Goal: Task Accomplishment & Management: Use online tool/utility

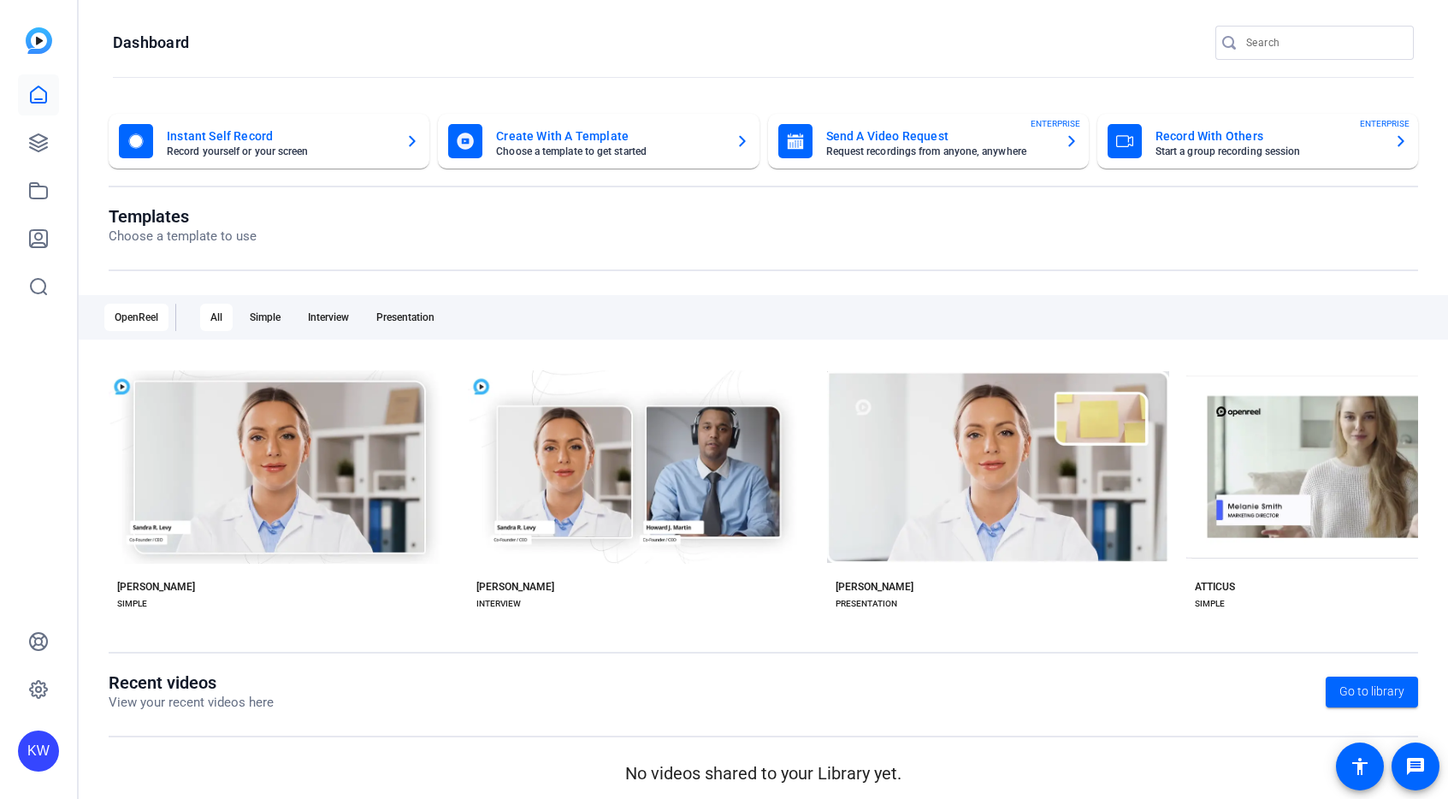
click at [1214, 87] on openreel-divider-bar at bounding box center [763, 78] width 1301 height 37
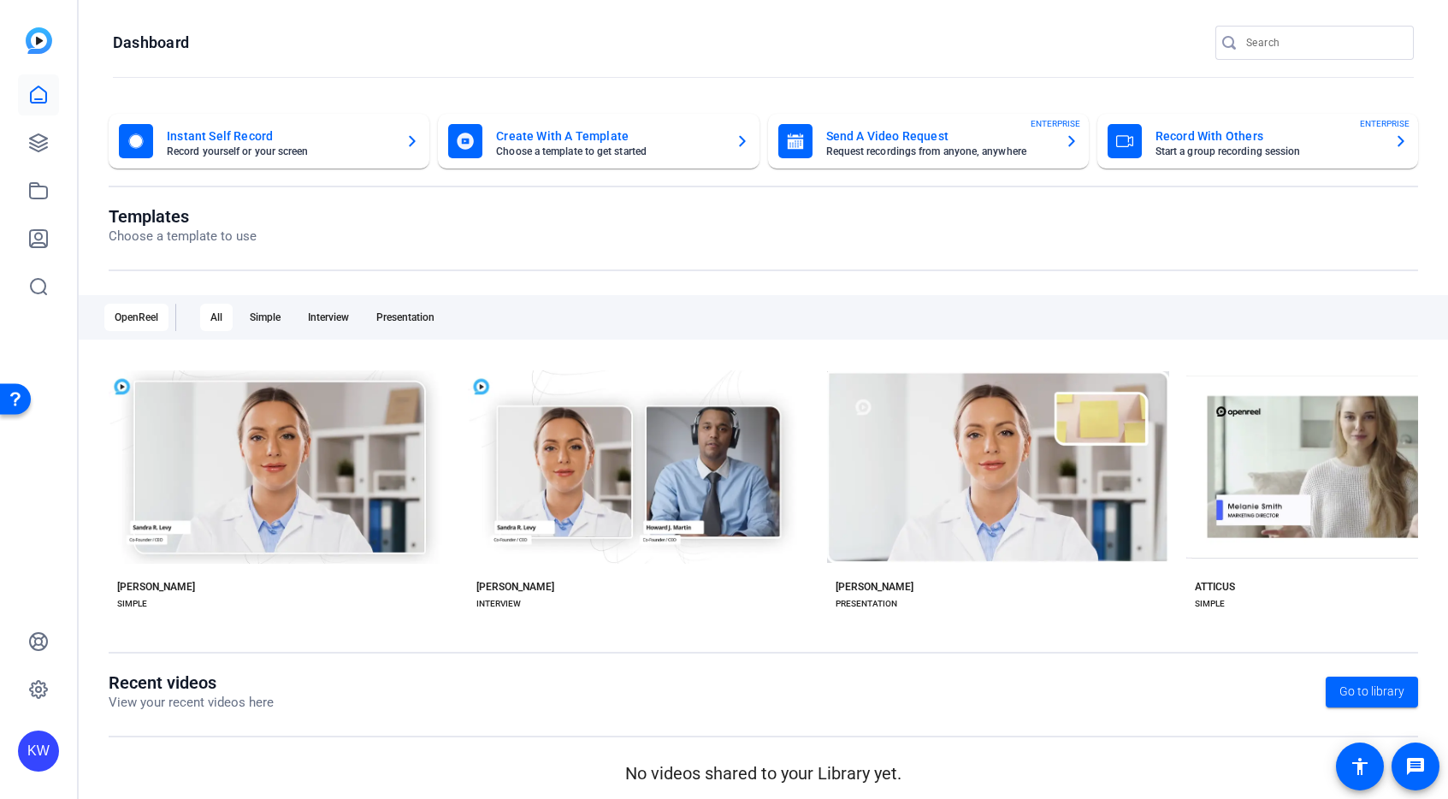
click at [1214, 87] on openreel-divider-bar at bounding box center [763, 78] width 1301 height 37
click at [1211, 86] on openreel-divider-bar at bounding box center [763, 78] width 1301 height 37
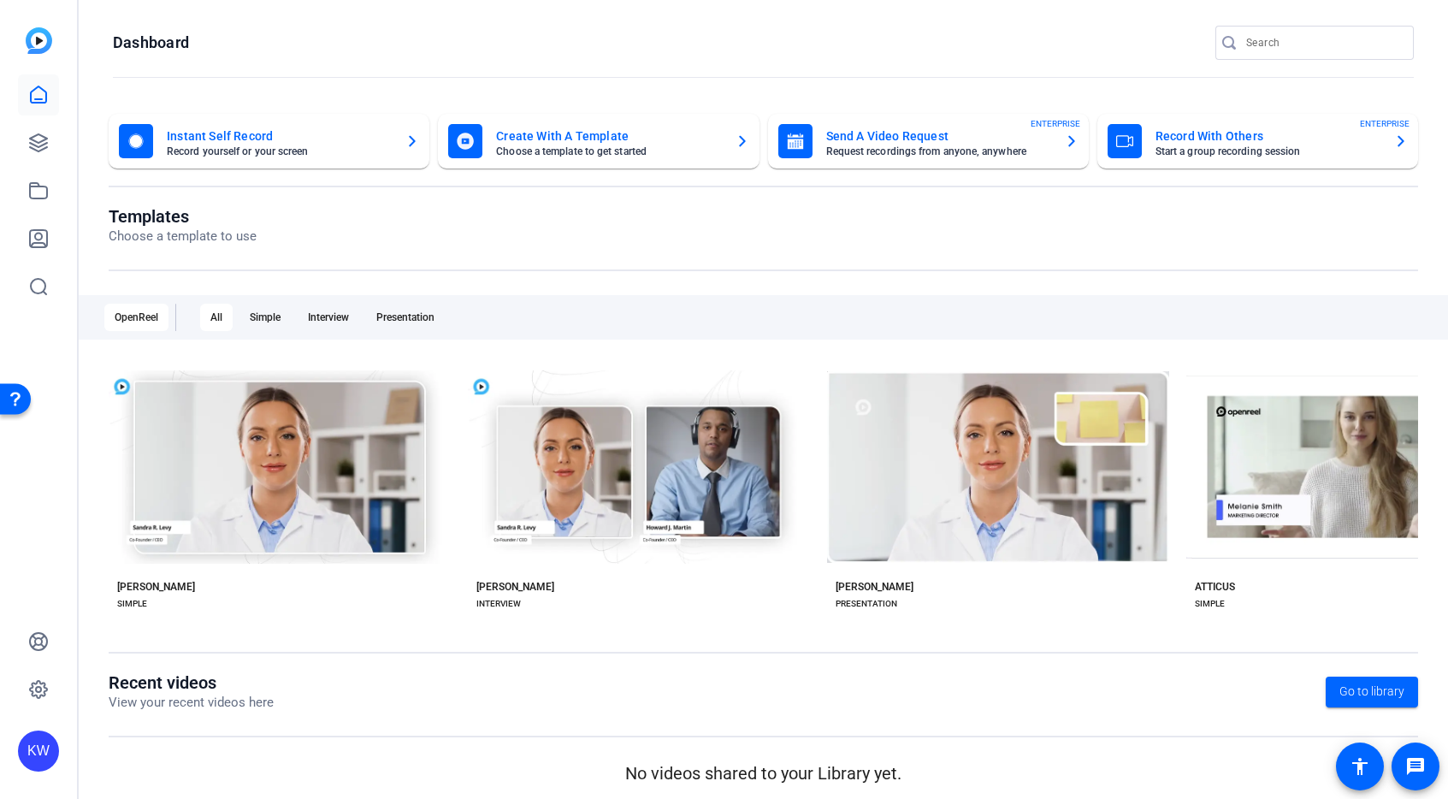
click at [1211, 86] on openreel-divider-bar at bounding box center [763, 78] width 1301 height 37
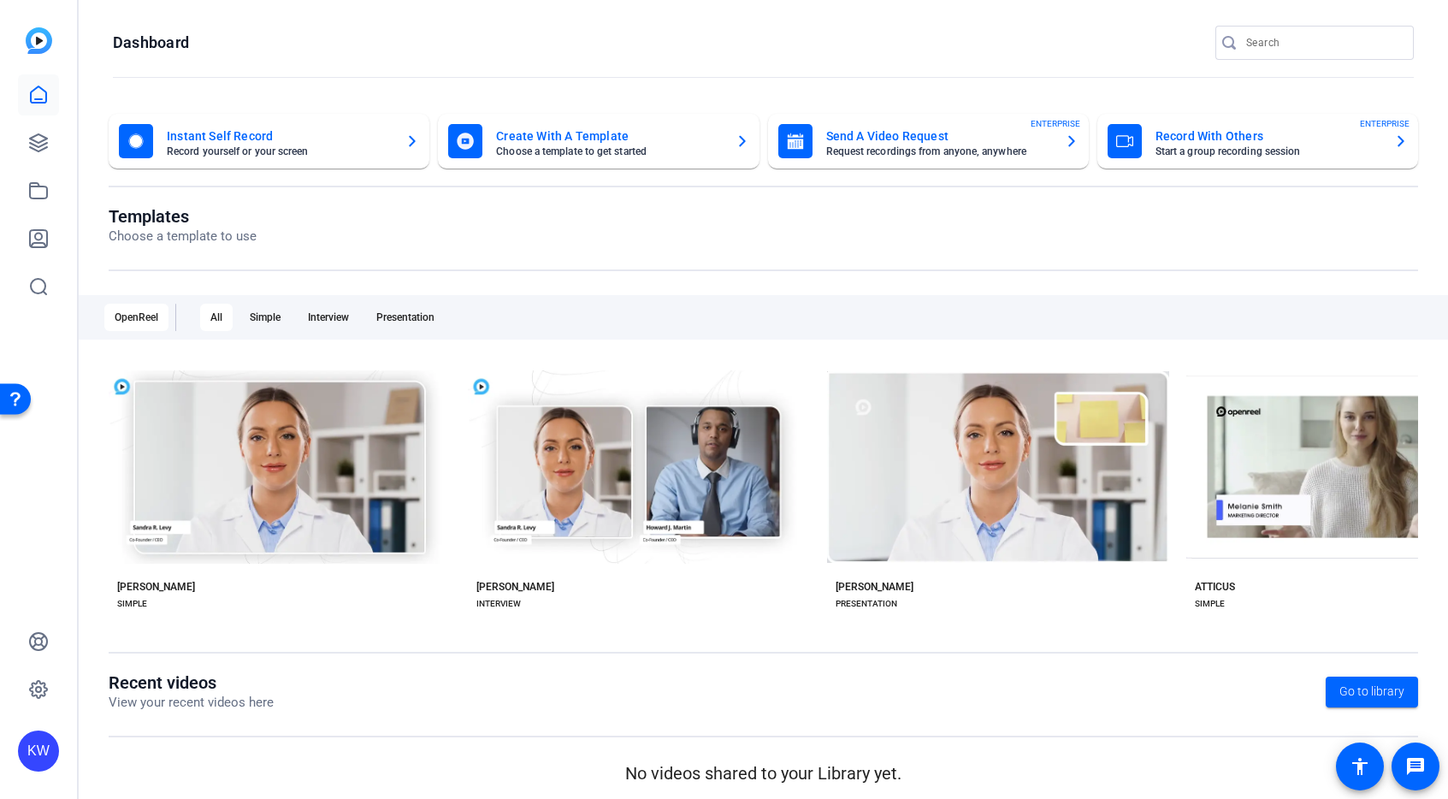
click at [1211, 86] on openreel-divider-bar at bounding box center [763, 78] width 1301 height 37
click at [1305, 134] on mat-card-title "Record With Others" at bounding box center [1268, 136] width 225 height 21
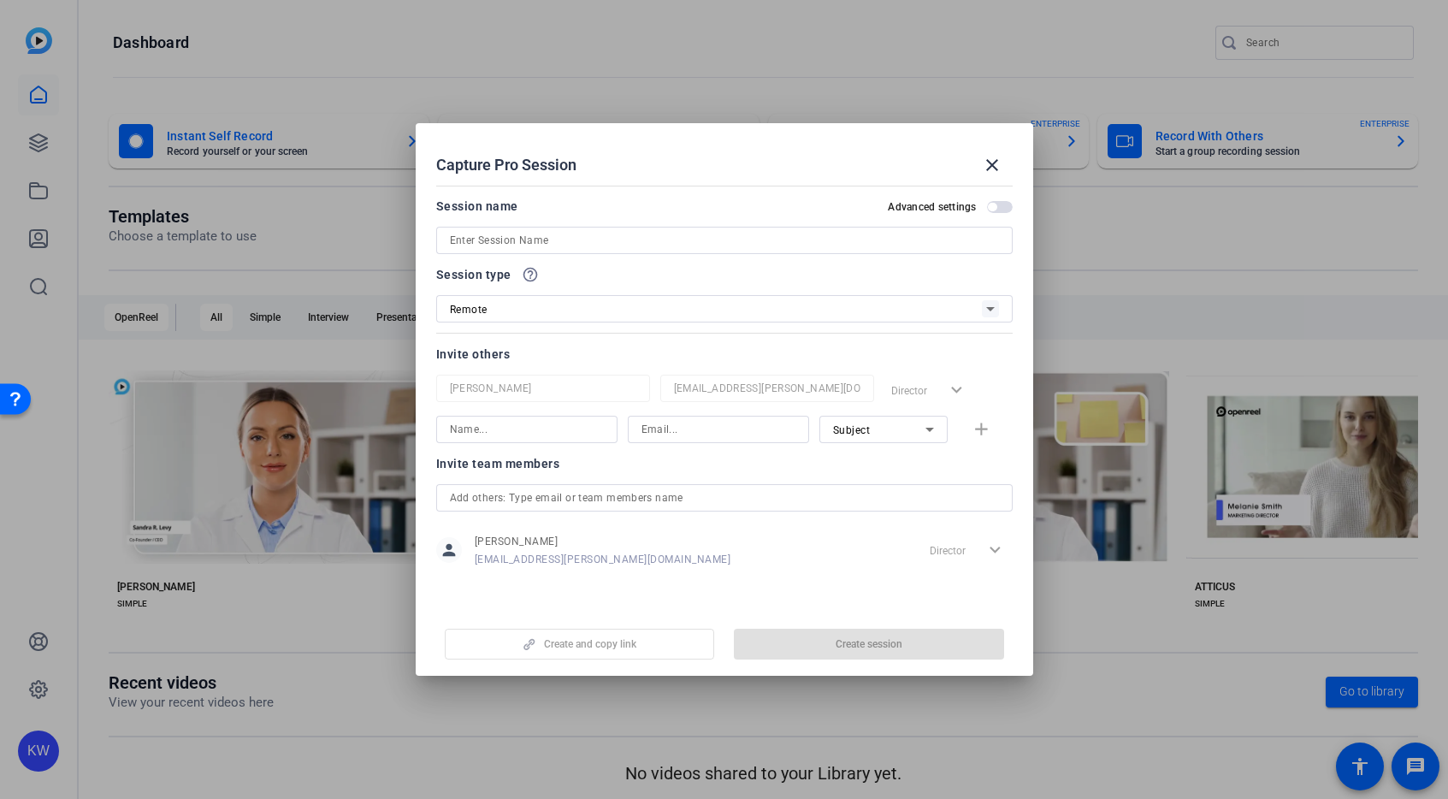
click at [1240, 98] on div at bounding box center [724, 399] width 1448 height 799
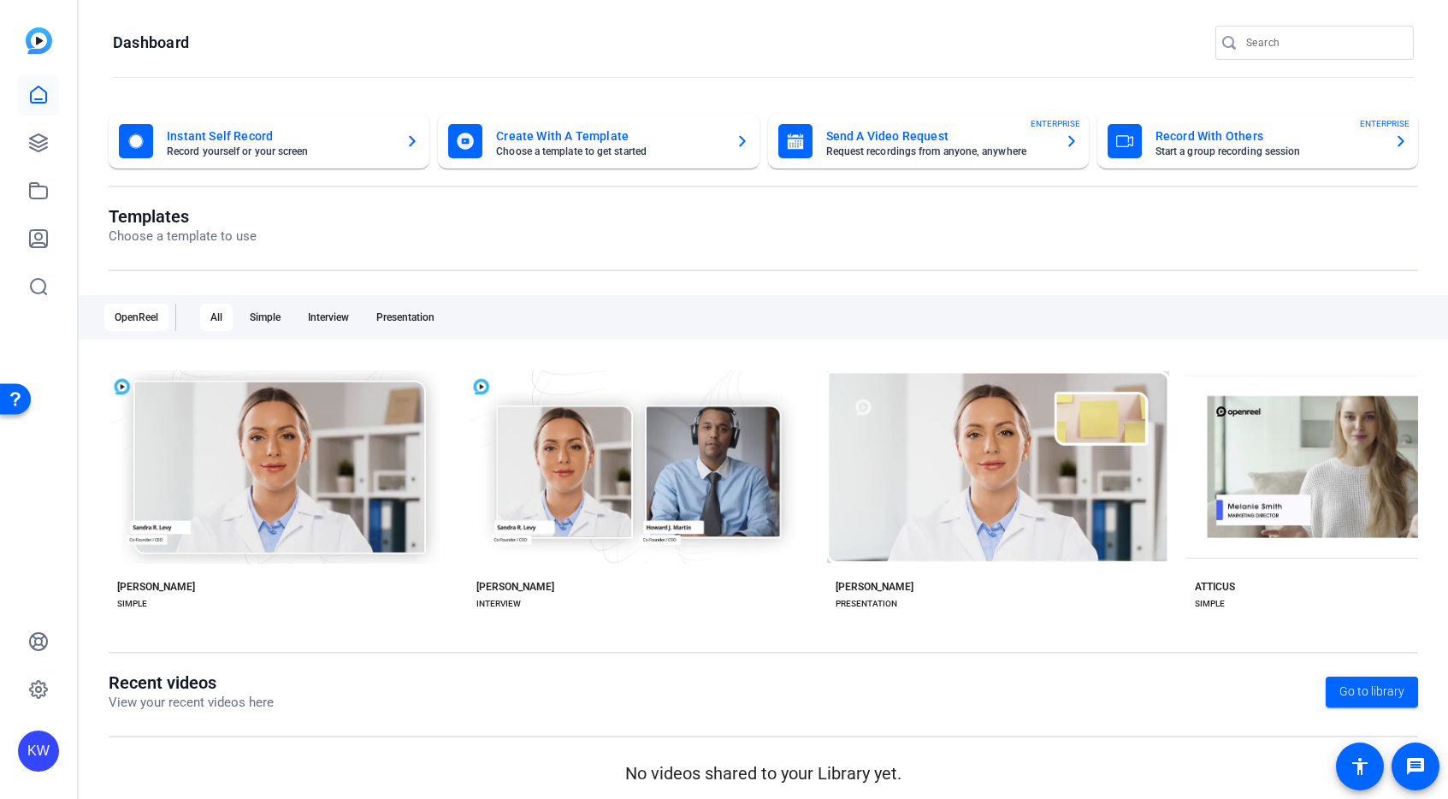
click at [1240, 98] on div "Instant Self Record Record yourself or your screen Create With A Template Choos…" at bounding box center [763, 452] width 1369 height 711
click at [1144, 53] on openreel-page-title "Dashboard" at bounding box center [763, 43] width 1301 height 34
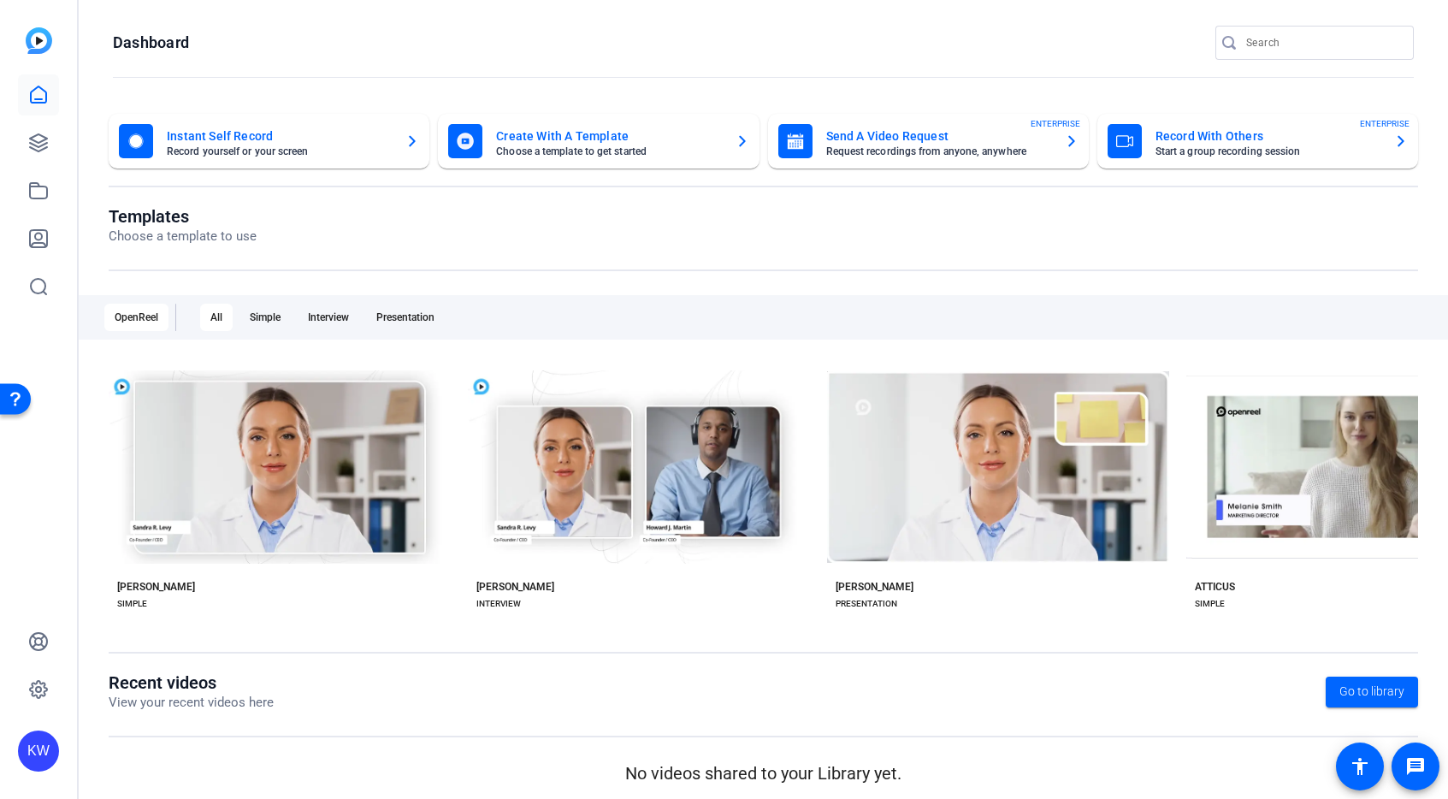
click at [1144, 53] on openreel-page-title "Dashboard" at bounding box center [763, 43] width 1301 height 34
click at [1144, 50] on openreel-page-title "Dashboard" at bounding box center [763, 43] width 1301 height 34
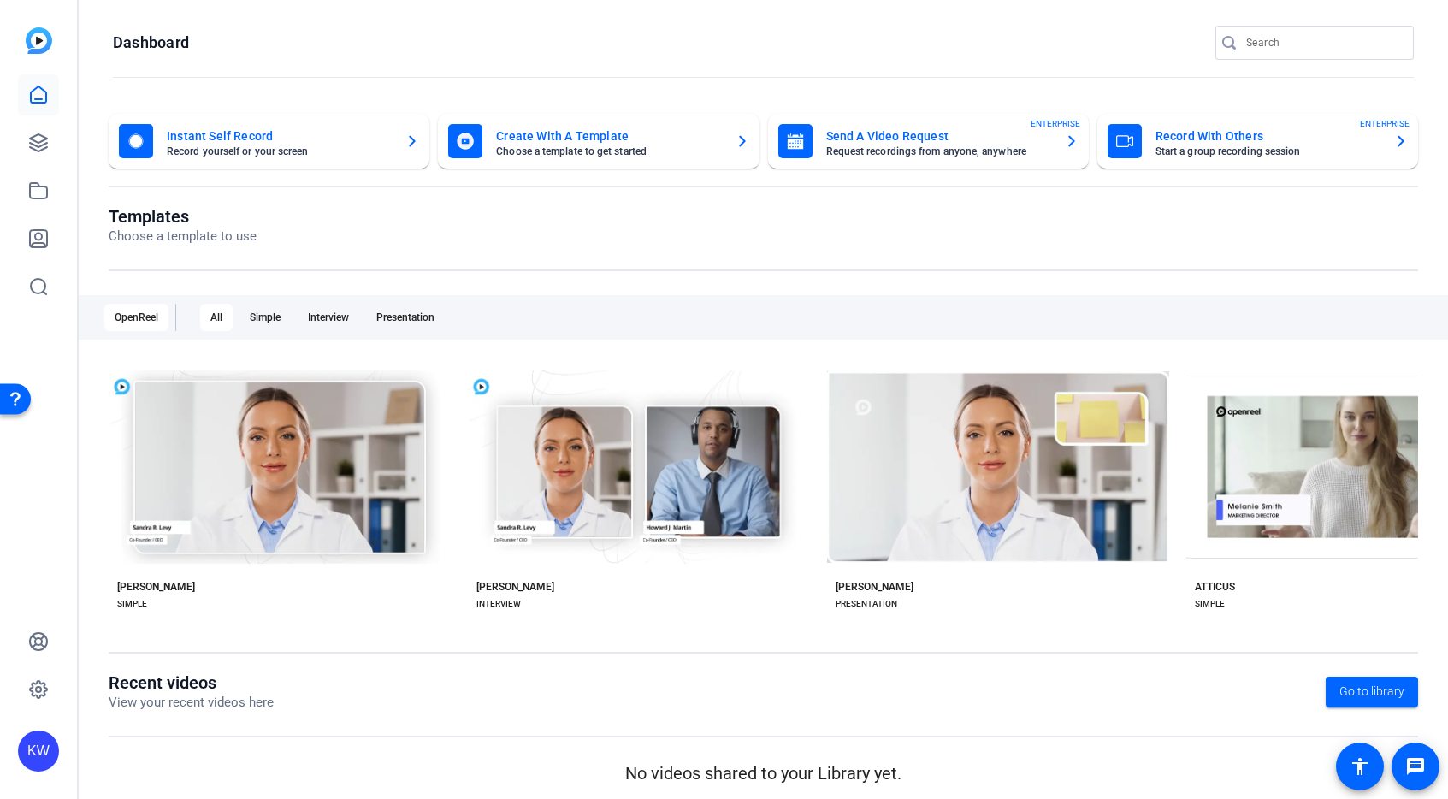
click at [1144, 50] on openreel-page-title "Dashboard" at bounding box center [763, 43] width 1301 height 34
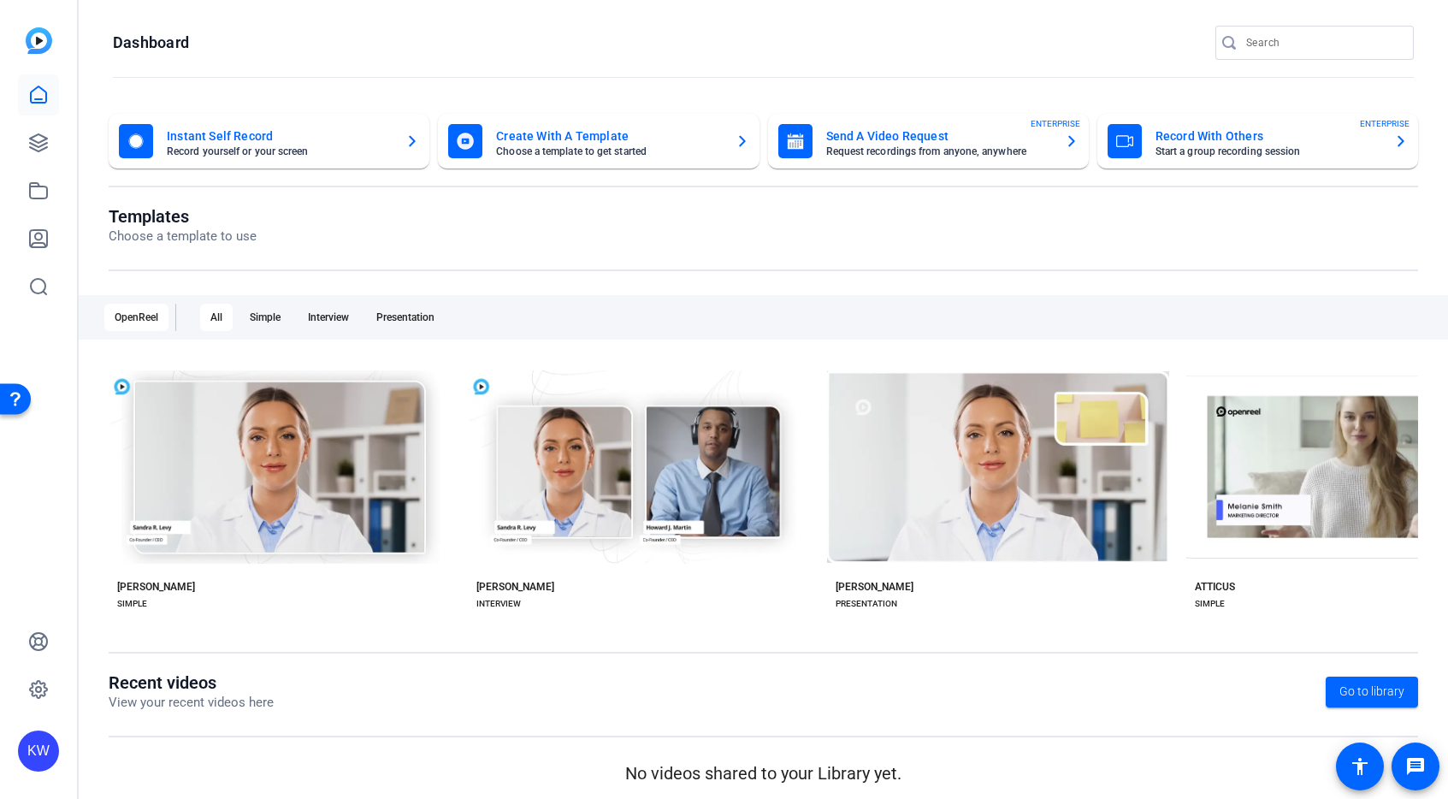
click at [1144, 50] on openreel-page-title "Dashboard" at bounding box center [763, 43] width 1301 height 34
click at [1332, 148] on mat-card-subtitle "Start a group recording session" at bounding box center [1268, 151] width 225 height 10
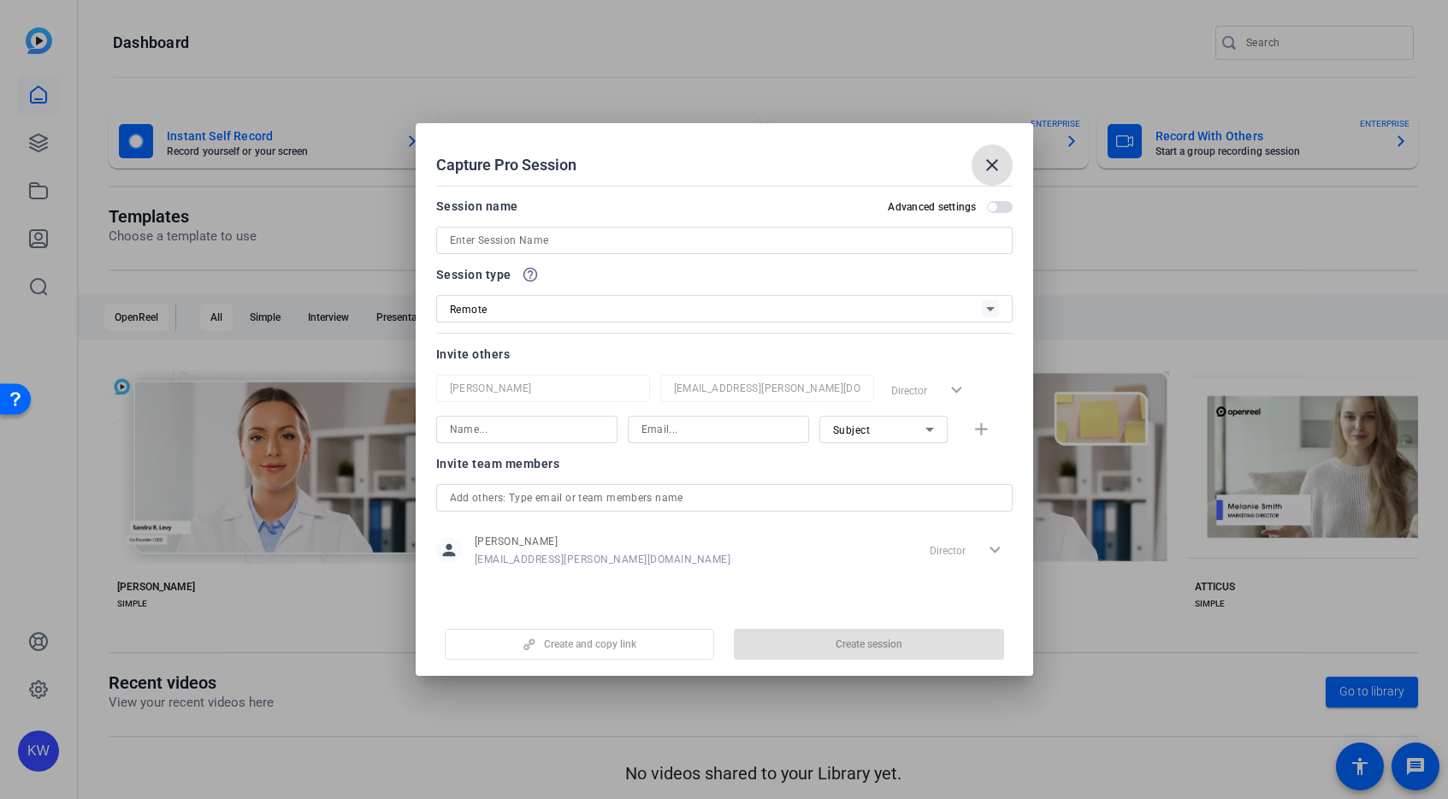
click at [1332, 148] on div at bounding box center [724, 399] width 1448 height 799
click at [1332, 148] on mat-card-subtitle "Start a group recording session" at bounding box center [1268, 151] width 225 height 10
click at [1332, 148] on div at bounding box center [724, 399] width 1448 height 799
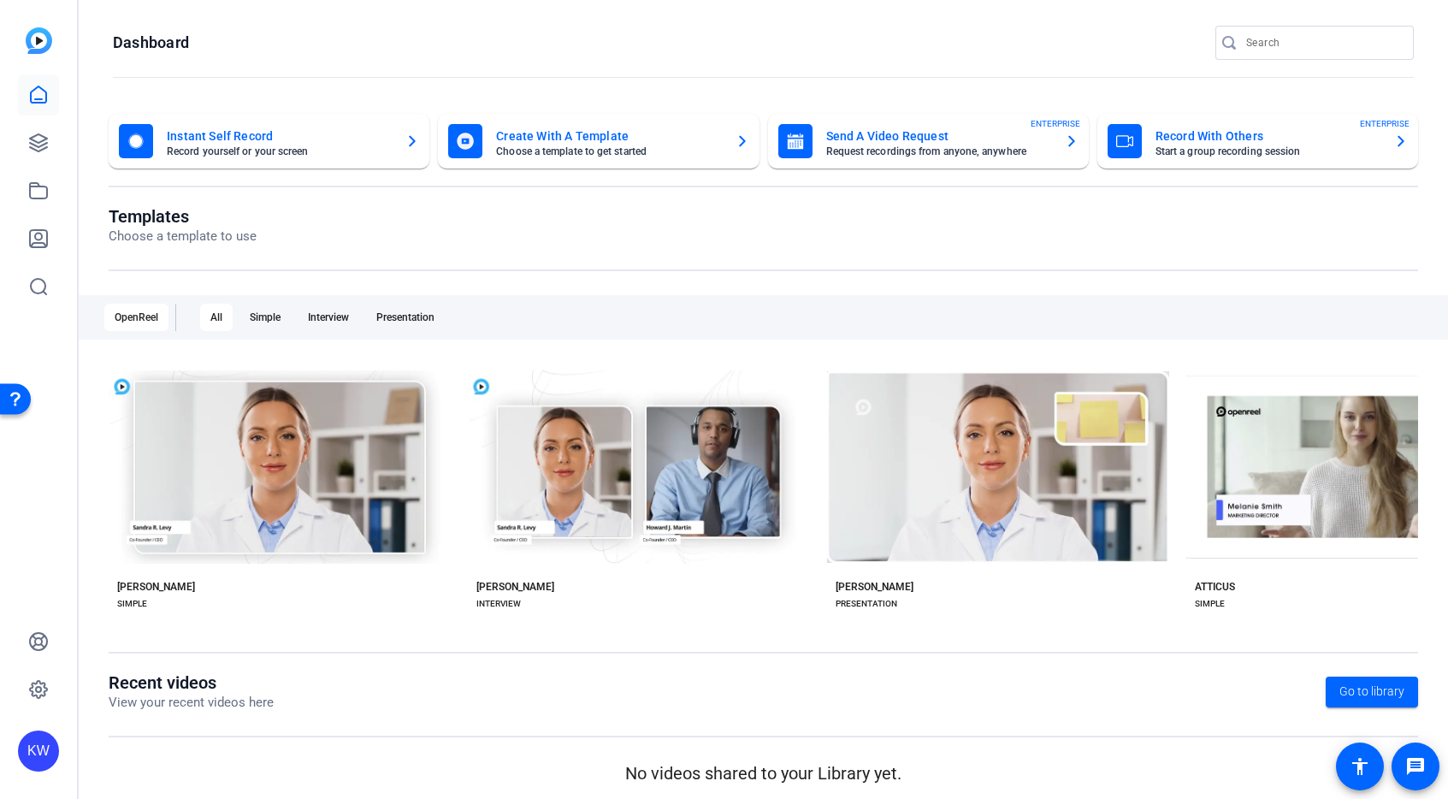
click at [1332, 148] on mat-card-subtitle "Start a group recording session" at bounding box center [1268, 151] width 225 height 10
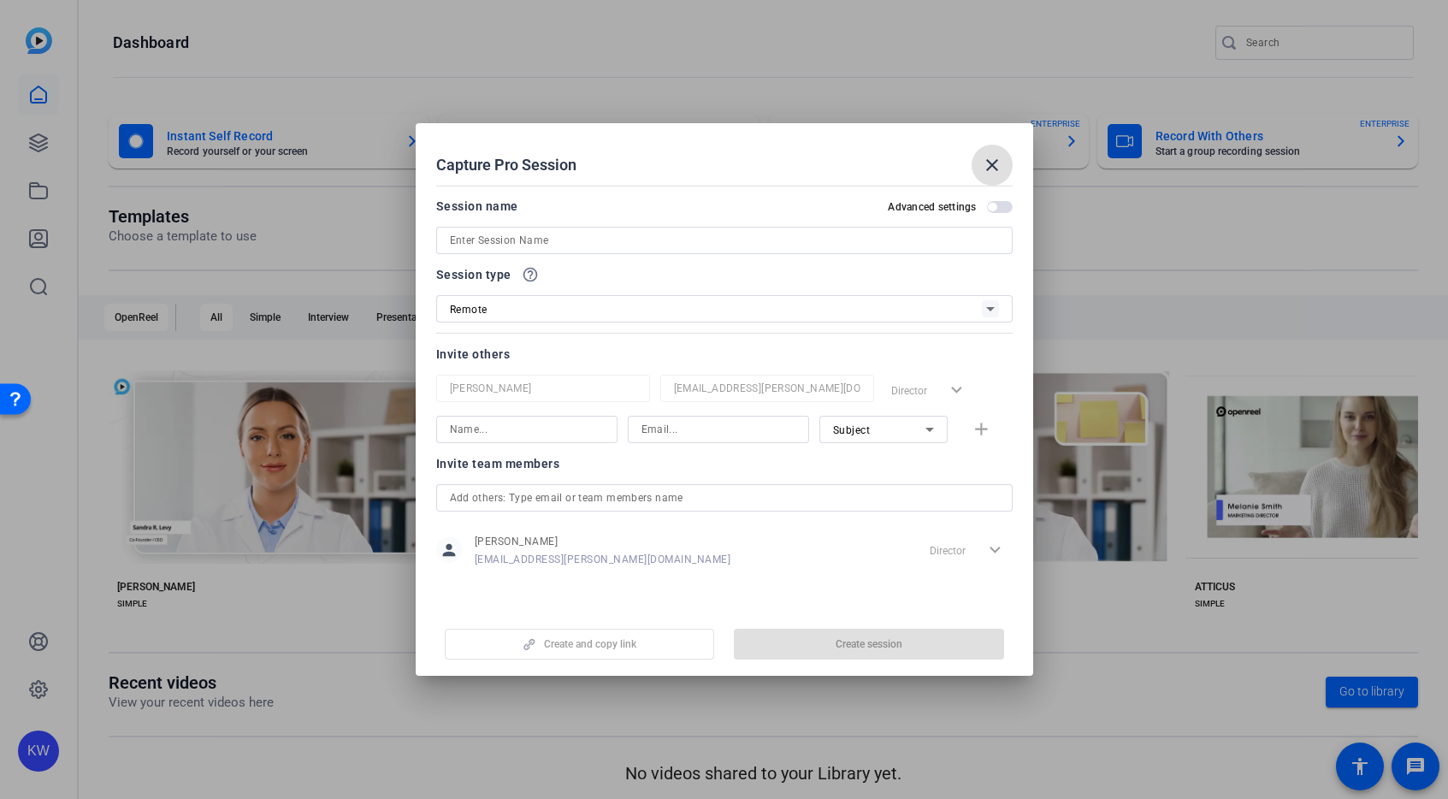
click at [1332, 148] on div at bounding box center [724, 399] width 1448 height 799
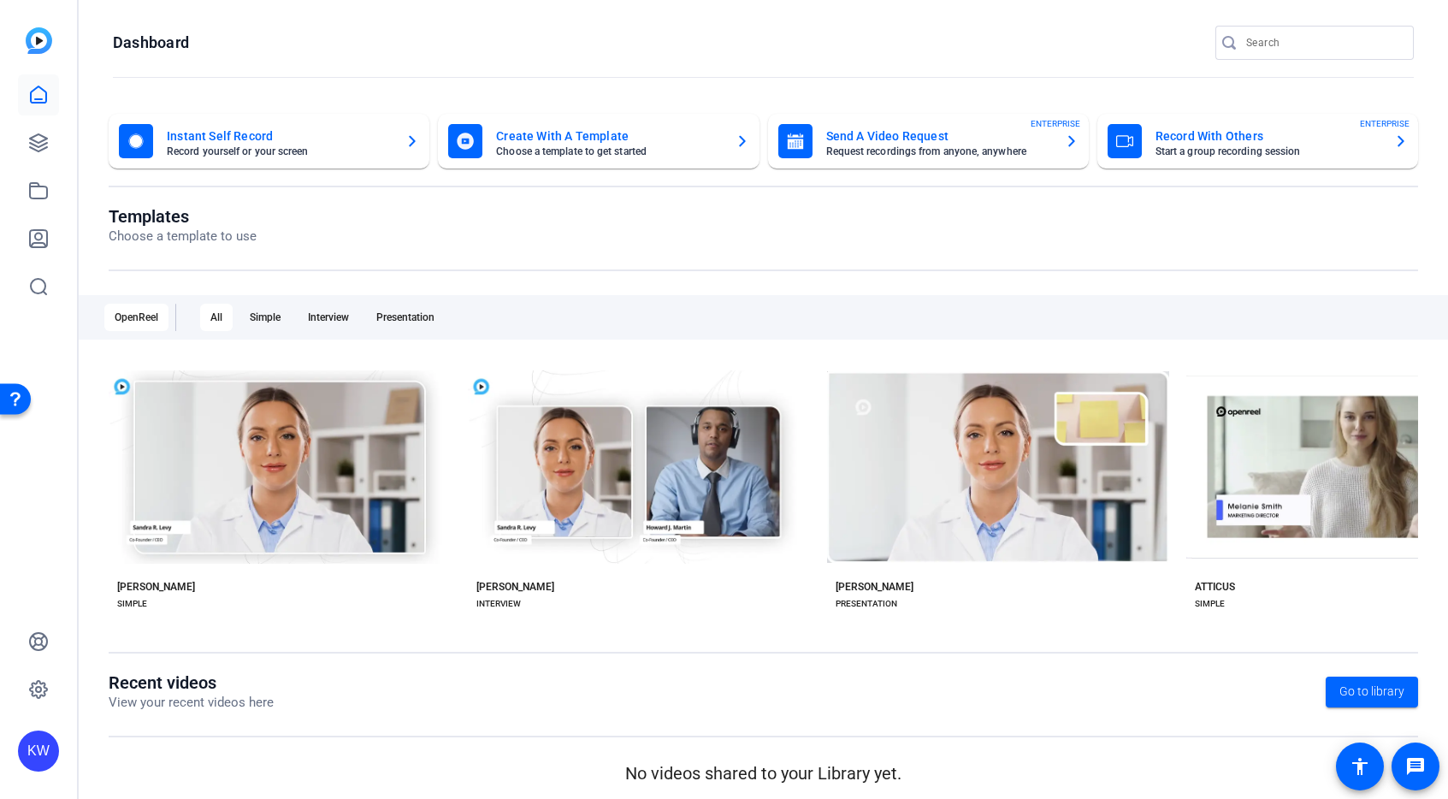
click at [1332, 148] on mat-card-subtitle "Start a group recording session" at bounding box center [1268, 151] width 225 height 10
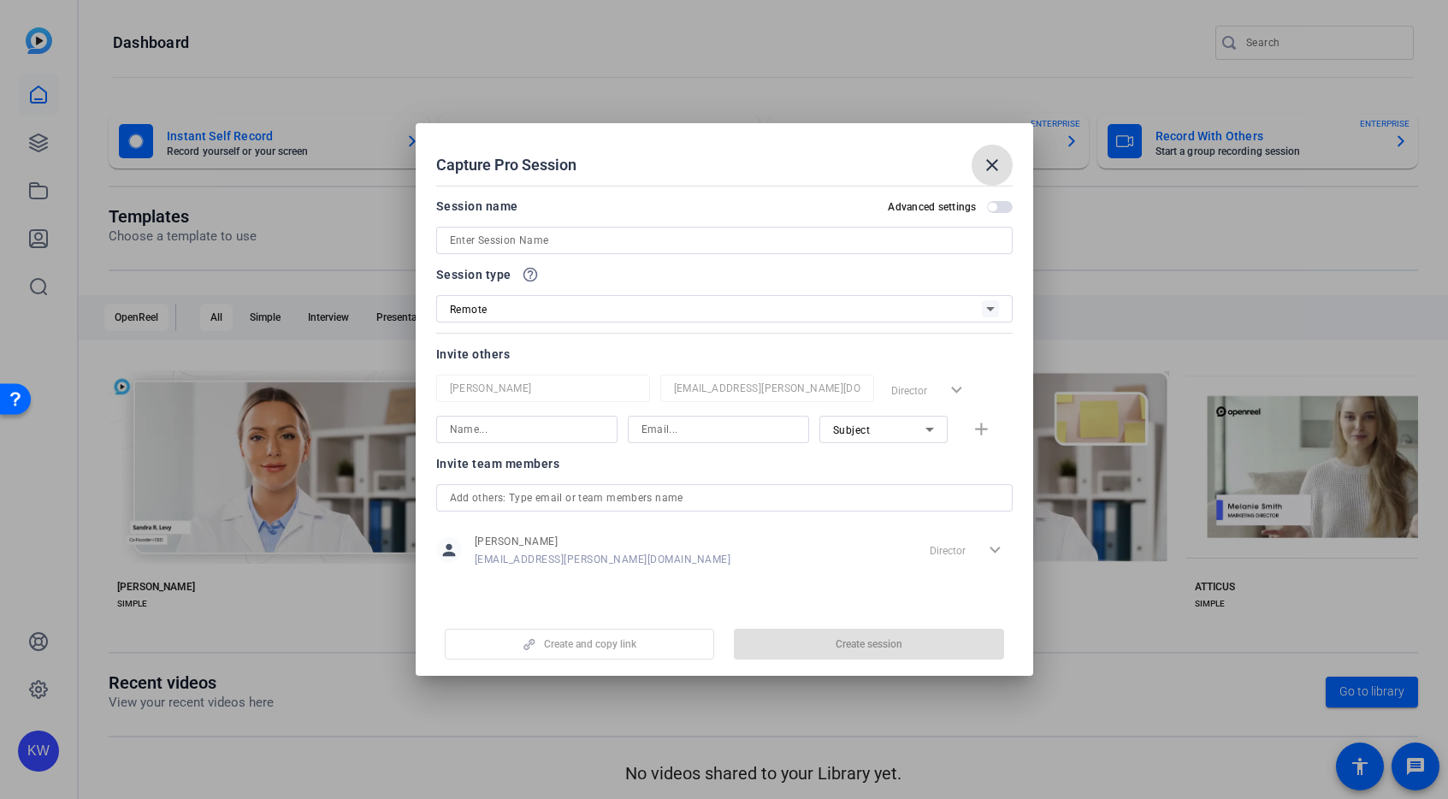
click at [1267, 115] on div at bounding box center [724, 399] width 1448 height 799
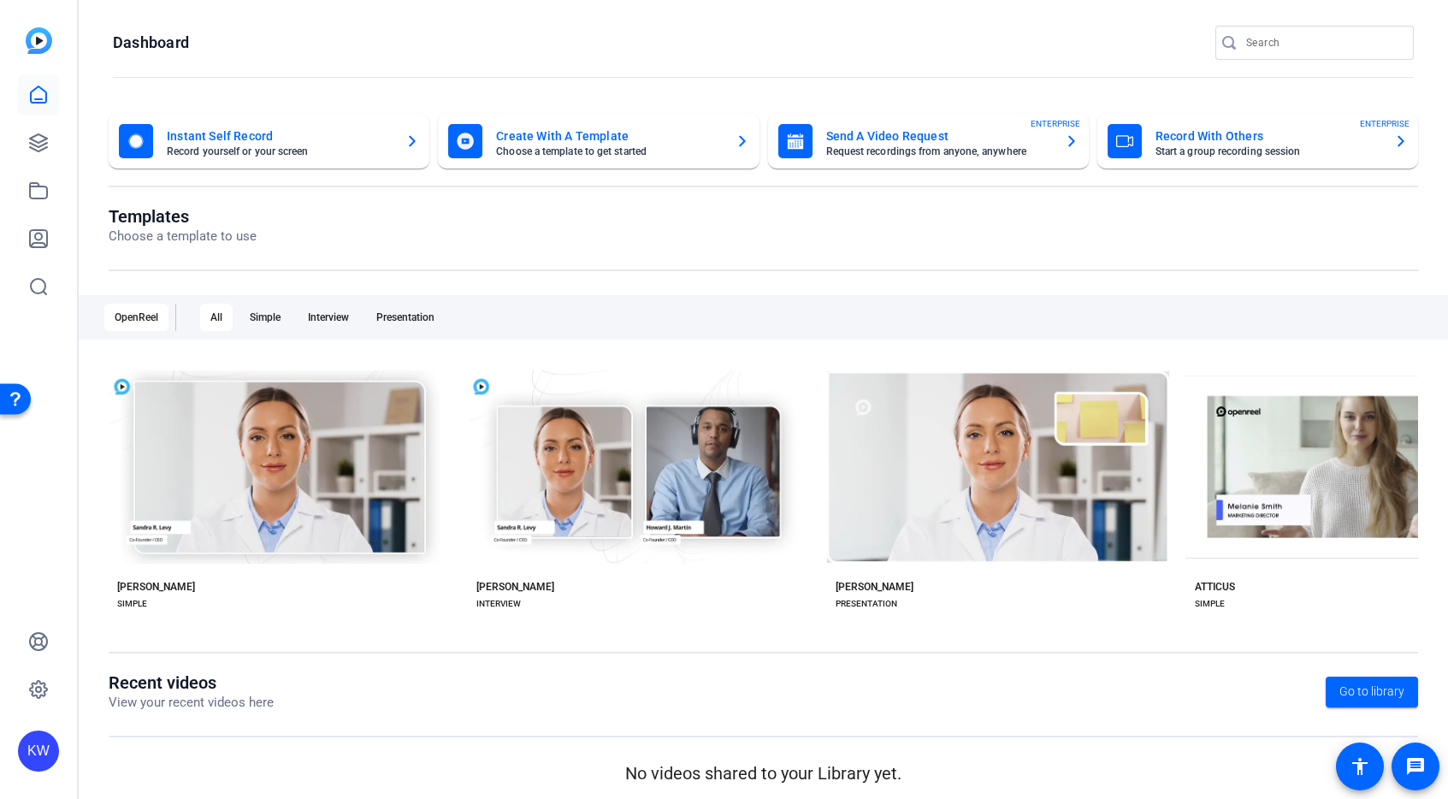
click at [1267, 115] on mat-card "Record With Others Start a group recording session ENTERPRISE" at bounding box center [1257, 141] width 321 height 55
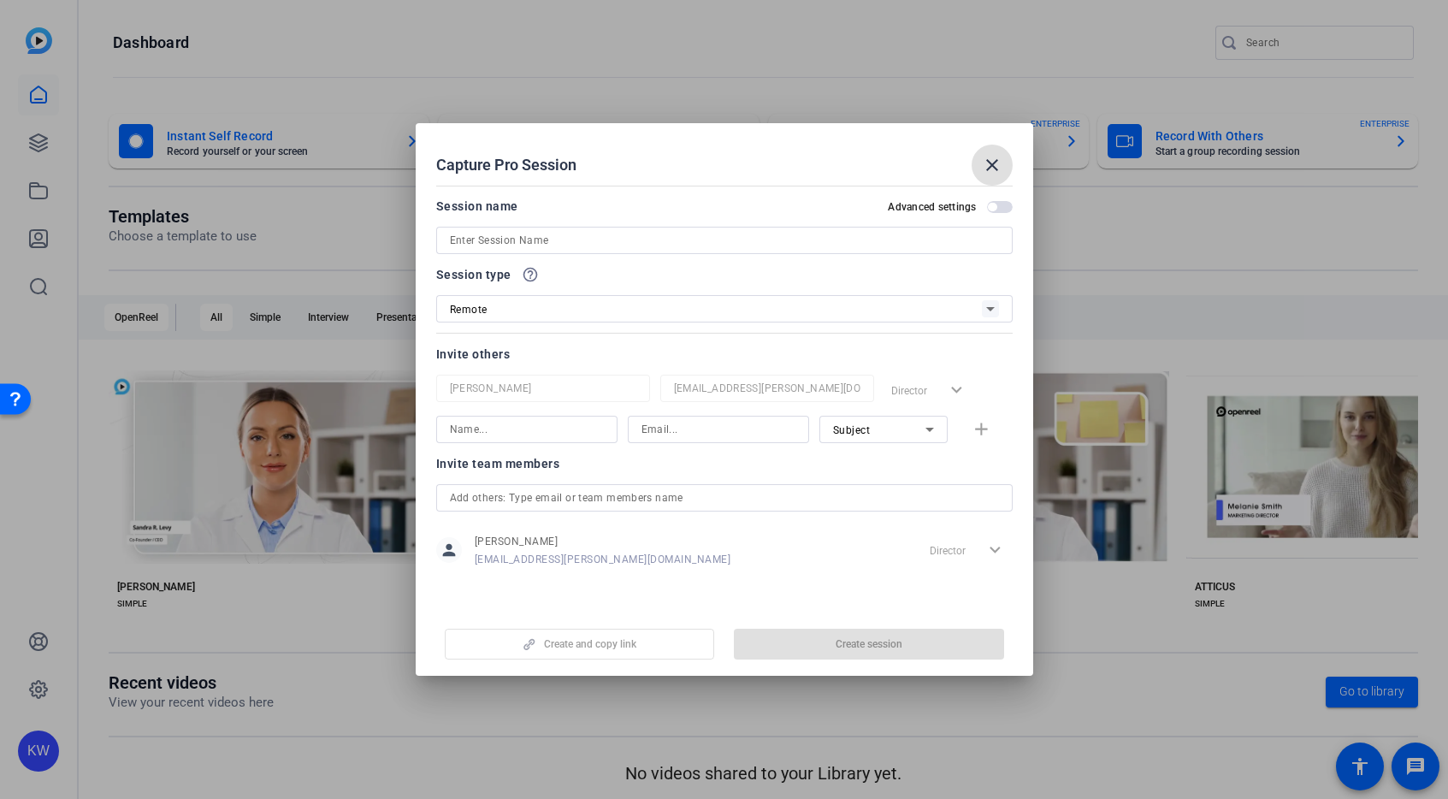
click at [1202, 83] on div at bounding box center [724, 399] width 1448 height 799
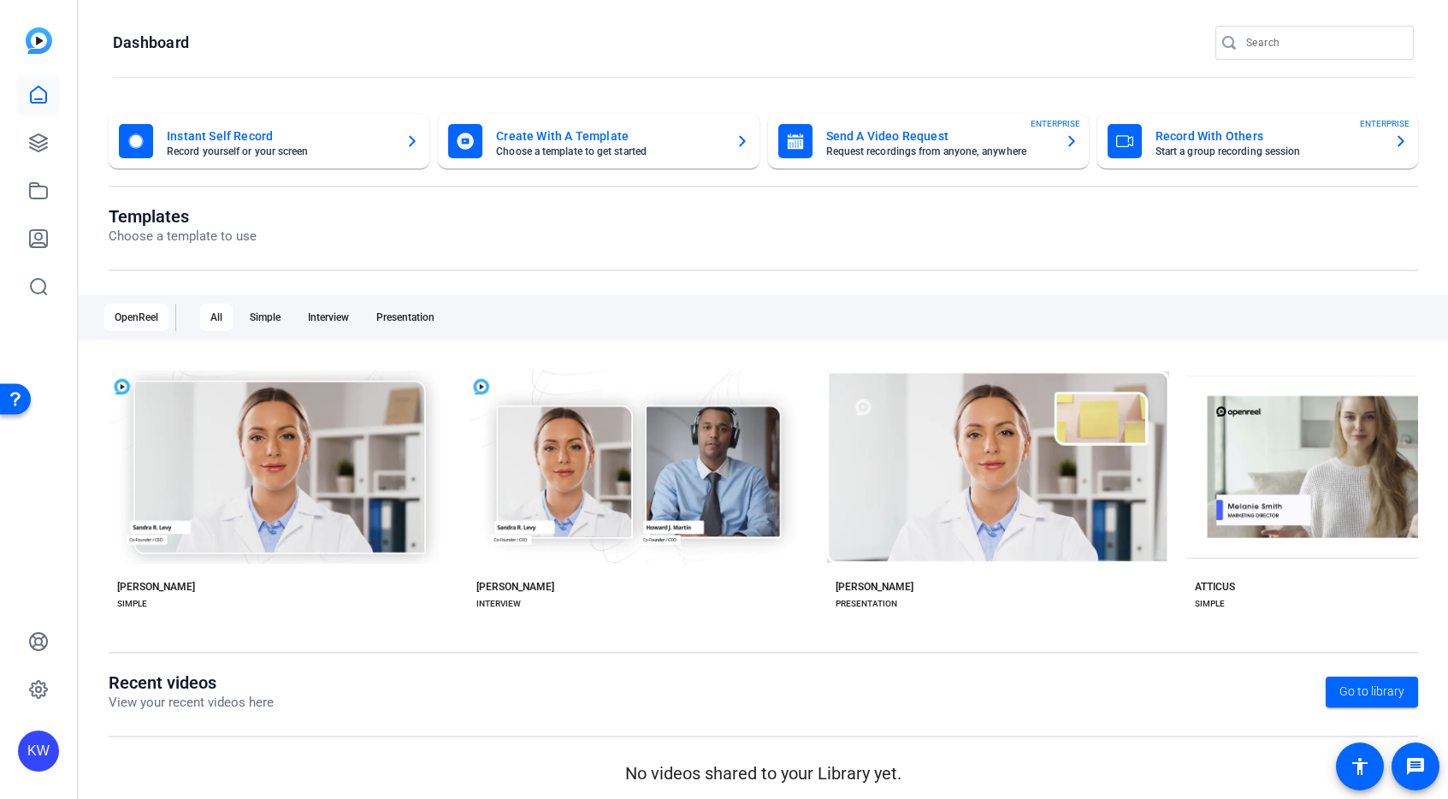
click at [1216, 90] on openreel-divider-bar at bounding box center [763, 78] width 1301 height 37
click at [1113, 27] on openreel-page-title "Dashboard" at bounding box center [763, 43] width 1301 height 34
click at [1101, 116] on mat-card "Record With Others Start a group recording session ENTERPRISE" at bounding box center [1257, 141] width 321 height 55
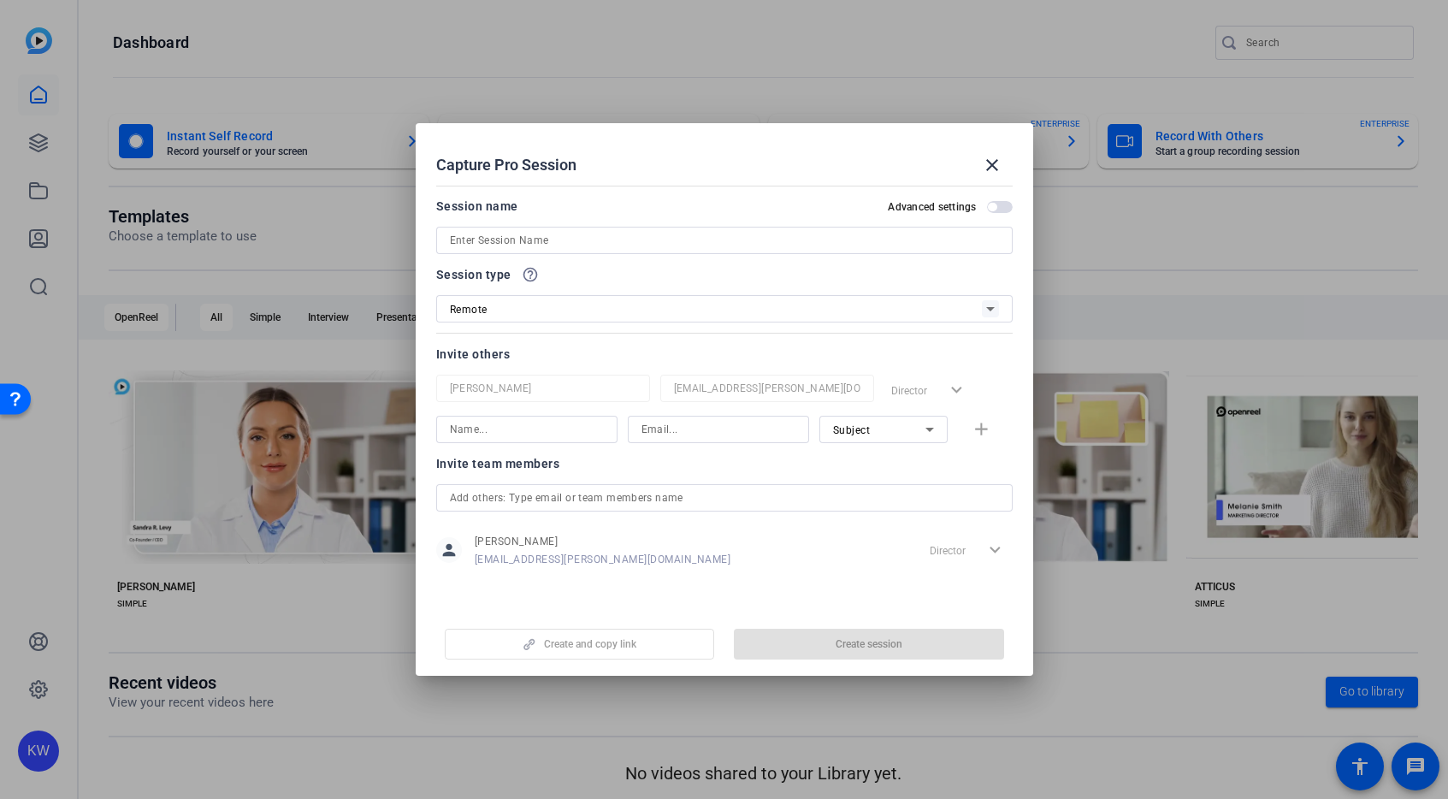
click at [1101, 116] on div at bounding box center [724, 399] width 1448 height 799
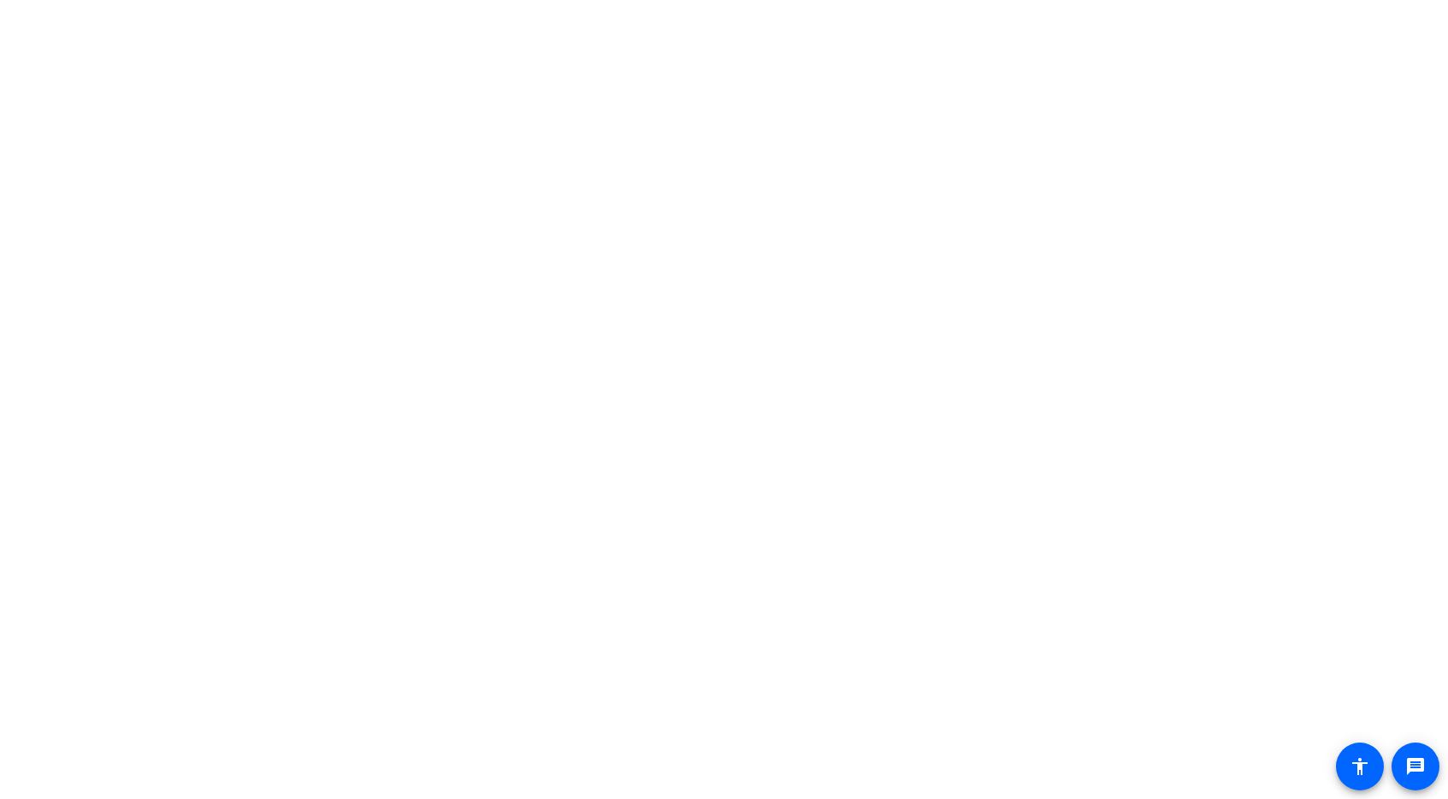
click at [1006, 68] on body "message accessibility" at bounding box center [724, 399] width 1448 height 799
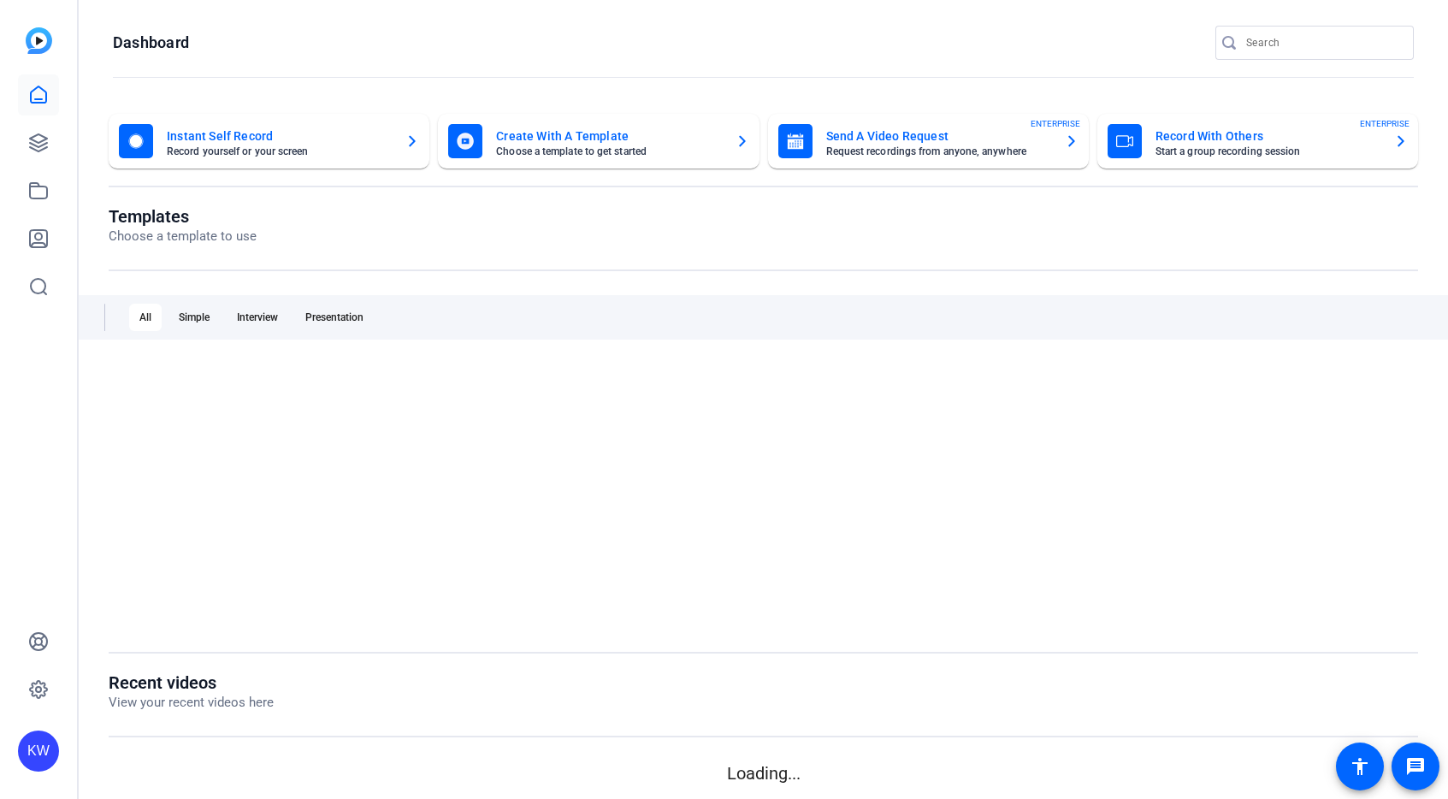
click at [1007, 68] on openreel-divider-bar at bounding box center [763, 78] width 1301 height 37
click at [1006, 68] on openreel-divider-bar at bounding box center [763, 78] width 1301 height 37
click at [1027, 58] on openreel-page-title "Dashboard" at bounding box center [763, 43] width 1301 height 34
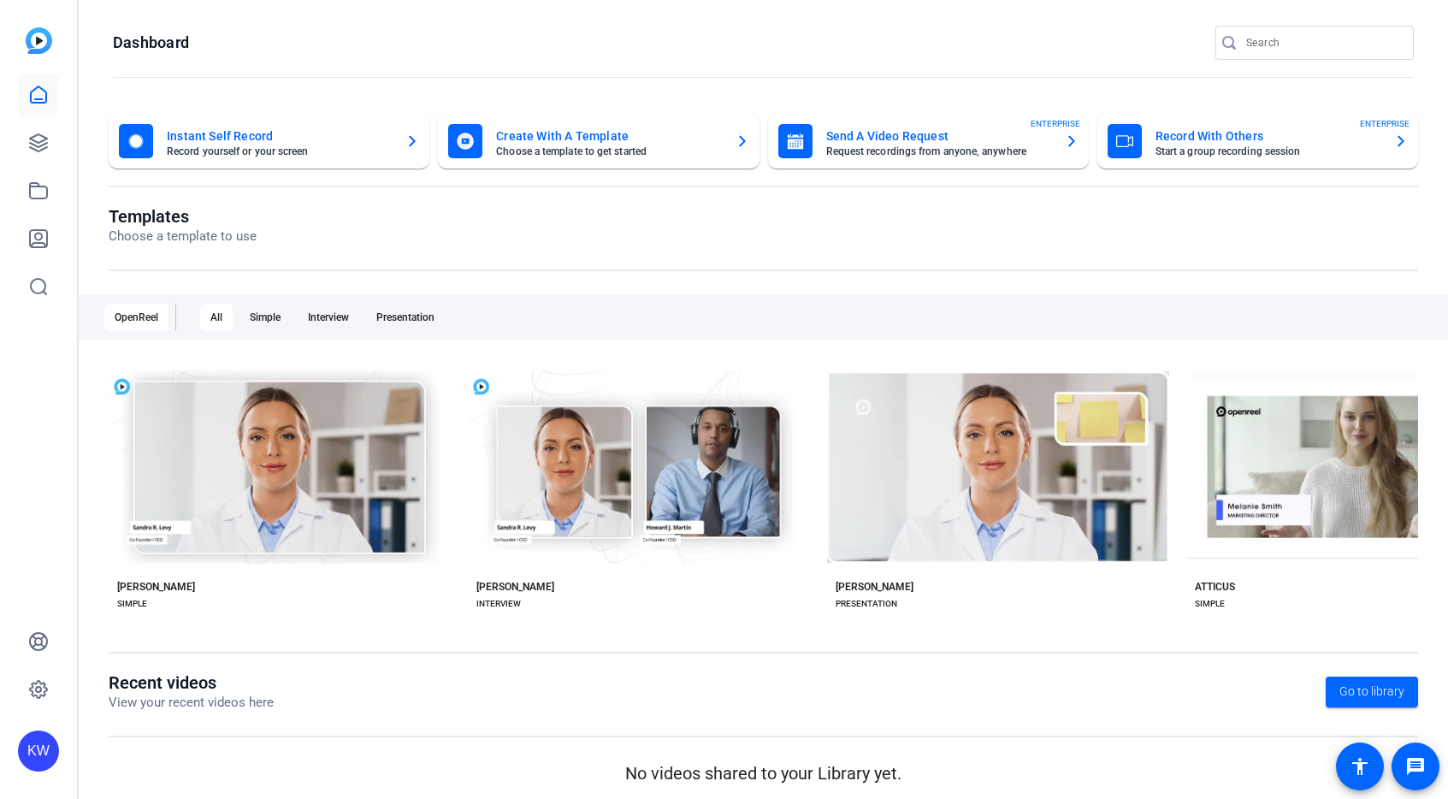
click at [1027, 58] on openreel-page-title "Dashboard" at bounding box center [763, 43] width 1301 height 34
click at [1120, 106] on div "Instant Self Record Record yourself or your screen Create With A Template Choos…" at bounding box center [763, 452] width 1369 height 711
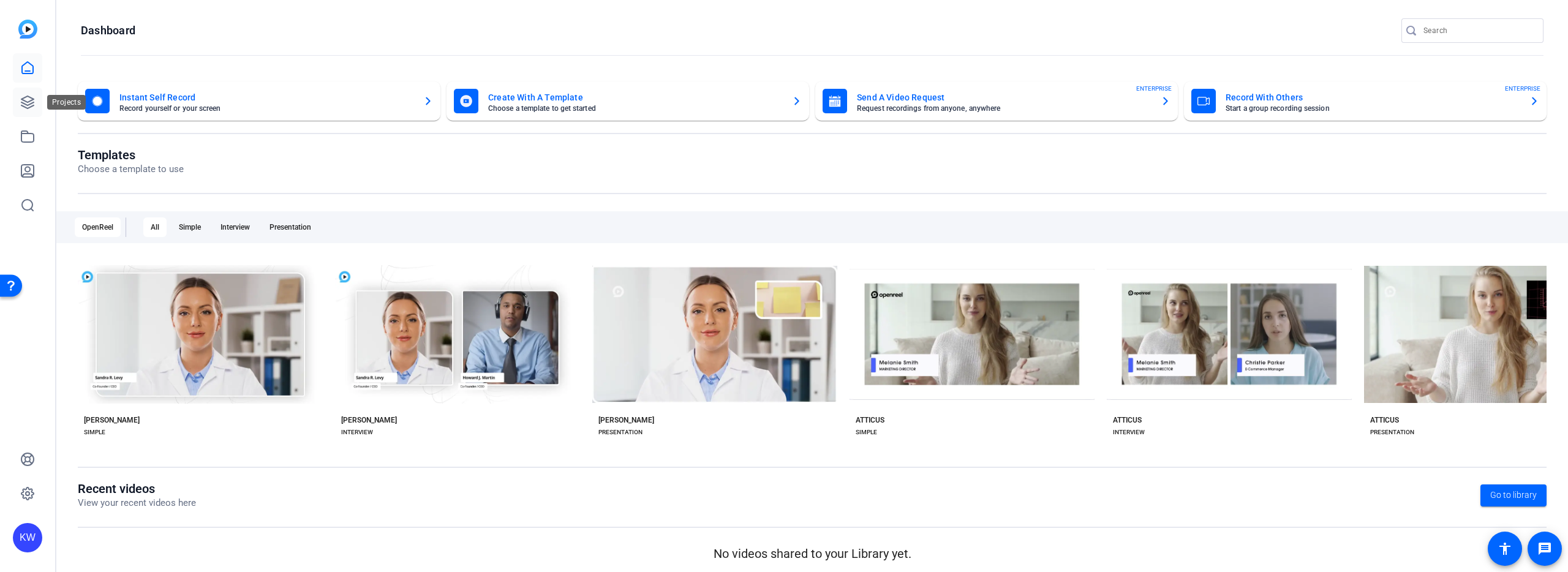
click at [29, 98] on icon at bounding box center [27, 102] width 15 height 15
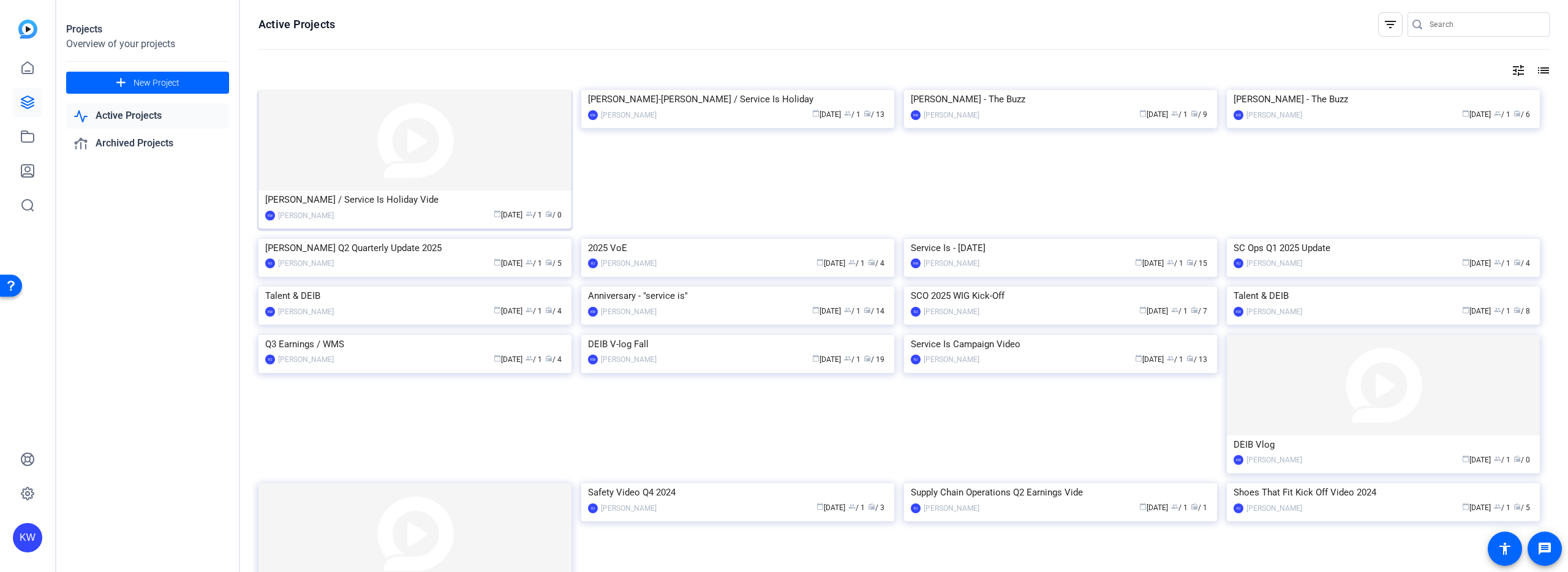
click at [408, 155] on img at bounding box center [415, 140] width 313 height 100
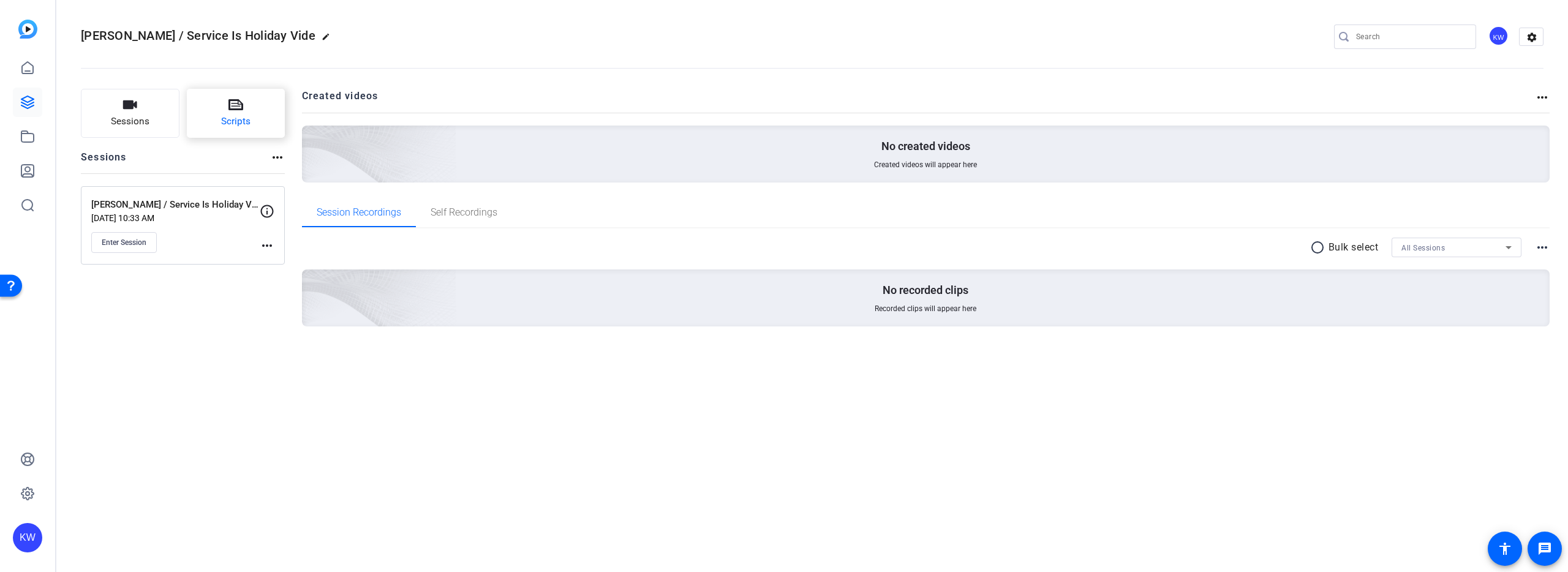
click at [267, 108] on button "Scripts" at bounding box center [236, 113] width 99 height 49
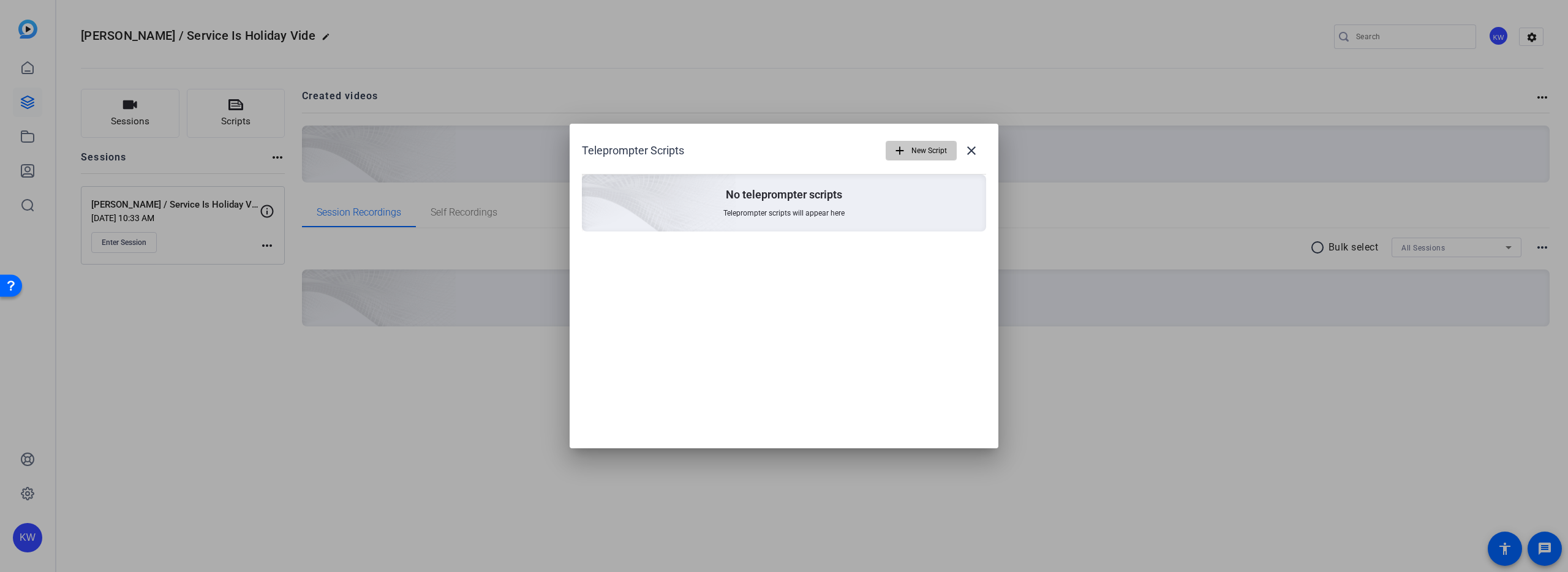
click at [911, 155] on span "New Script" at bounding box center [929, 150] width 36 height 24
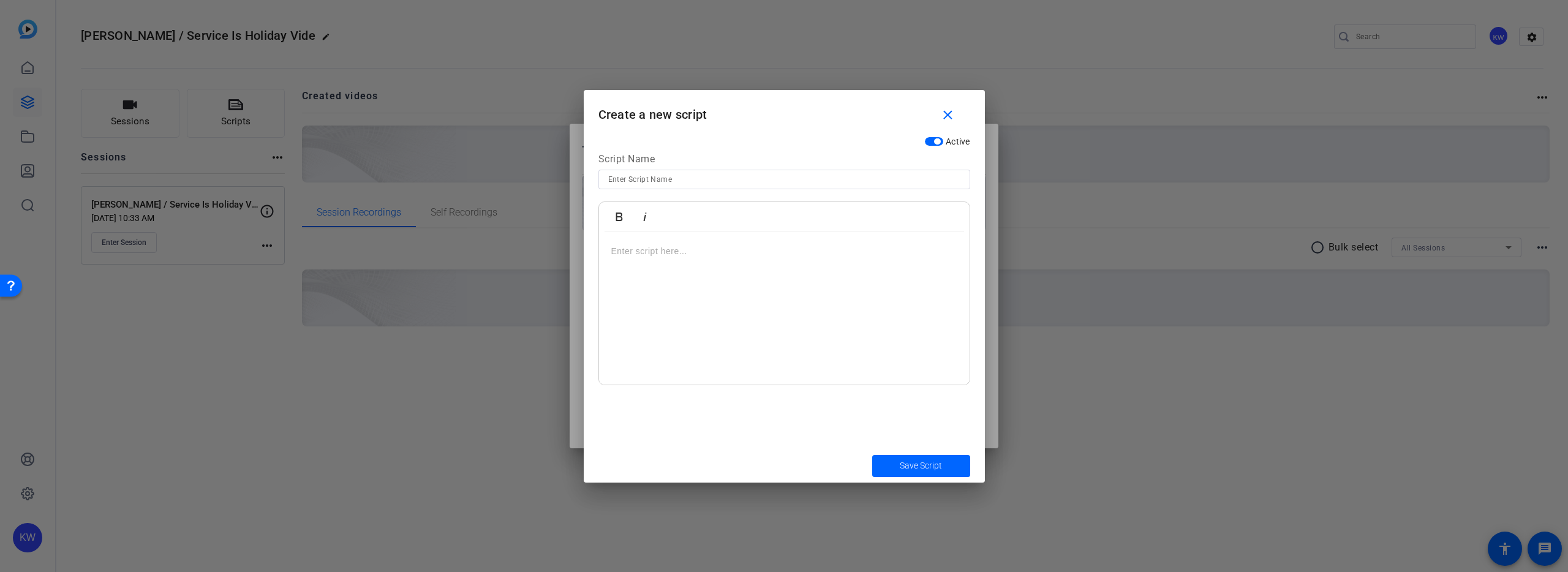
click at [670, 244] on p at bounding box center [784, 251] width 346 height 14
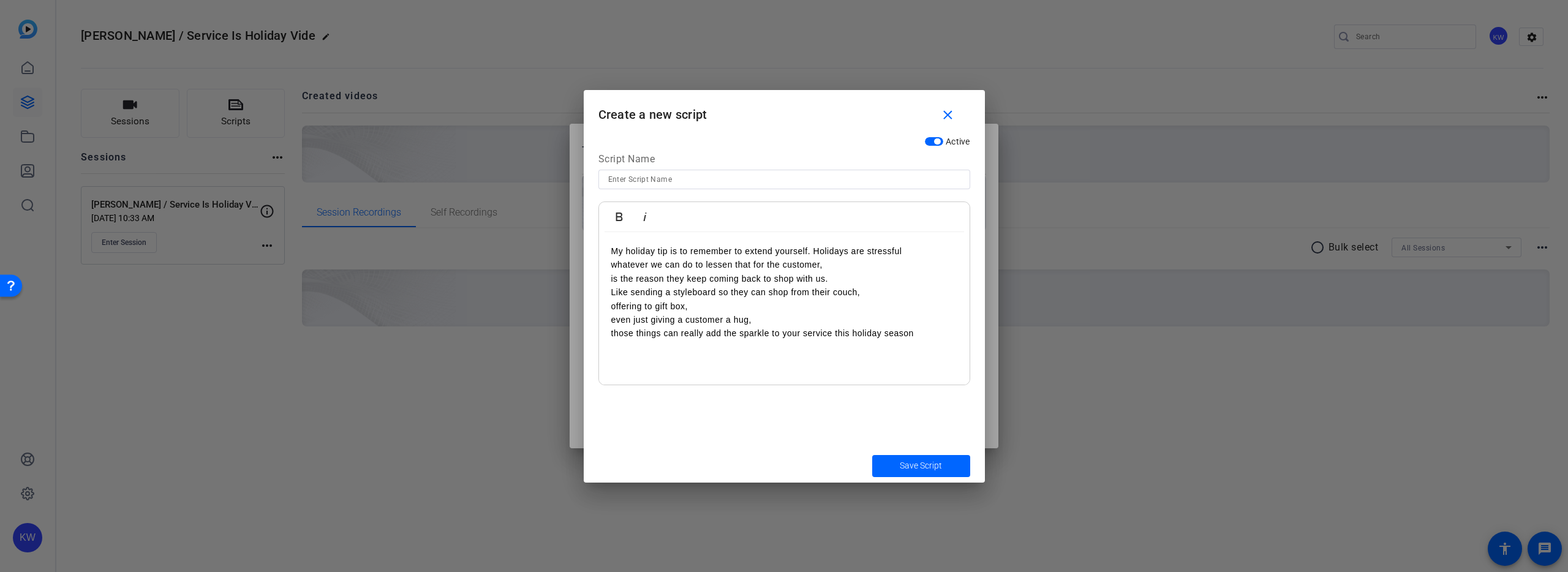
click at [656, 188] on mat-form-field at bounding box center [784, 179] width 372 height 19
drag, startPoint x: 654, startPoint y: 180, endPoint x: 415, endPoint y: 196, distance: 239.5
click at [654, 180] on input at bounding box center [784, 179] width 352 height 15
type input "Holidays Tips"
click at [921, 469] on span "Save Script" at bounding box center [920, 465] width 42 height 13
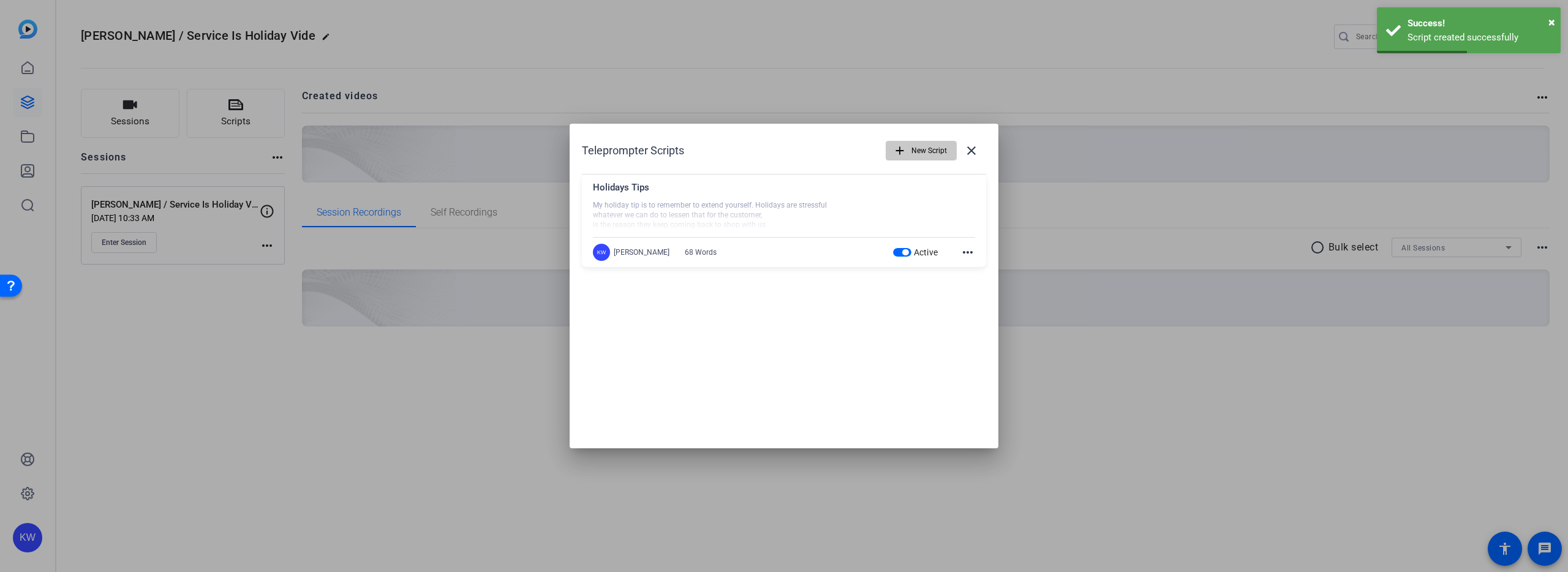
click at [947, 152] on span "button" at bounding box center [921, 150] width 70 height 29
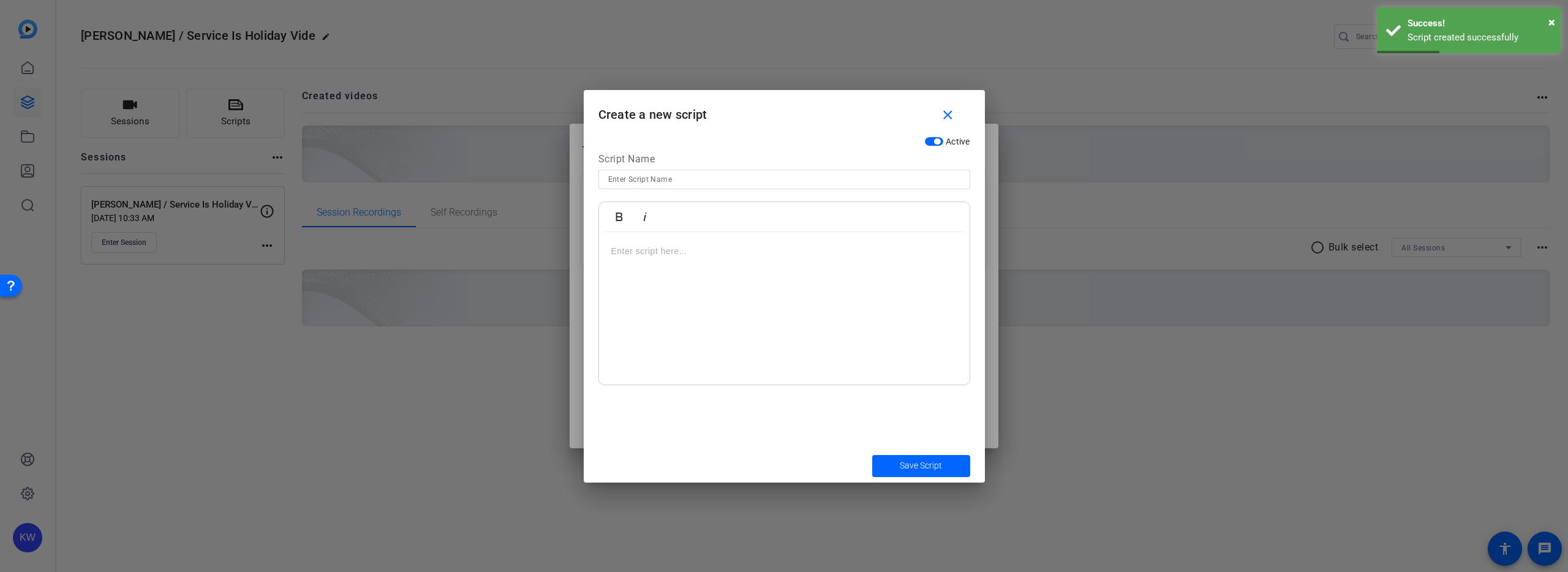
click at [667, 184] on input at bounding box center [784, 179] width 352 height 15
type input "Main"
click at [729, 261] on div at bounding box center [784, 309] width 370 height 153
click at [650, 258] on div at bounding box center [784, 309] width 370 height 153
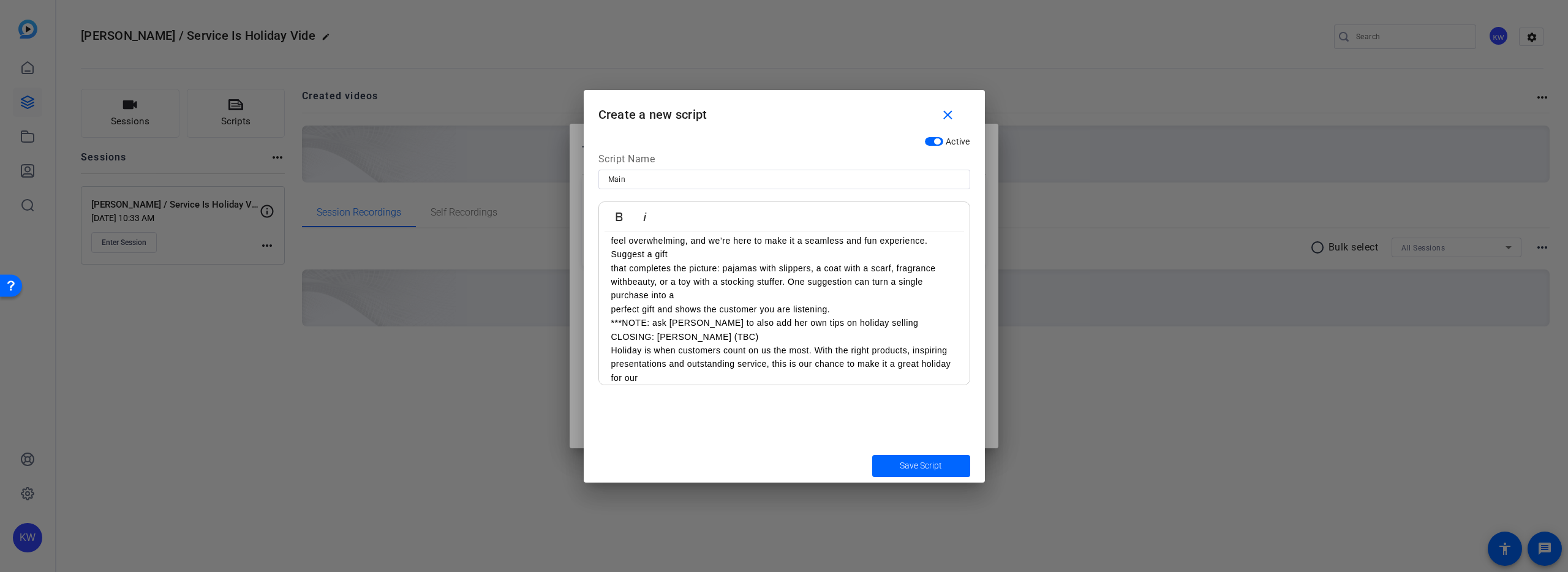
drag, startPoint x: 901, startPoint y: 465, endPoint x: 884, endPoint y: 463, distance: 17.1
click at [900, 465] on span "Save Script" at bounding box center [920, 465] width 42 height 13
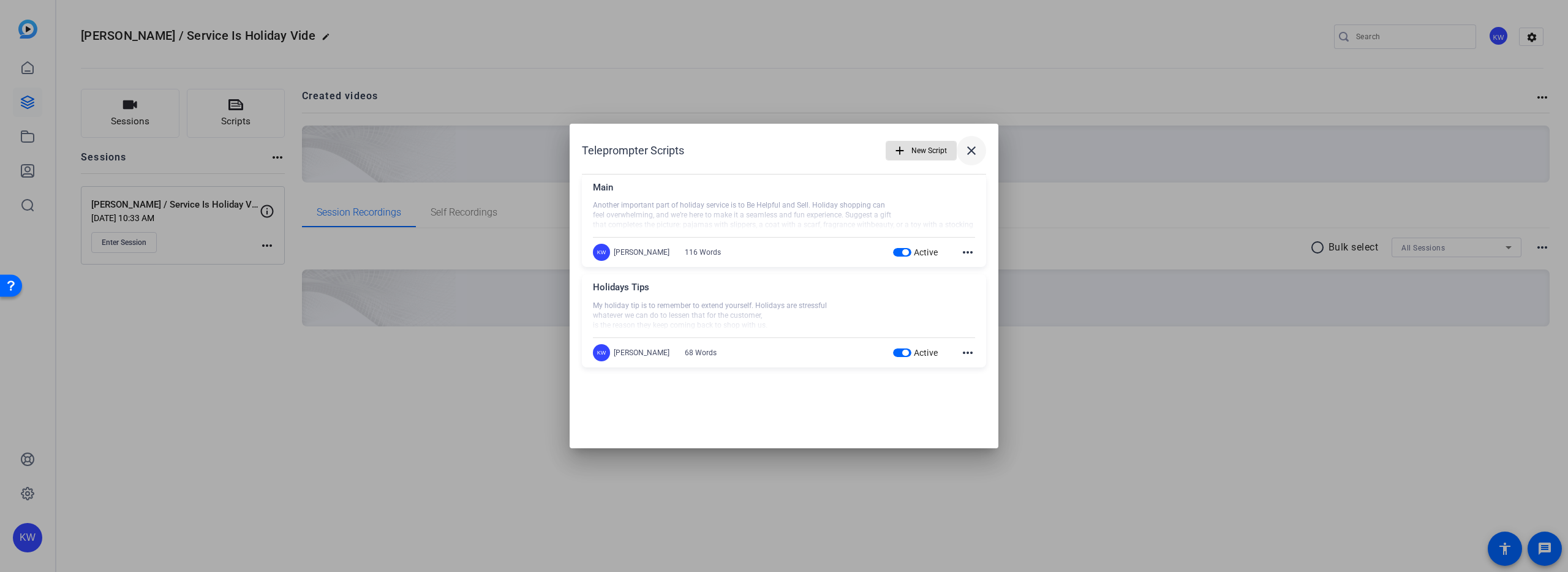
click at [974, 155] on mat-icon "close" at bounding box center [971, 150] width 15 height 15
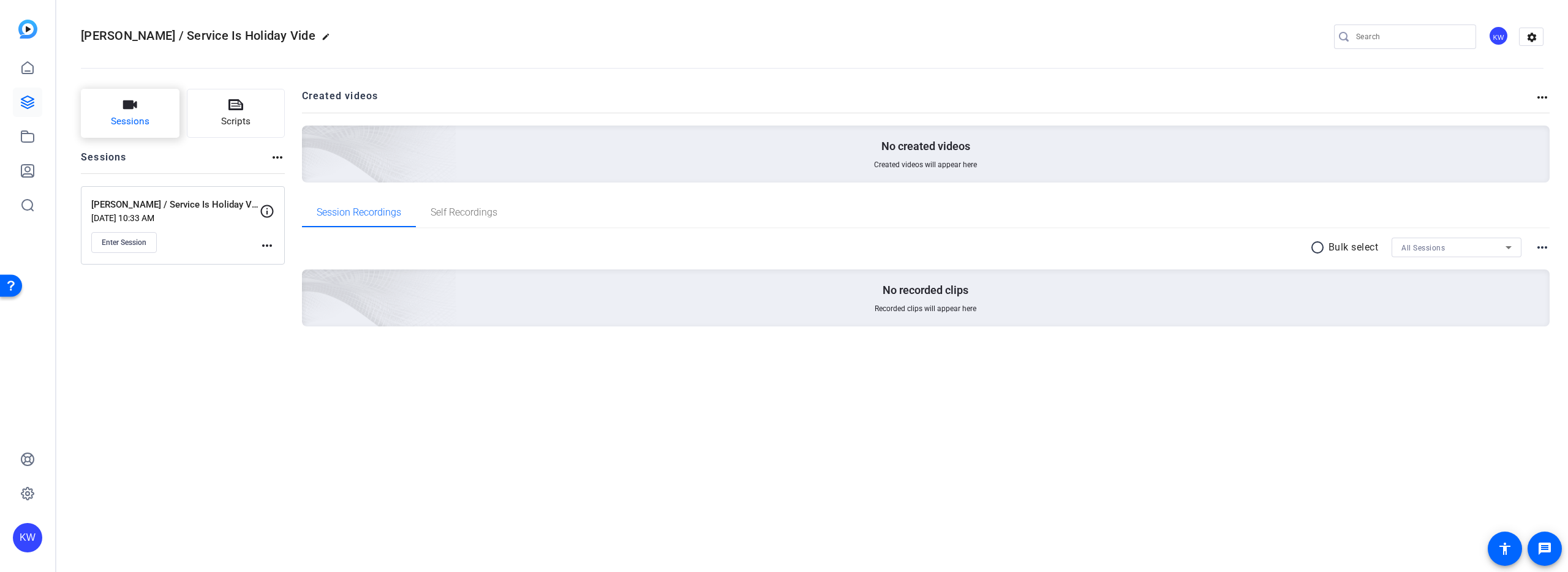
click at [115, 107] on button "Sessions" at bounding box center [130, 113] width 99 height 49
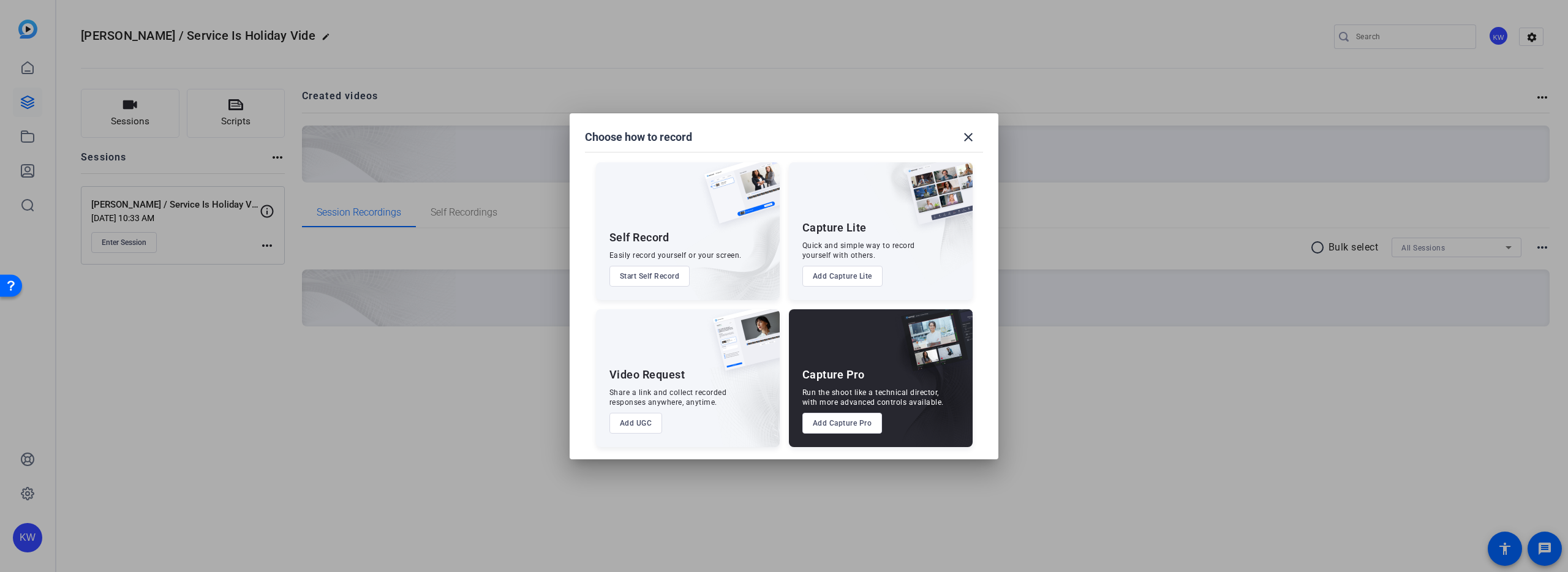
click at [180, 234] on div at bounding box center [784, 286] width 1568 height 572
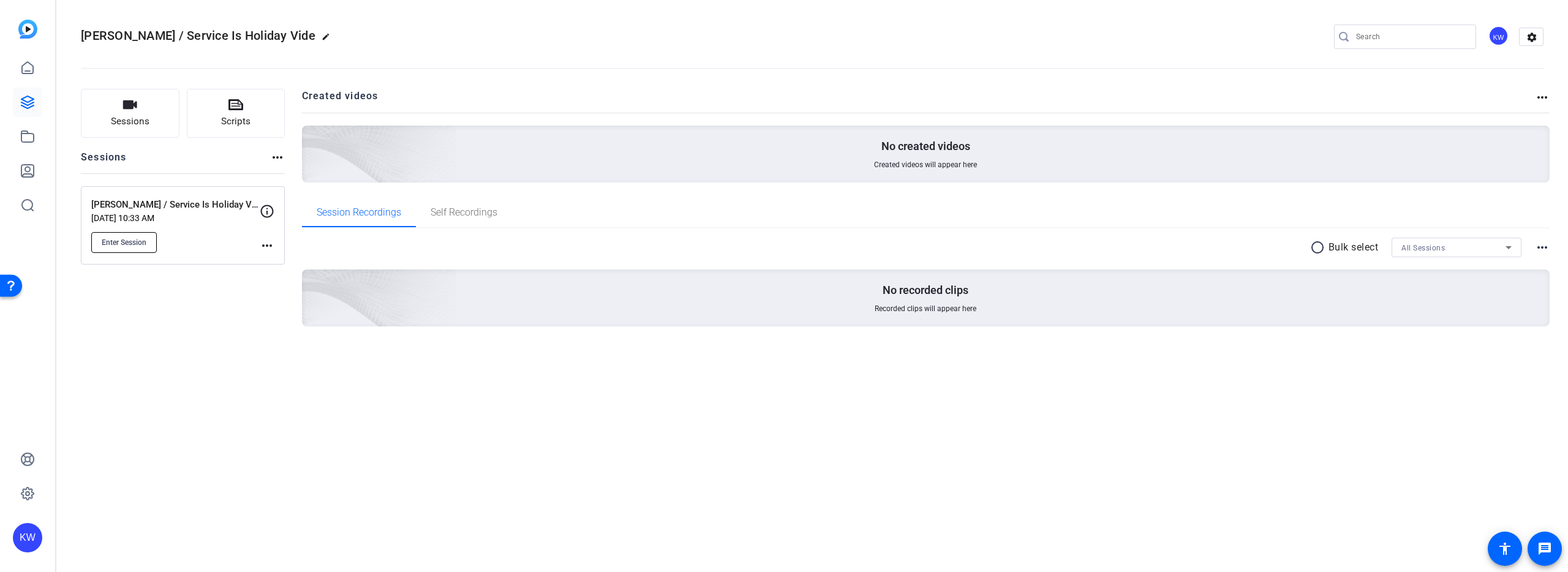
click at [125, 243] on span "Enter Session" at bounding box center [124, 243] width 44 height 10
click at [119, 246] on span "Enter Session" at bounding box center [124, 243] width 44 height 10
click at [133, 235] on button "Enter Session" at bounding box center [124, 242] width 66 height 21
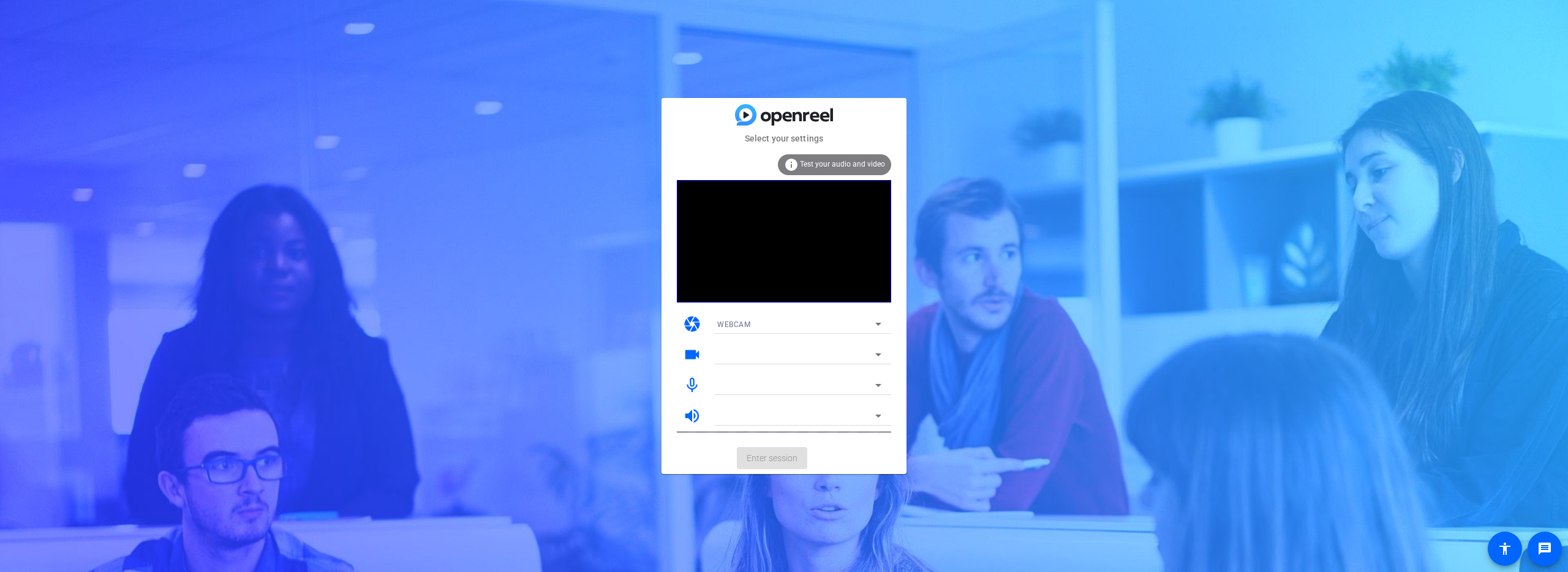
click at [873, 352] on icon at bounding box center [878, 354] width 15 height 15
click at [873, 352] on mat-form-field "FaceTime HD Camera (3A71:F4B5)" at bounding box center [799, 354] width 184 height 19
click at [871, 382] on icon at bounding box center [878, 385] width 15 height 15
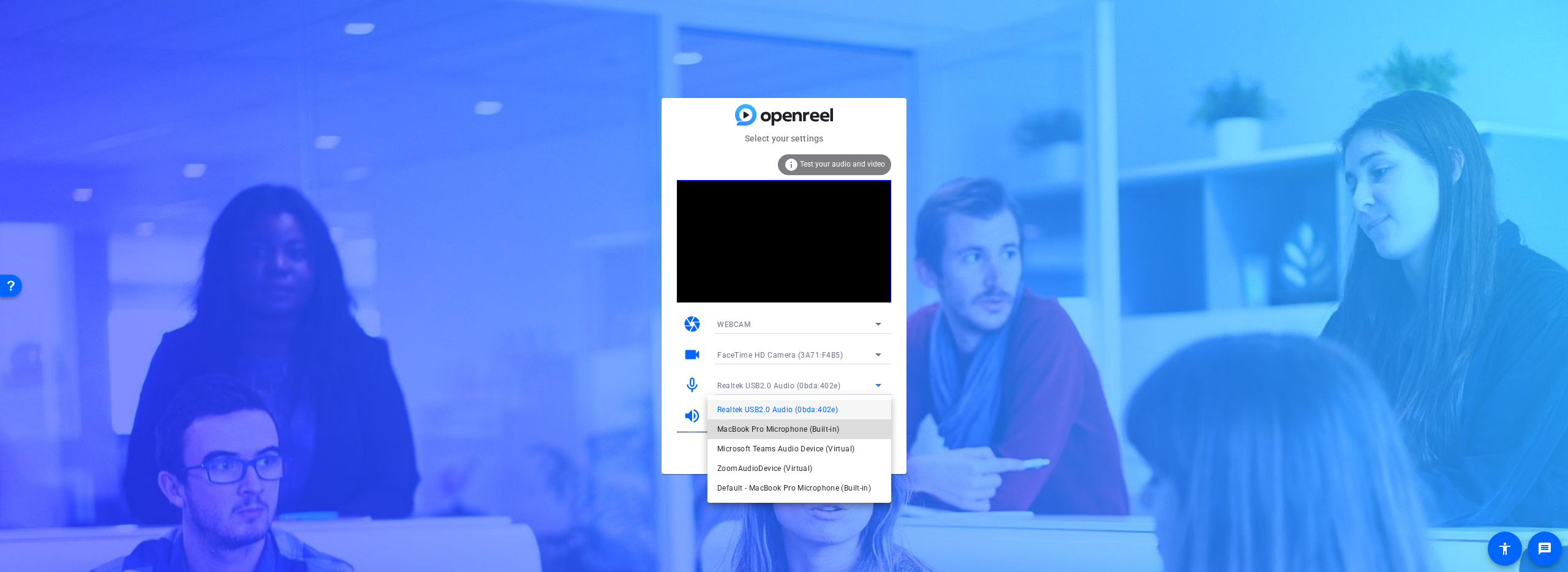
click at [828, 432] on span "MacBook Pro Microphone (Built-in)" at bounding box center [778, 429] width 122 height 15
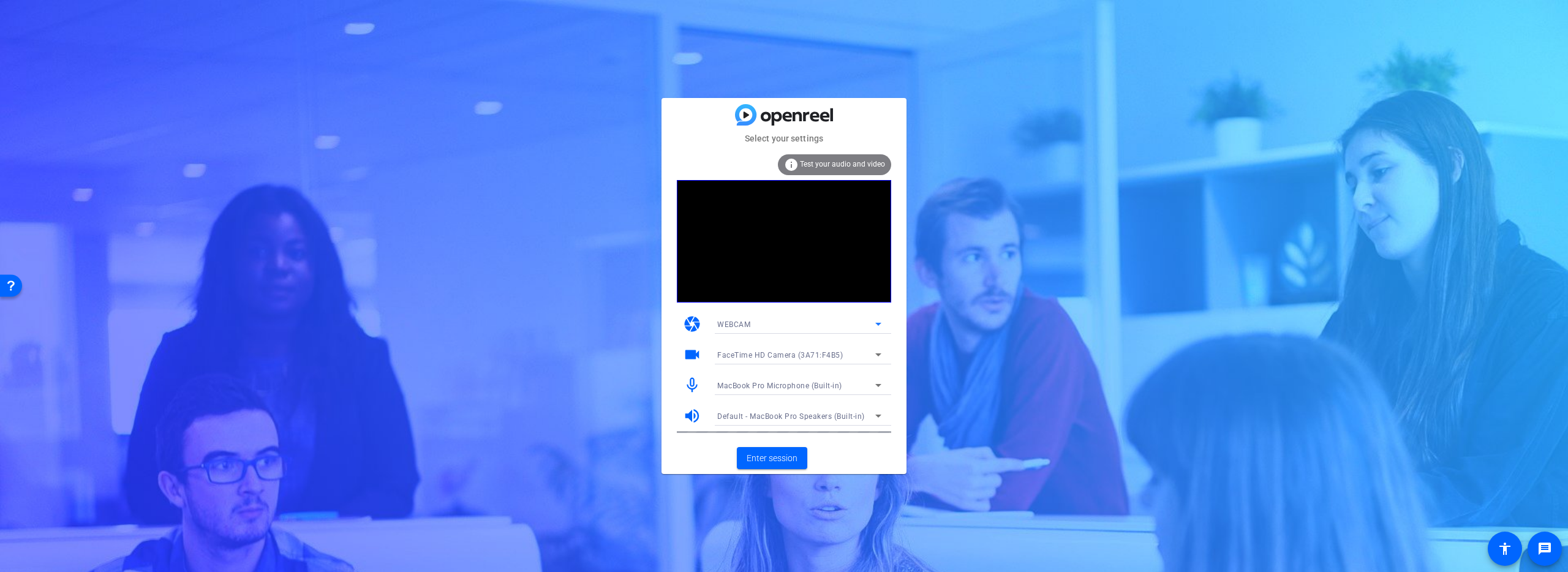
click at [879, 324] on icon at bounding box center [878, 324] width 15 height 15
click at [855, 364] on mat-option "DESKTOP" at bounding box center [799, 367] width 184 height 19
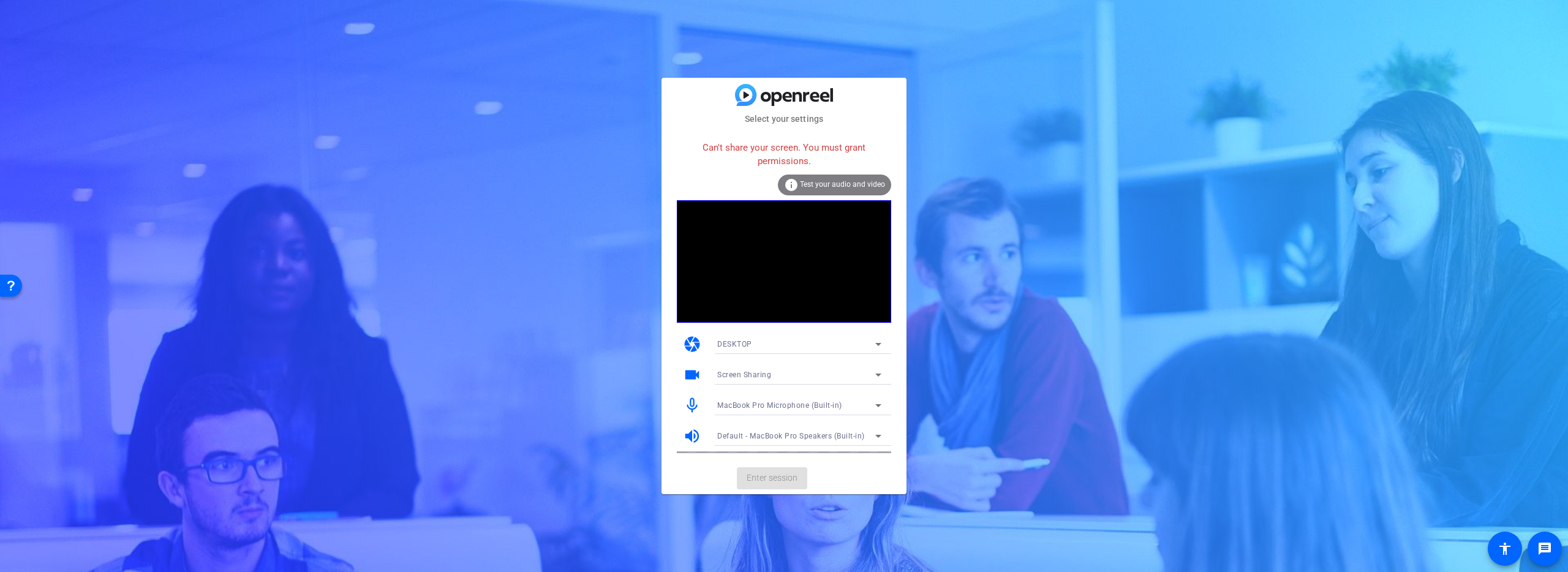
click at [758, 338] on div "DESKTOP" at bounding box center [796, 344] width 158 height 15
click at [740, 370] on span "WEBCAM" at bounding box center [733, 369] width 32 height 15
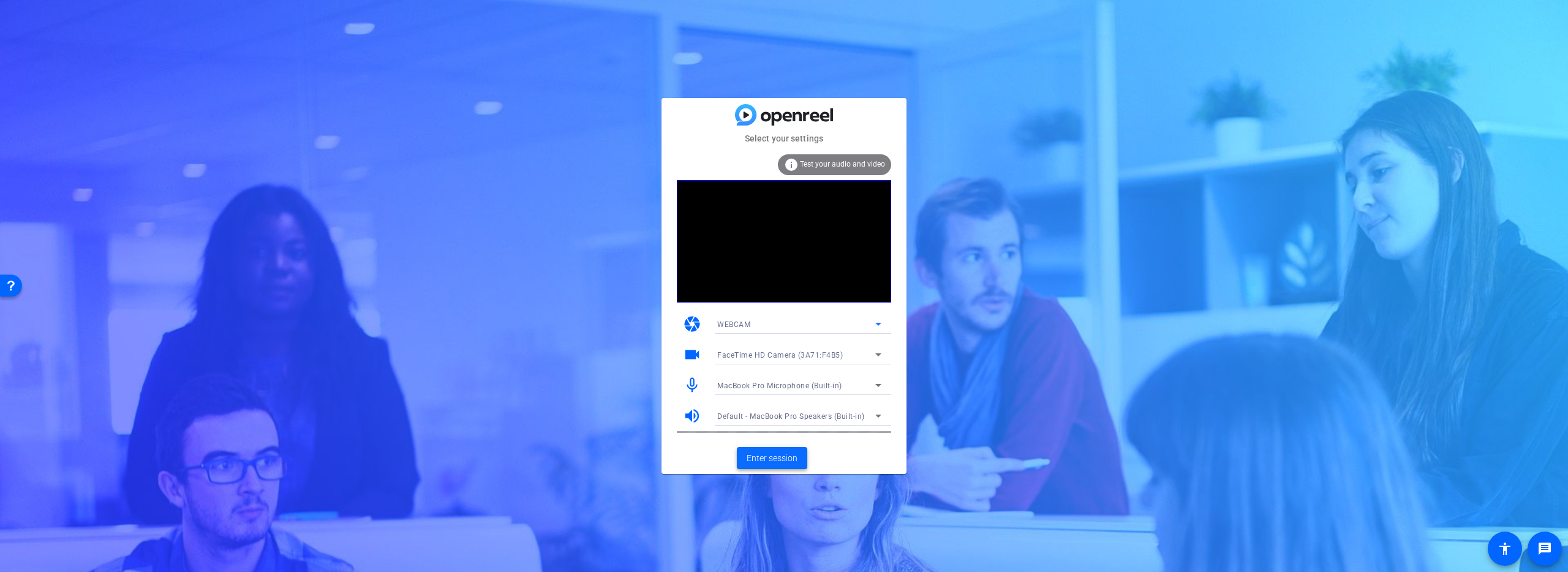
click at [781, 456] on span "Enter session" at bounding box center [772, 458] width 51 height 13
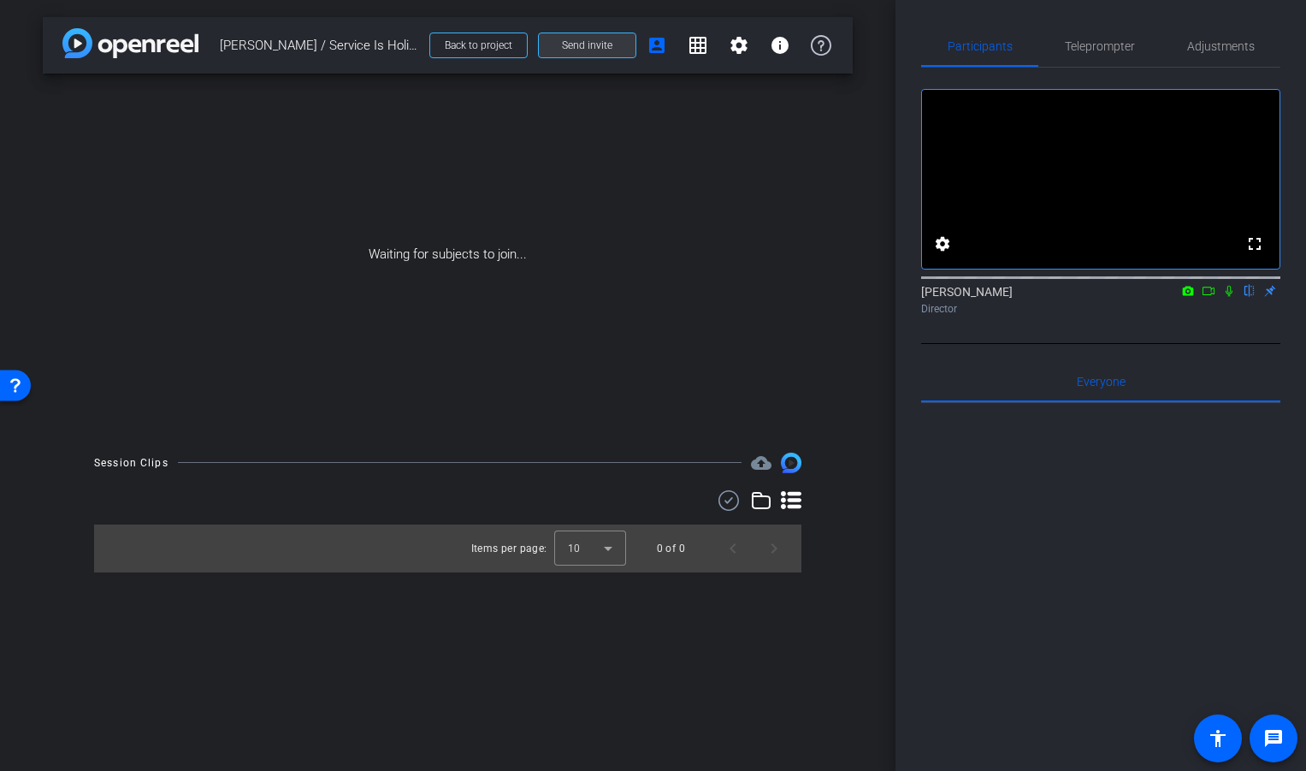
click at [594, 50] on span "Send invite" at bounding box center [587, 45] width 50 height 14
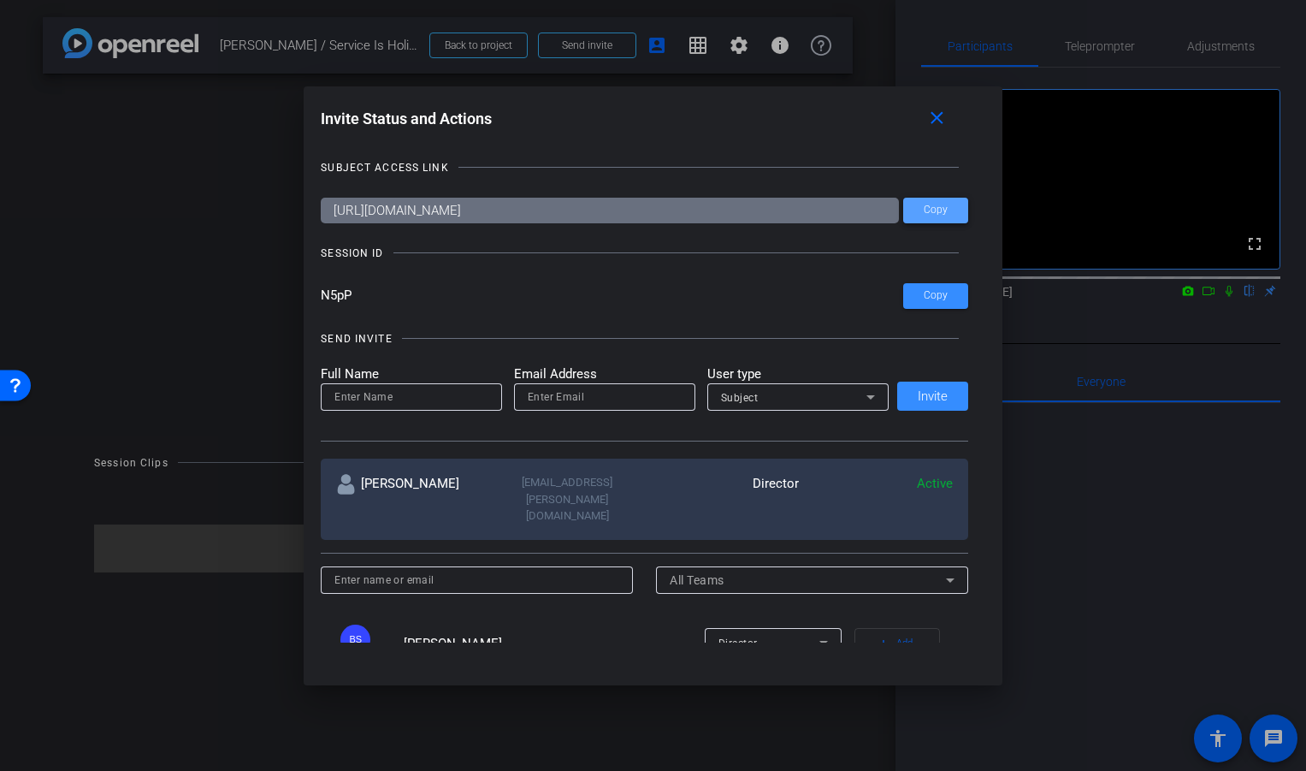
click at [922, 219] on span at bounding box center [935, 210] width 65 height 41
drag, startPoint x: 386, startPoint y: 295, endPoint x: 317, endPoint y: 292, distance: 68.5
click at [316, 292] on div "Invite Status and Actions close SUBJECT ACCESS LINK https://capture.openreel.co…" at bounding box center [653, 373] width 699 height 574
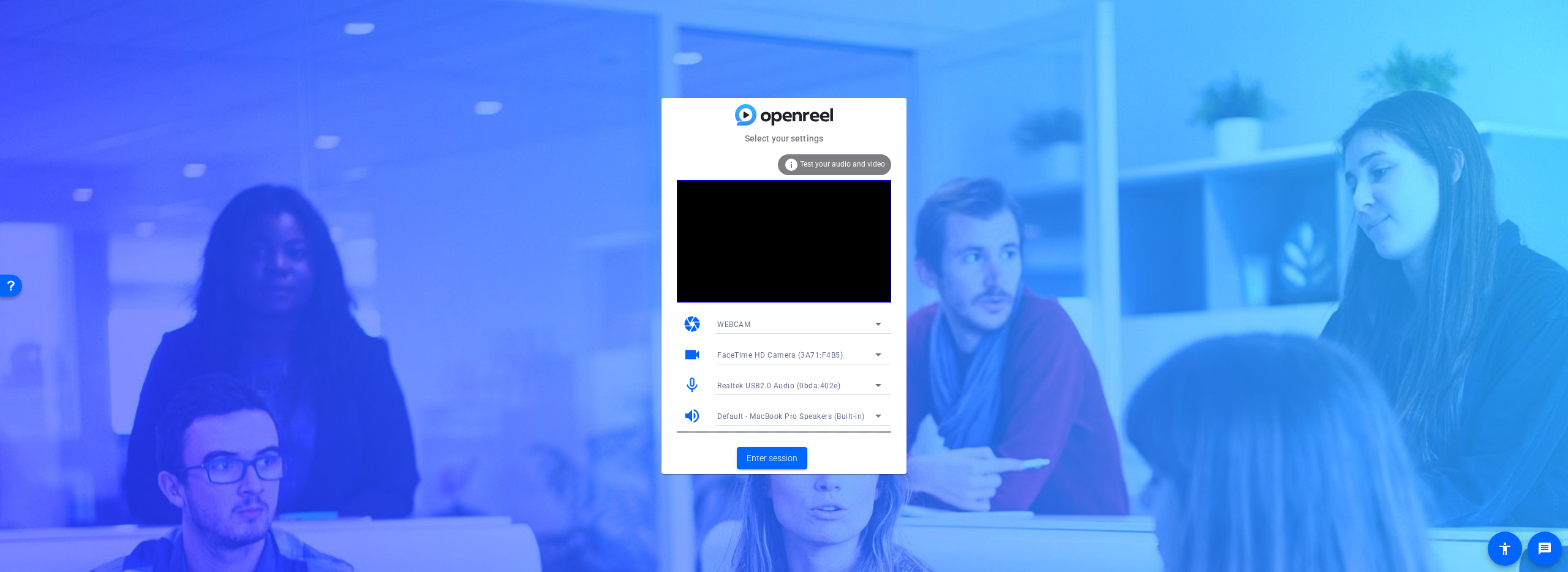
click at [756, 382] on span "Realtek USB2.0 Audio (0bda:402e)" at bounding box center [779, 386] width 123 height 9
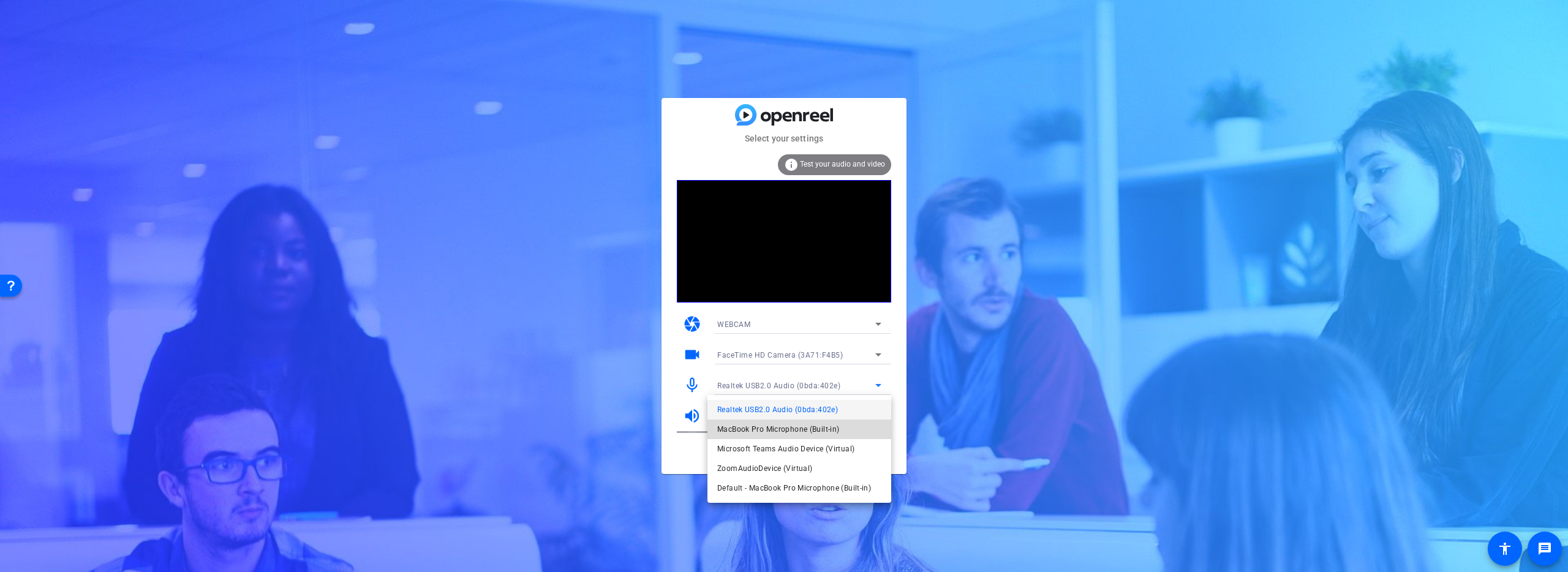
click at [753, 425] on span "MacBook Pro Microphone (Built-in)" at bounding box center [778, 429] width 122 height 15
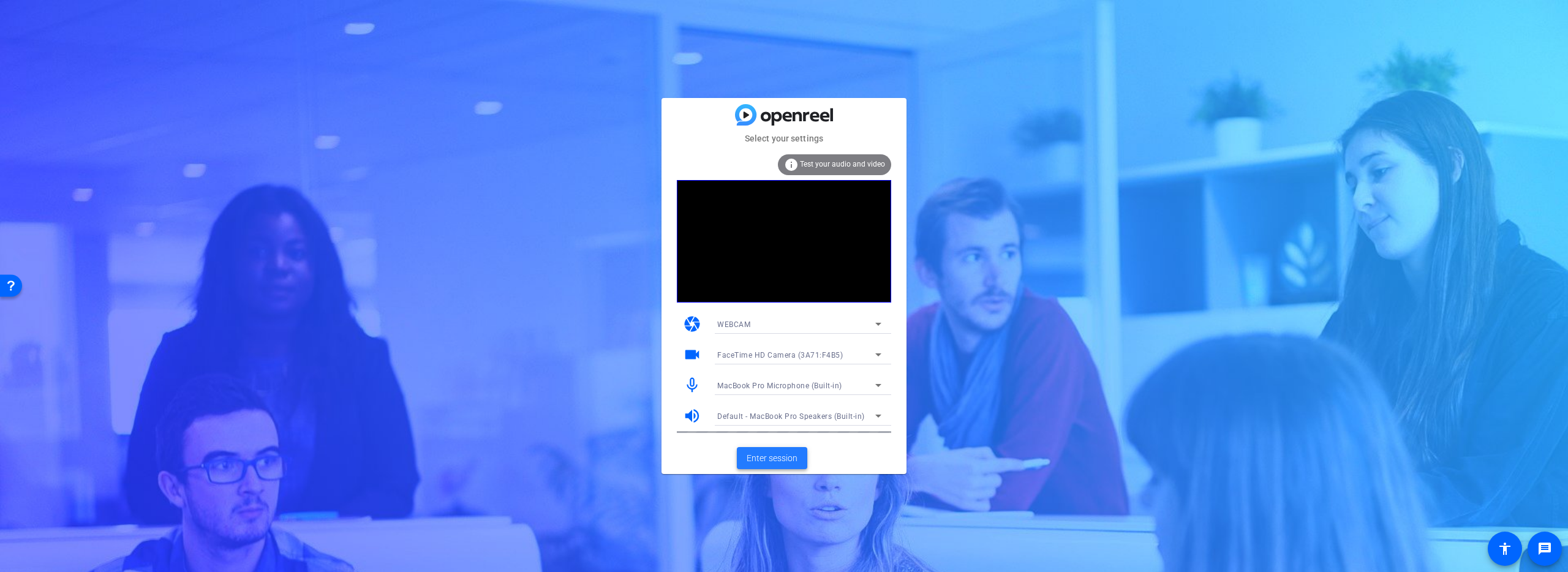
click at [773, 455] on span "Enter session" at bounding box center [772, 458] width 51 height 13
click at [757, 386] on span "Realtek USB2.0 Audio (0bda:402e)" at bounding box center [779, 386] width 123 height 9
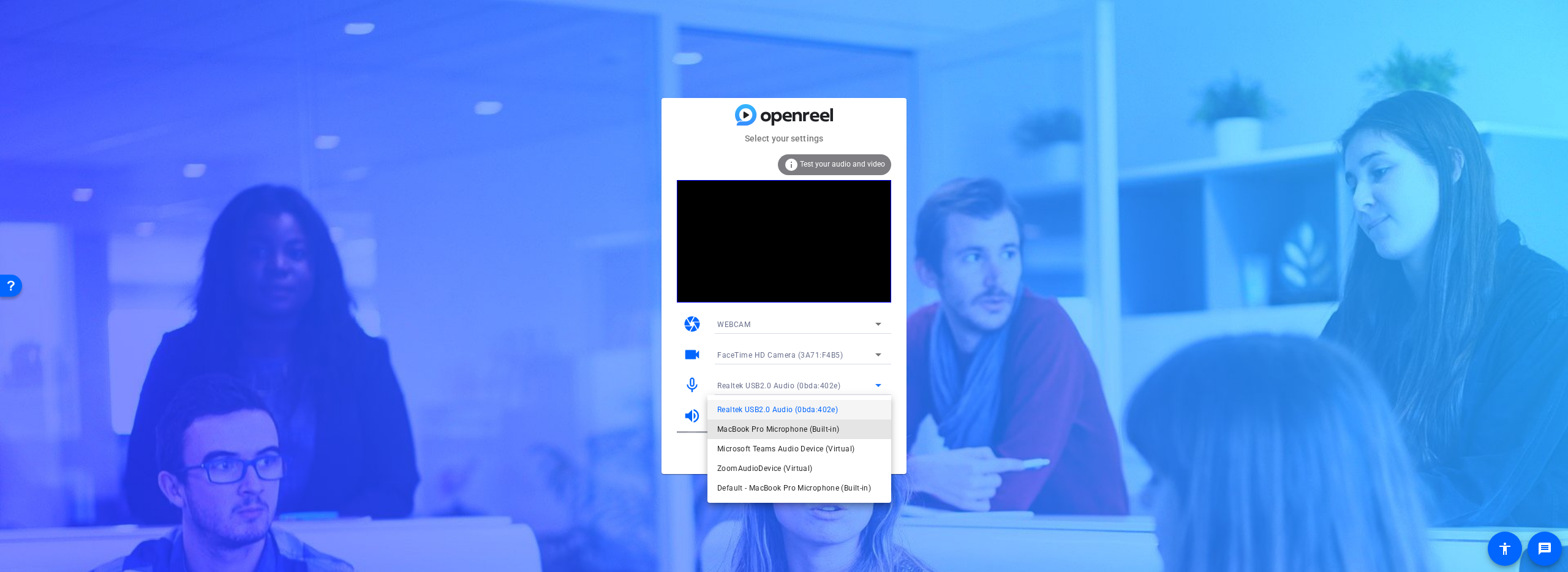
click at [759, 428] on span "MacBook Pro Microphone (Built-in)" at bounding box center [778, 429] width 122 height 15
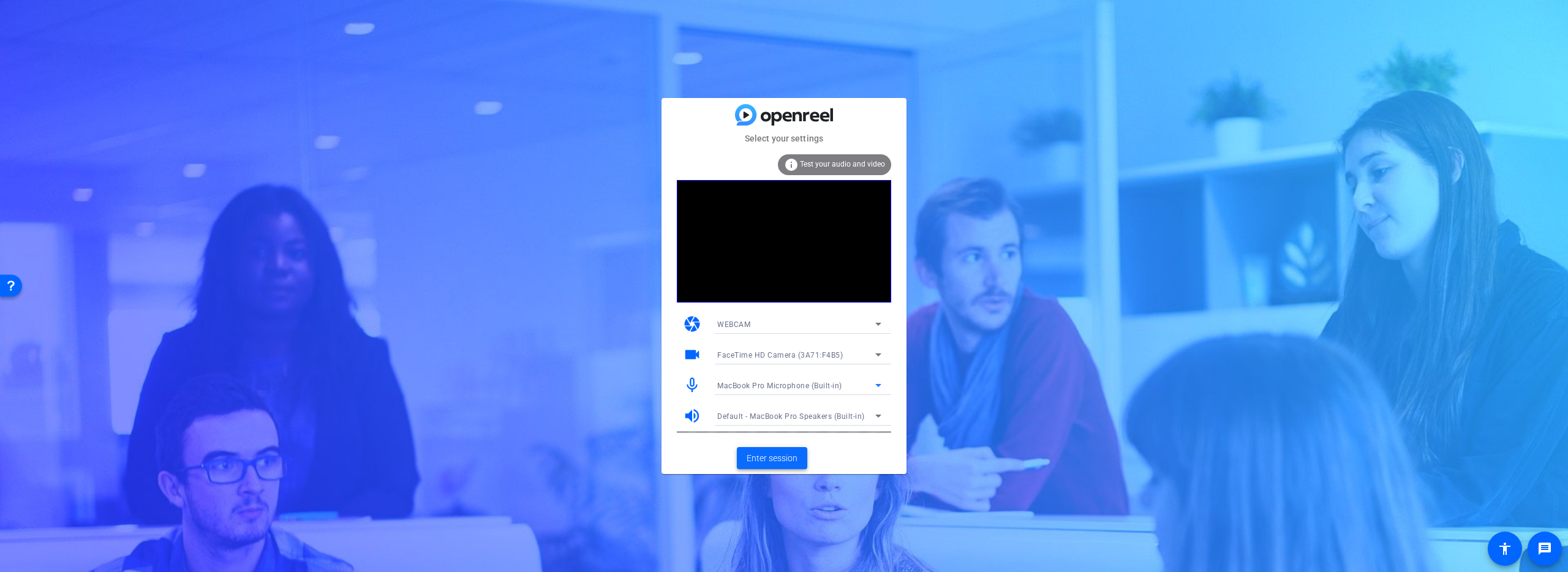
click at [783, 463] on span "Enter session" at bounding box center [772, 458] width 51 height 13
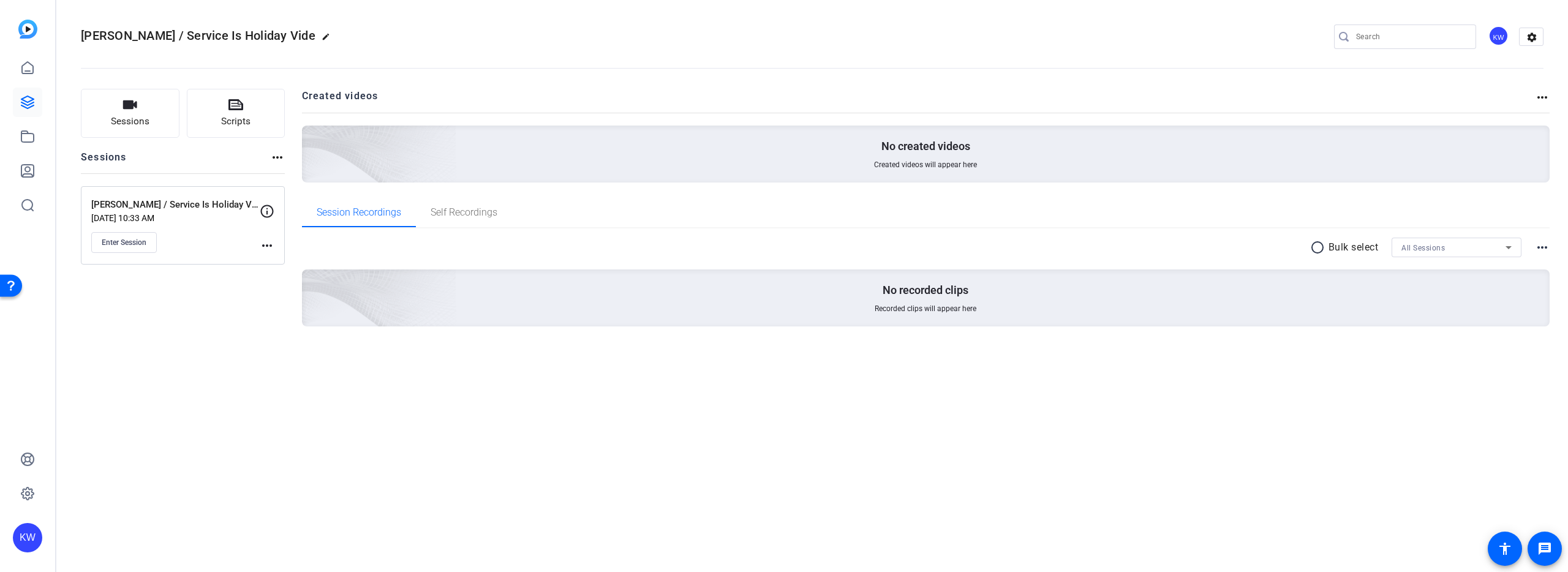
click at [142, 219] on p "Sep 10, 2025 @ 10:33 AM" at bounding box center [175, 218] width 168 height 10
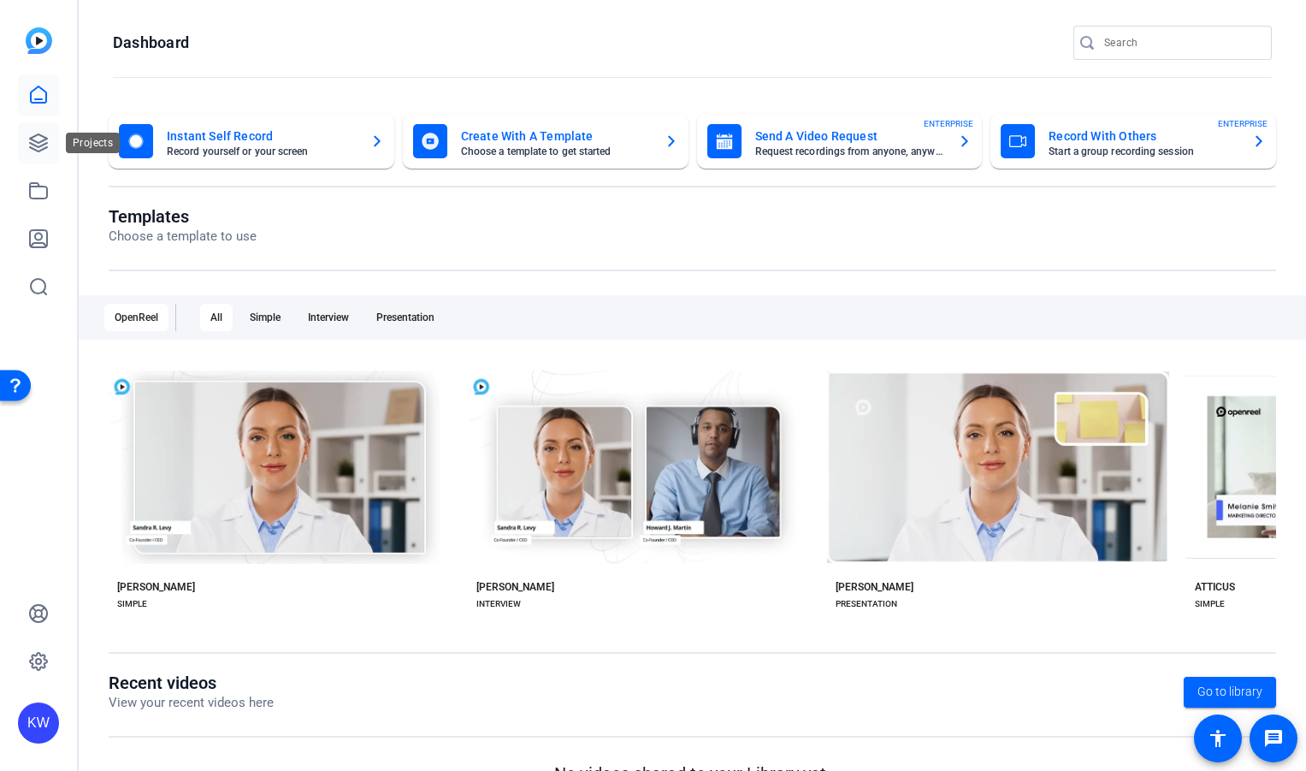
click at [32, 137] on icon at bounding box center [38, 142] width 17 height 17
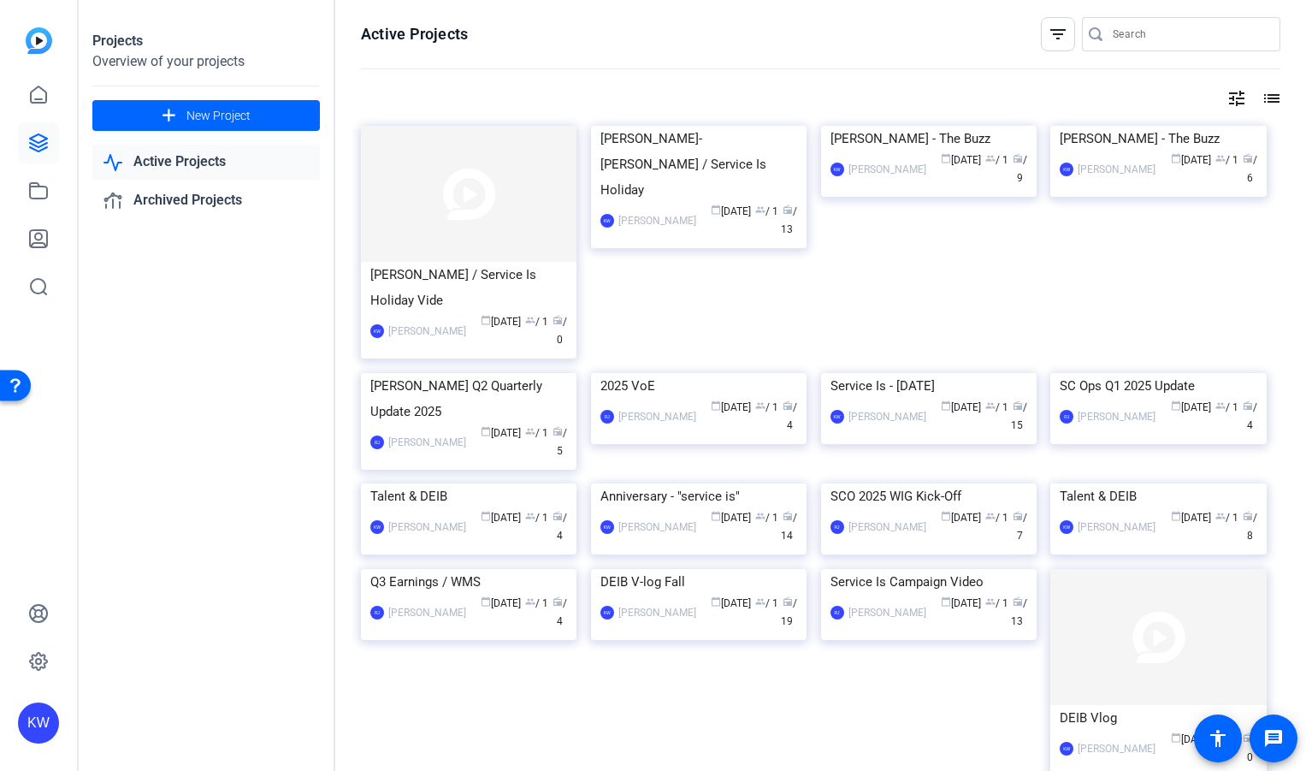
click at [491, 228] on img at bounding box center [469, 194] width 216 height 136
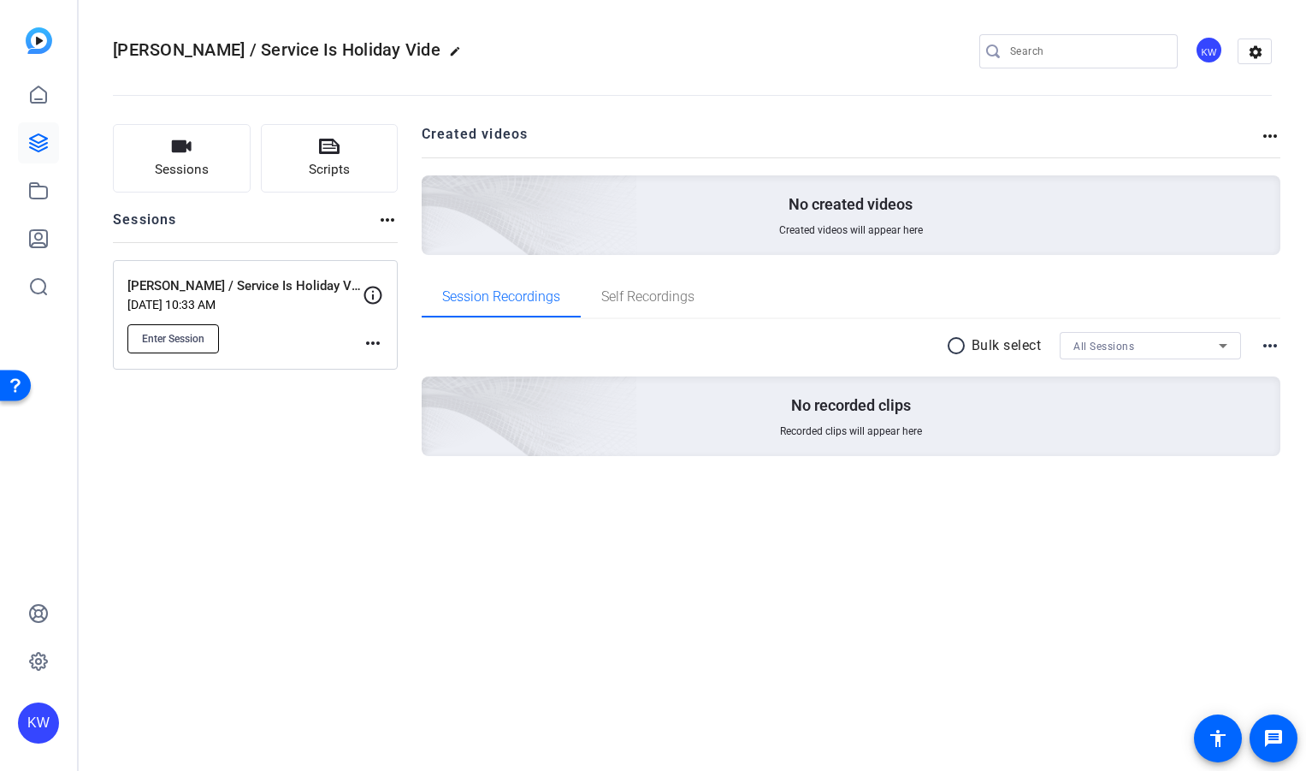
click at [182, 324] on button "Enter Session" at bounding box center [173, 338] width 92 height 29
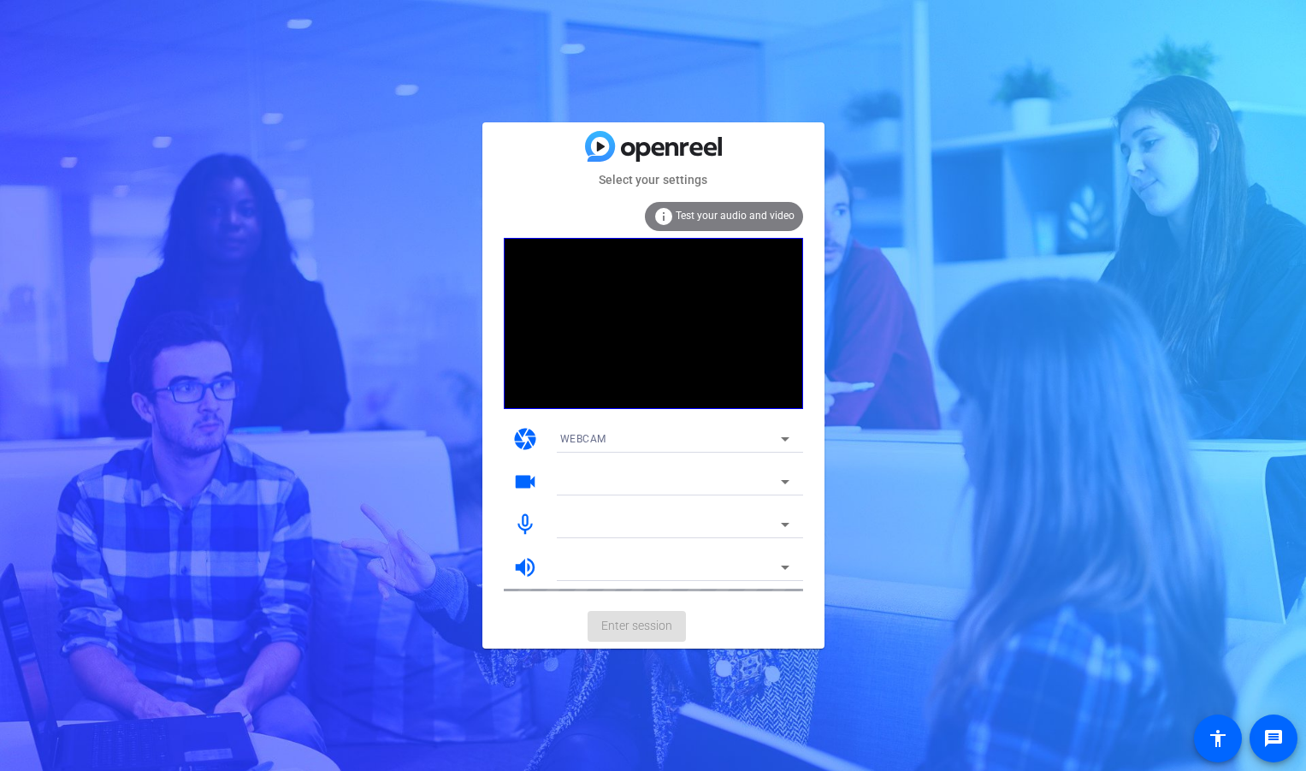
click at [775, 480] on icon at bounding box center [785, 481] width 21 height 21
click at [777, 480] on mat-form-field "FaceTime HD Camera (3A71:F4B5)" at bounding box center [675, 481] width 257 height 27
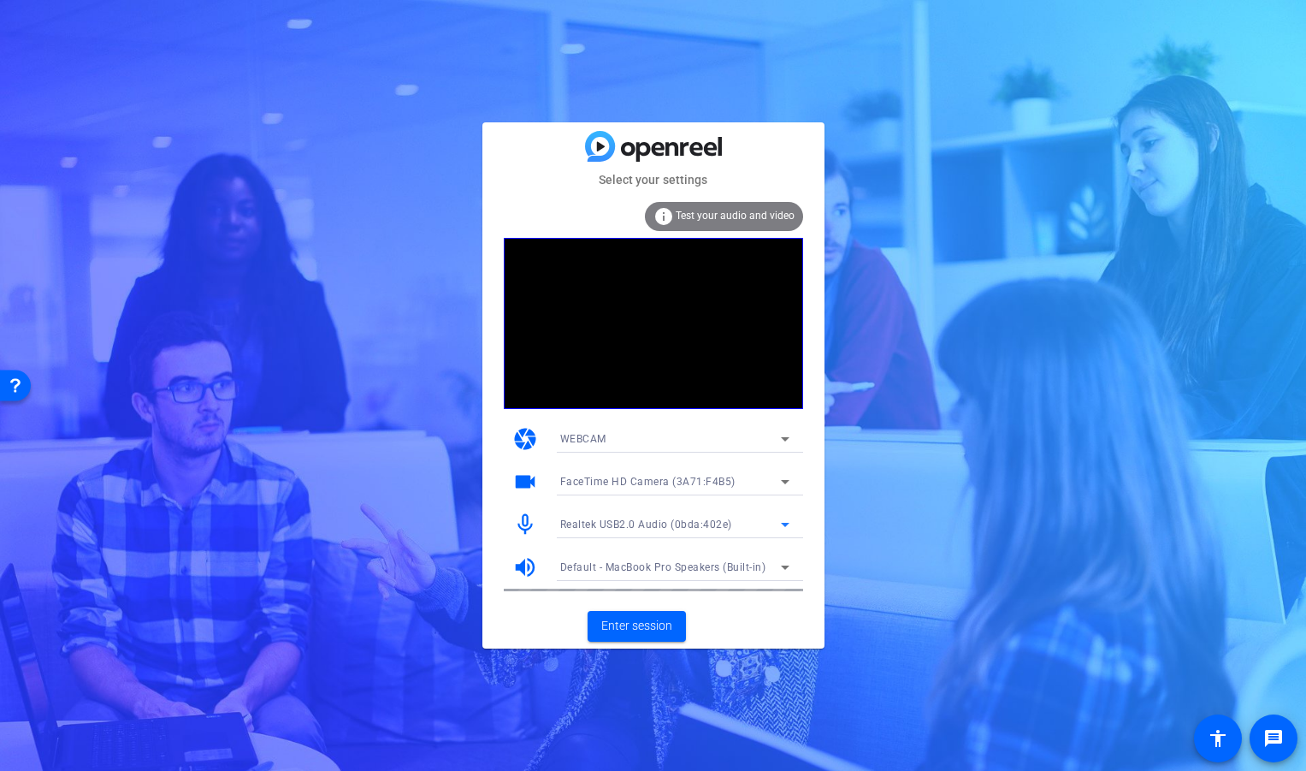
click at [752, 529] on div "Realtek USB2.0 Audio (0bda:402e)" at bounding box center [670, 523] width 221 height 21
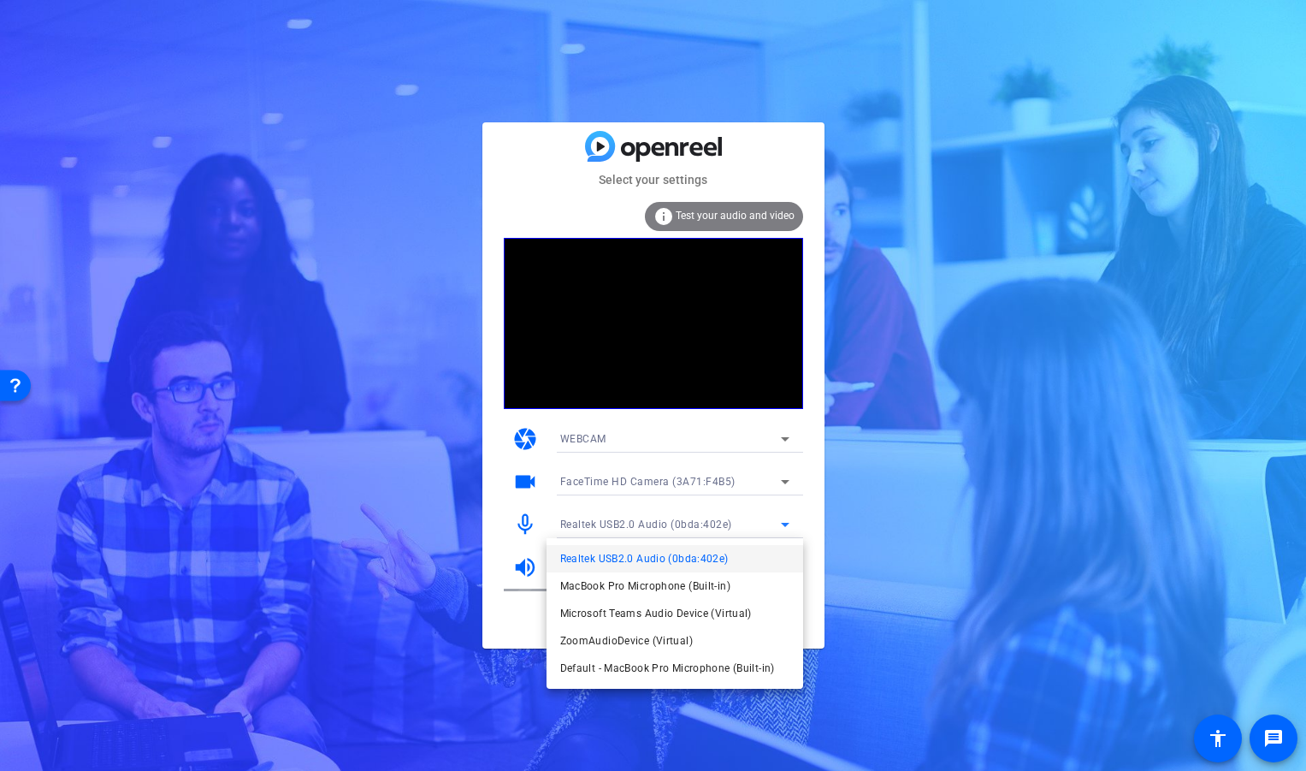
click at [706, 581] on span "MacBook Pro Microphone (Built-in)" at bounding box center [645, 586] width 170 height 21
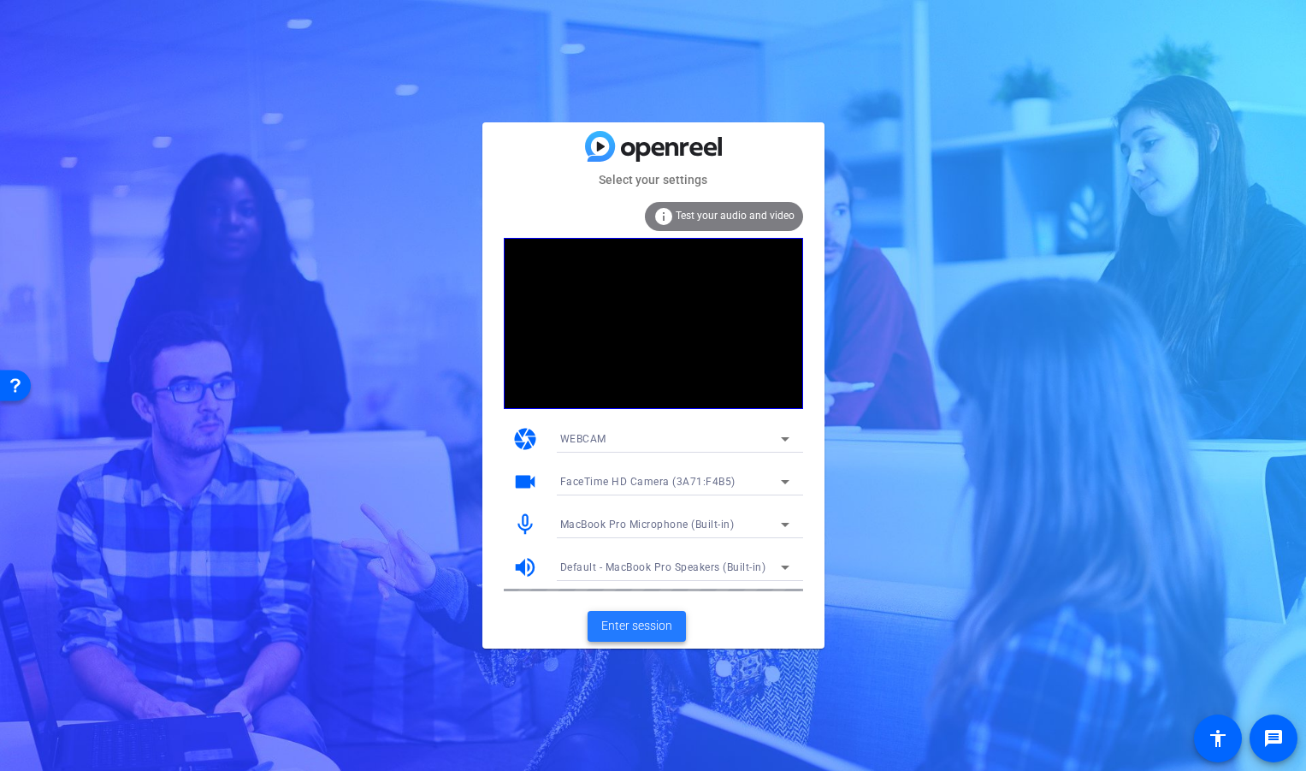
click at [659, 625] on span "Enter session" at bounding box center [636, 626] width 71 height 18
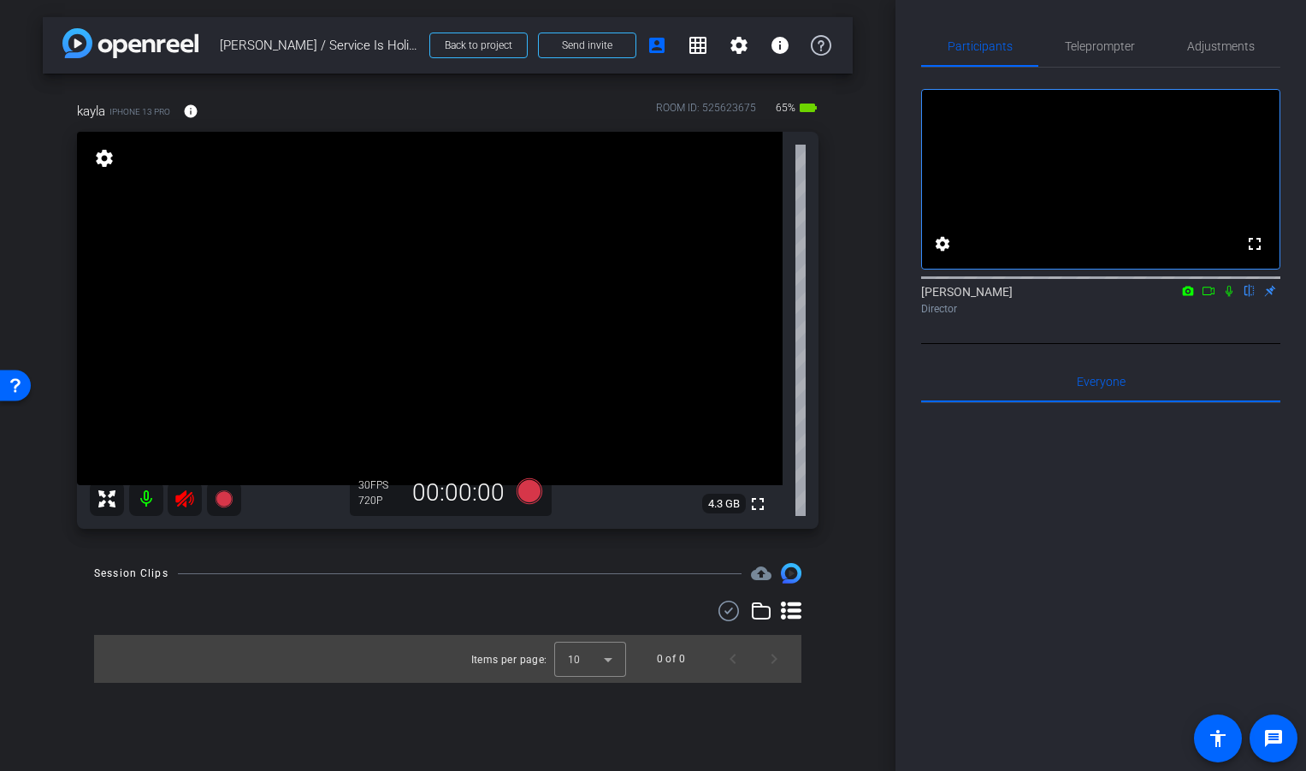
drag, startPoint x: 181, startPoint y: 505, endPoint x: 192, endPoint y: 502, distance: 10.8
click at [181, 505] on icon at bounding box center [184, 498] width 21 height 21
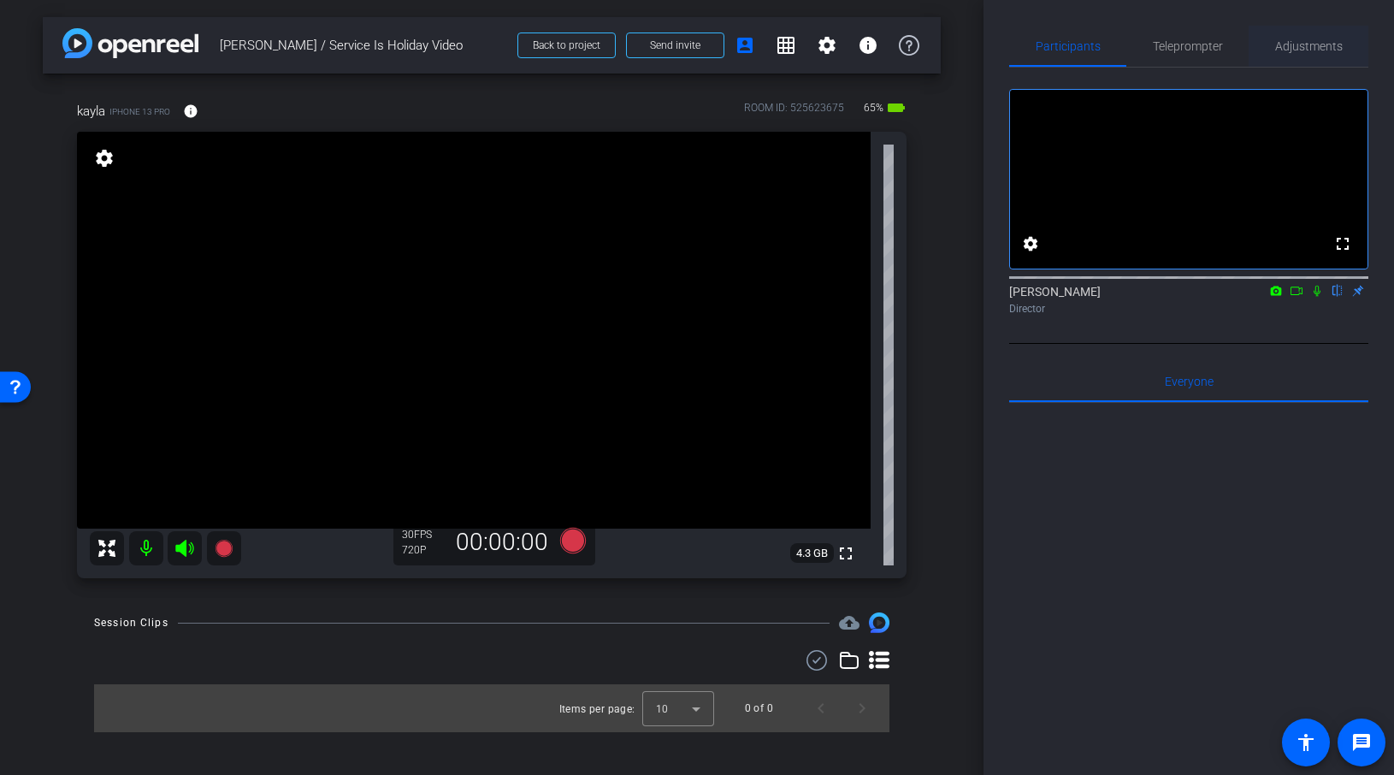
click at [1305, 44] on span "Adjustments" at bounding box center [1309, 46] width 68 height 12
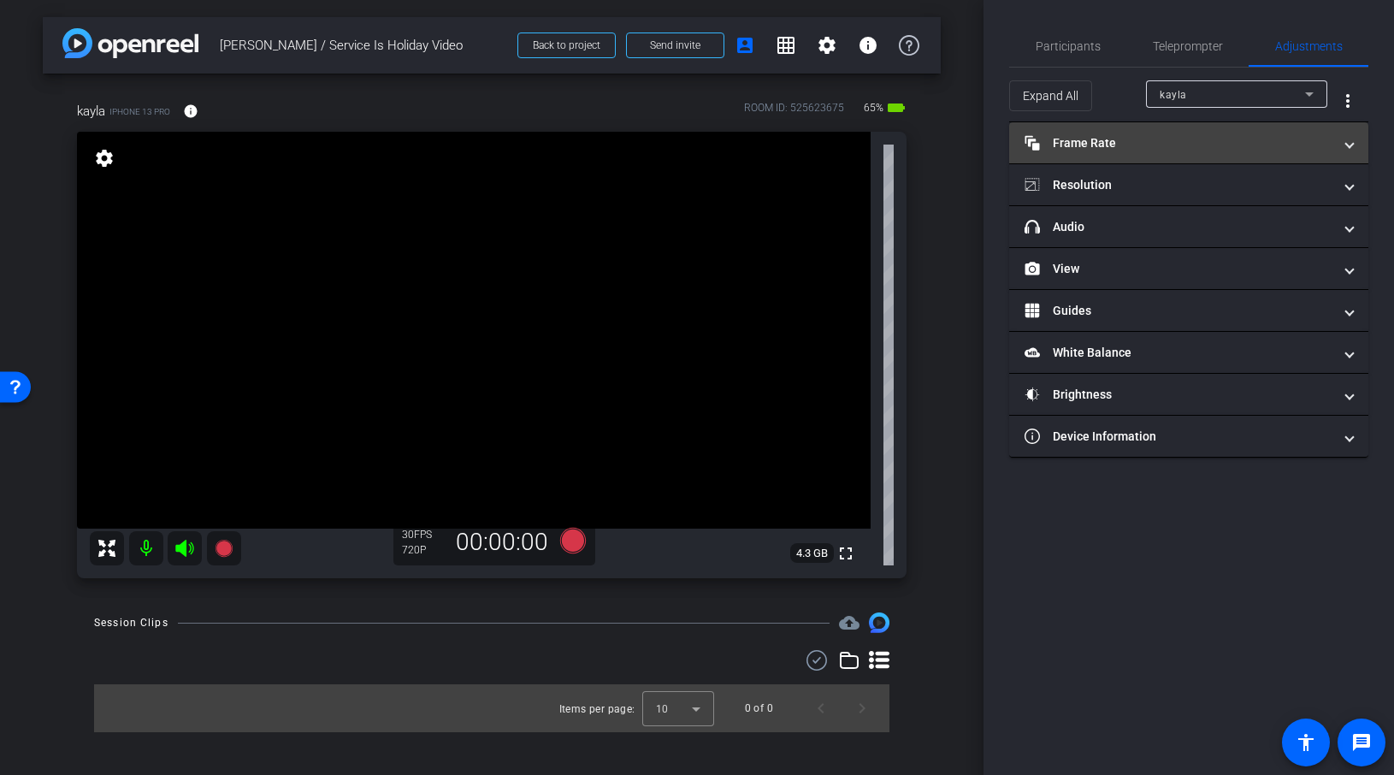
click at [1305, 134] on span "Frame Rate Frame Rate" at bounding box center [1186, 143] width 322 height 18
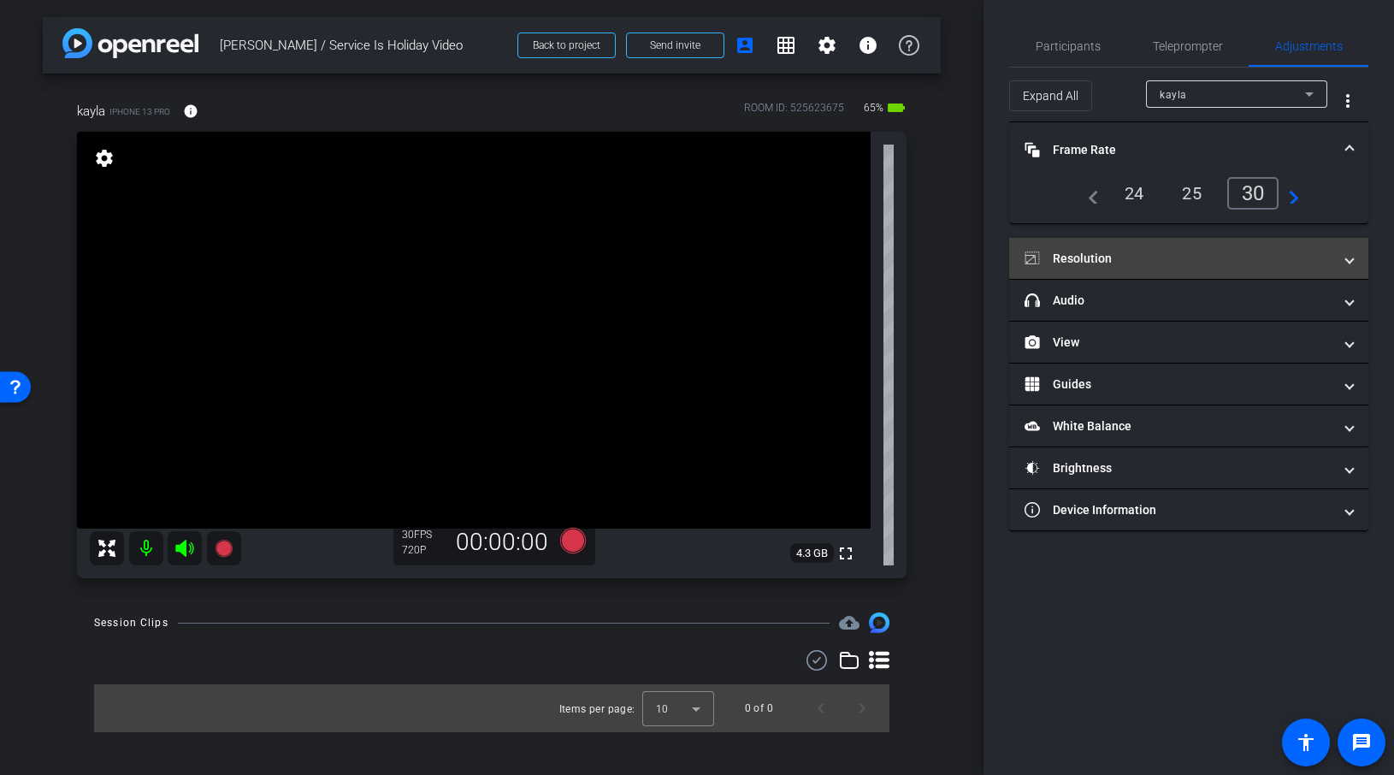
click at [1305, 257] on mat-expansion-panel-header "Resolution" at bounding box center [1188, 258] width 359 height 41
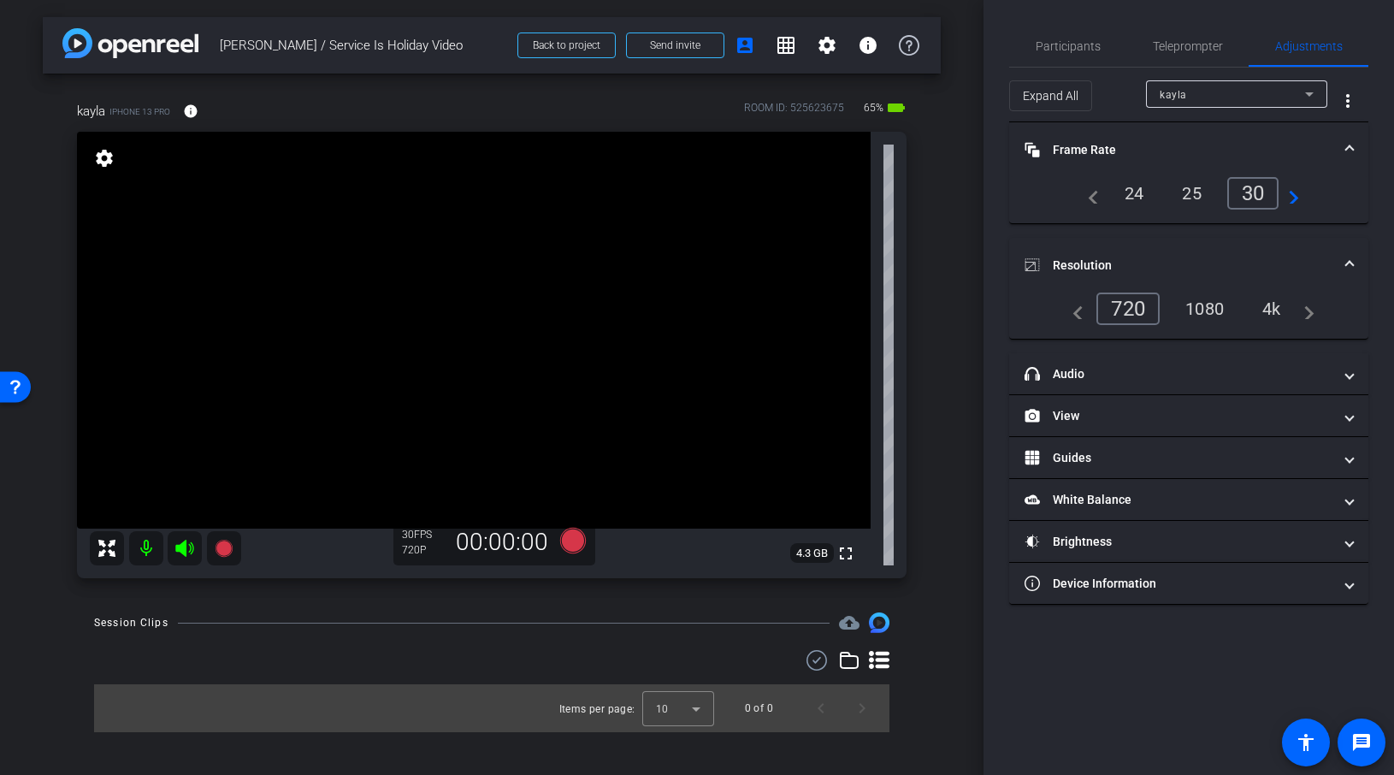
click at [1294, 313] on div "navigate_before 720 1080 4k navigate_next" at bounding box center [1188, 309] width 251 height 33
click at [1270, 305] on div "4k" at bounding box center [1272, 308] width 44 height 29
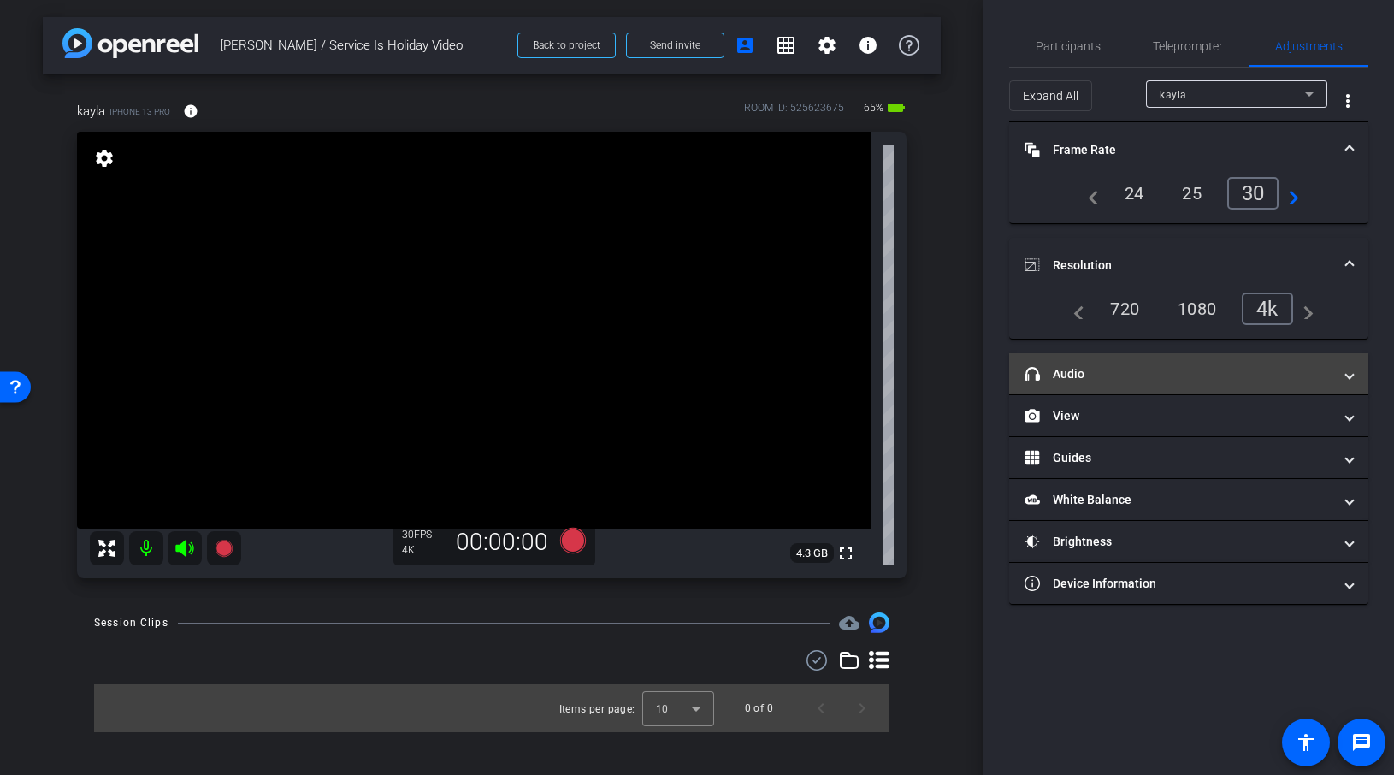
click at [1305, 371] on span "headphone icon Audio" at bounding box center [1186, 374] width 322 height 18
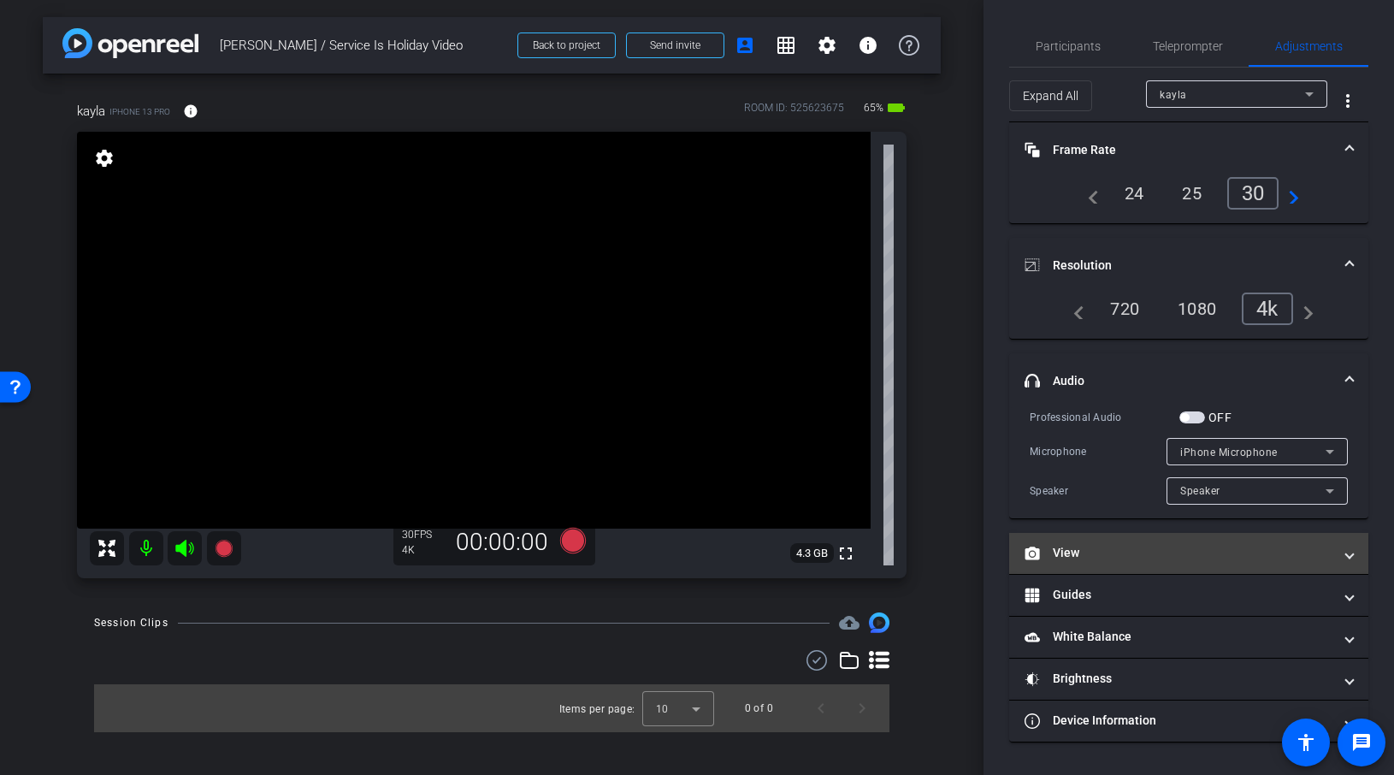
click at [1305, 544] on mat-panel-title "View" at bounding box center [1179, 553] width 308 height 18
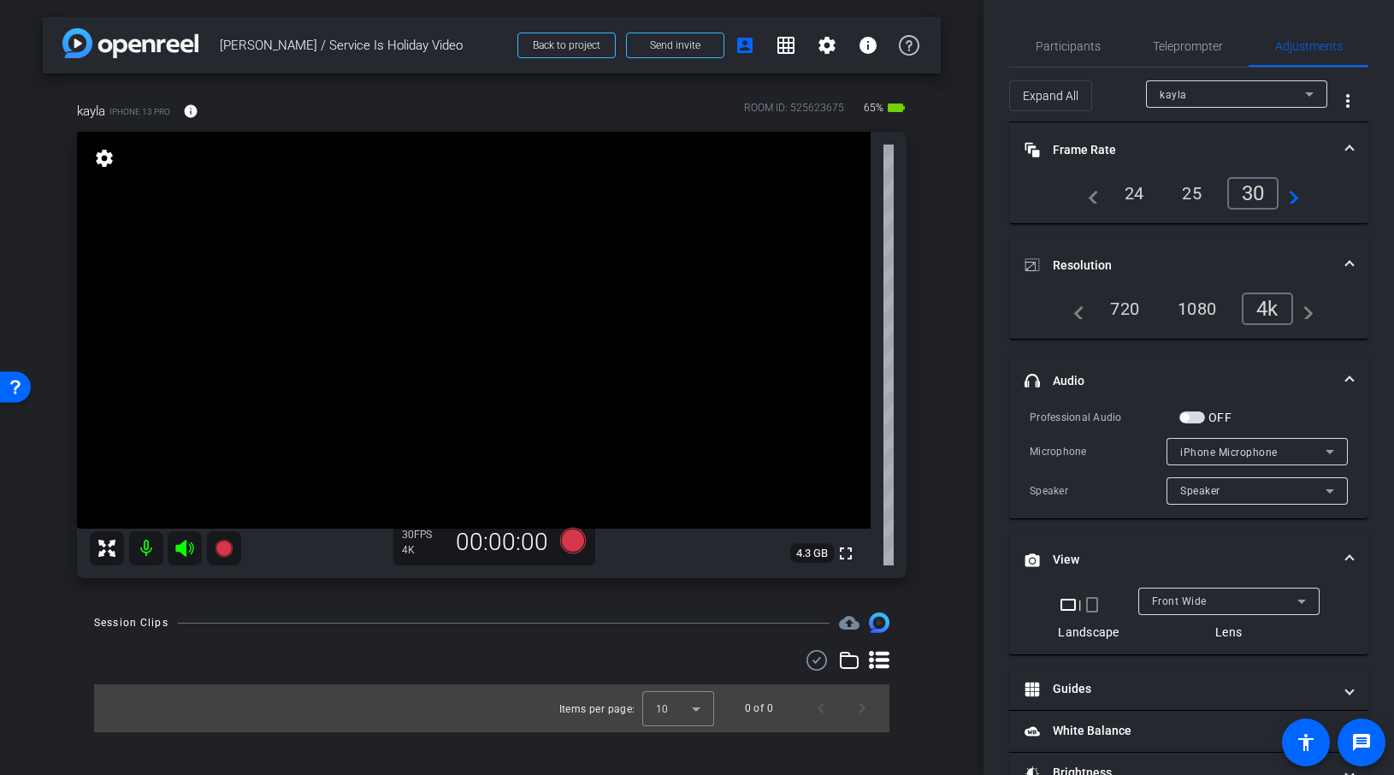
scroll to position [86, 0]
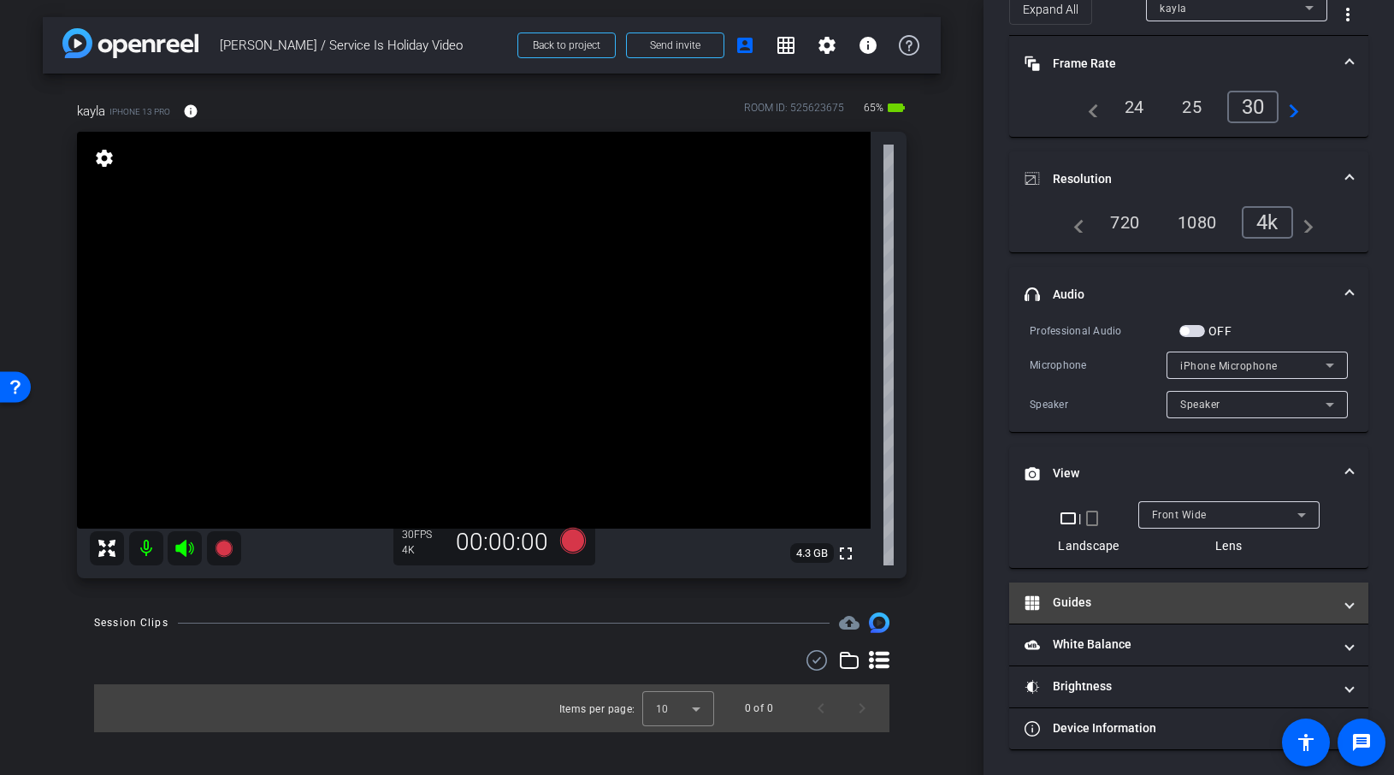
click at [1305, 606] on span "Guides" at bounding box center [1186, 603] width 322 height 18
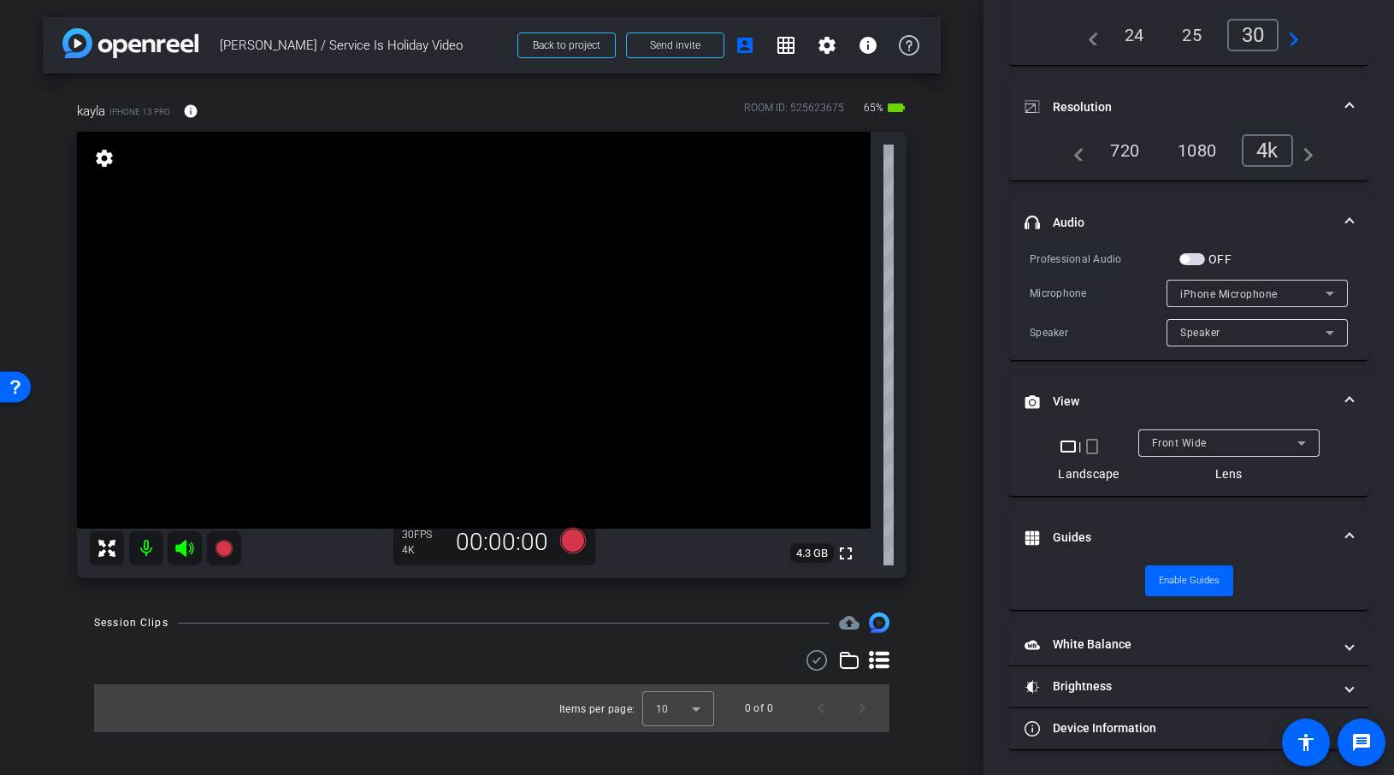
scroll to position [152, 0]
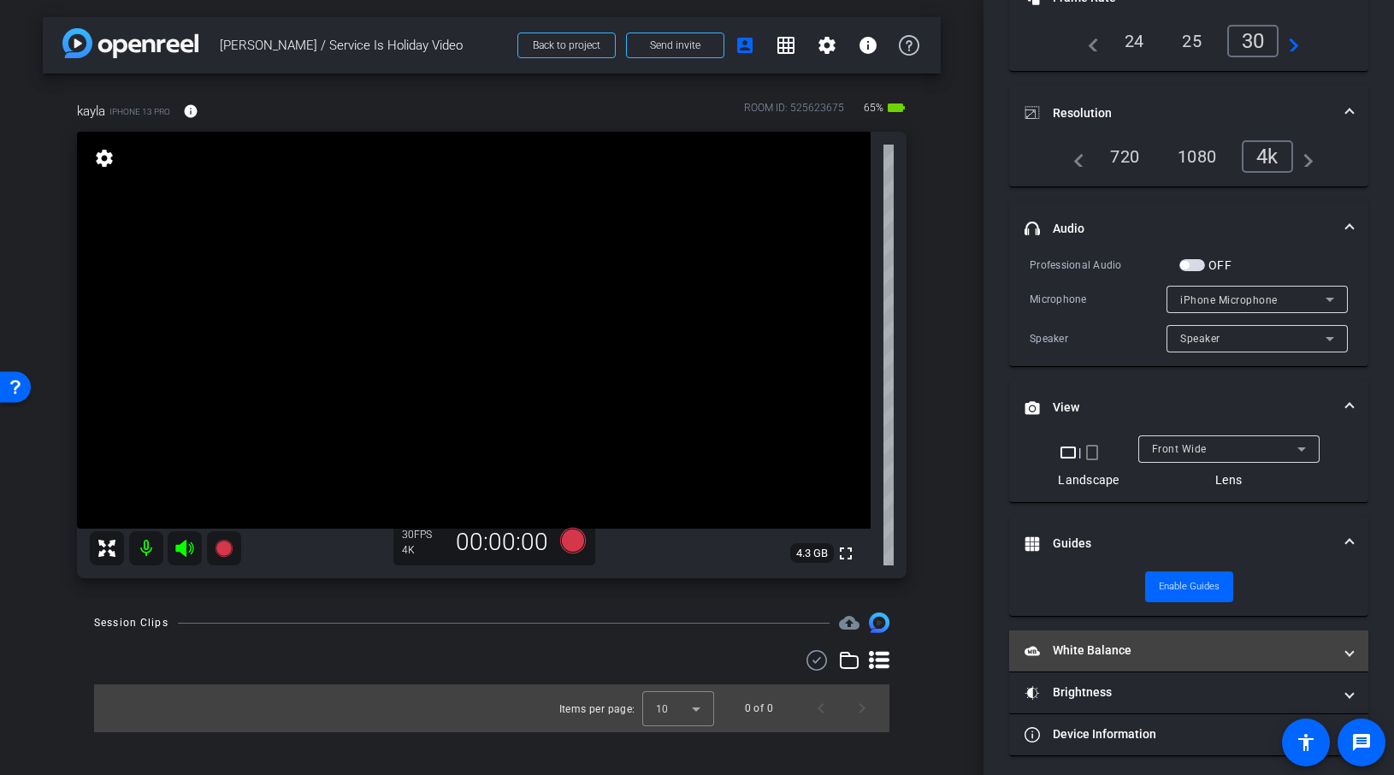
click at [1305, 646] on span "White Balance White Balance" at bounding box center [1186, 650] width 322 height 18
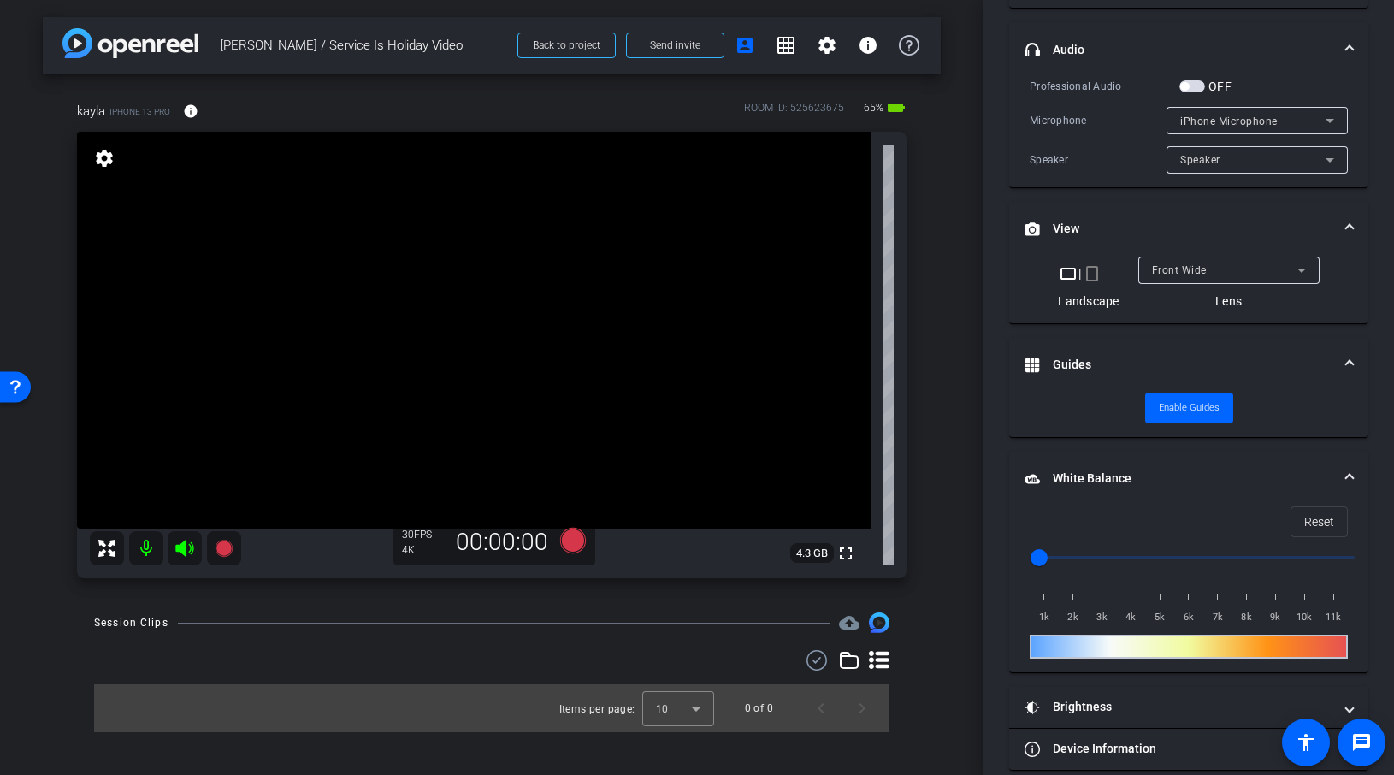
click at [1305, 680] on mat-accordion "Frame Rate Frame Rate navigate_before 24 25 30 navigate_next Resolution navigat…" at bounding box center [1188, 280] width 359 height 979
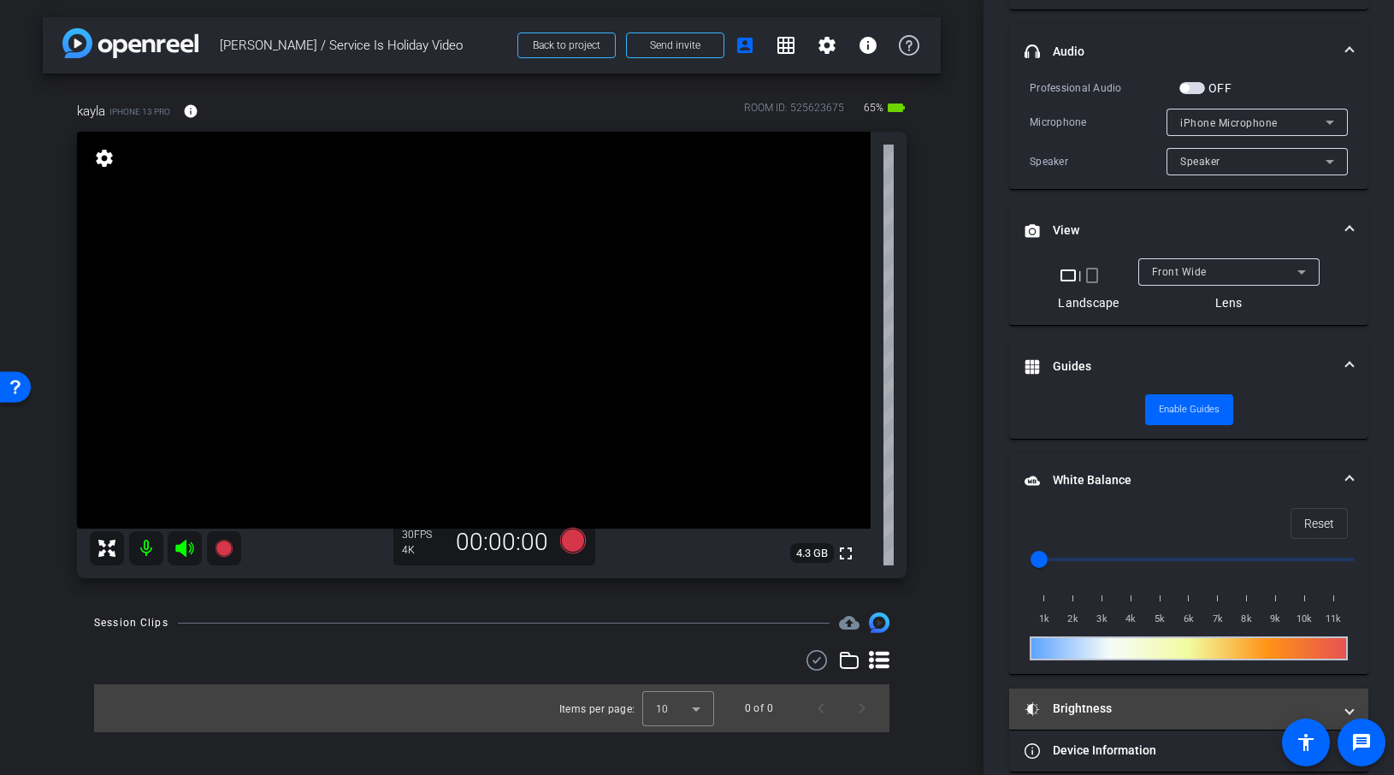
click at [1305, 698] on mat-expansion-panel-header "Brightness" at bounding box center [1188, 709] width 359 height 41
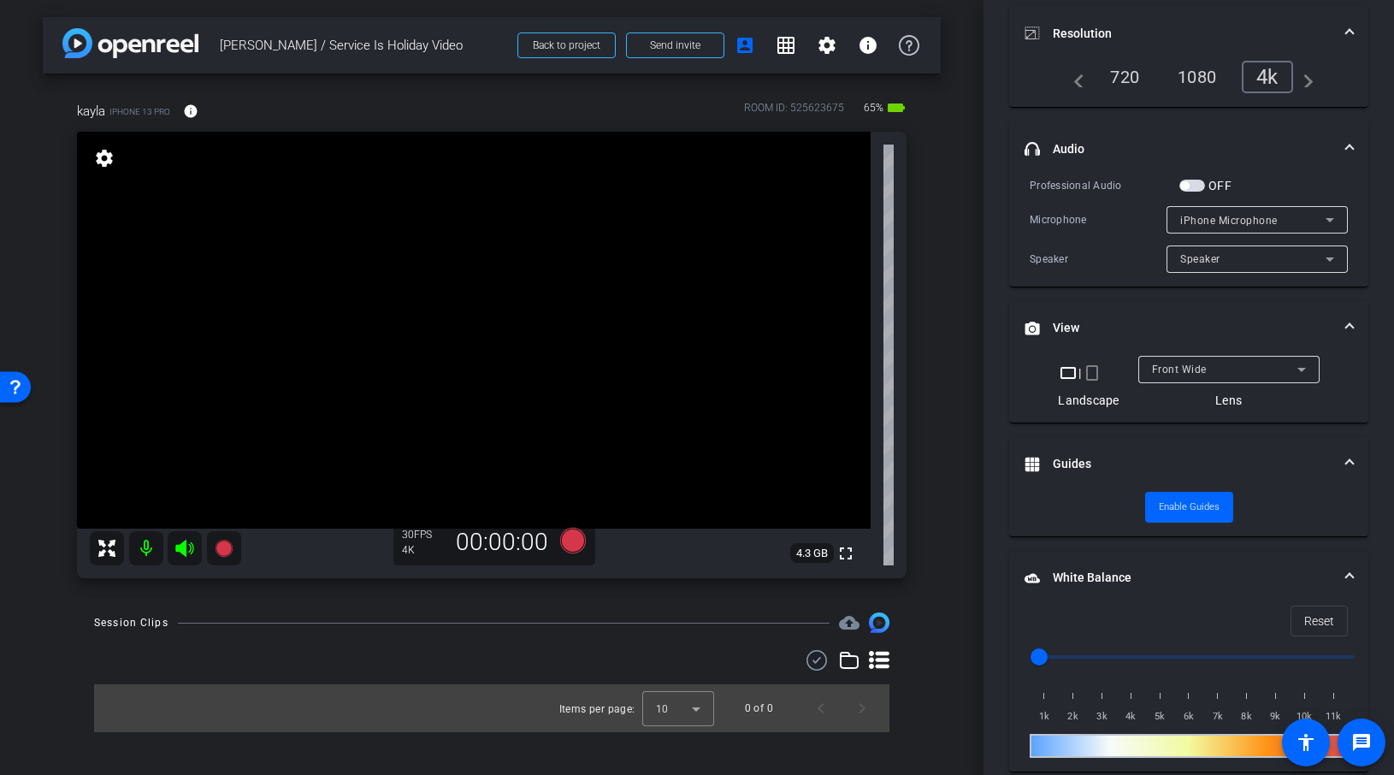
scroll to position [0, 0]
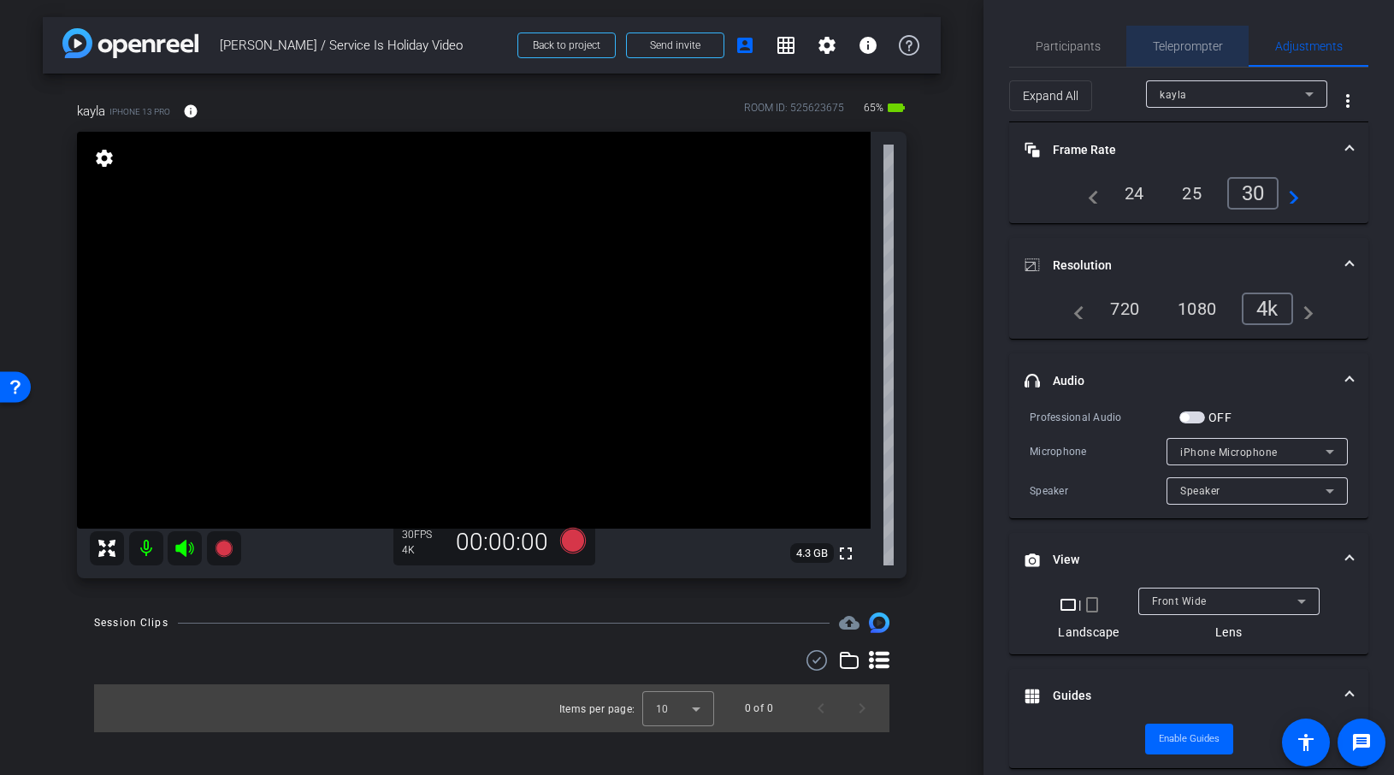
click at [1192, 48] on span "Teleprompter" at bounding box center [1188, 46] width 70 height 12
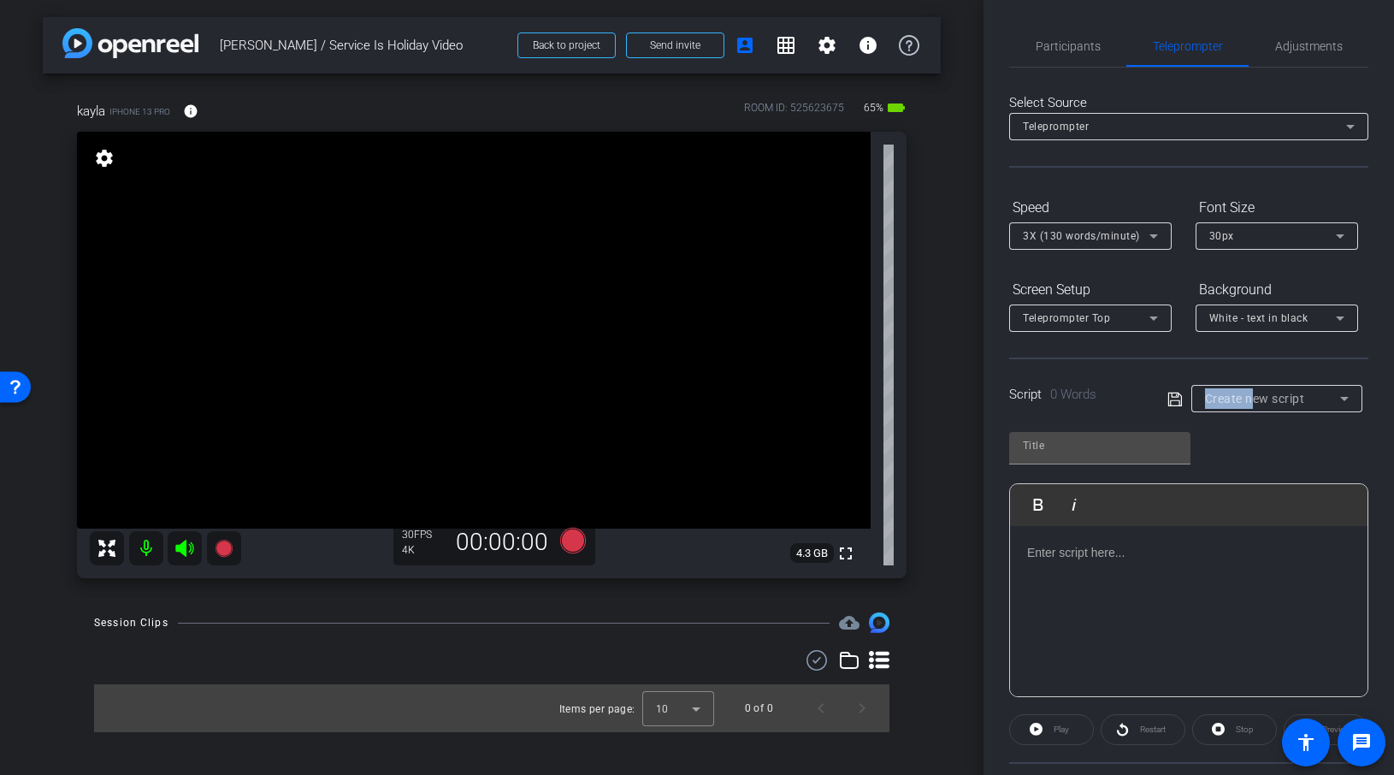
click at [1250, 388] on div "Create new script" at bounding box center [1272, 398] width 135 height 21
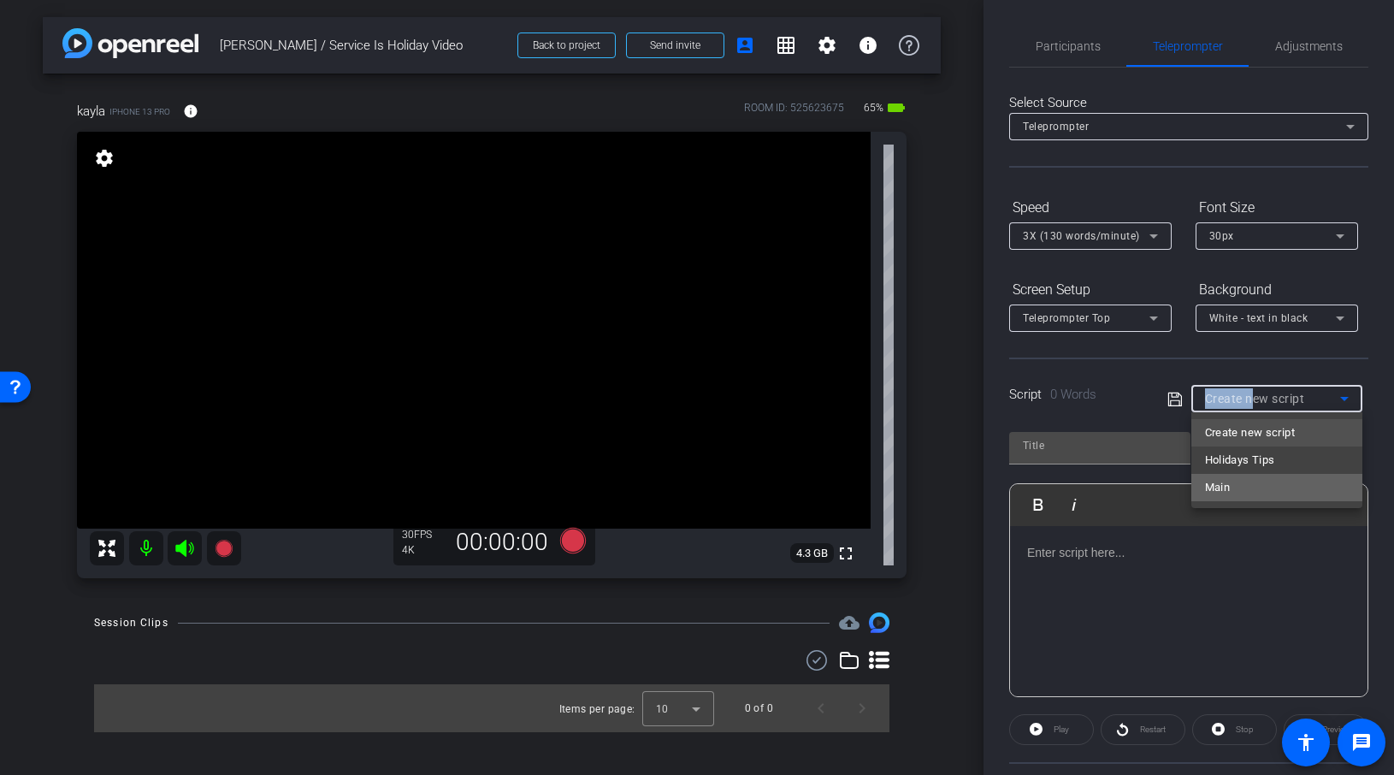
click at [1250, 477] on mat-option "Main" at bounding box center [1276, 487] width 171 height 27
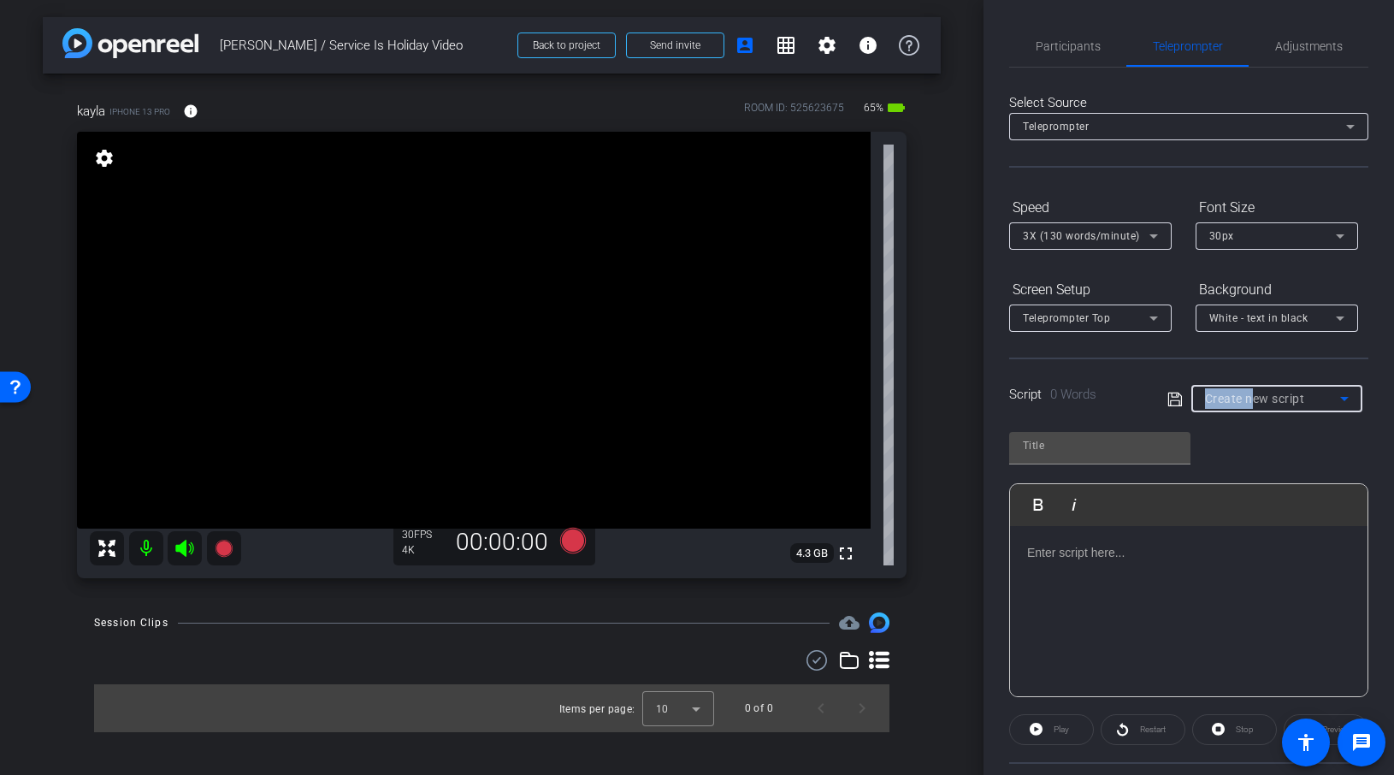
type input "Main"
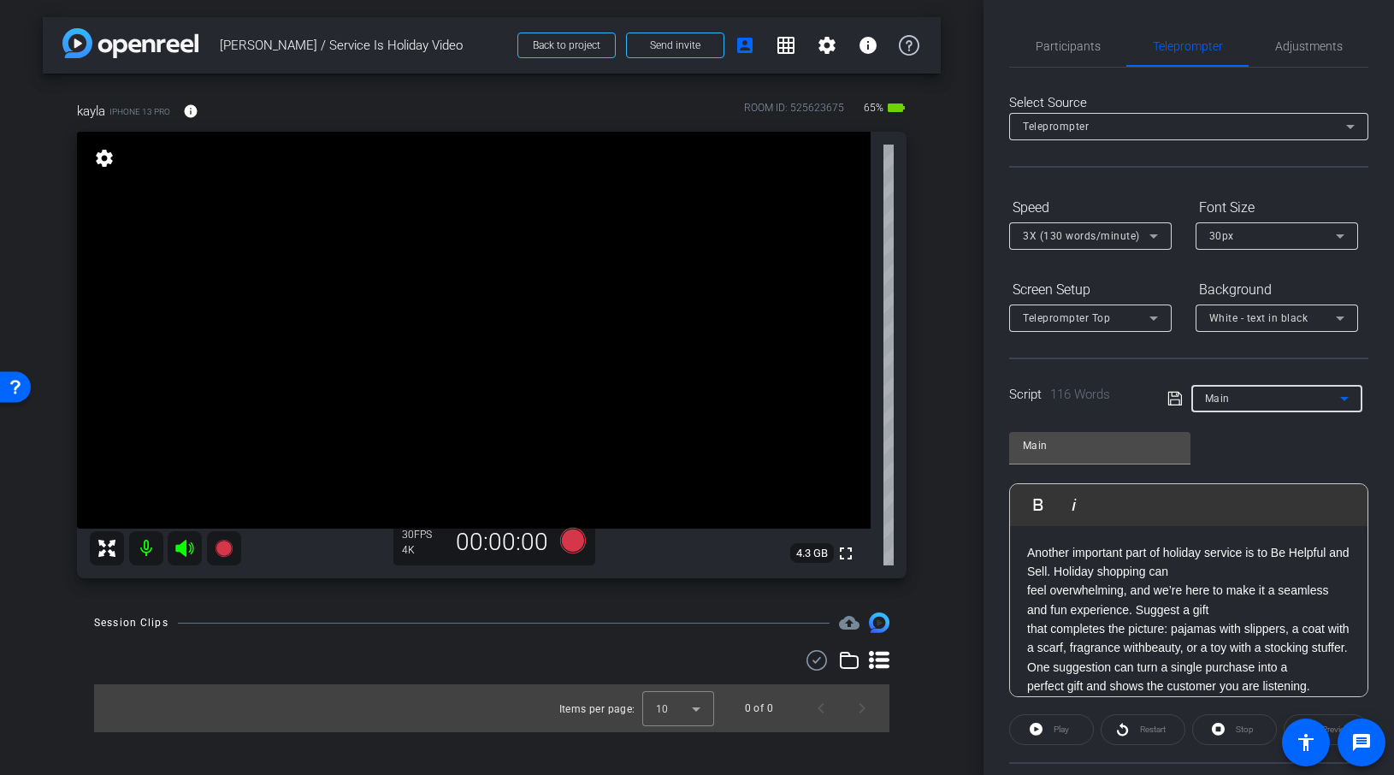
click at [1286, 230] on div "30px" at bounding box center [1272, 235] width 127 height 21
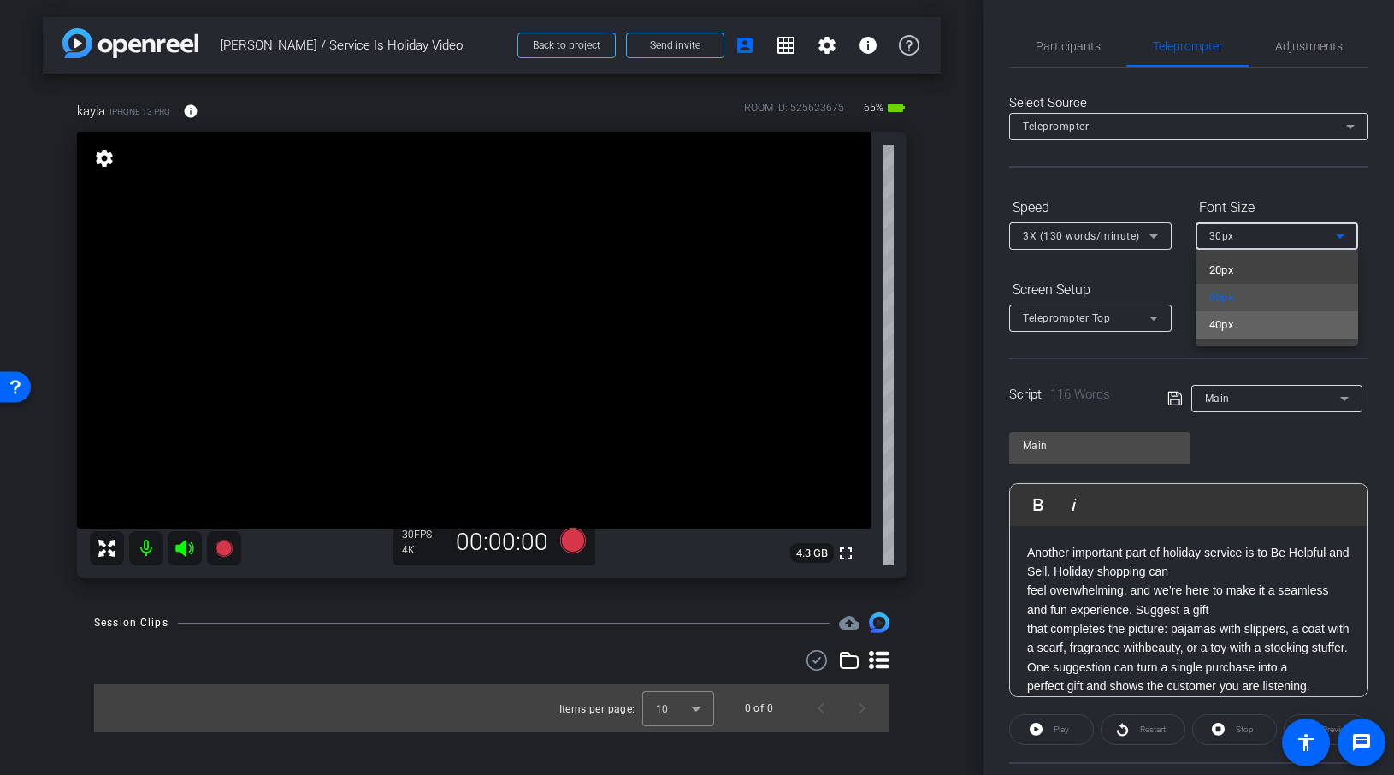
click at [1265, 312] on mat-option "40px" at bounding box center [1277, 324] width 163 height 27
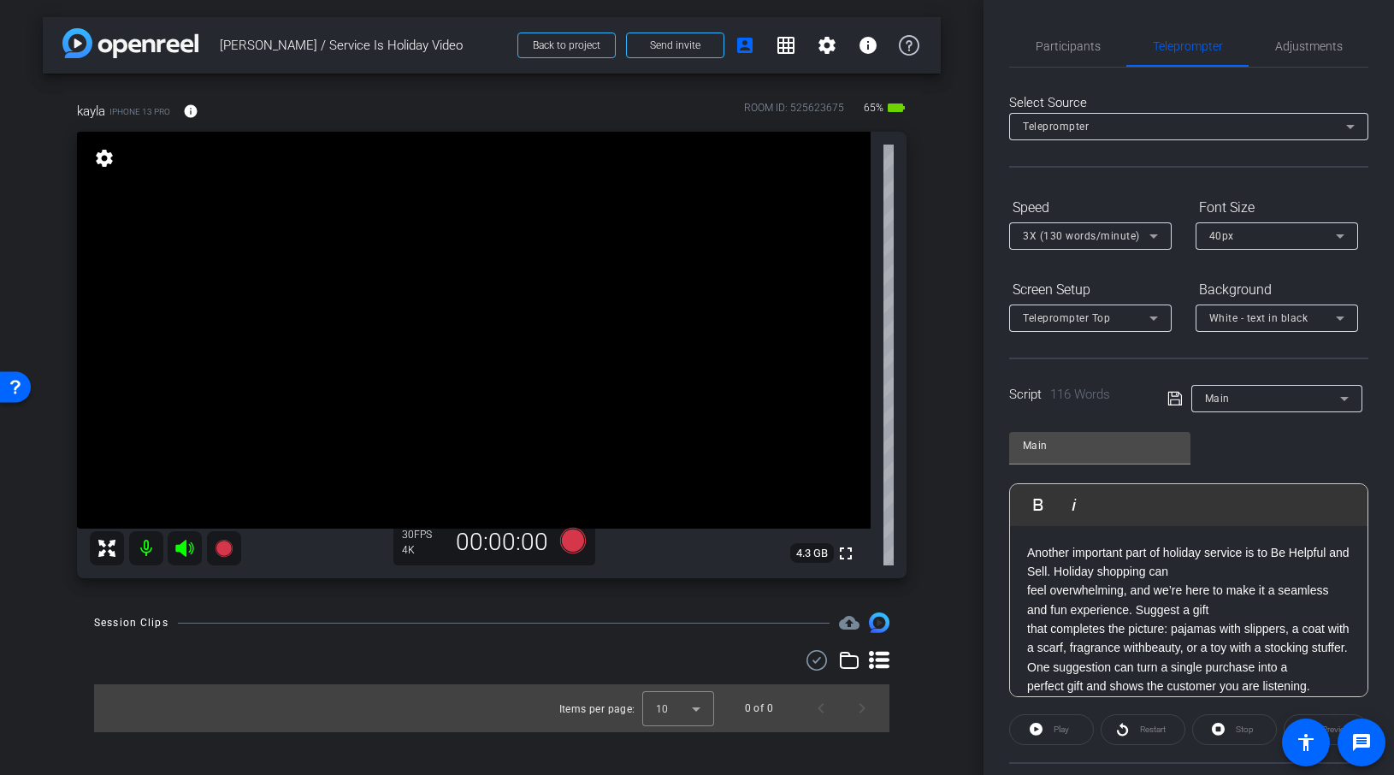
click at [1305, 275] on div "Background" at bounding box center [1277, 289] width 163 height 29
click at [1305, 250] on div at bounding box center [1277, 259] width 163 height 19
click at [1305, 242] on div "40px" at bounding box center [1272, 235] width 127 height 21
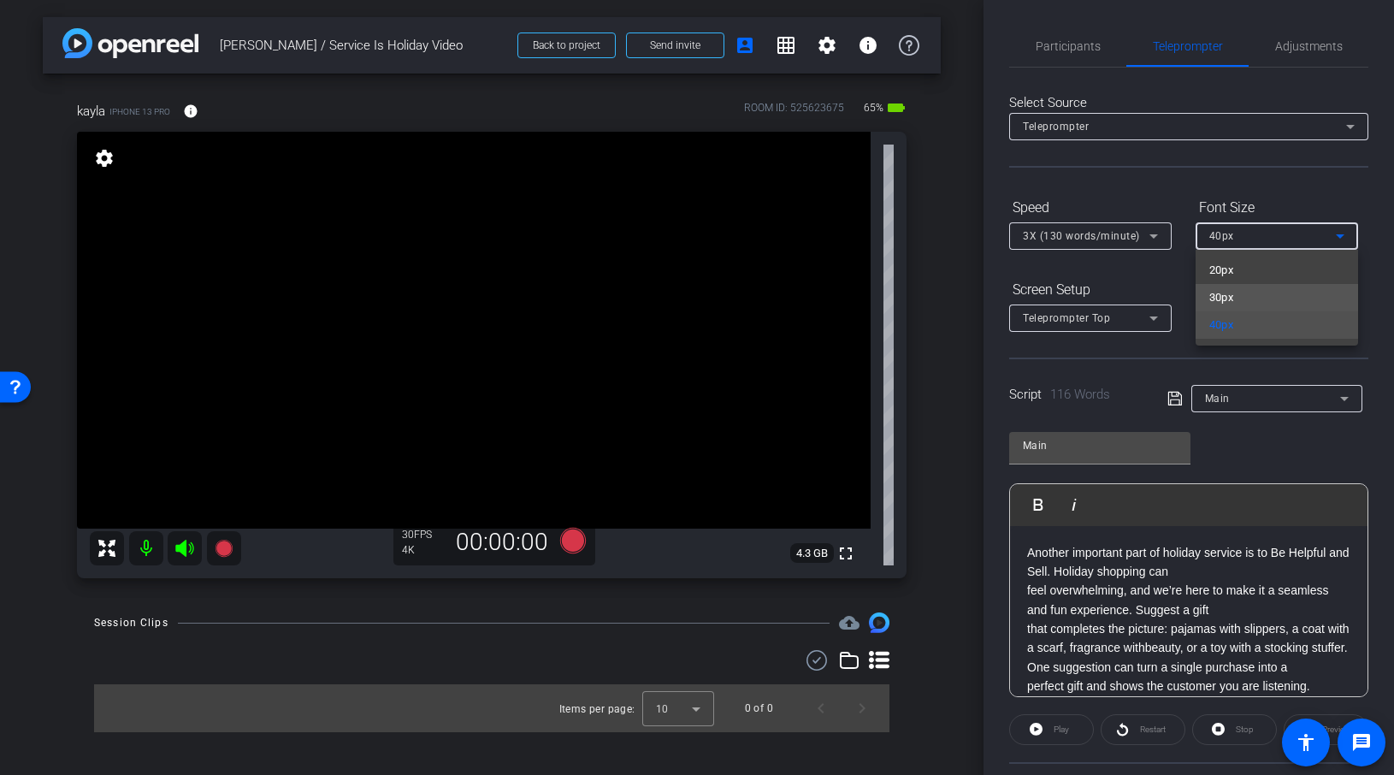
drag, startPoint x: 1300, startPoint y: 293, endPoint x: 1317, endPoint y: 287, distance: 18.1
click at [1300, 293] on mat-option "30px" at bounding box center [1277, 297] width 163 height 27
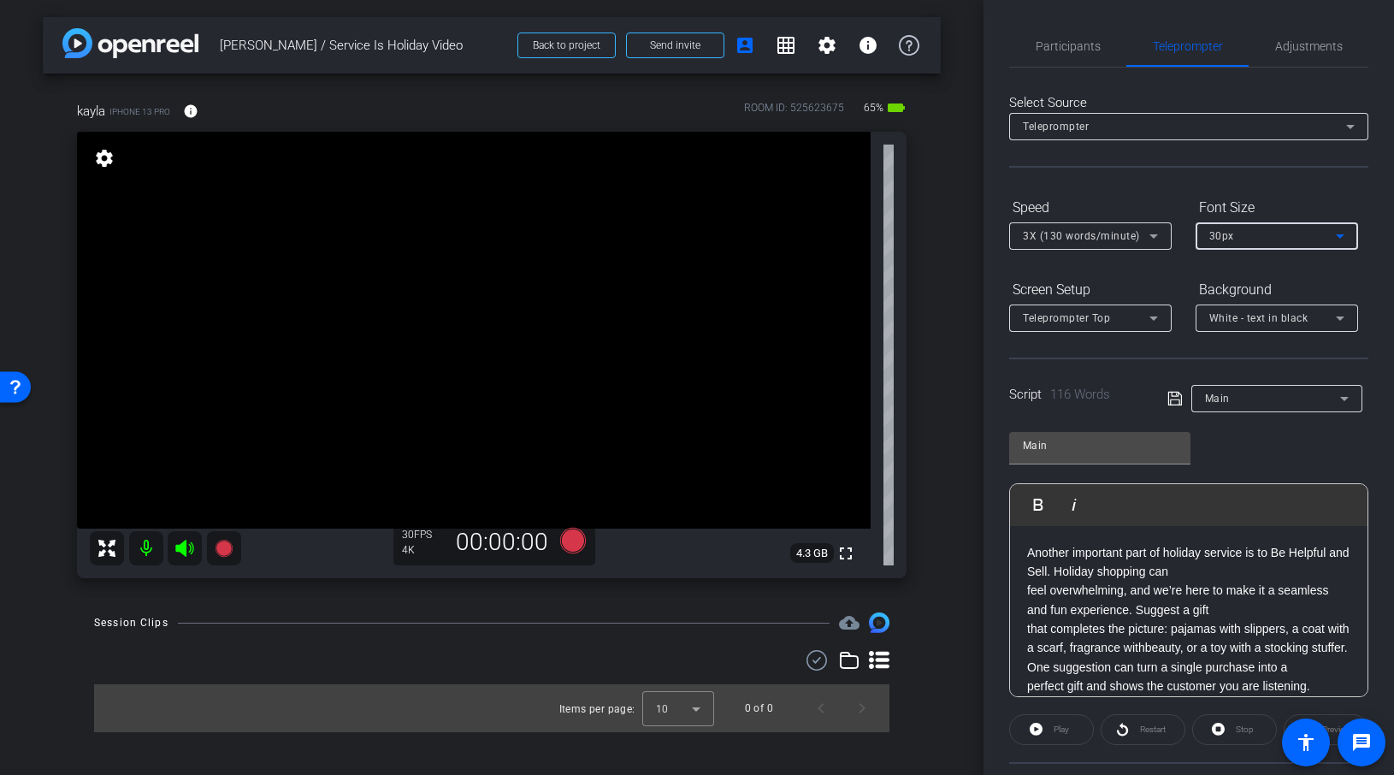
click at [1305, 273] on form "Speed 3X (130 words/minute) Font Size 30px Screen Setup Teleprompter Top Backgr…" at bounding box center [1188, 262] width 359 height 139
click at [1305, 315] on div "White - text in black" at bounding box center [1272, 317] width 127 height 21
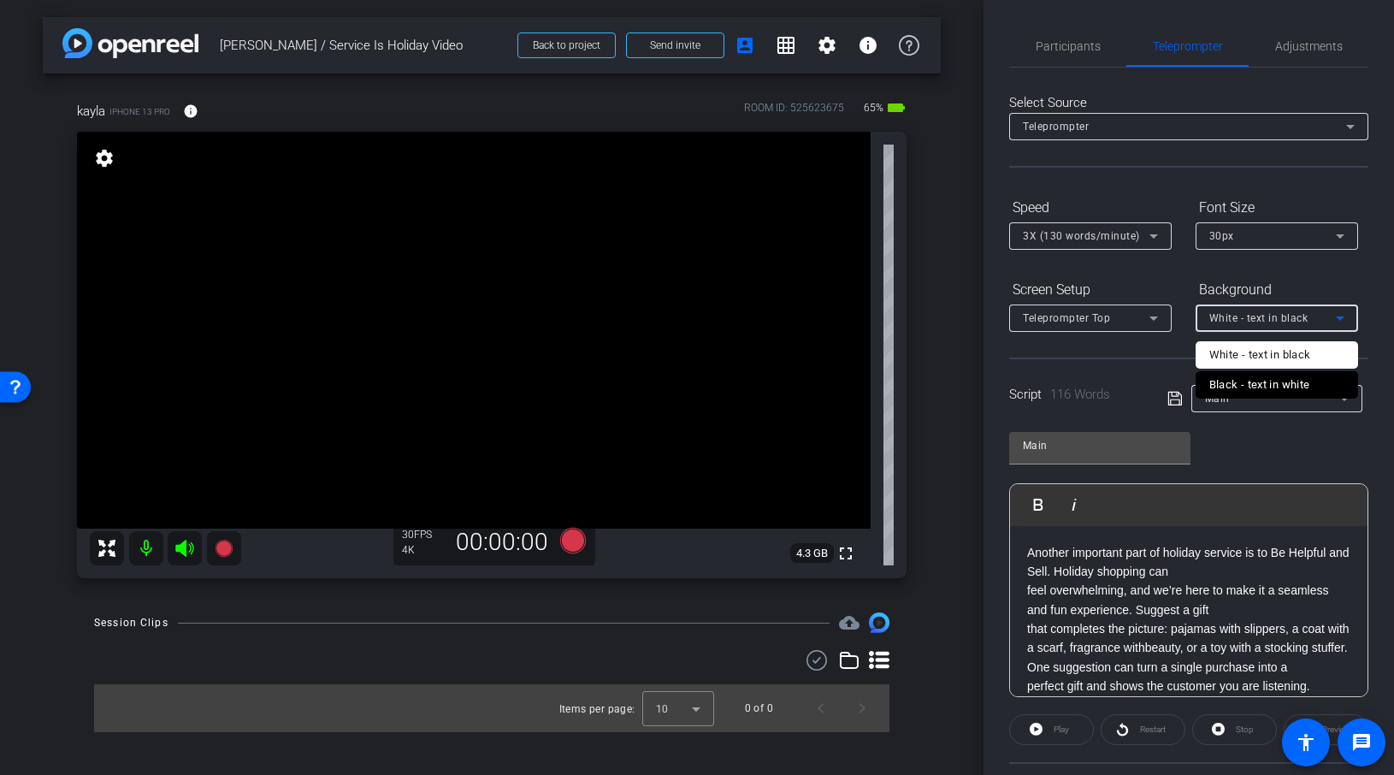
click at [1305, 356] on mat-option "White - text in black" at bounding box center [1277, 354] width 163 height 27
drag, startPoint x: 1354, startPoint y: 281, endPoint x: 1341, endPoint y: 303, distance: 25.7
click at [1305, 281] on div "Background" at bounding box center [1277, 289] width 163 height 29
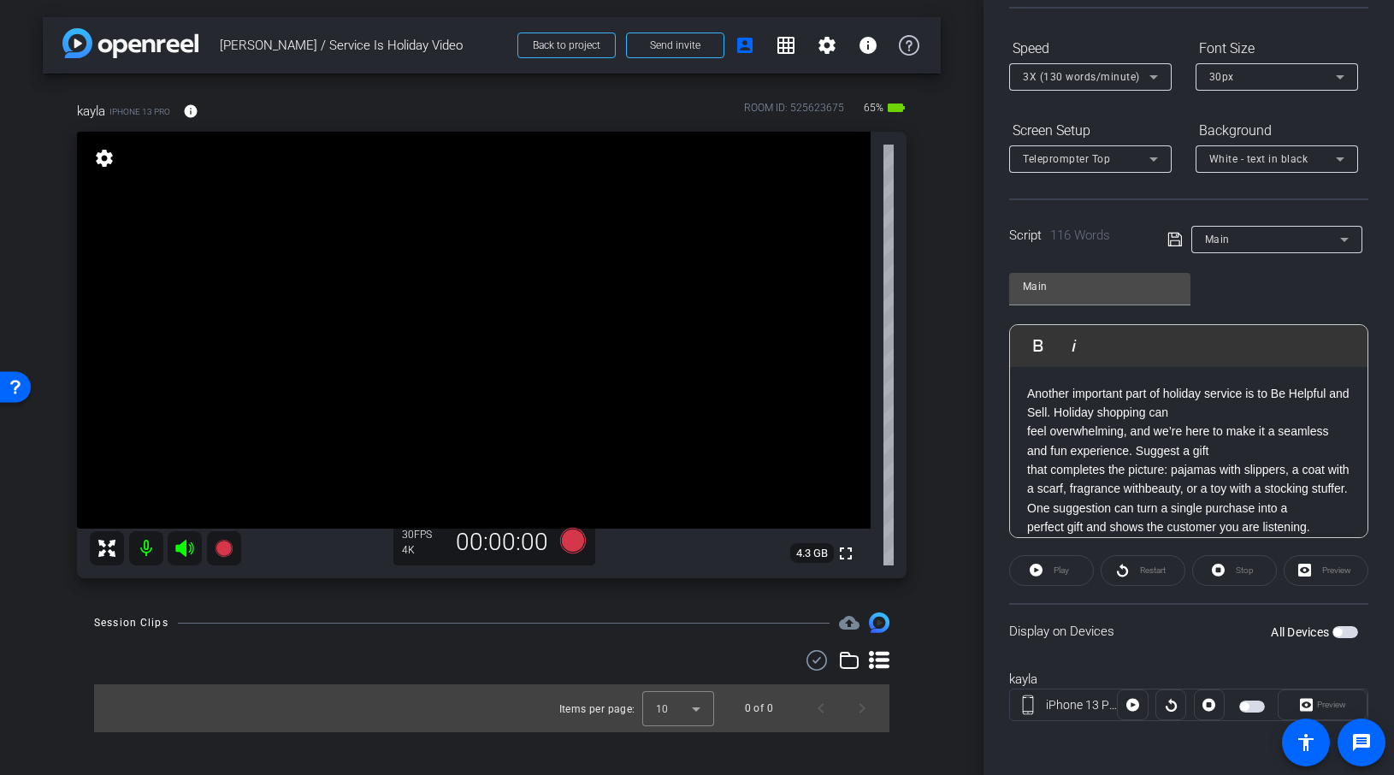
scroll to position [160, 0]
click at [1305, 571] on div "Preview" at bounding box center [1326, 569] width 85 height 31
click at [1045, 571] on div "Play" at bounding box center [1051, 569] width 85 height 31
click at [1135, 709] on div at bounding box center [1132, 704] width 31 height 31
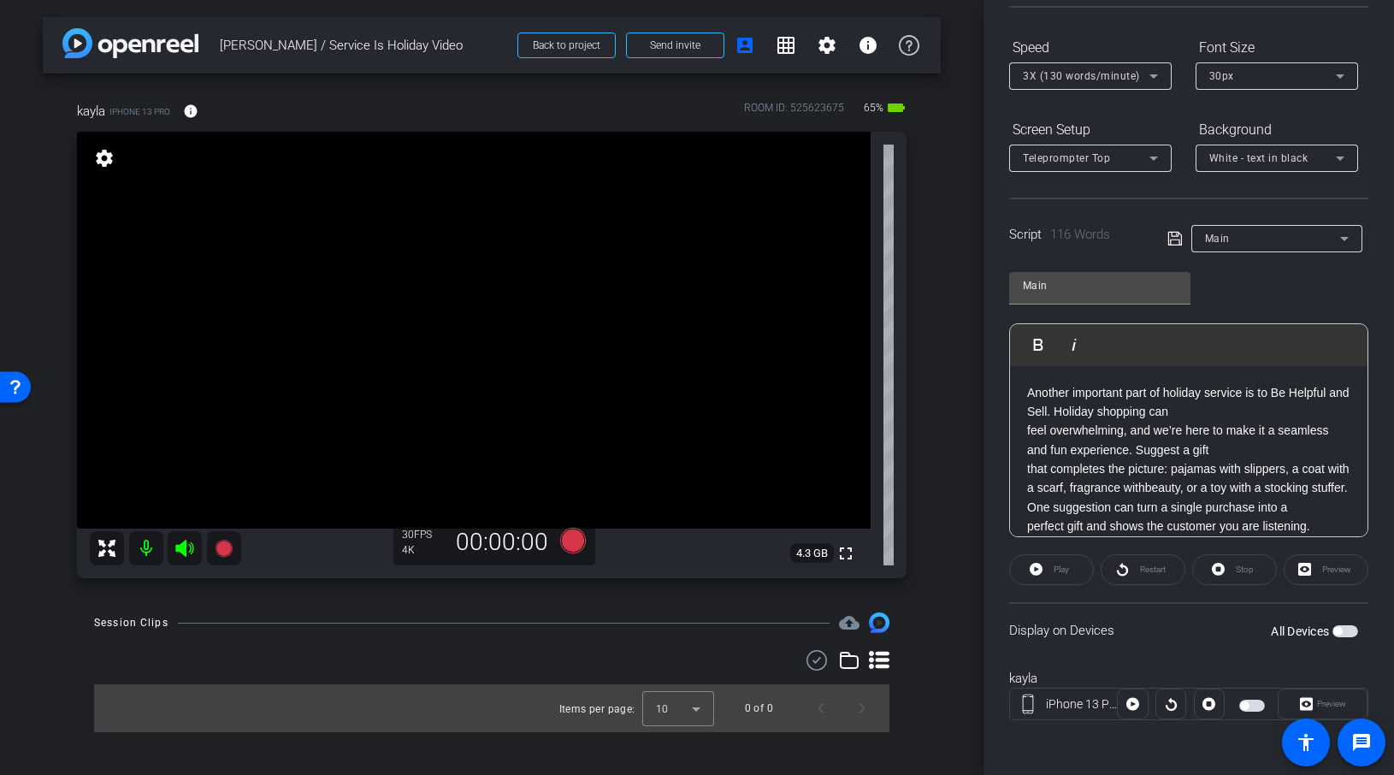
click at [1305, 630] on span "button" at bounding box center [1346, 631] width 26 height 12
click at [1305, 633] on span "button" at bounding box center [1346, 631] width 26 height 12
click at [1305, 635] on span "button" at bounding box center [1346, 631] width 26 height 12
click at [1305, 574] on div "Preview" at bounding box center [1326, 569] width 85 height 31
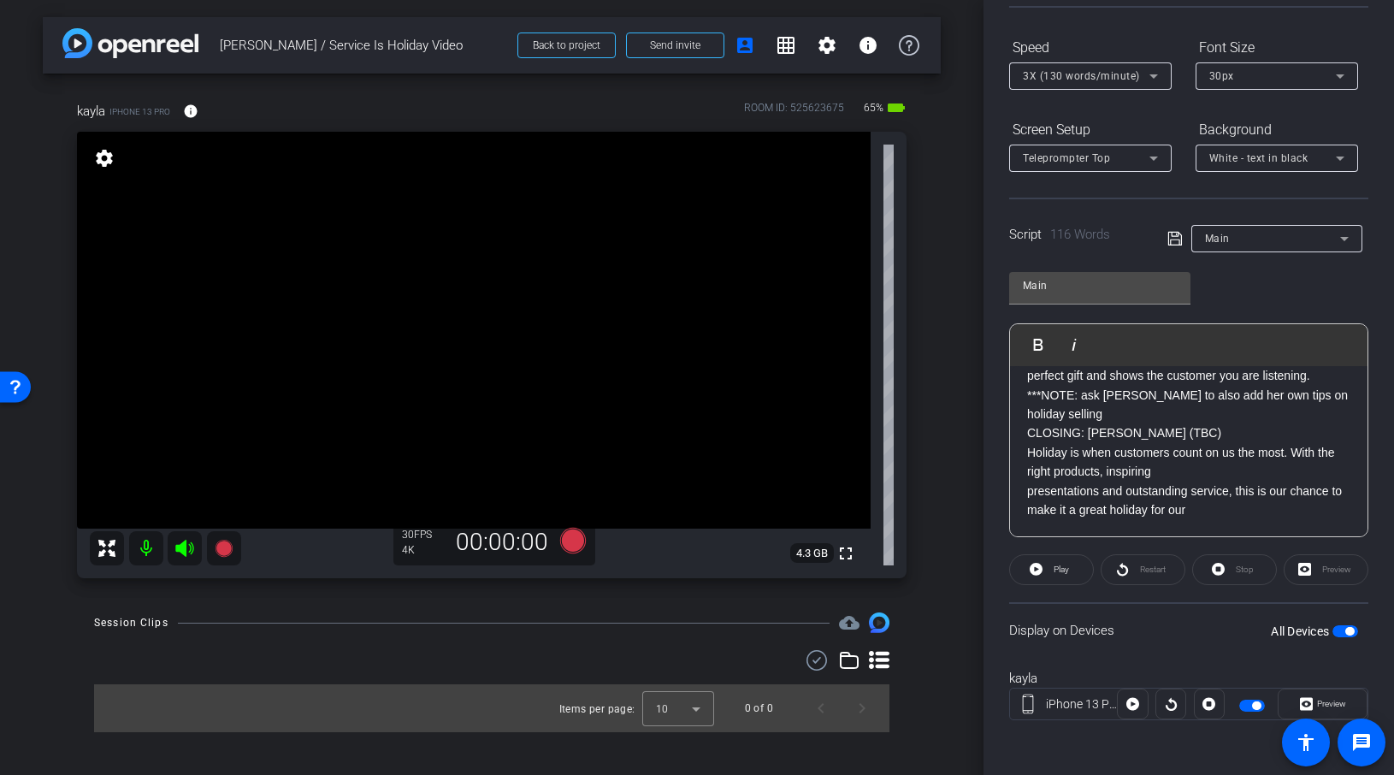
scroll to position [0, 0]
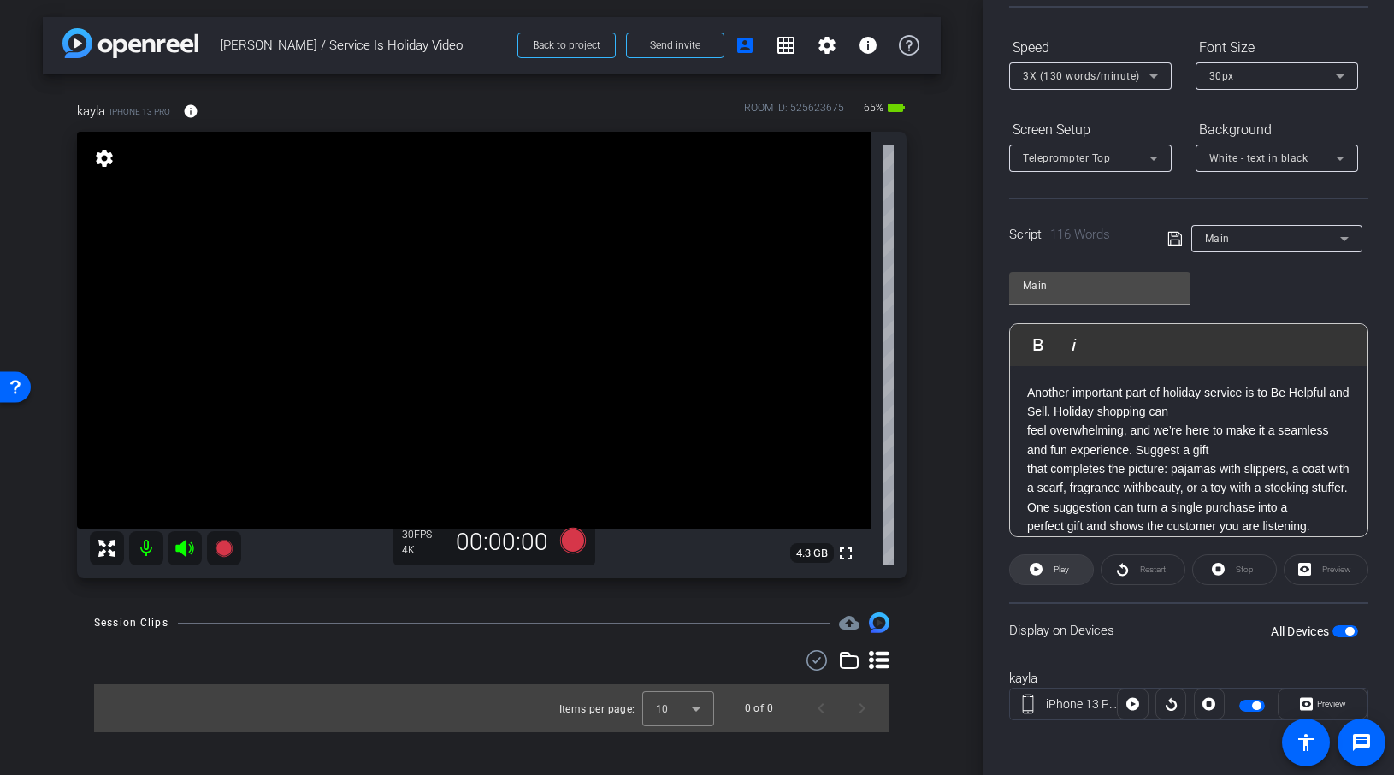
click at [1070, 568] on button "Play" at bounding box center [1051, 569] width 85 height 31
click at [1159, 576] on span "Restart" at bounding box center [1151, 570] width 30 height 24
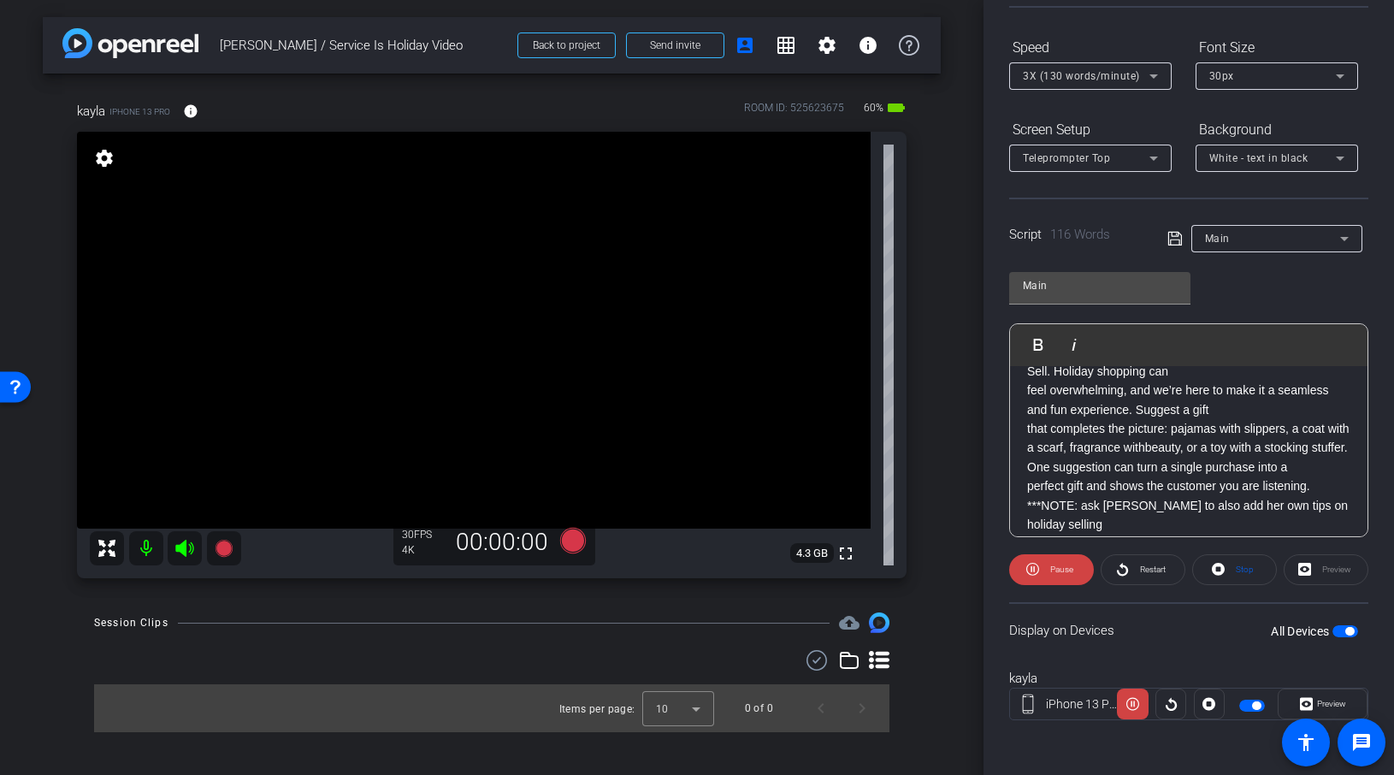
scroll to position [44, 0]
click at [1173, 443] on span "Another important part of holiday service is to Be Helpful and Sell. Holiday sh…" at bounding box center [1188, 482] width 322 height 281
click at [1074, 521] on p "Another important part of holiday service is to Be Helpful and Sell. Holiday sh…" at bounding box center [1188, 483] width 323 height 287
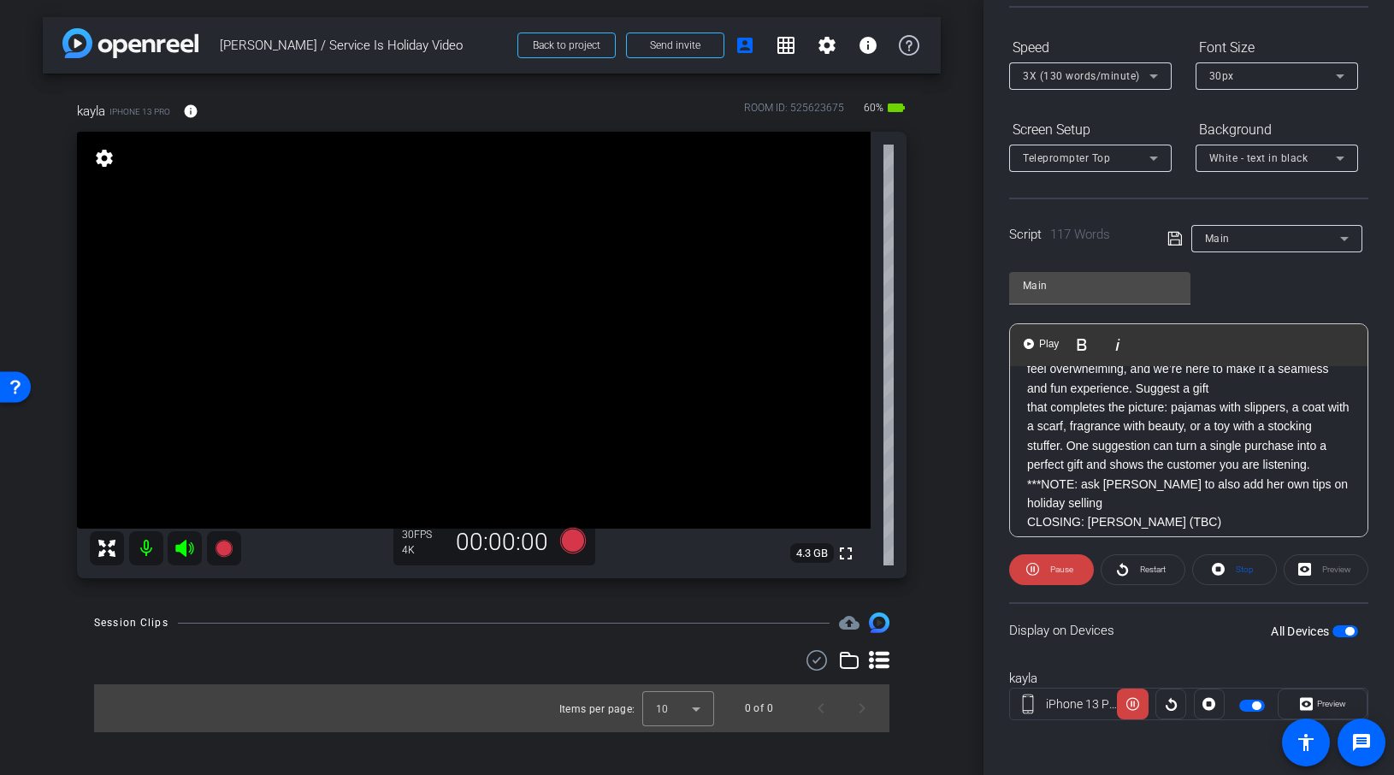
scroll to position [66, 0]
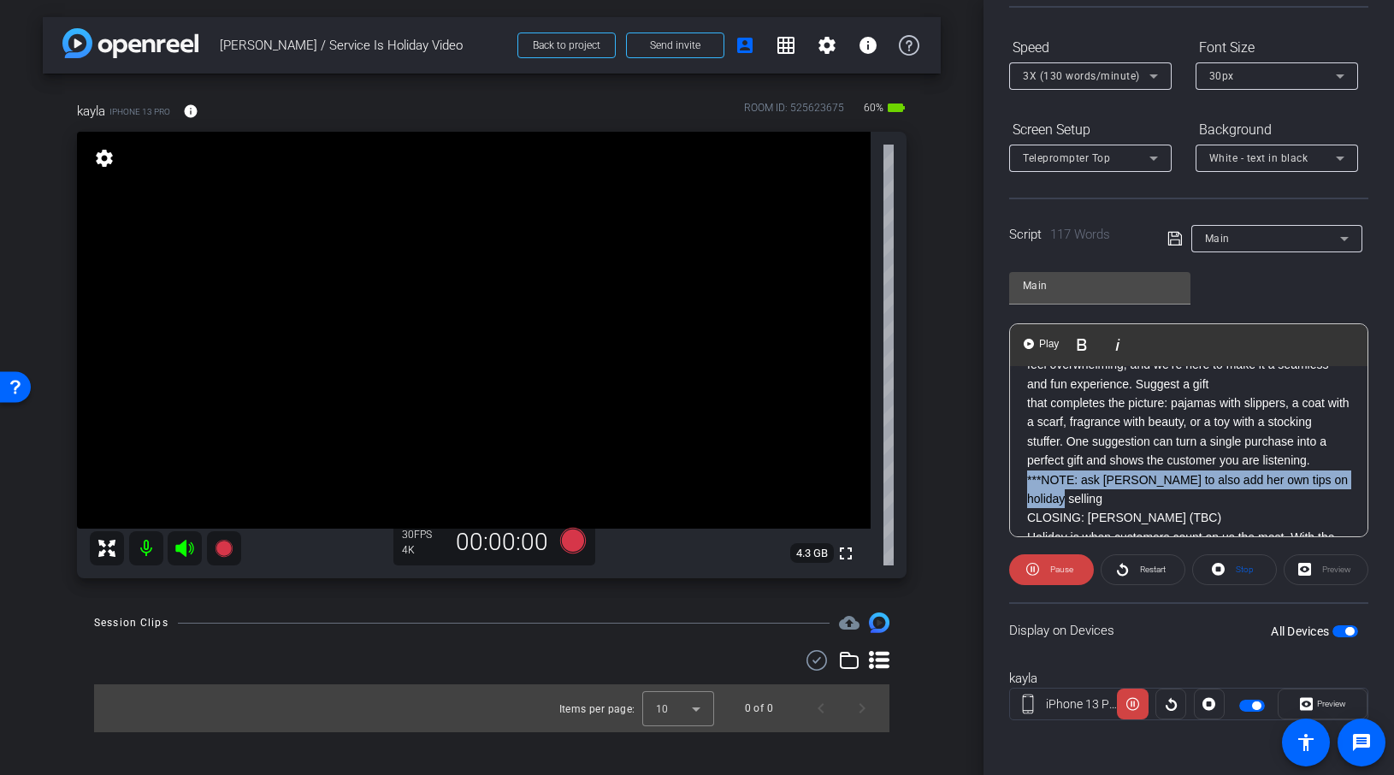
drag, startPoint x: 1076, startPoint y: 501, endPoint x: 1027, endPoint y: 487, distance: 50.9
click at [1027, 487] on p "Another important part of holiday service is to Be Helpful and Sell. Holiday sh…" at bounding box center [1188, 460] width 323 height 287
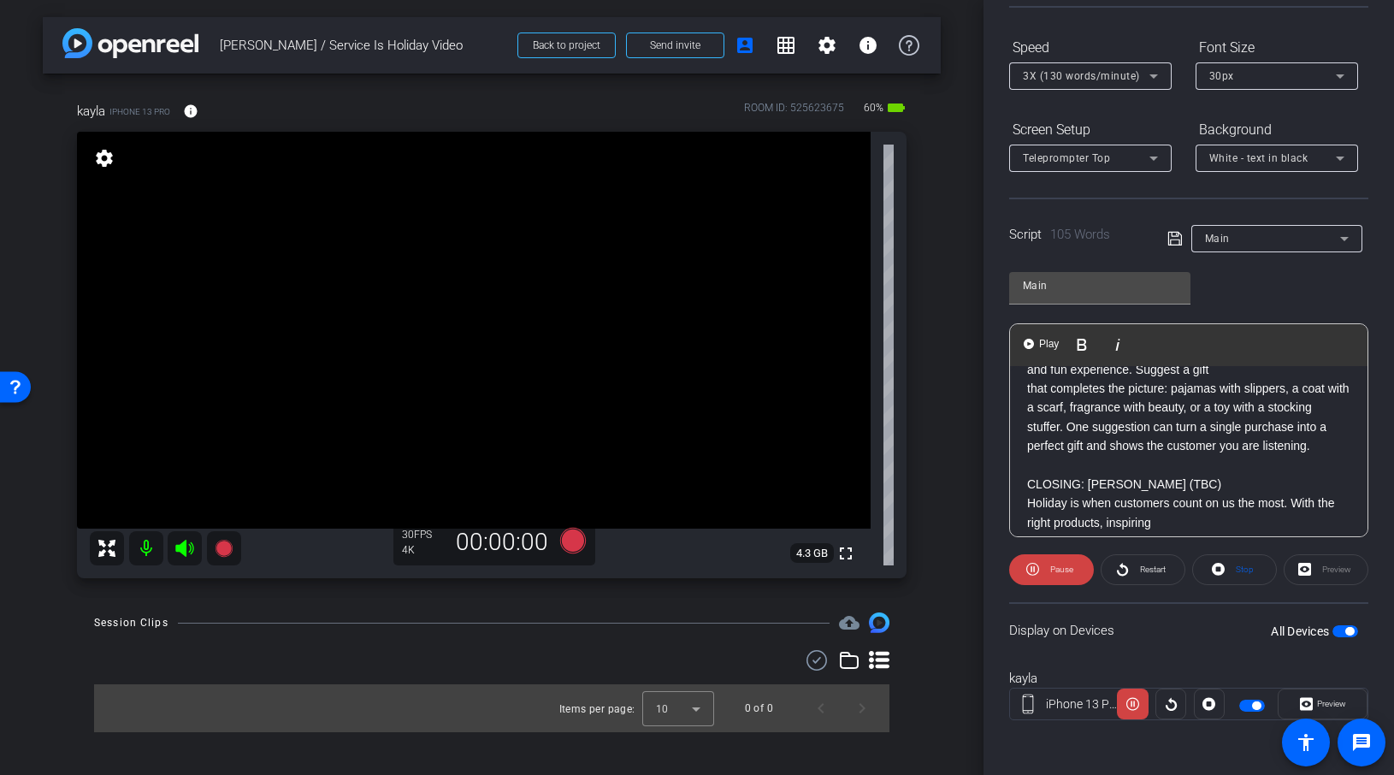
scroll to position [85, 0]
drag, startPoint x: 1256, startPoint y: 481, endPoint x: 1023, endPoint y: 480, distance: 232.6
click at [1027, 480] on p "Another important part of holiday service is to Be Helpful and Sell. Holiday sh…" at bounding box center [1188, 433] width 323 height 268
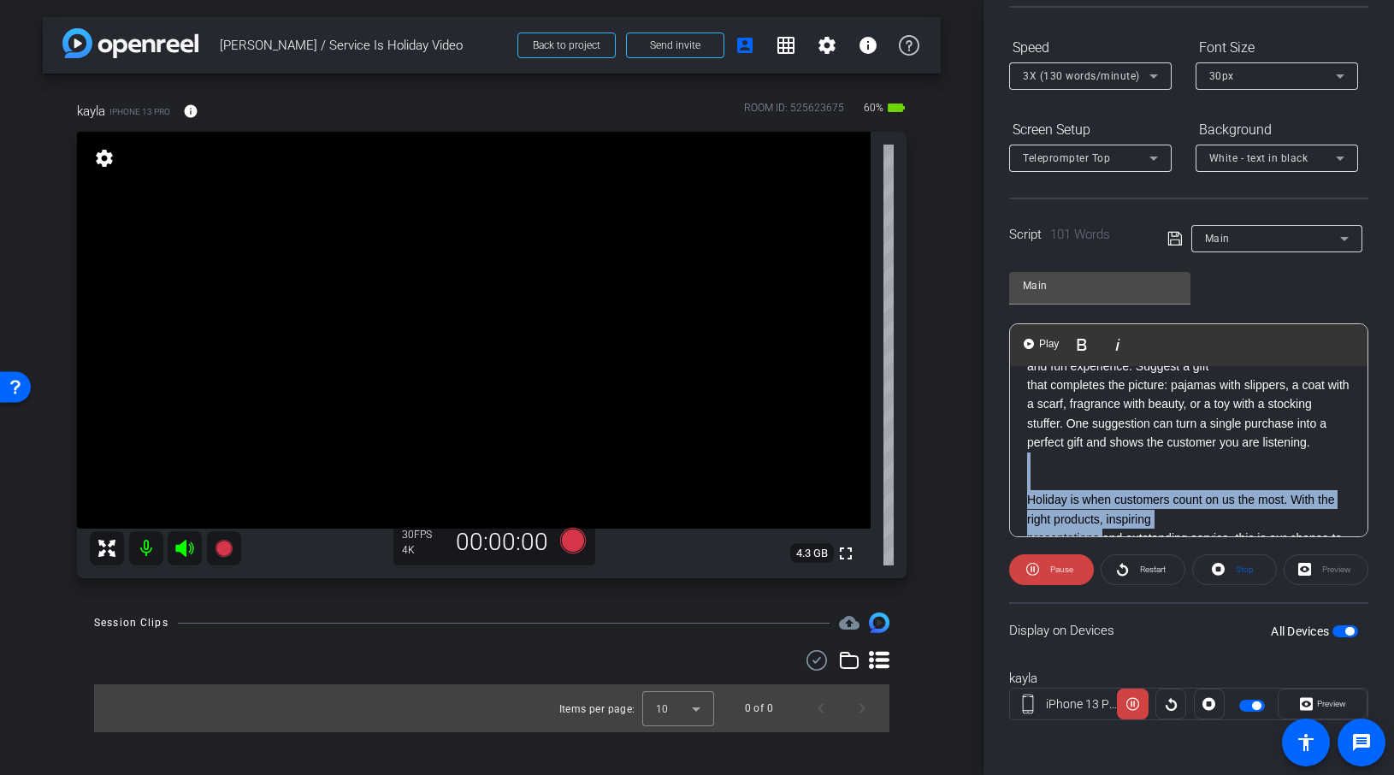
scroll to position [131, 0]
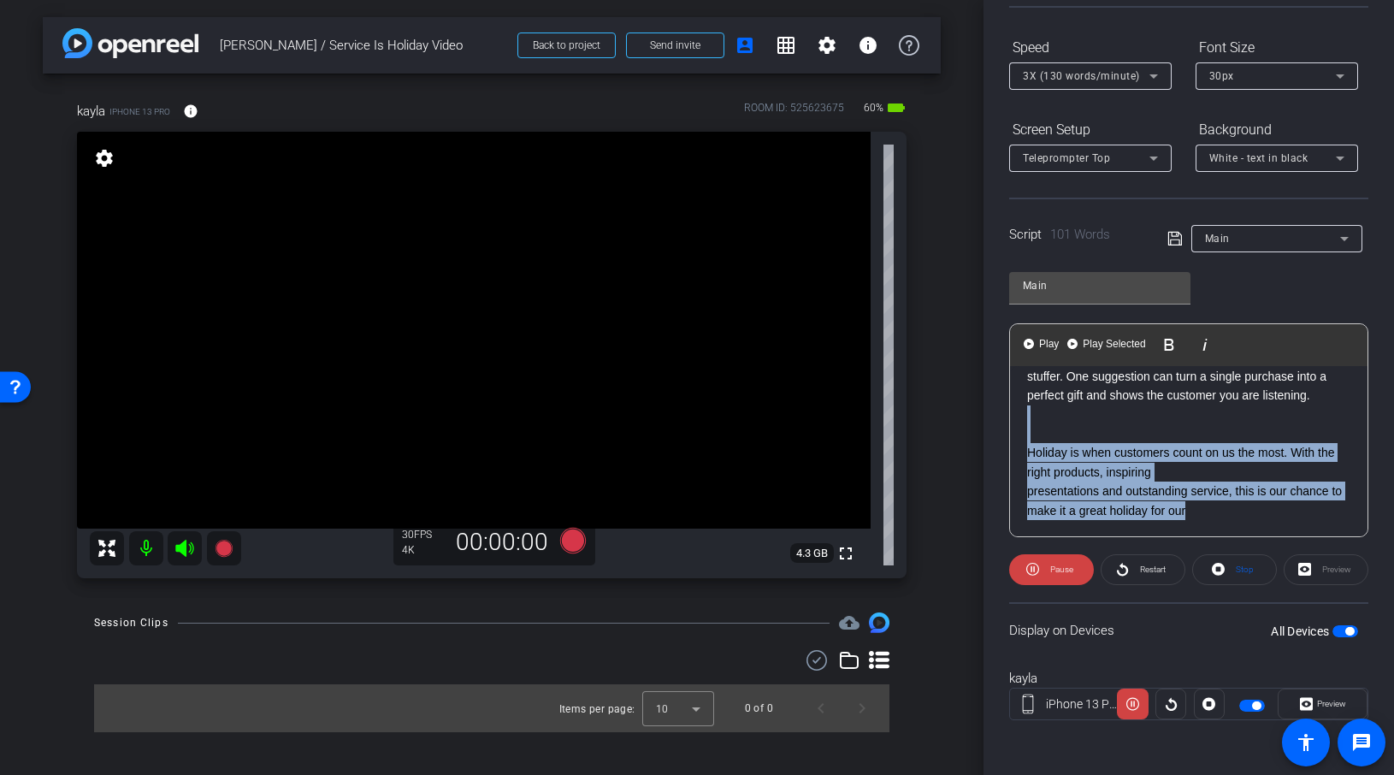
drag, startPoint x: 1040, startPoint y: 481, endPoint x: 1195, endPoint y: 512, distance: 158.0
click at [1195, 511] on p "Another important part of holiday service is to Be Helpful and Sell. Holiday sh…" at bounding box center [1188, 386] width 323 height 268
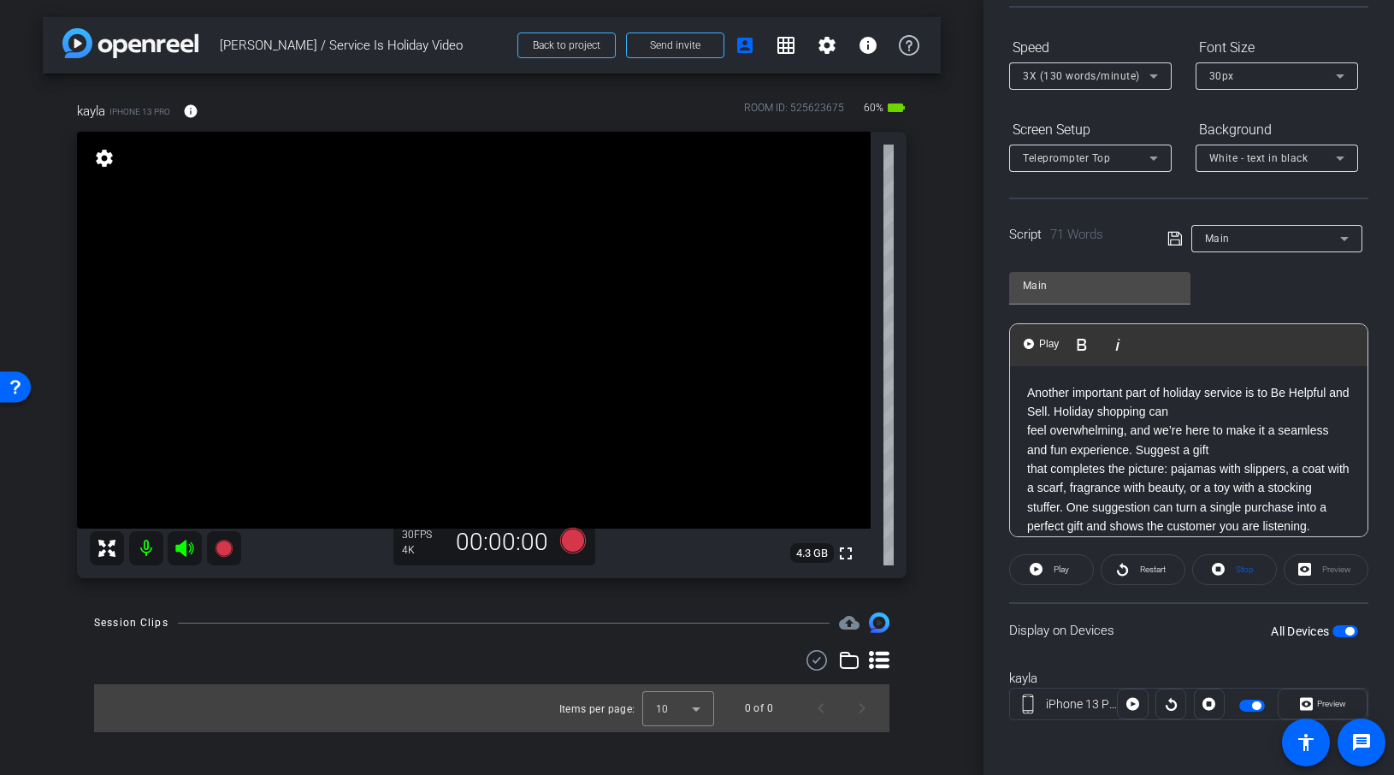
scroll to position [35, 0]
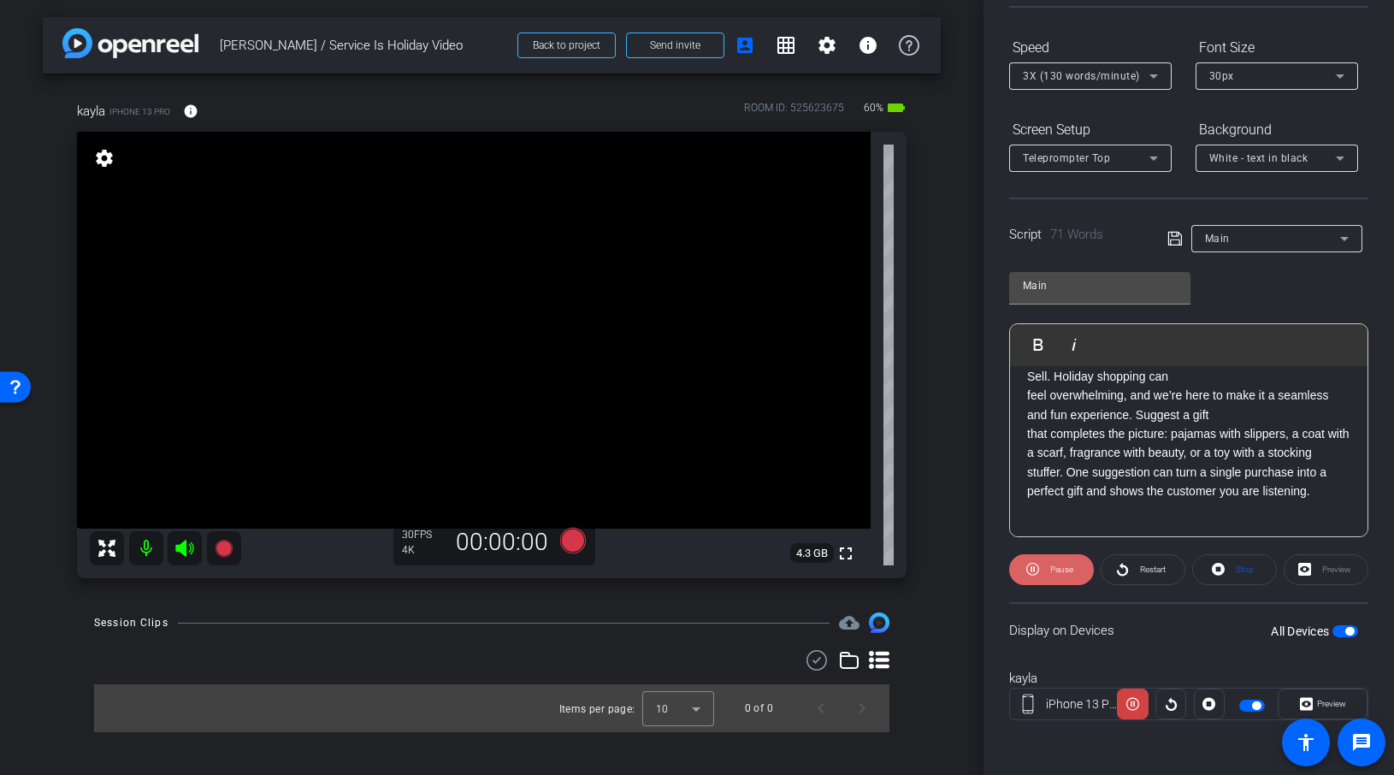
click at [1072, 565] on span "Pause" at bounding box center [1061, 569] width 23 height 9
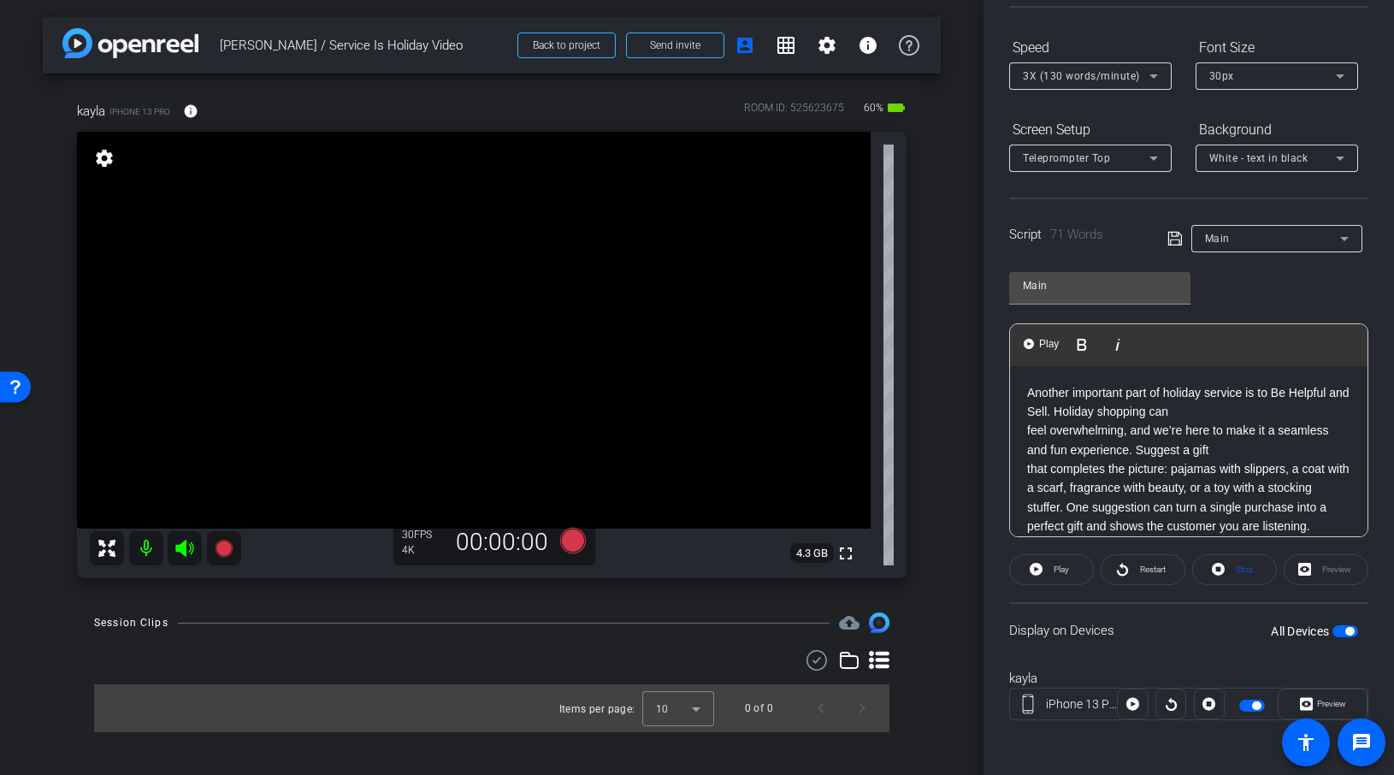
click at [1139, 447] on span "Another important part of holiday service is to Be Helpful and Sell. Holiday sh…" at bounding box center [1188, 460] width 322 height 148
click at [1026, 488] on div "Another important part of holiday service is to Be Helpful and Sell. Holiday sh…" at bounding box center [1189, 479] width 358 height 226
click at [1080, 412] on span "Another important part of holiday service is to Be Helpful and Sell. Holiday sh…" at bounding box center [1188, 421] width 322 height 71
click at [1025, 448] on div "Another important part of holiday service is to Be Helpful and Sell. Holiday sh…" at bounding box center [1189, 488] width 358 height 245
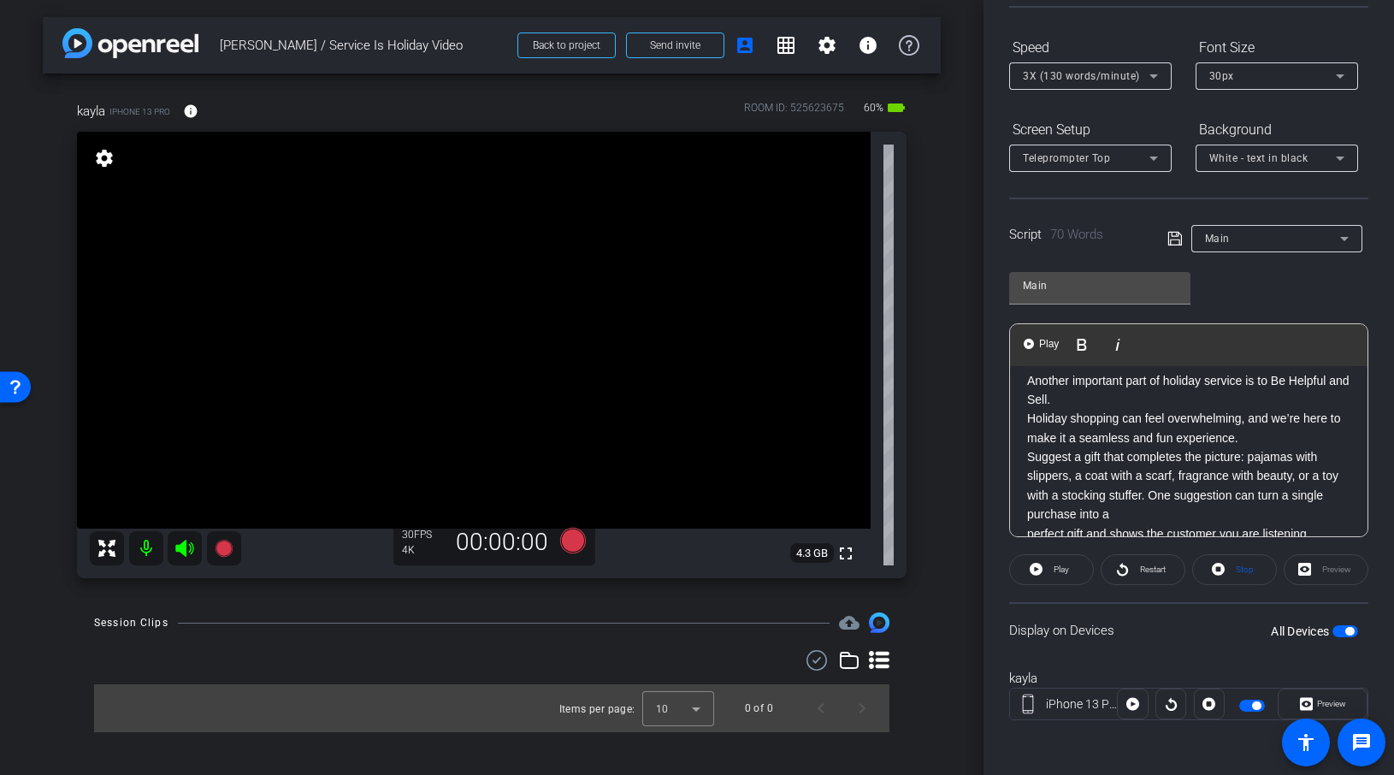
scroll to position [55, 0]
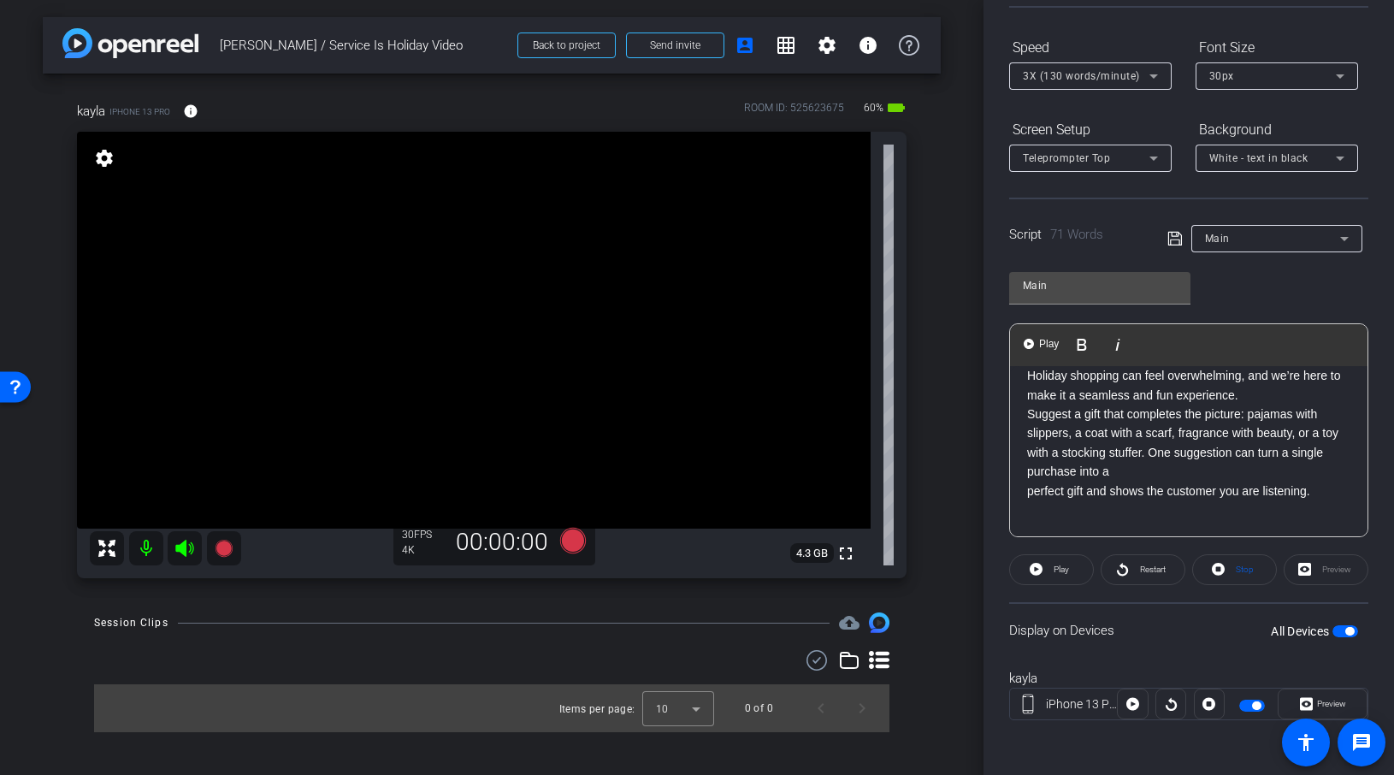
click at [1028, 494] on span "Suggest a gift that completes the picture: pajamas with slippers, a coat with a…" at bounding box center [1182, 452] width 311 height 91
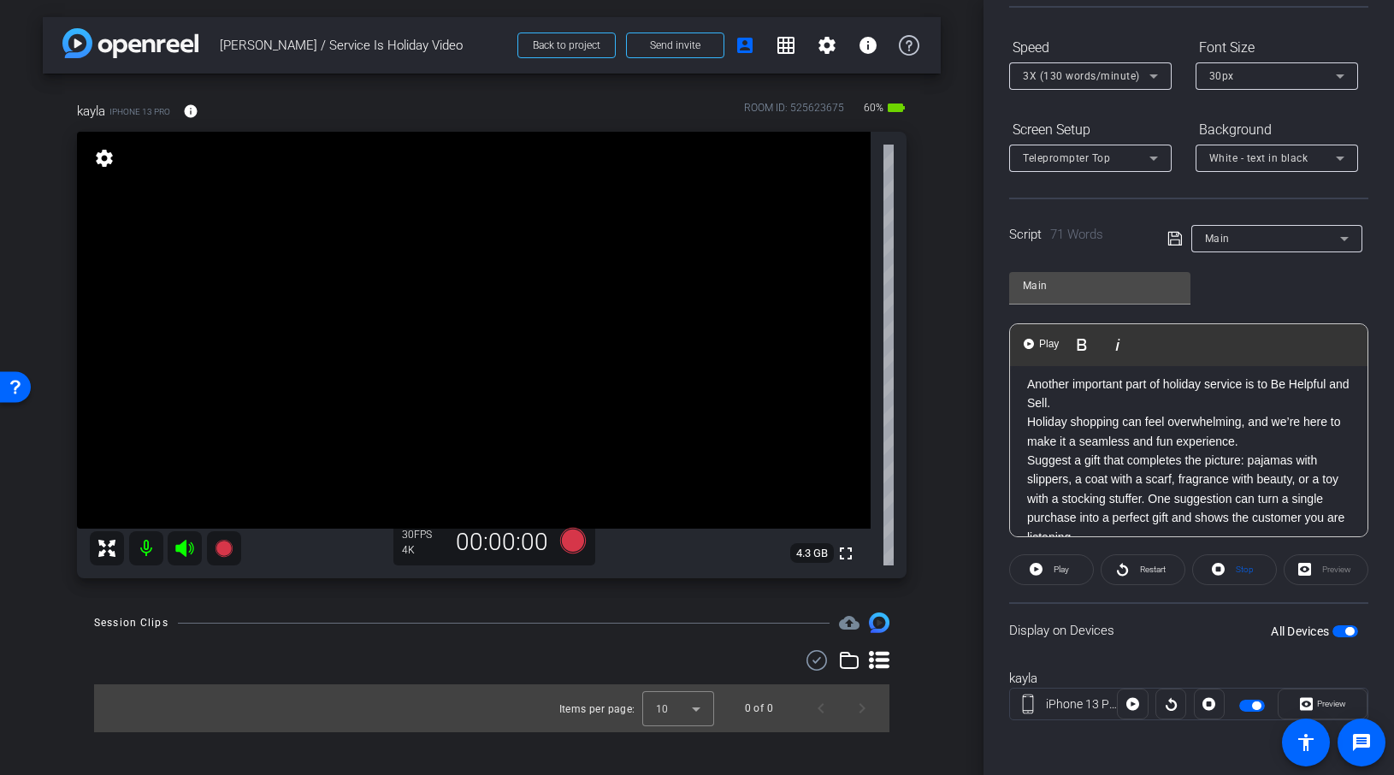
scroll to position [0, 0]
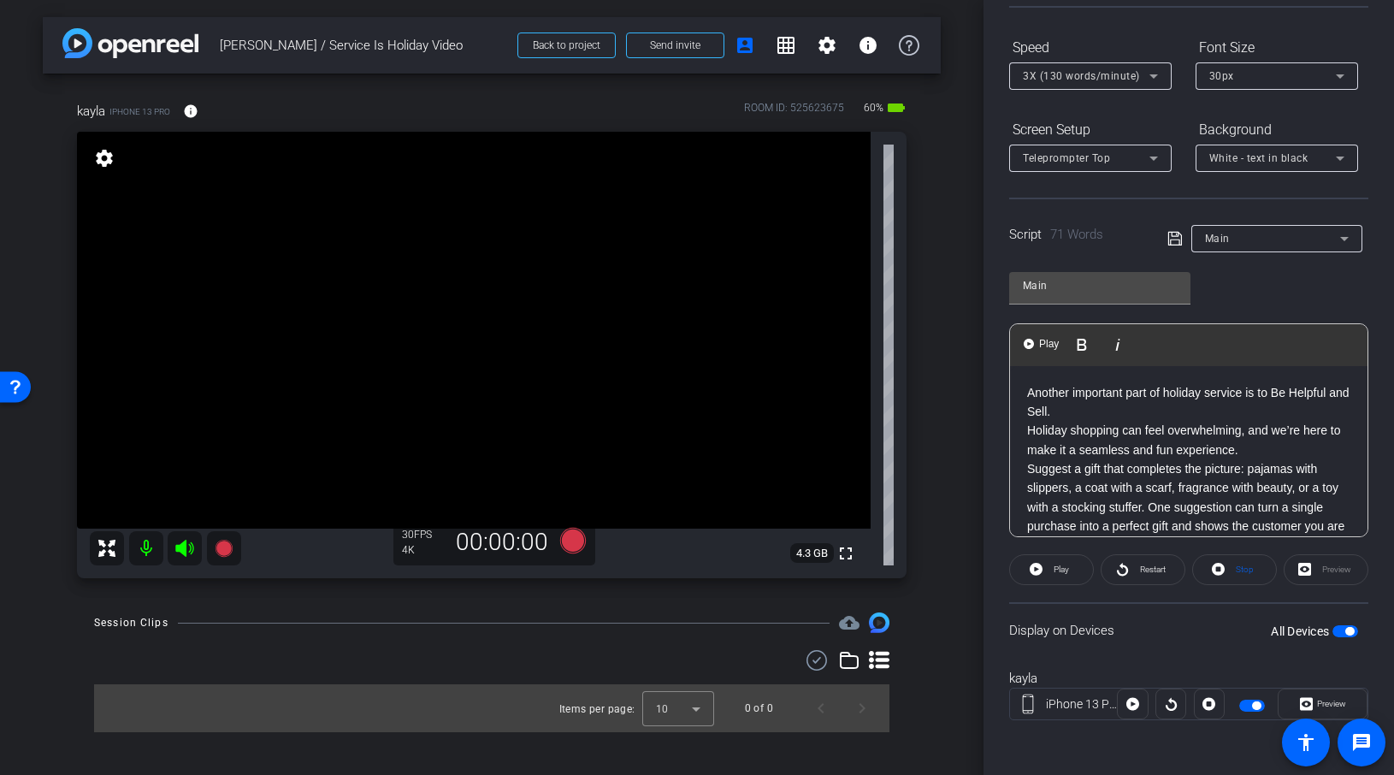
click at [1127, 413] on p "Another important part of holiday service is to Be Helpful and Sell." at bounding box center [1188, 402] width 323 height 38
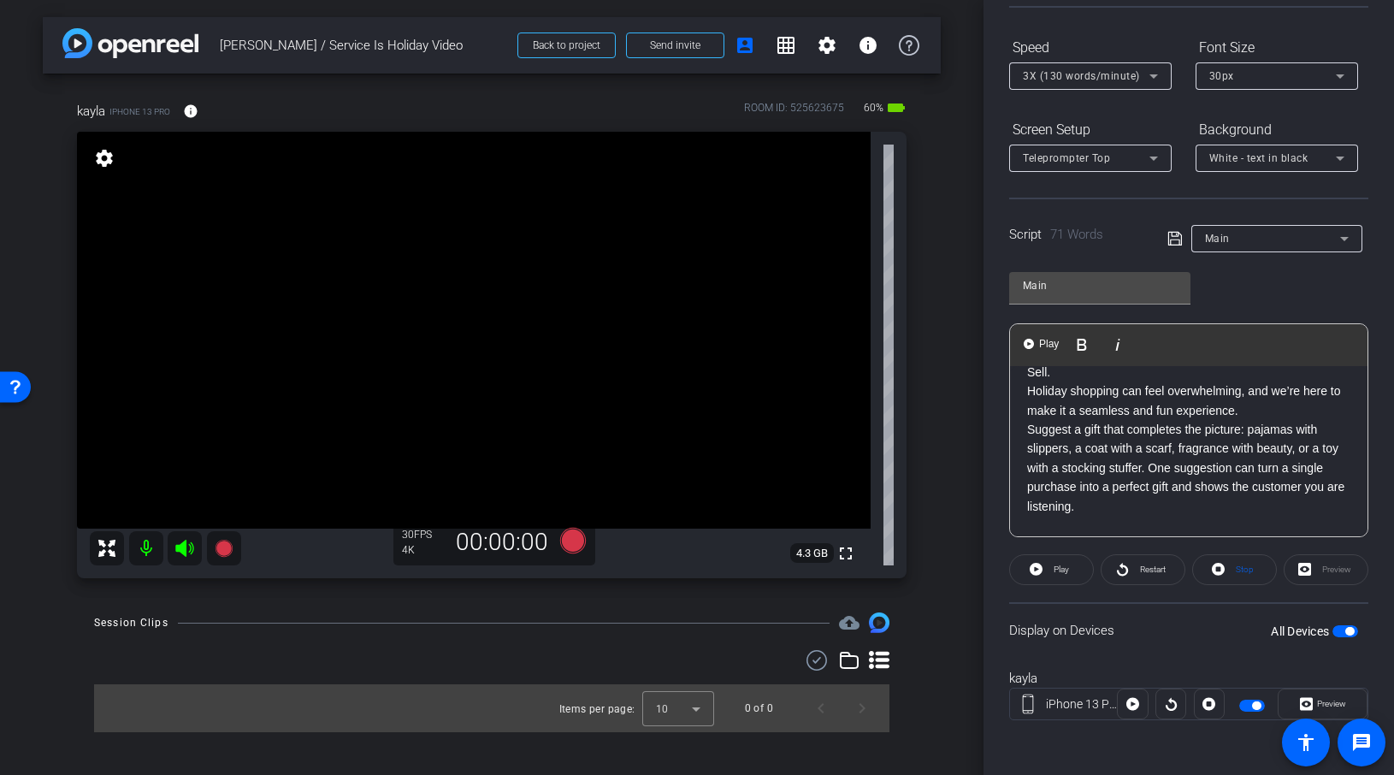
scroll to position [55, 0]
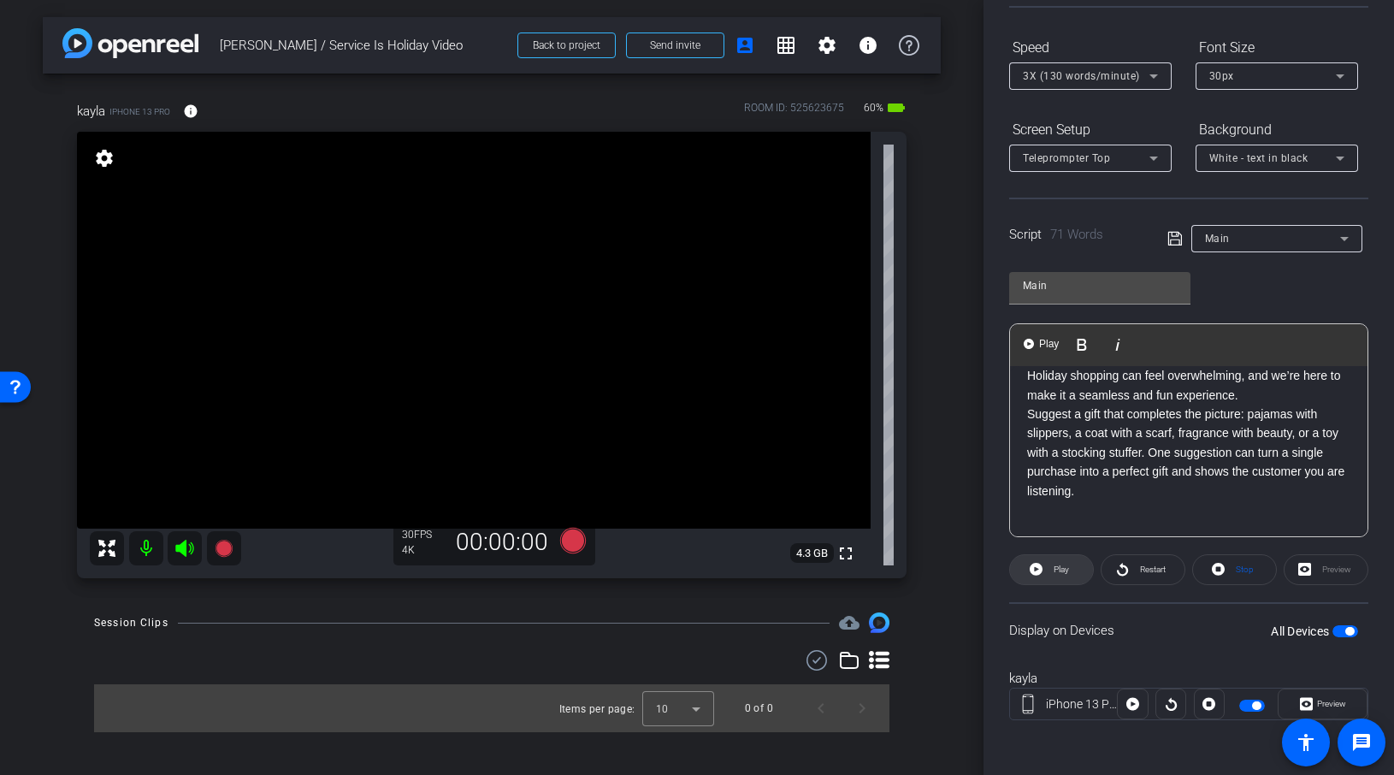
click at [1066, 571] on span "Play" at bounding box center [1061, 569] width 15 height 9
click at [1150, 453] on span "Suggest a gift that completes the picture: pajamas with slippers, a coat with a…" at bounding box center [1185, 452] width 317 height 91
click at [1083, 567] on span at bounding box center [1051, 569] width 83 height 41
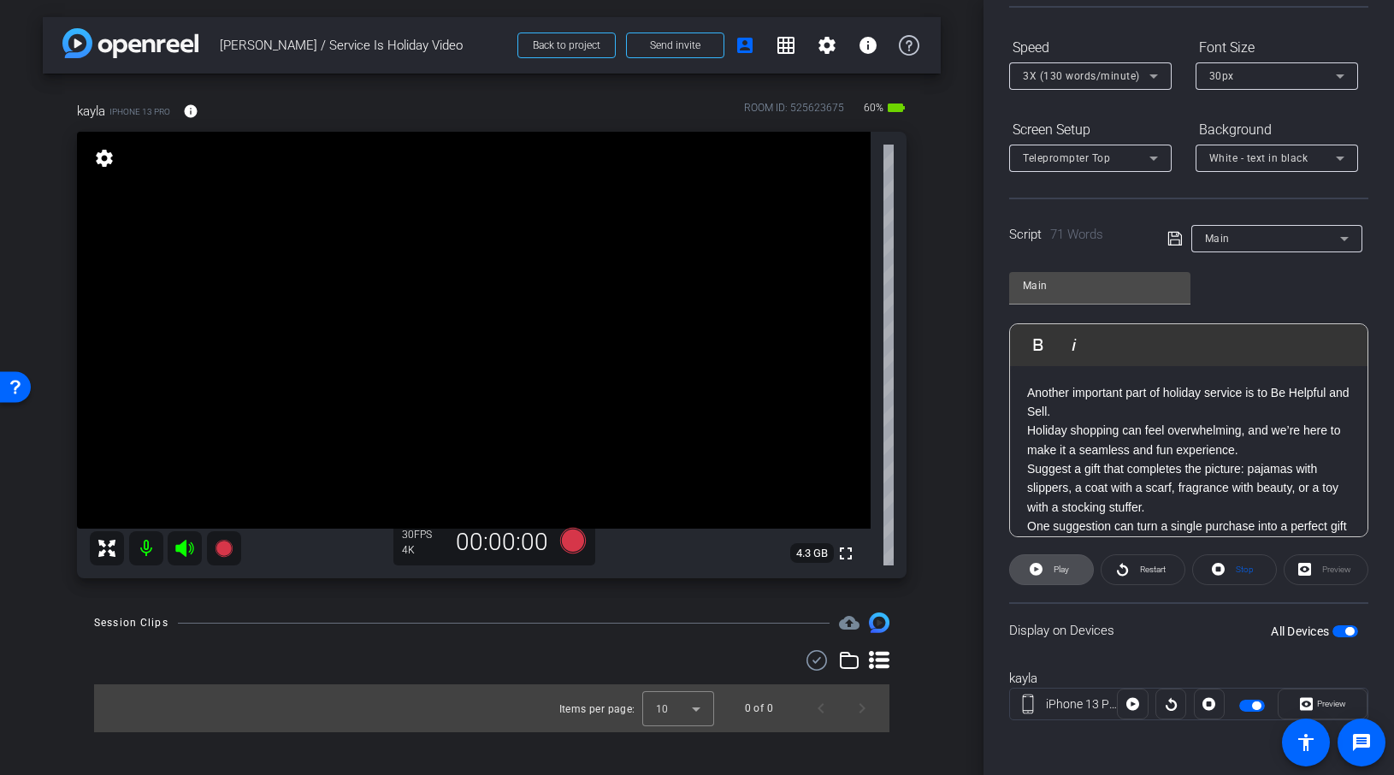
click at [1046, 566] on span at bounding box center [1051, 569] width 83 height 41
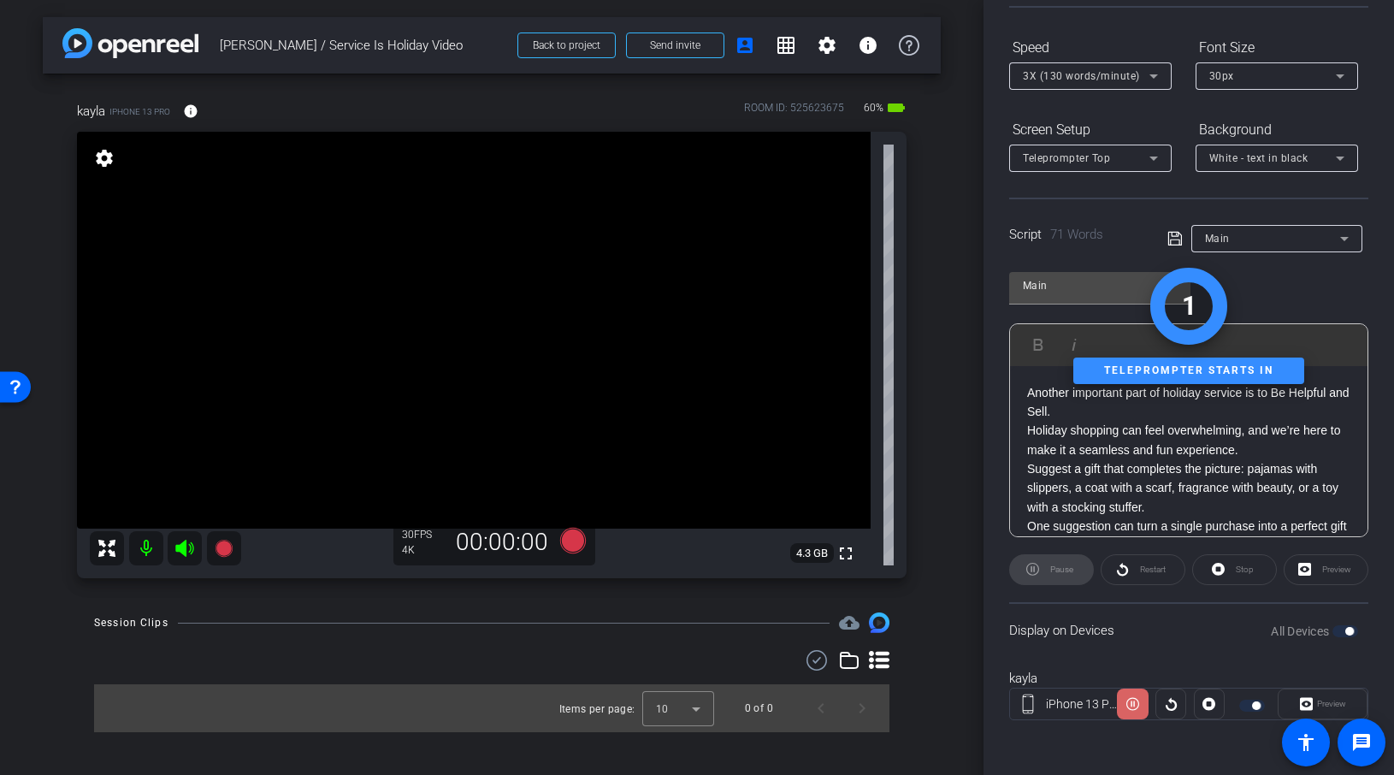
click at [1134, 695] on icon at bounding box center [1132, 704] width 13 height 26
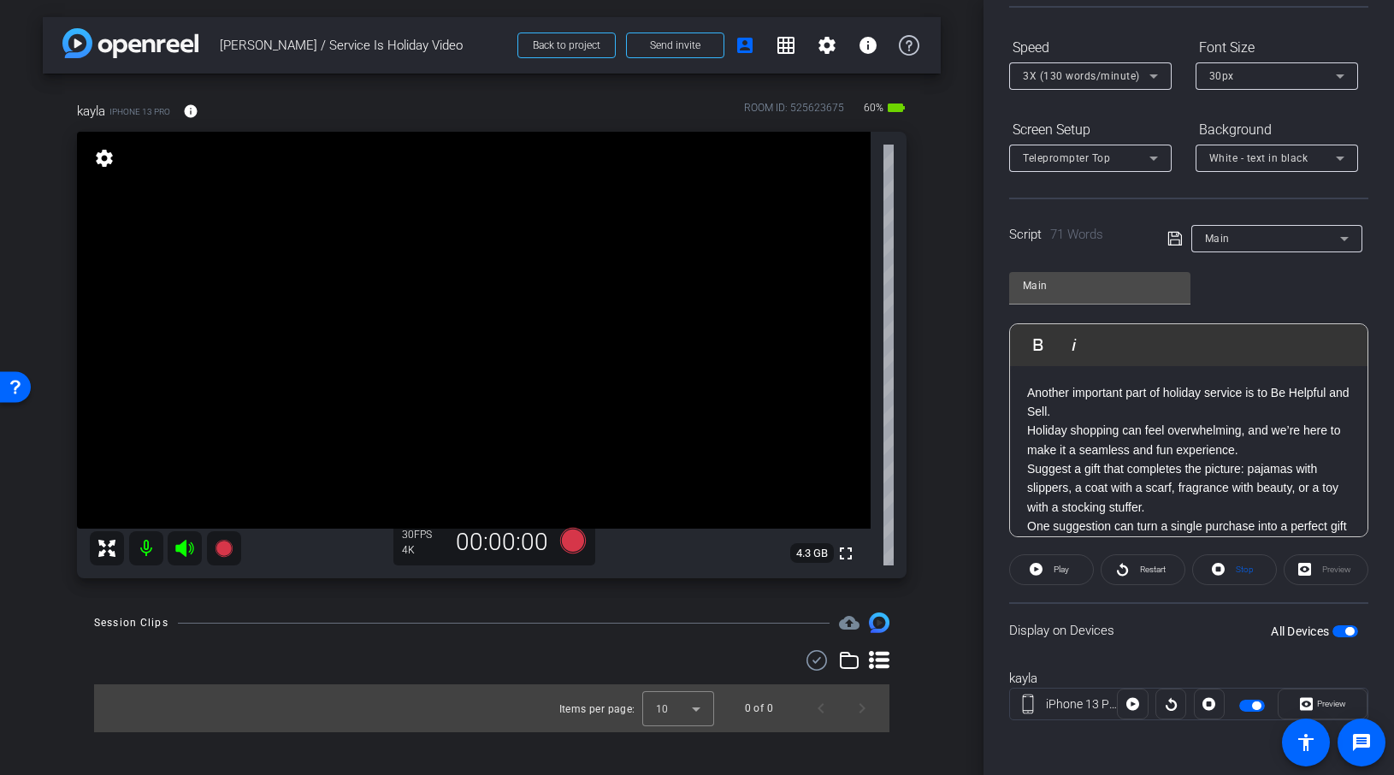
click at [186, 551] on icon at bounding box center [184, 548] width 21 height 21
click at [221, 549] on icon at bounding box center [223, 548] width 17 height 17
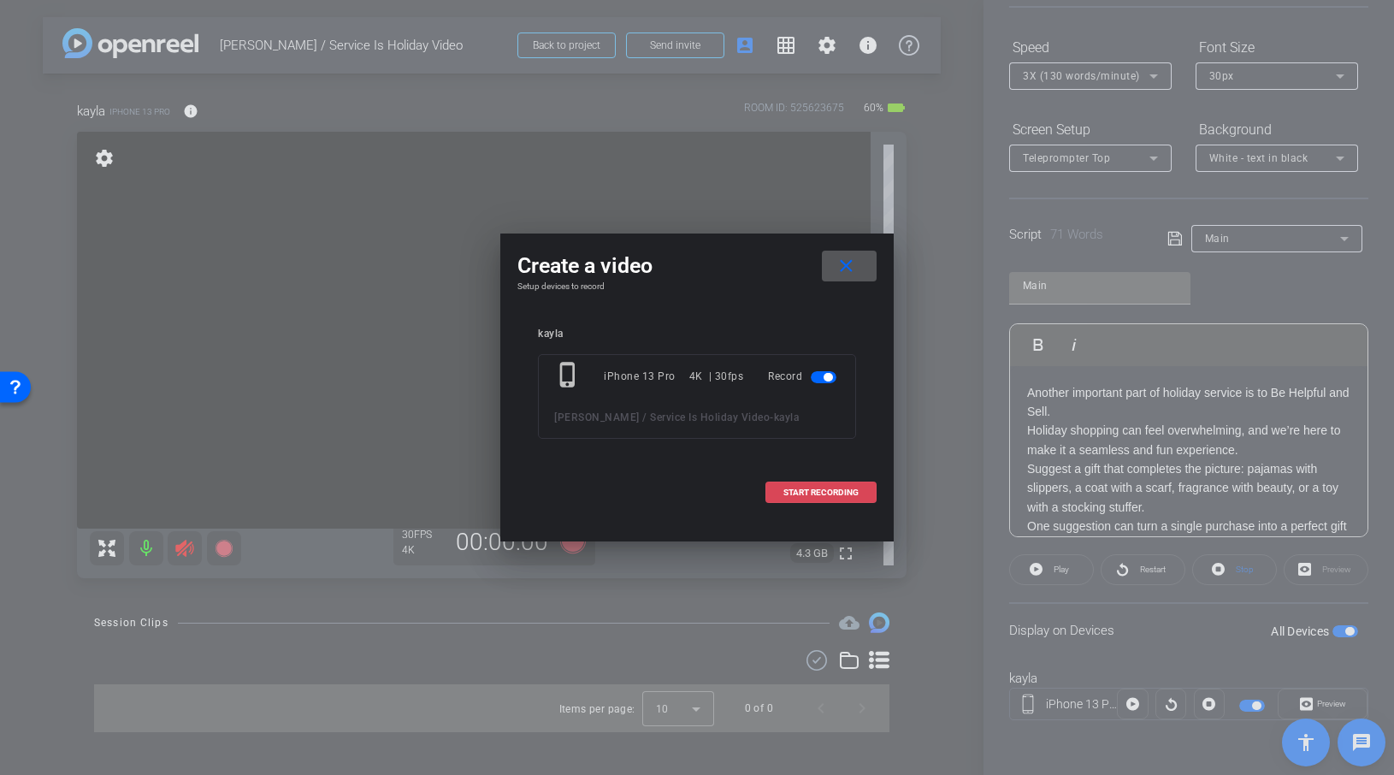
click at [821, 492] on span "START RECORDING" at bounding box center [820, 492] width 75 height 9
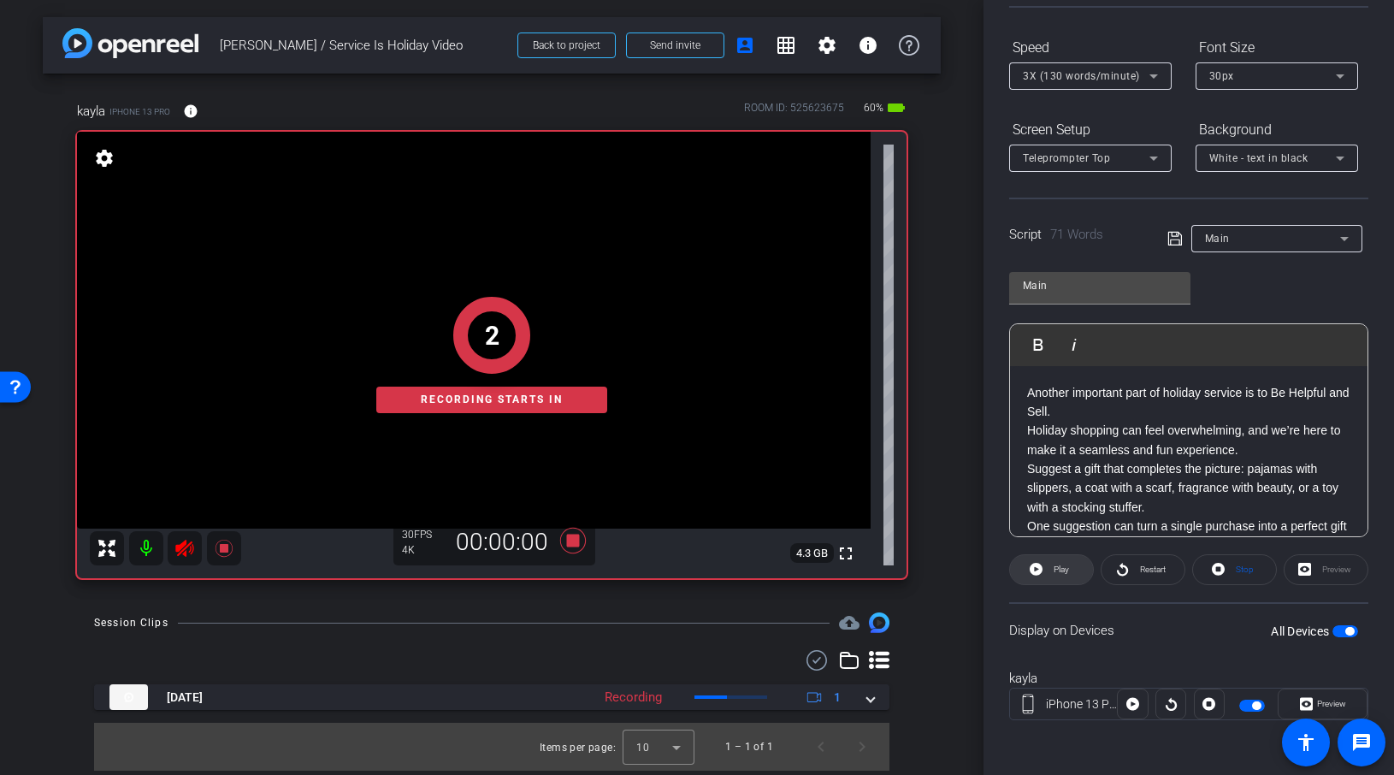
click at [1055, 563] on span "Play" at bounding box center [1059, 570] width 20 height 24
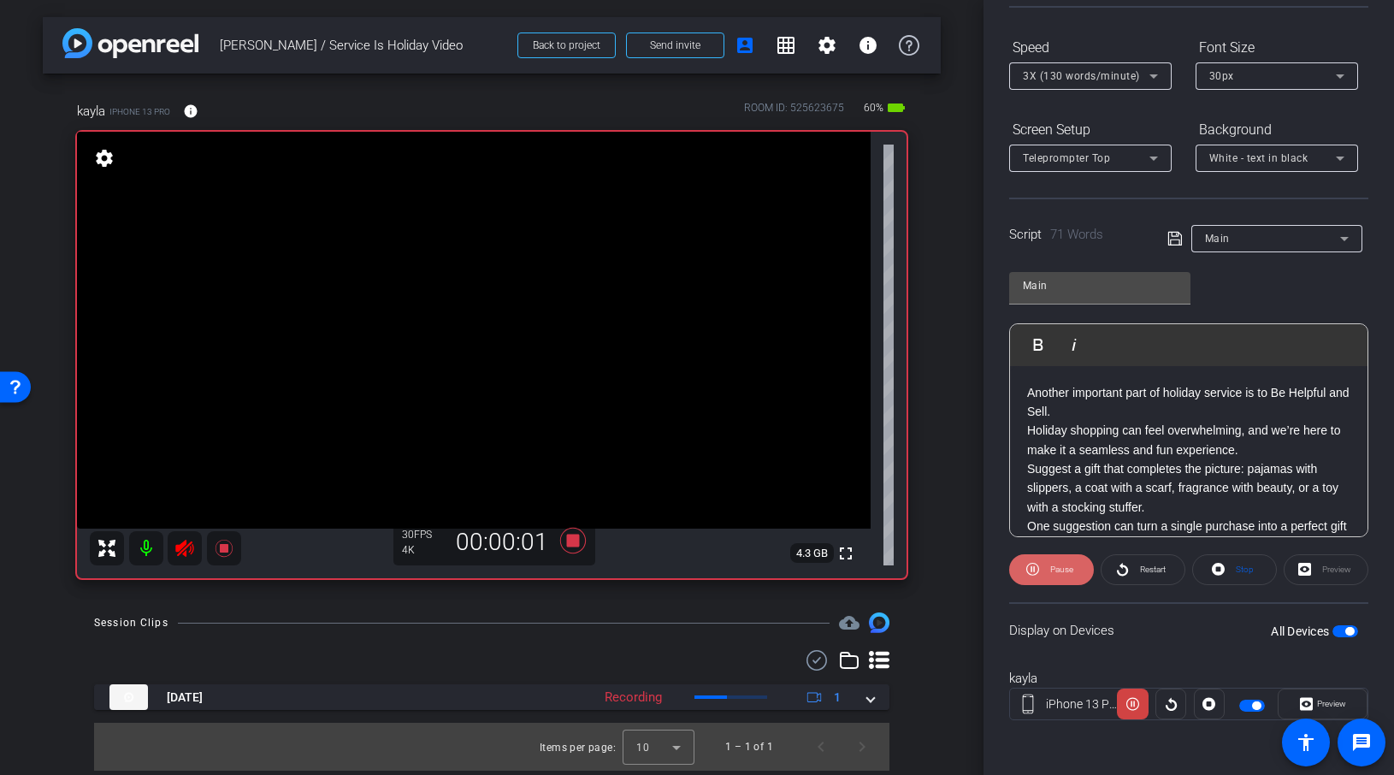
click at [1037, 567] on icon at bounding box center [1032, 569] width 13 height 21
click at [1129, 568] on span at bounding box center [1143, 569] width 83 height 41
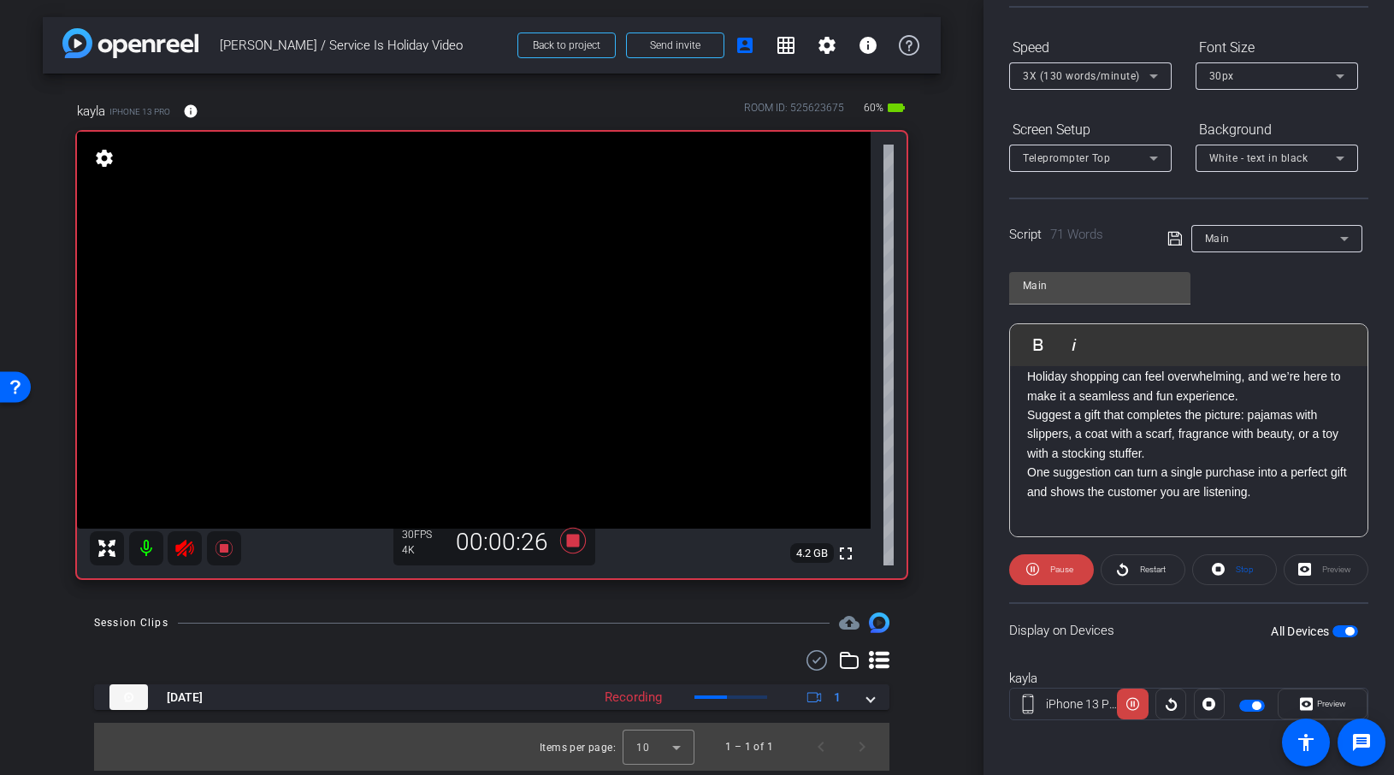
scroll to position [55, 0]
click at [231, 546] on icon at bounding box center [224, 548] width 21 height 21
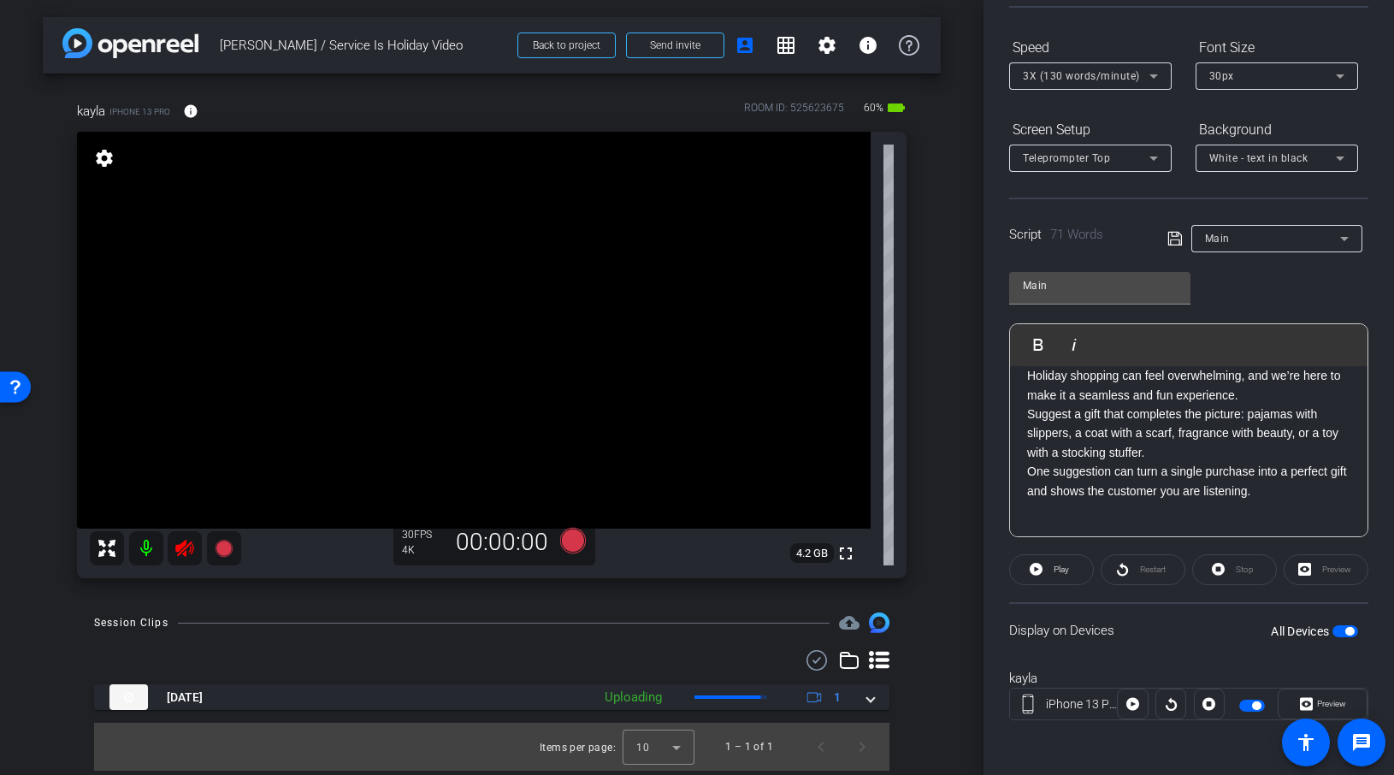
click at [175, 548] on icon at bounding box center [184, 548] width 18 height 17
click at [1304, 482] on p "One suggestion can turn a single purchase into a perfect gift and shows the cus…" at bounding box center [1188, 490] width 323 height 57
click at [1228, 459] on p "Suggest a gift that completes the picture: pajamas with slippers, a coat with a…" at bounding box center [1188, 433] width 323 height 57
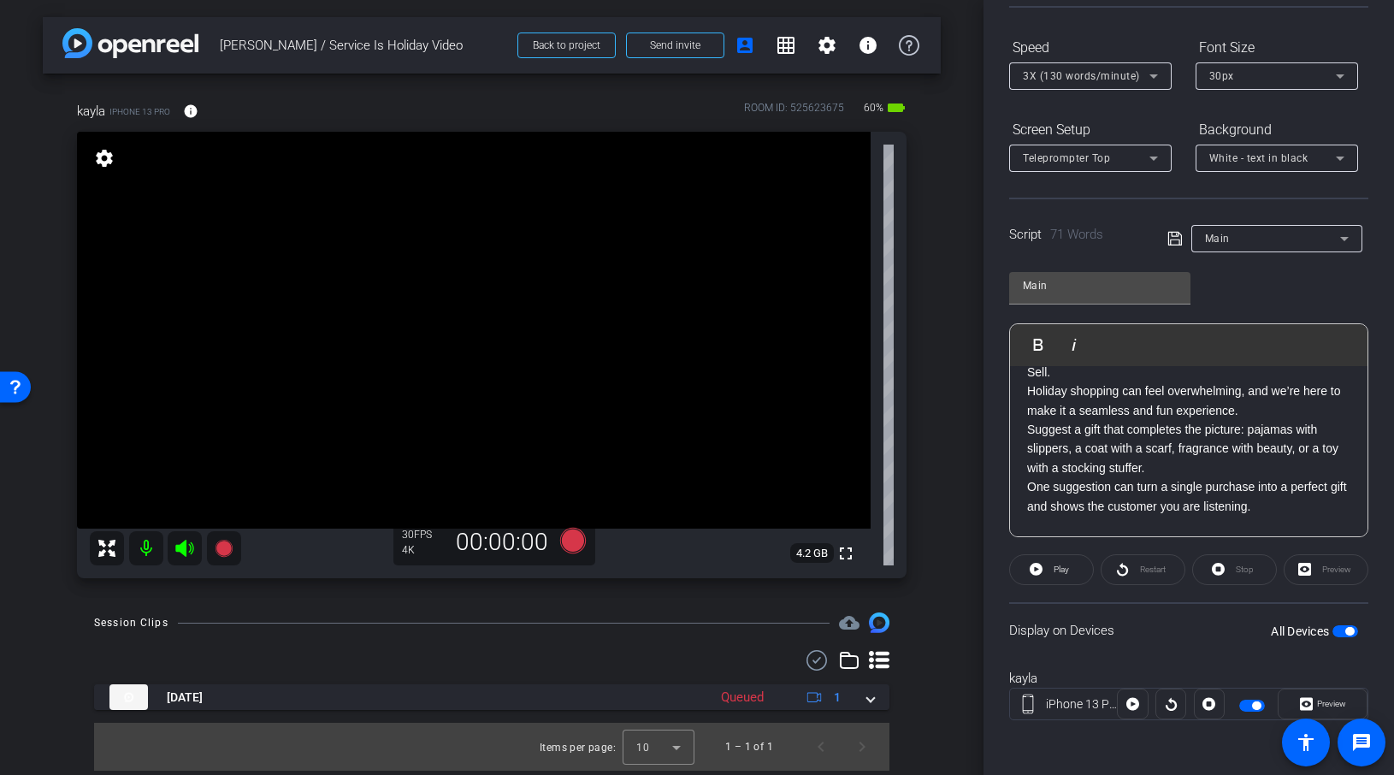
scroll to position [51, 0]
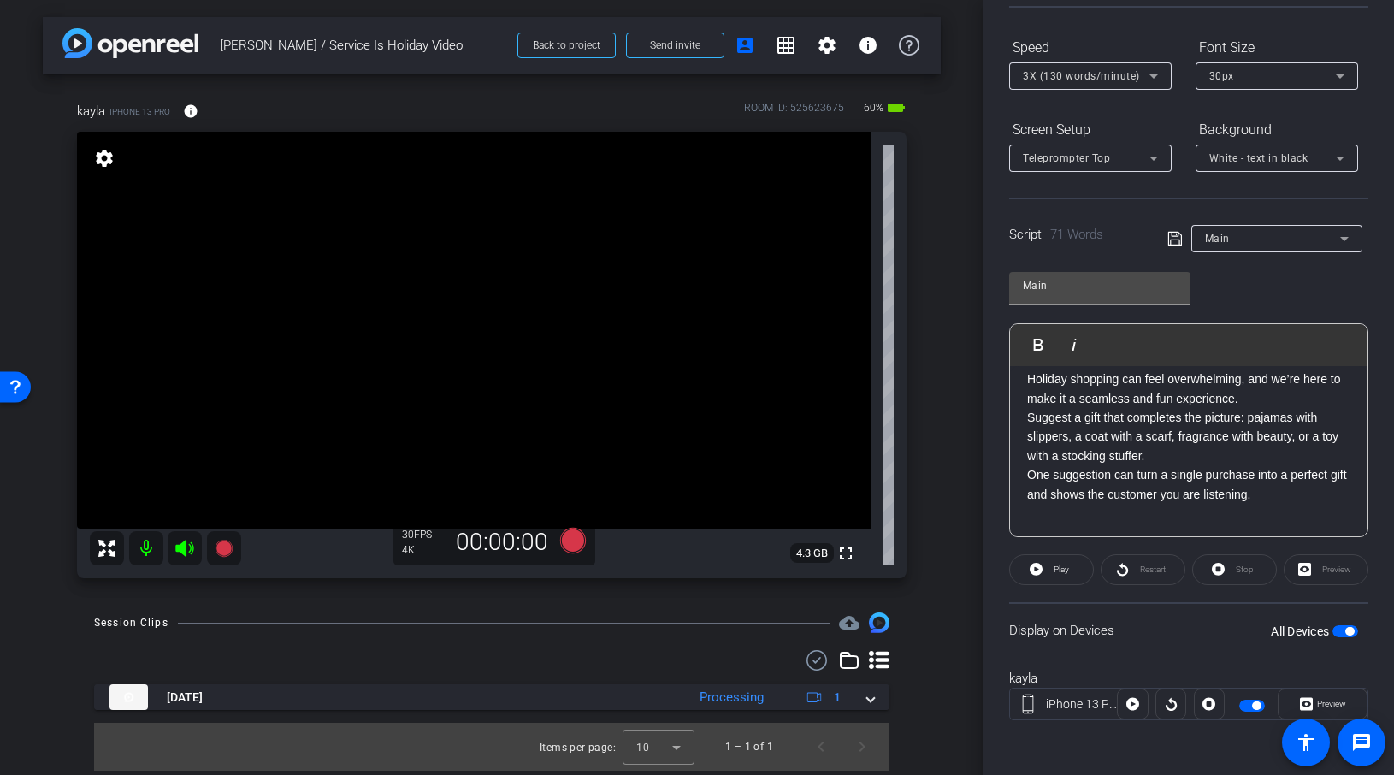
click at [1206, 461] on p "Suggest a gift that completes the picture: pajamas with slippers, a coat with a…" at bounding box center [1188, 436] width 323 height 57
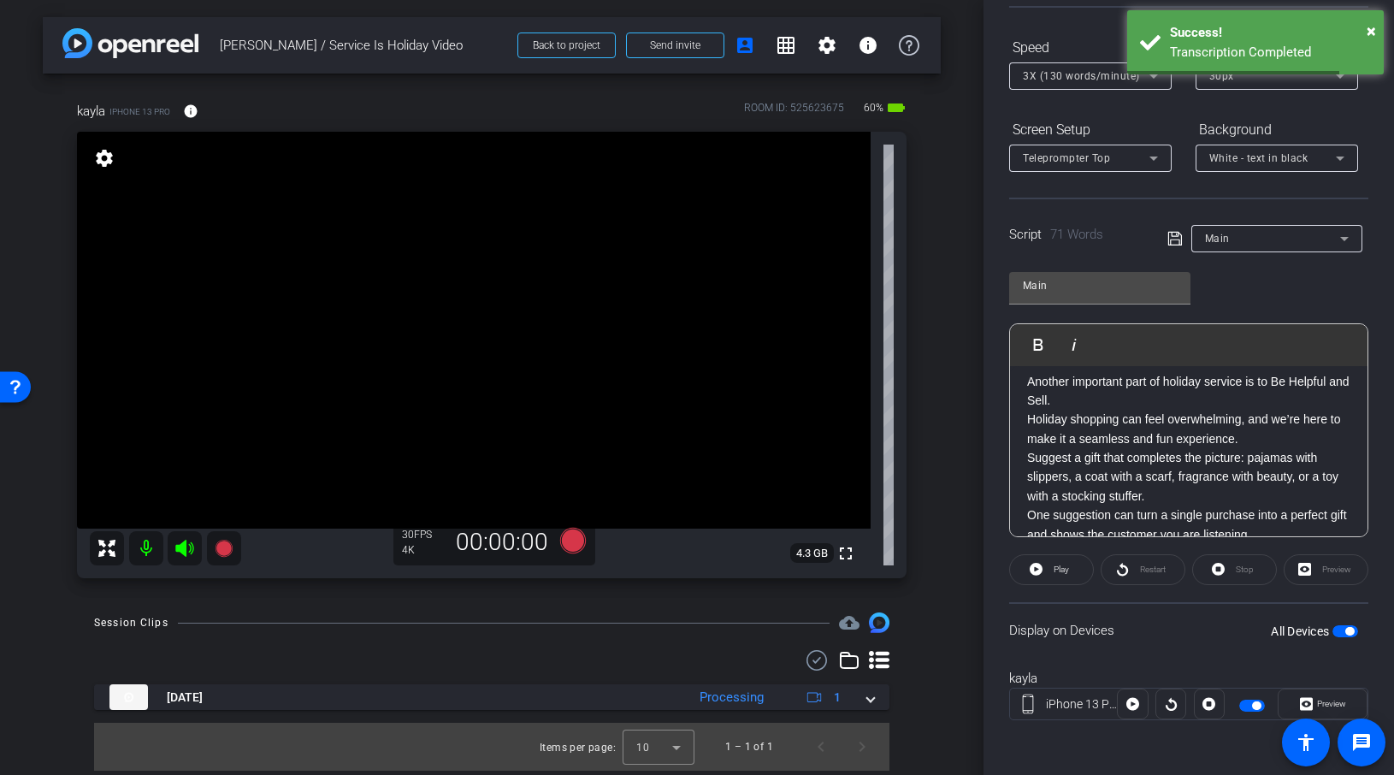
scroll to position [55, 0]
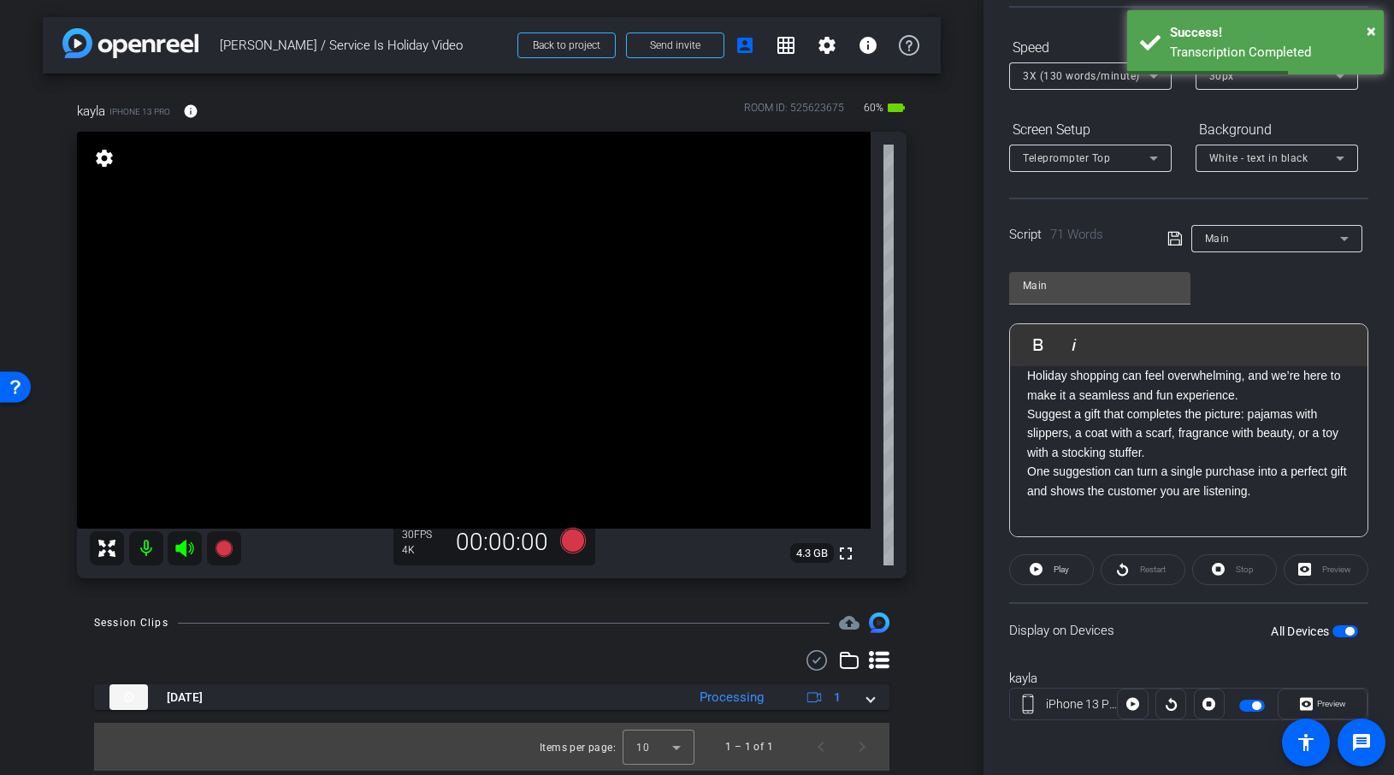
click at [1305, 571] on div "Preview" at bounding box center [1326, 569] width 85 height 31
click at [1304, 569] on div "Preview" at bounding box center [1326, 569] width 85 height 31
click at [1140, 571] on div "Restart" at bounding box center [1143, 569] width 85 height 31
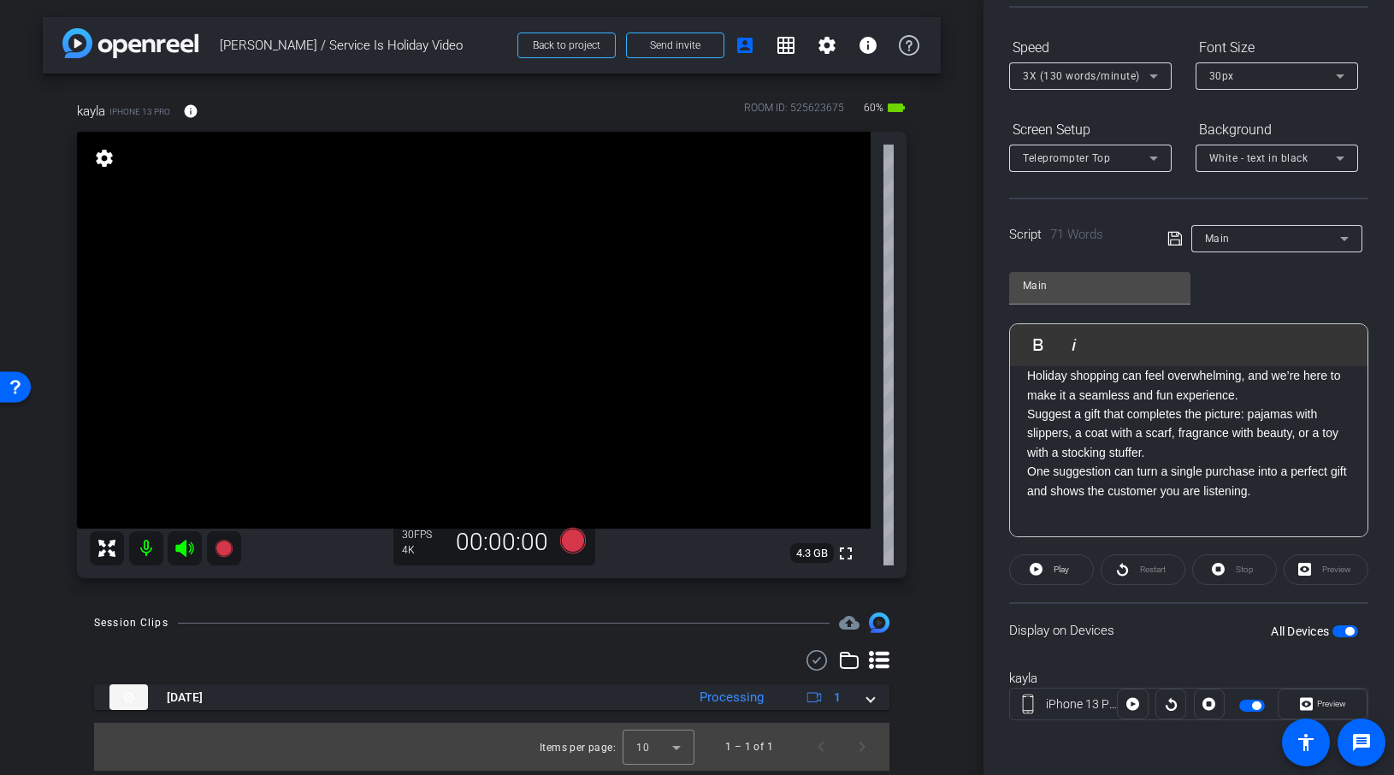
click at [1138, 571] on div "Restart" at bounding box center [1143, 569] width 85 height 31
click at [1055, 571] on span "Play" at bounding box center [1061, 569] width 15 height 9
click at [1161, 434] on span "Suggest a gift that completes the picture: pajamas with slippers, a coat with a…" at bounding box center [1182, 433] width 311 height 52
click at [1250, 412] on span "Suggest a gift that completes the picture: pajamas with slippers, a coat with a…" at bounding box center [1182, 433] width 311 height 52
click at [1131, 559] on span at bounding box center [1143, 569] width 83 height 41
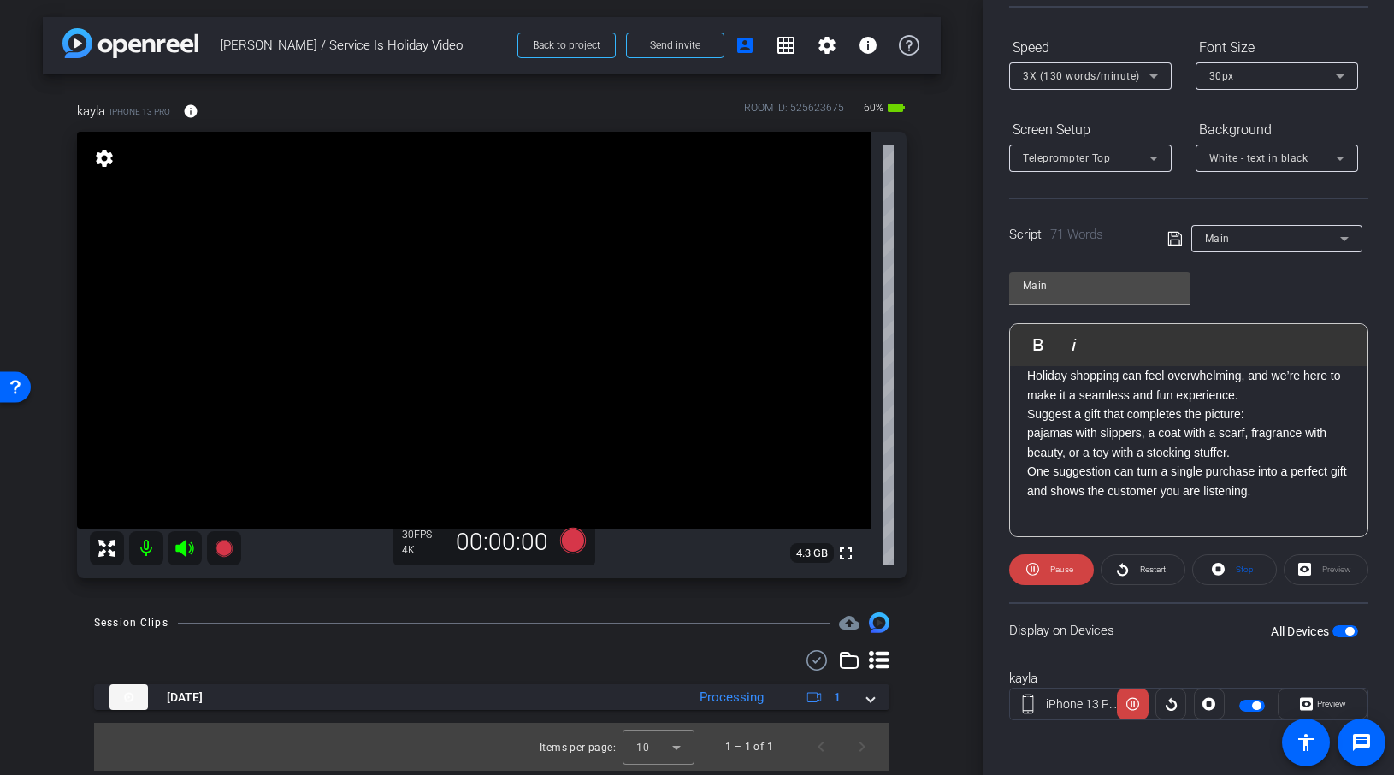
click at [1149, 434] on span "pajamas with slippers, a coat with a scarf, fragrance with beauty, or a toy wit…" at bounding box center [1176, 442] width 299 height 33
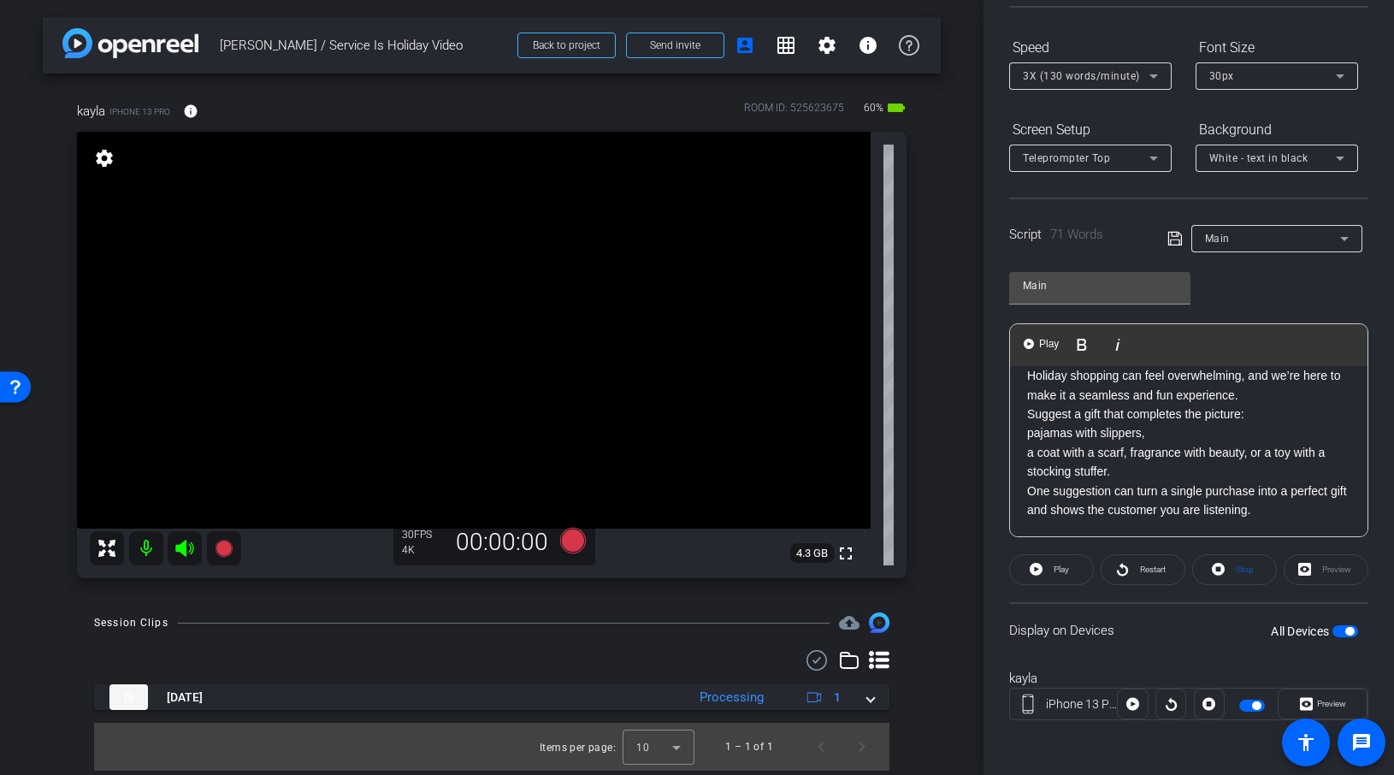
click at [1130, 454] on span "a coat with a scarf, fragrance with beauty, or a toy with a stocking stuffer." at bounding box center [1176, 462] width 298 height 33
click at [1148, 470] on span "fragrance with beauty, or a toy with a stocking stuffer." at bounding box center [1167, 471] width 281 height 14
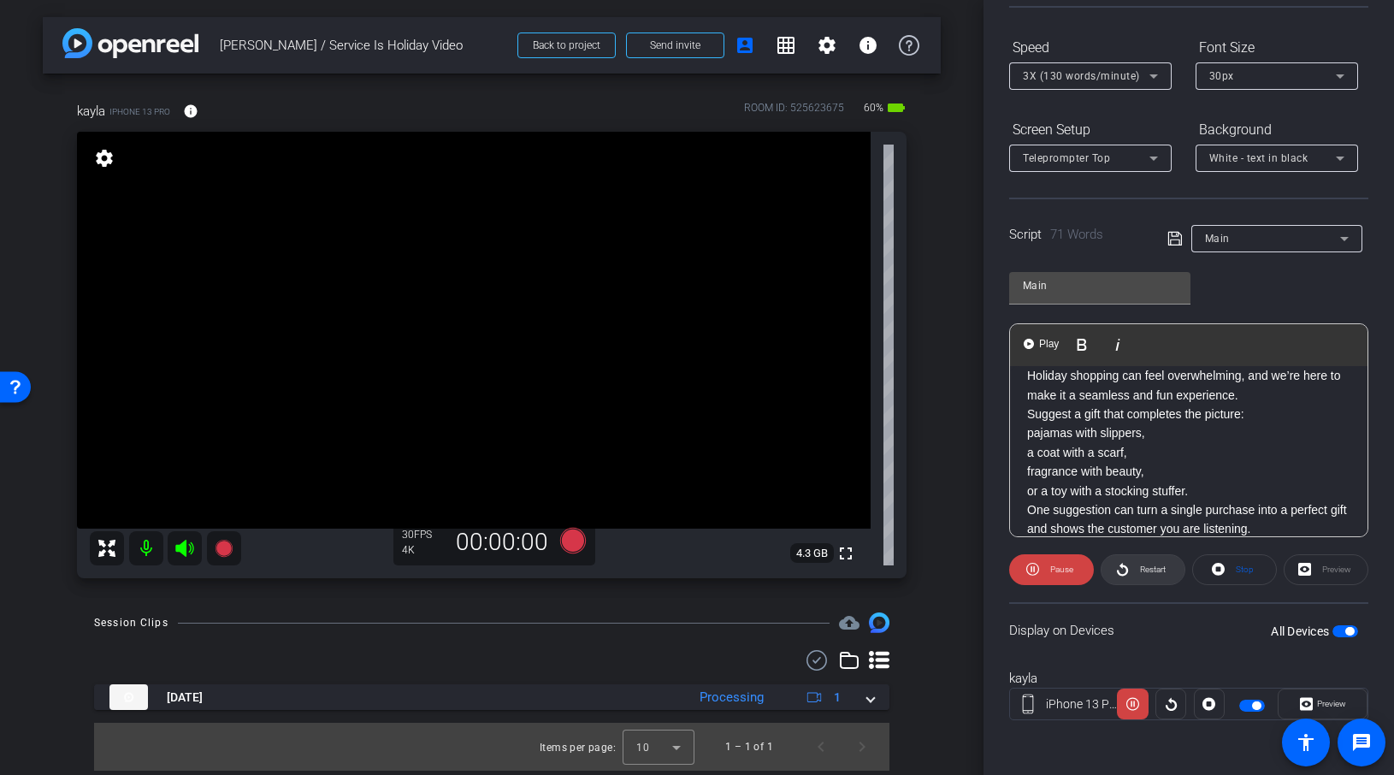
click at [1141, 565] on span "Restart" at bounding box center [1153, 569] width 26 height 9
click at [1296, 567] on div "Preview" at bounding box center [1326, 569] width 85 height 31
click at [1300, 568] on div "Preview" at bounding box center [1326, 569] width 85 height 31
click at [1049, 568] on span "Pause" at bounding box center [1059, 570] width 27 height 24
click at [1158, 571] on span "Restart" at bounding box center [1153, 569] width 26 height 9
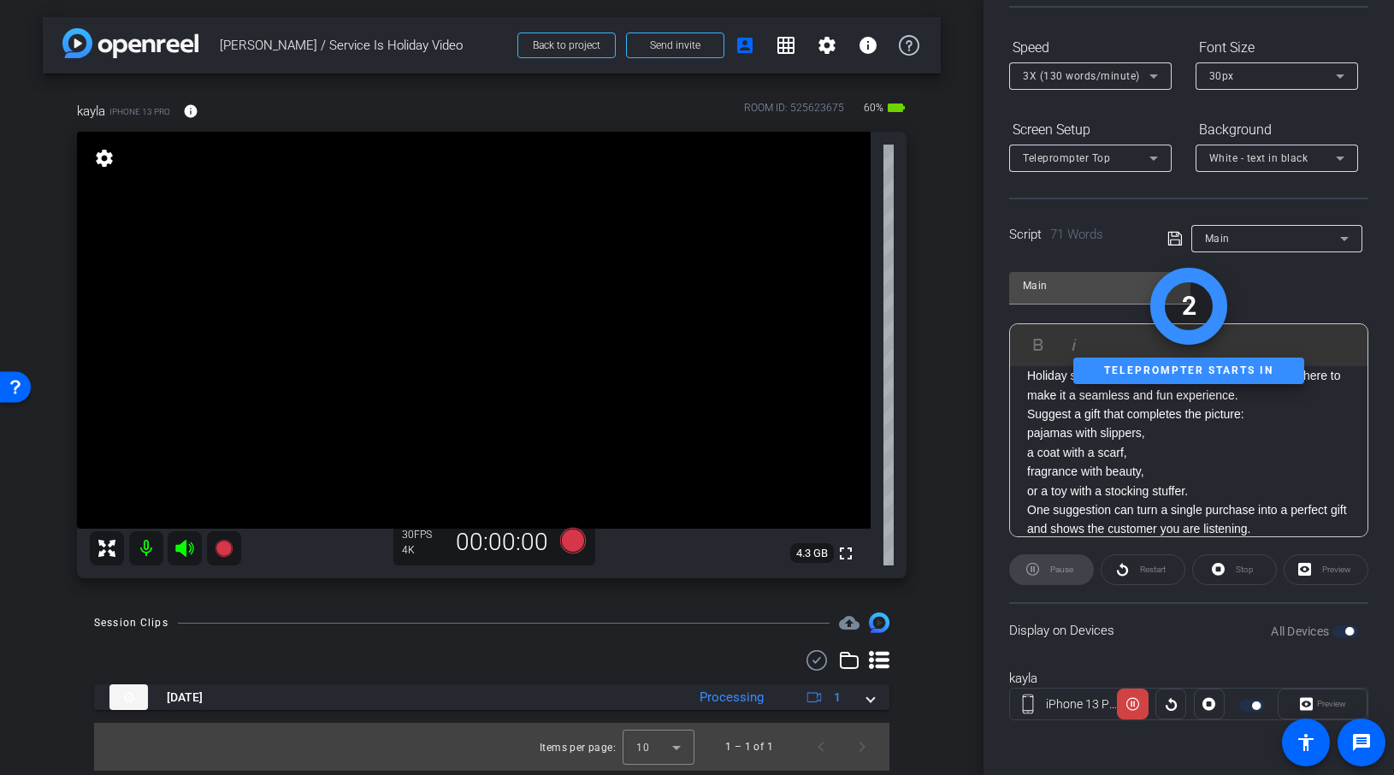
click at [1132, 573] on div "Restart" at bounding box center [1143, 569] width 85 height 31
click at [1209, 573] on div "Stop" at bounding box center [1234, 569] width 85 height 31
click at [1221, 572] on div "Stop" at bounding box center [1234, 569] width 85 height 31
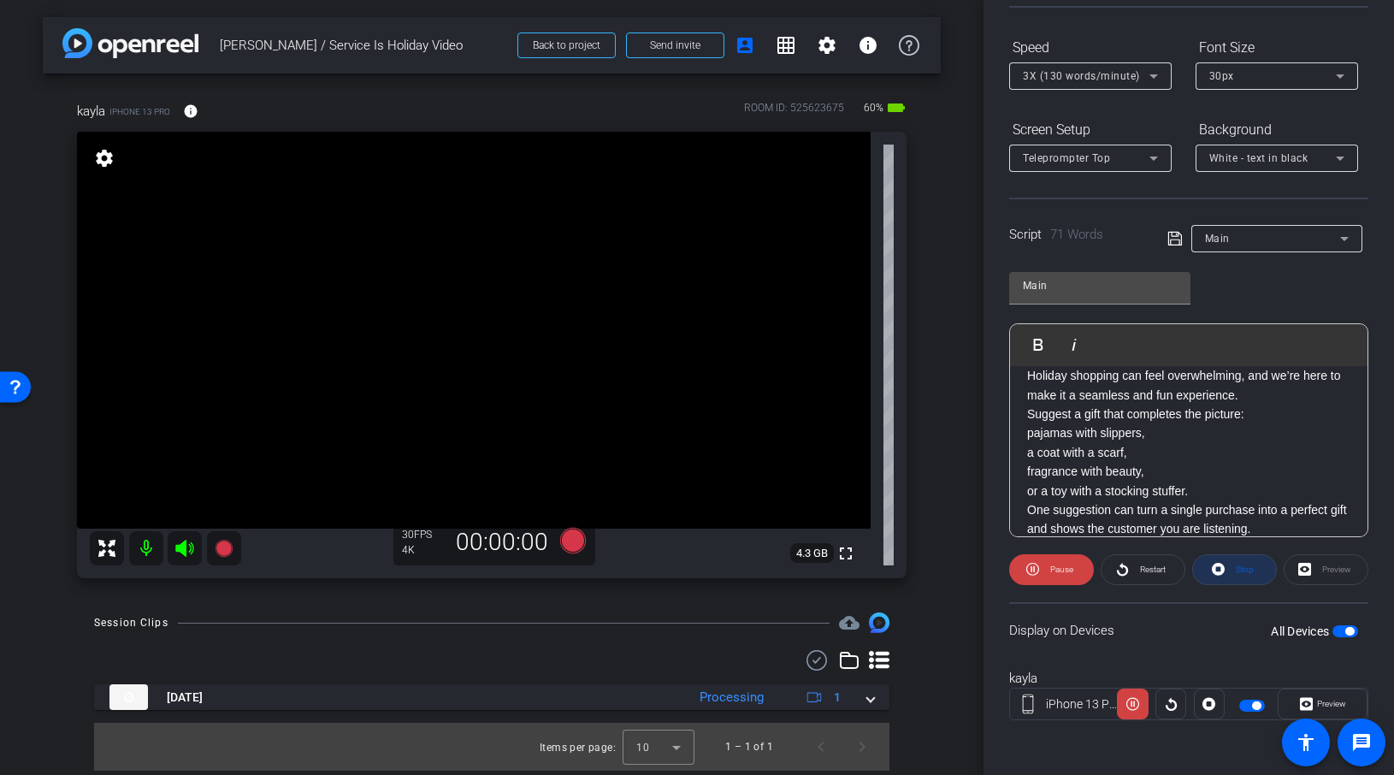
click at [1220, 572] on icon at bounding box center [1218, 569] width 13 height 13
click at [180, 544] on icon at bounding box center [184, 548] width 21 height 21
click at [222, 546] on icon at bounding box center [223, 548] width 17 height 17
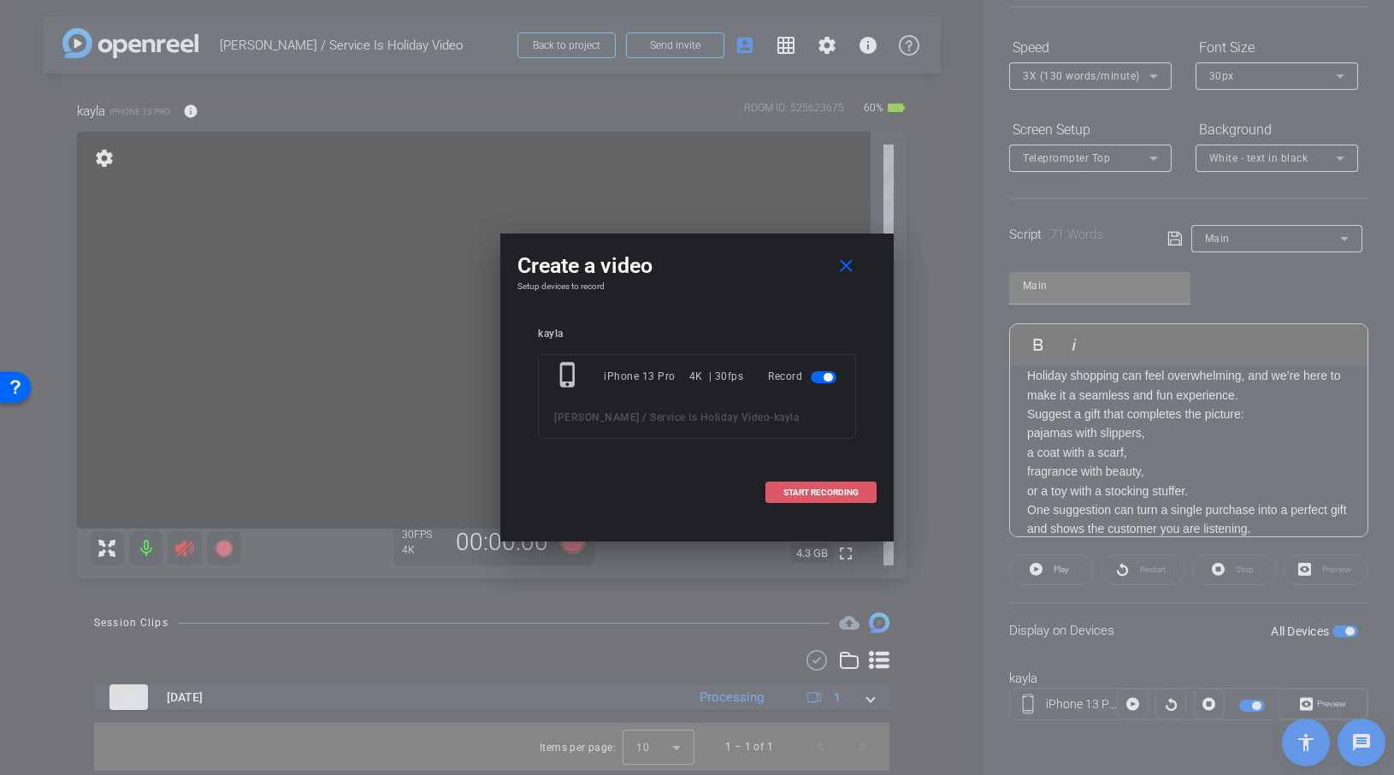
click at [822, 482] on span at bounding box center [820, 492] width 109 height 41
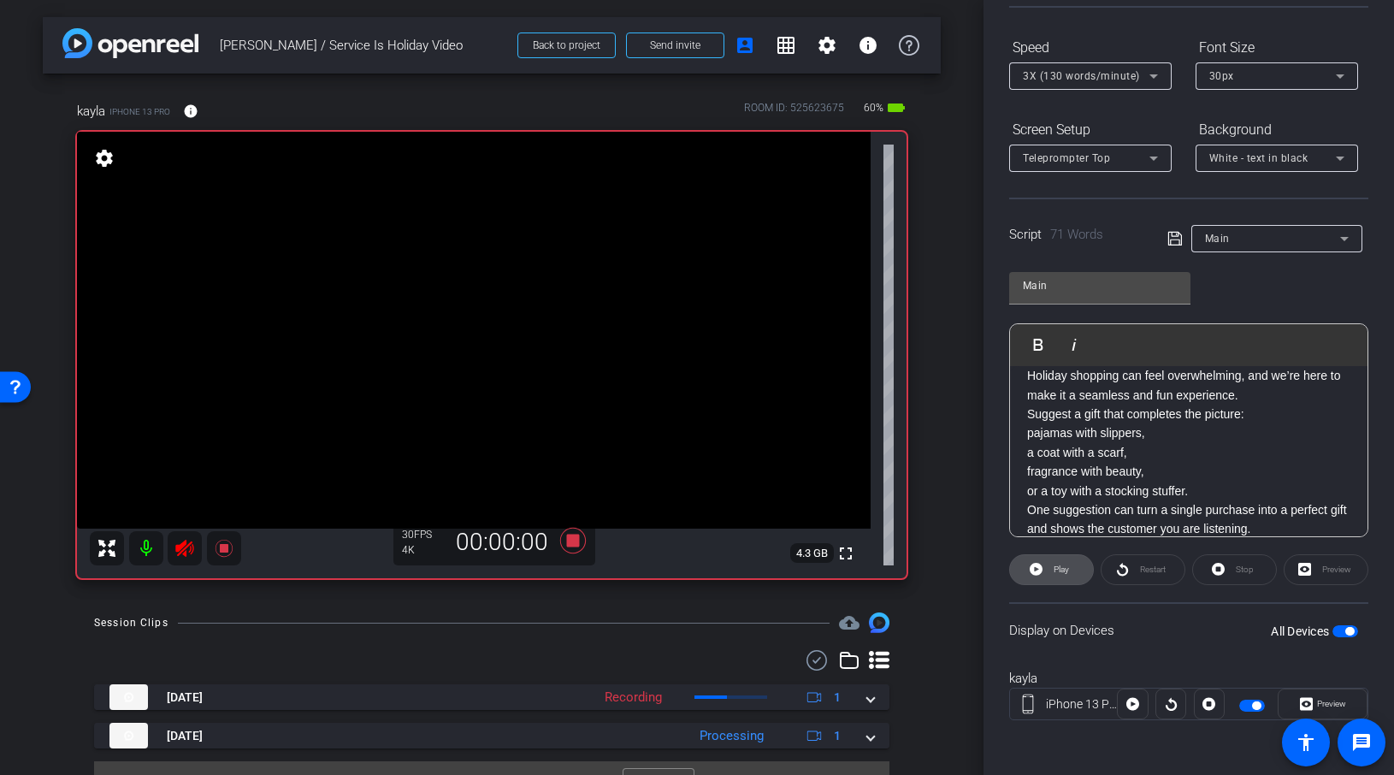
click at [1067, 565] on span "Play" at bounding box center [1061, 569] width 15 height 9
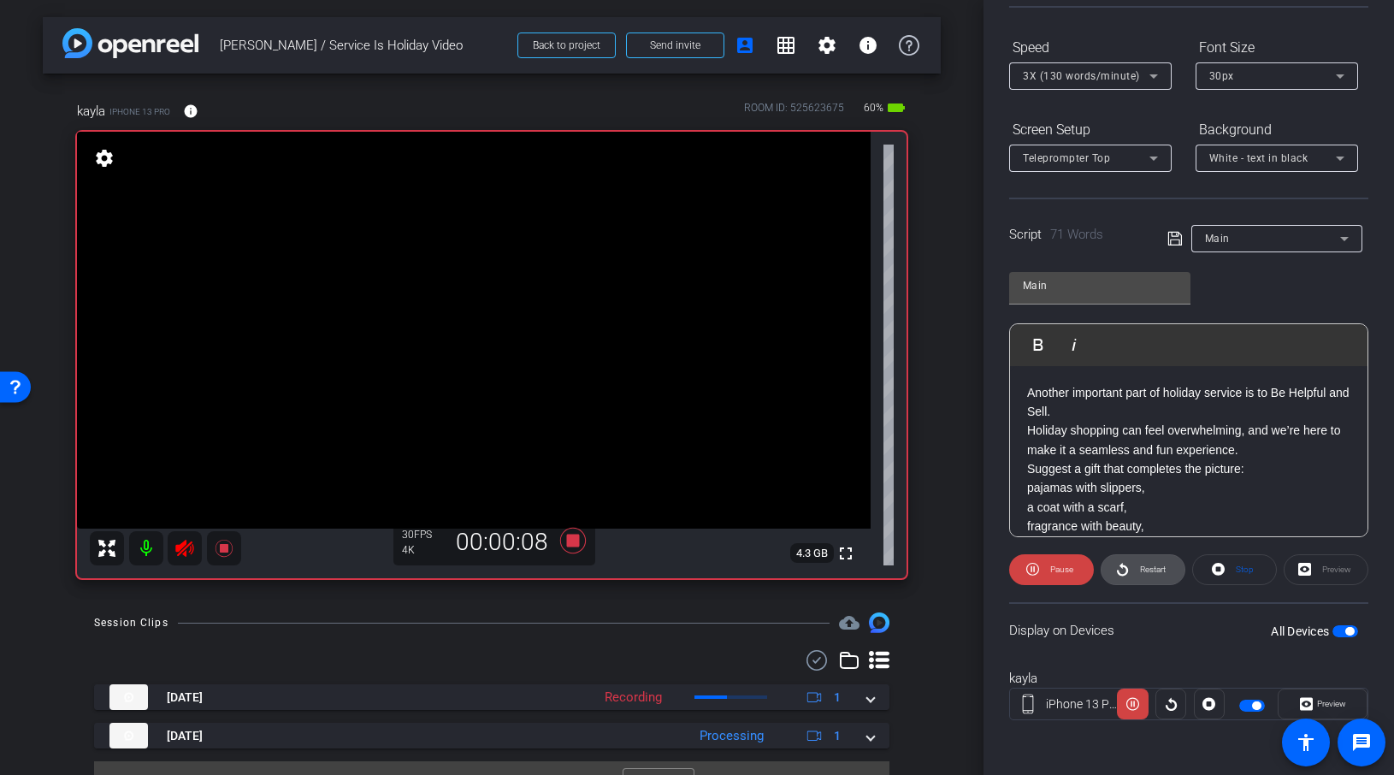
click at [1132, 565] on span at bounding box center [1143, 569] width 83 height 41
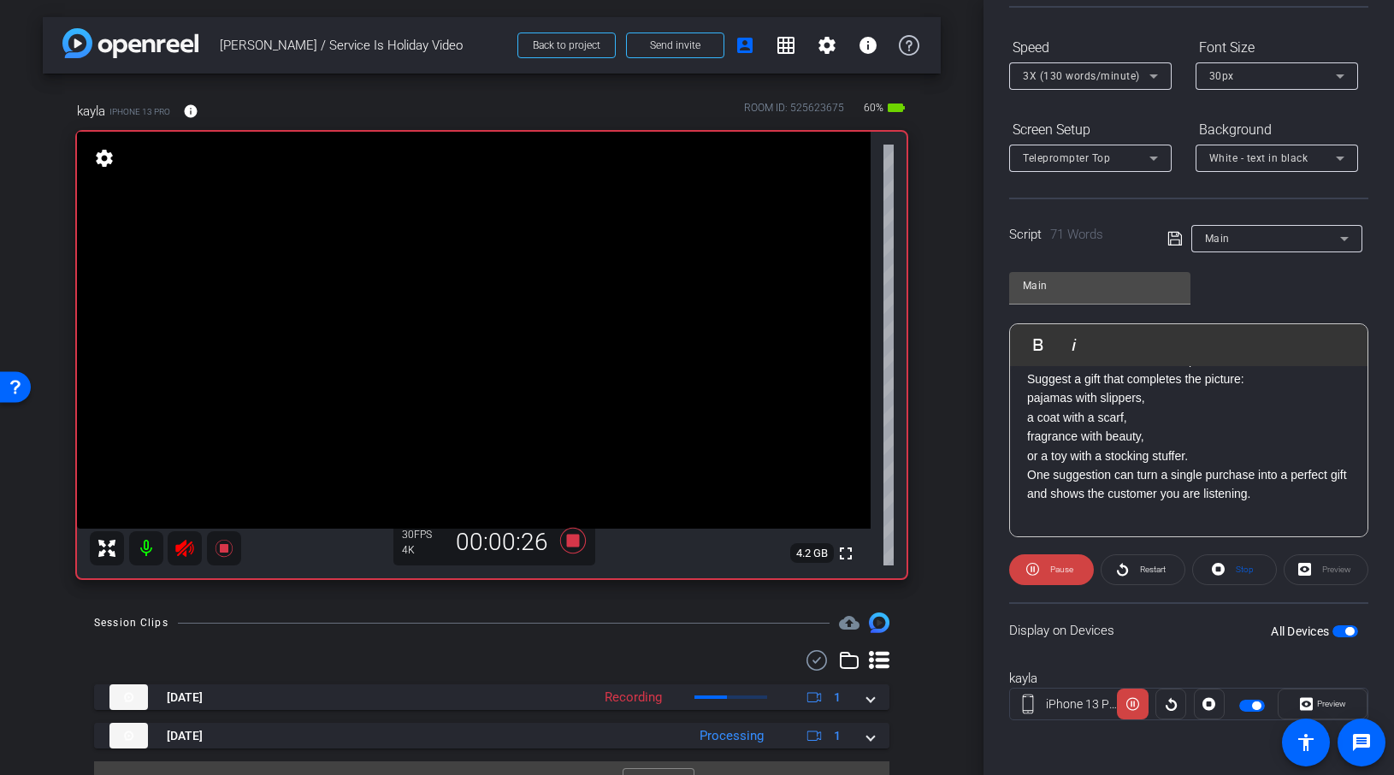
scroll to position [93, 0]
click at [1032, 562] on icon at bounding box center [1032, 569] width 13 height 21
drag, startPoint x: 189, startPoint y: 544, endPoint x: 180, endPoint y: 543, distance: 8.6
click at [186, 543] on icon at bounding box center [184, 548] width 18 height 17
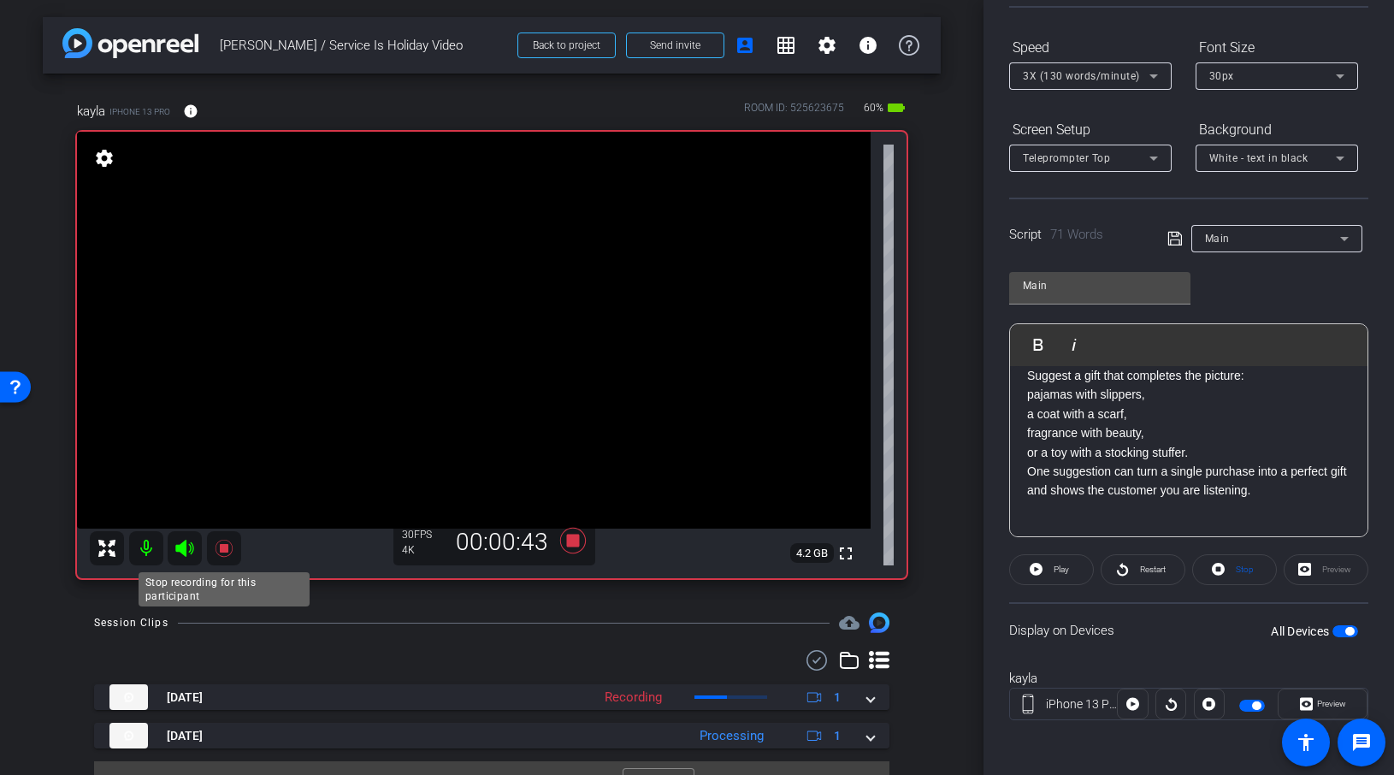
click at [217, 547] on icon at bounding box center [224, 548] width 21 height 21
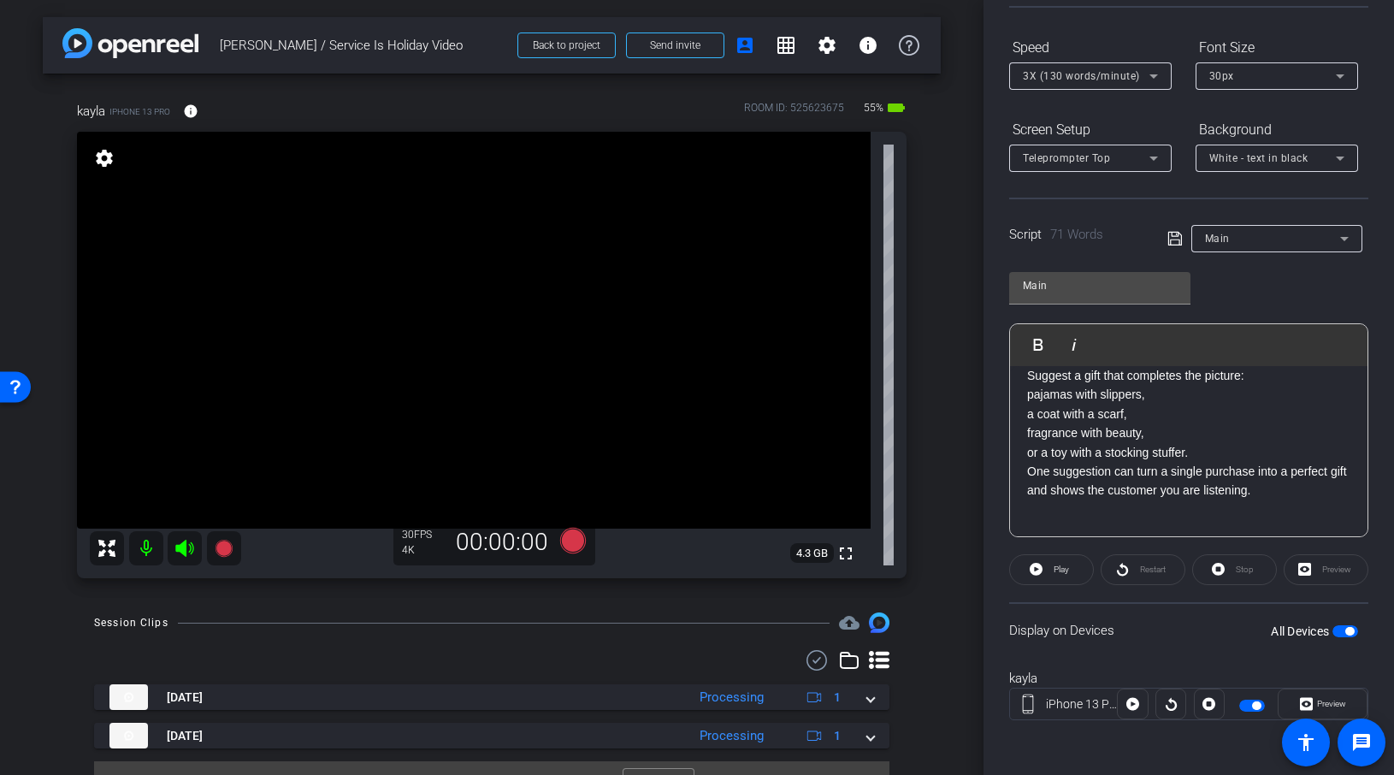
click at [191, 545] on icon at bounding box center [184, 548] width 21 height 21
click at [222, 548] on icon at bounding box center [223, 548] width 17 height 17
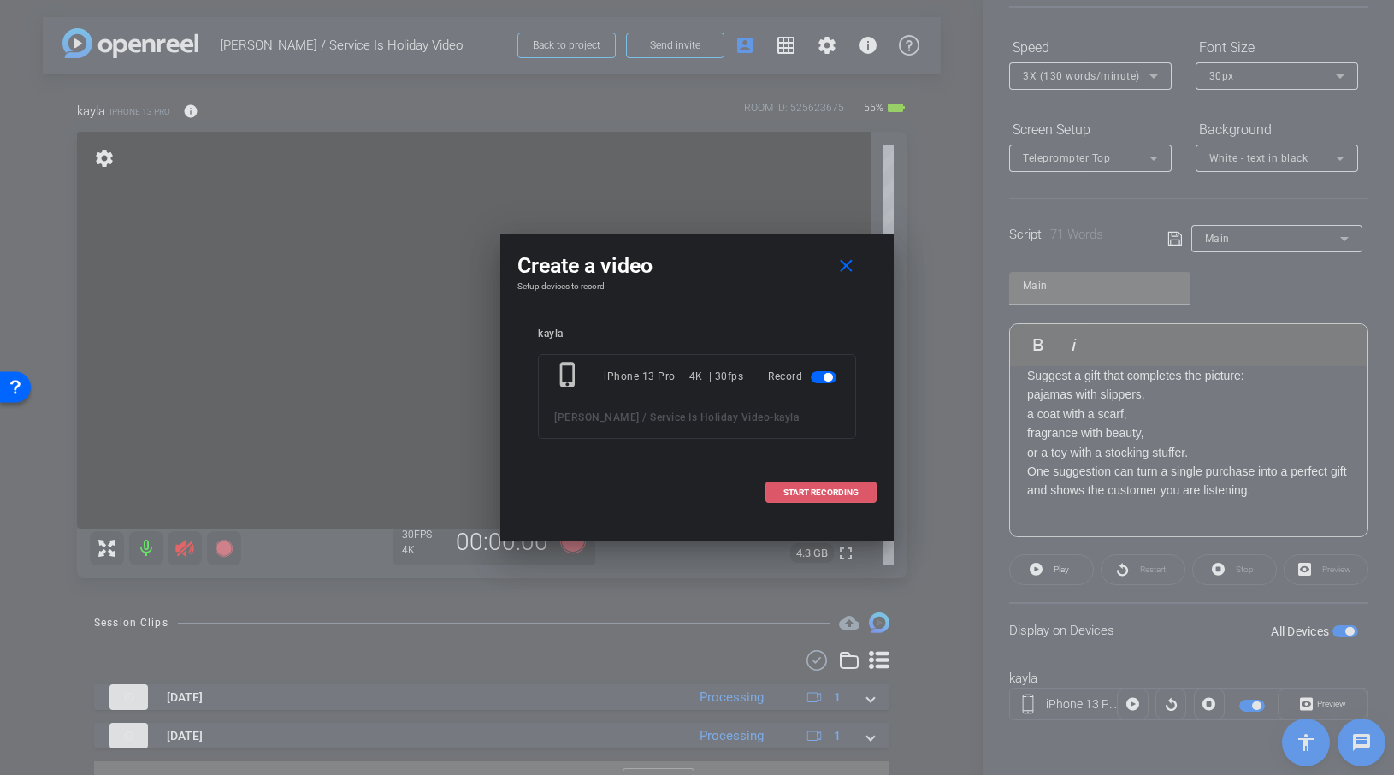
click at [819, 489] on span "START RECORDING" at bounding box center [820, 492] width 75 height 9
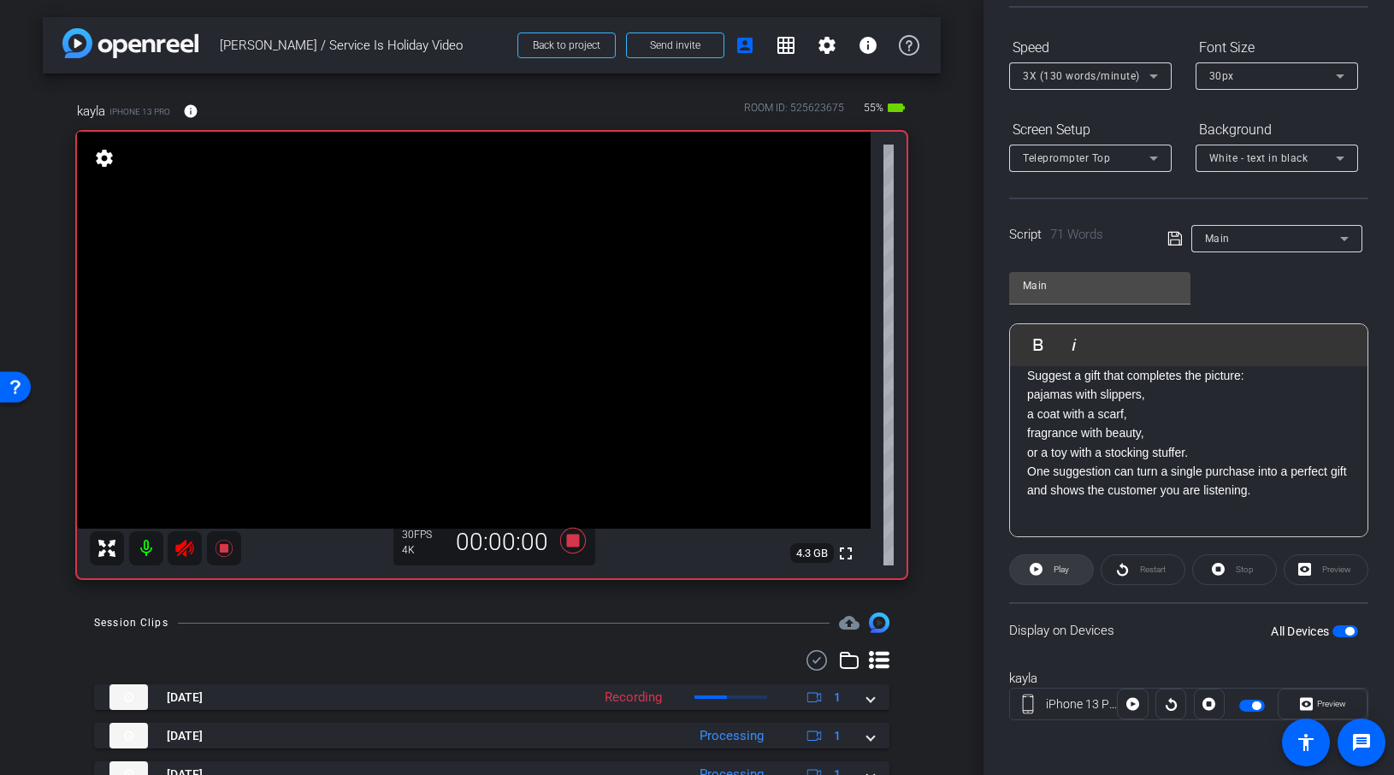
click at [1041, 563] on icon at bounding box center [1036, 569] width 13 height 21
click at [1160, 564] on span "Restart" at bounding box center [1151, 570] width 30 height 24
click at [1046, 565] on span "Pause" at bounding box center [1059, 570] width 27 height 24
drag, startPoint x: 216, startPoint y: 545, endPoint x: 196, endPoint y: 547, distance: 20.7
click at [214, 544] on icon at bounding box center [224, 548] width 21 height 21
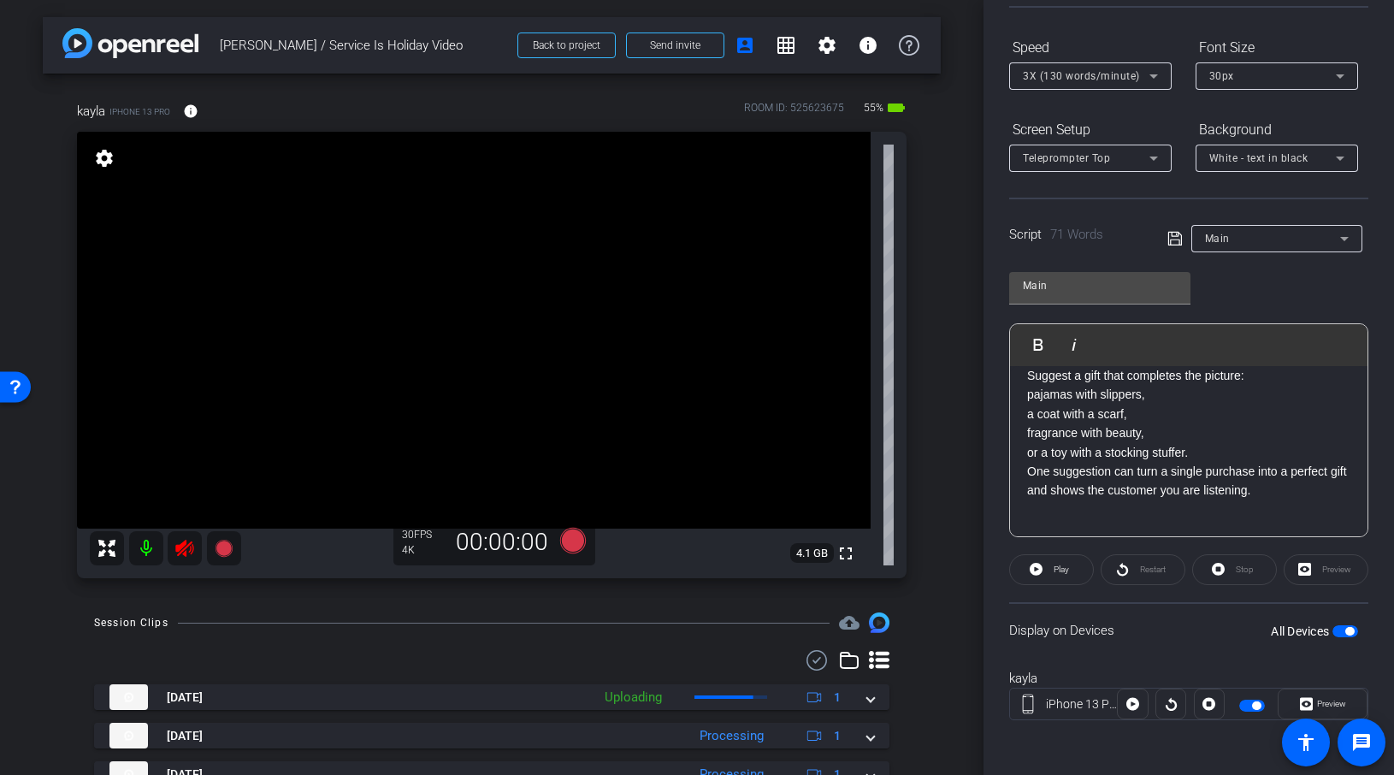
click at [183, 548] on icon at bounding box center [184, 548] width 21 height 21
click at [1285, 239] on div "Main" at bounding box center [1272, 238] width 135 height 21
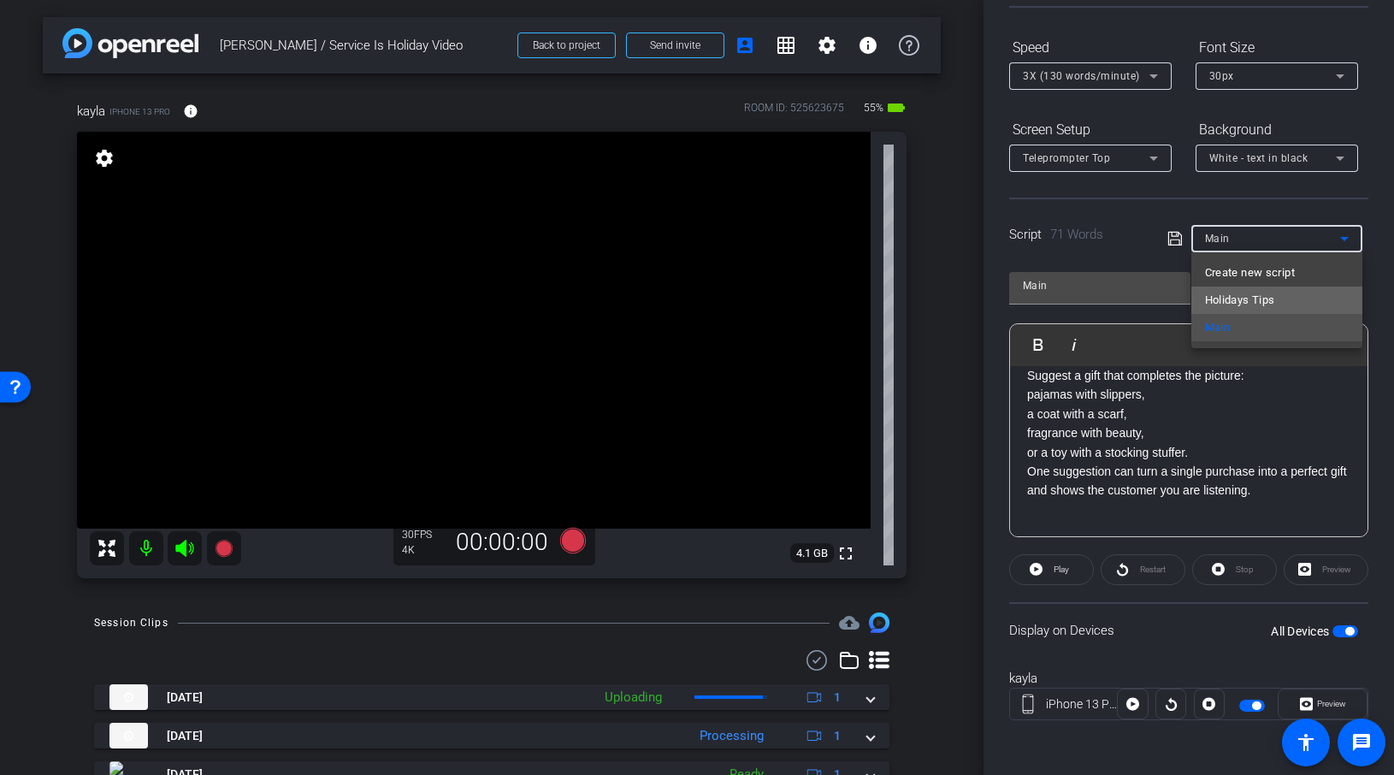
click at [1284, 296] on mat-option "Holidays Tips" at bounding box center [1276, 300] width 171 height 27
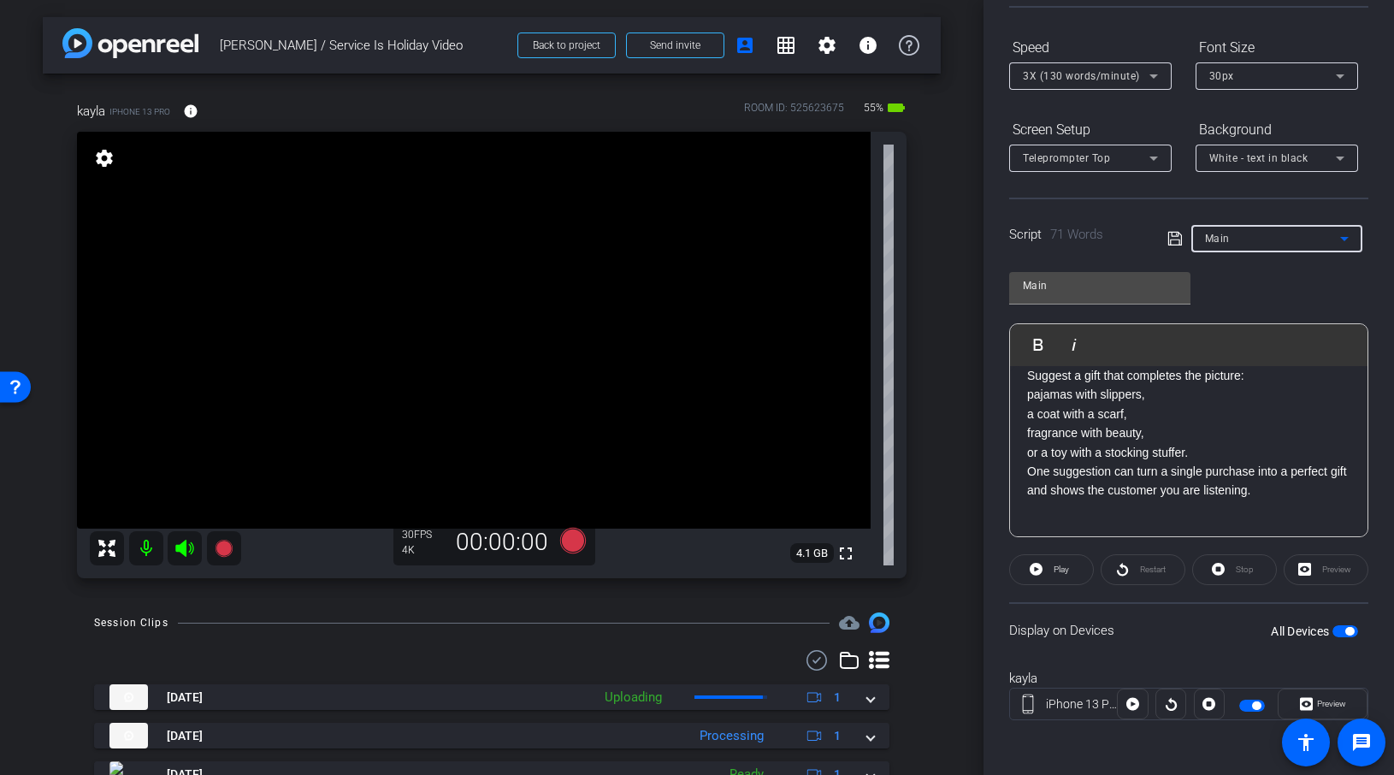
type input "Holidays Tips"
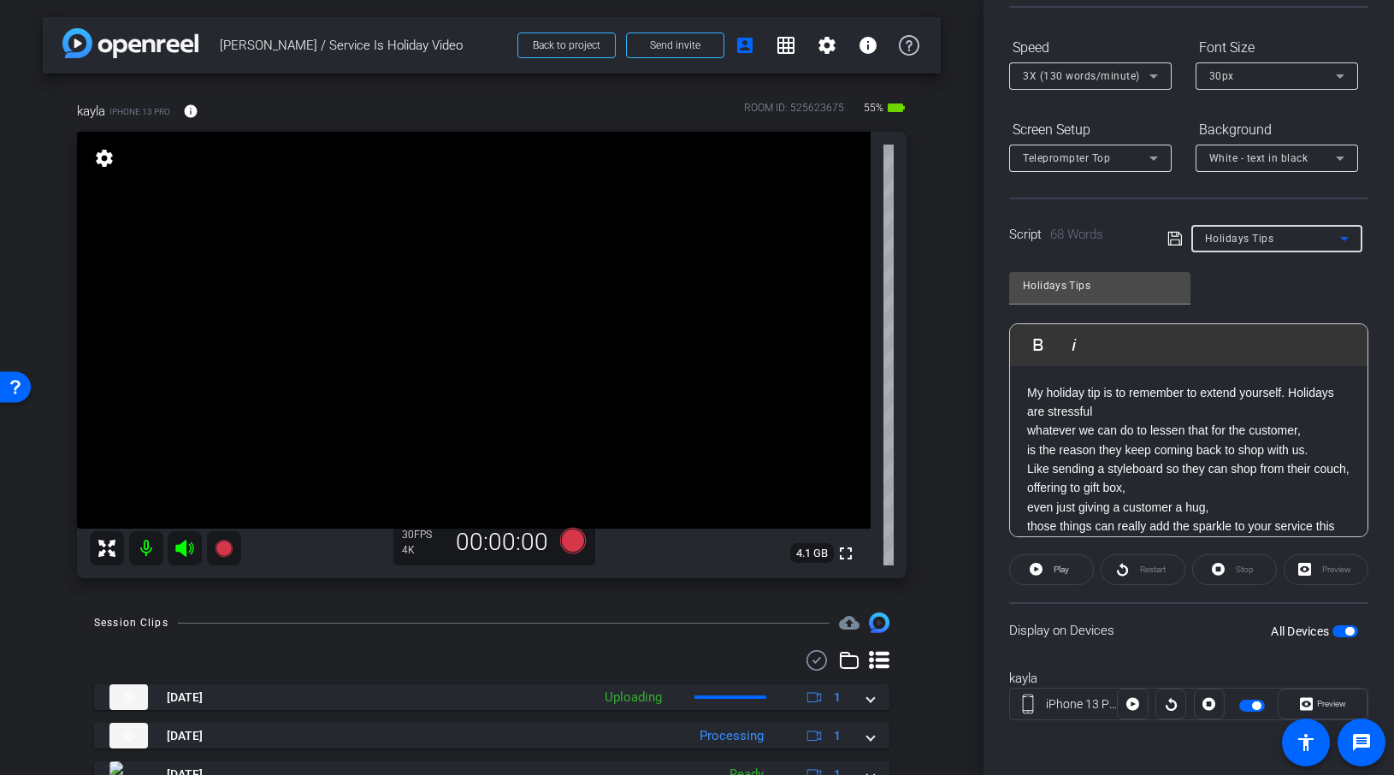
scroll to position [3, 0]
click at [1288, 387] on span "My holiday tip is to remember to extend yourself. Holidays are stressful whatev…" at bounding box center [1188, 465] width 322 height 167
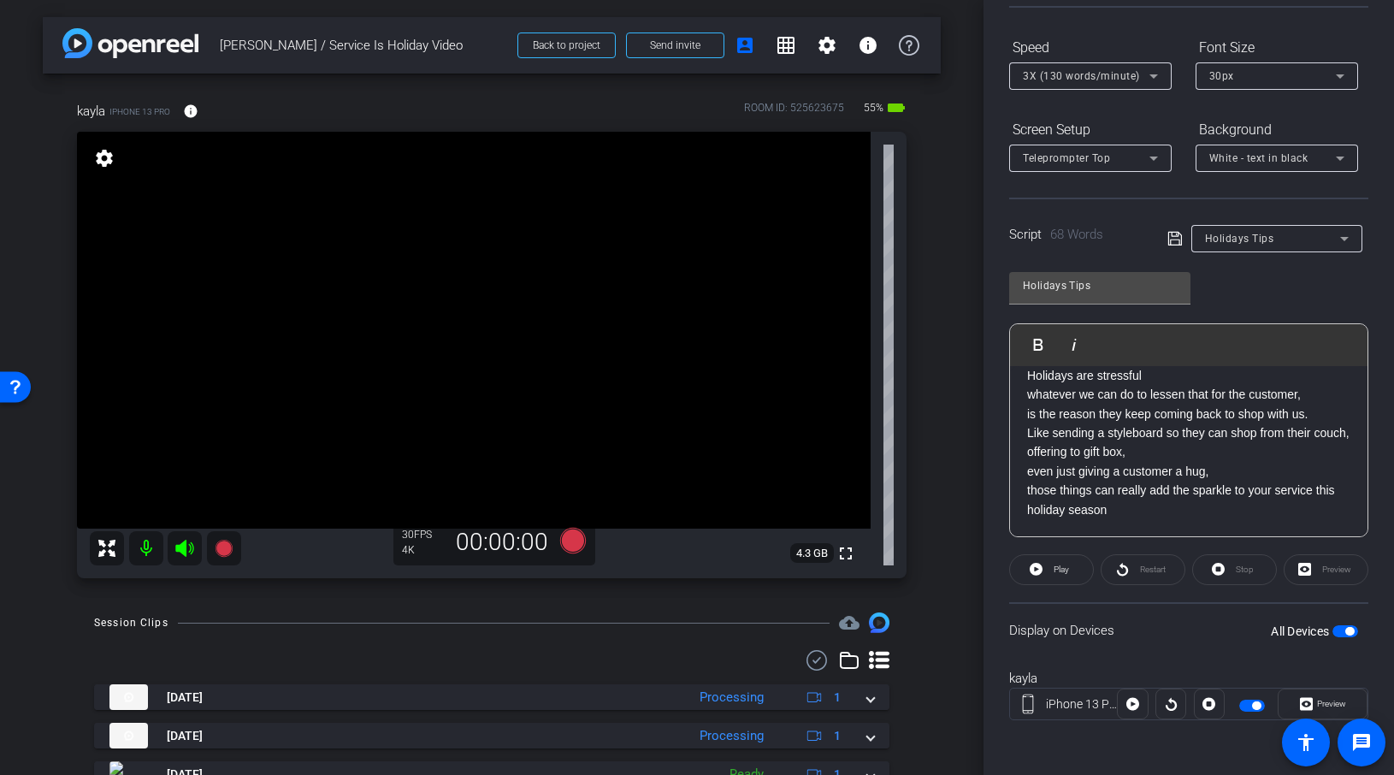
scroll to position [55, 0]
click at [1050, 573] on span "Play" at bounding box center [1059, 570] width 20 height 24
click at [188, 547] on icon at bounding box center [184, 548] width 21 height 21
click at [221, 547] on icon at bounding box center [223, 548] width 17 height 17
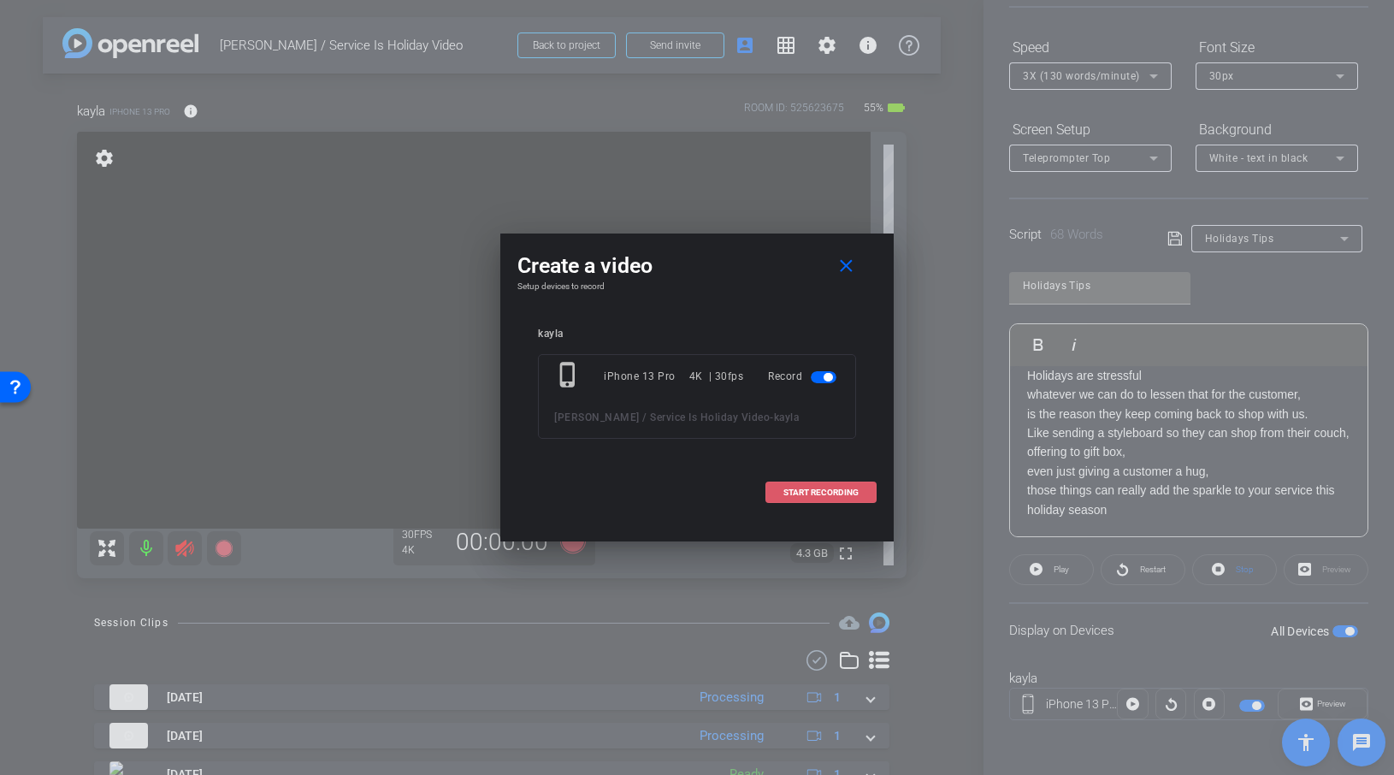
click at [861, 504] on span at bounding box center [820, 492] width 109 height 41
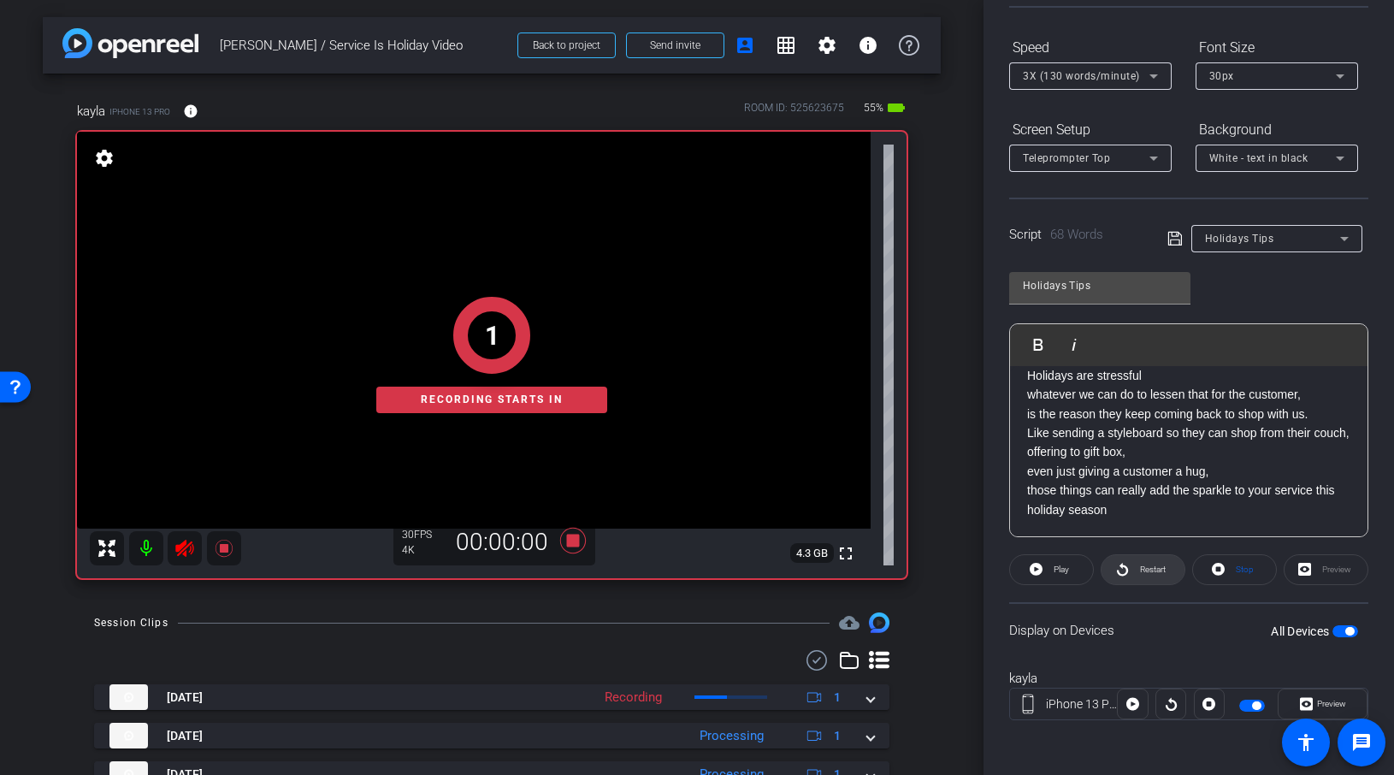
click at [1126, 562] on icon at bounding box center [1122, 569] width 13 height 21
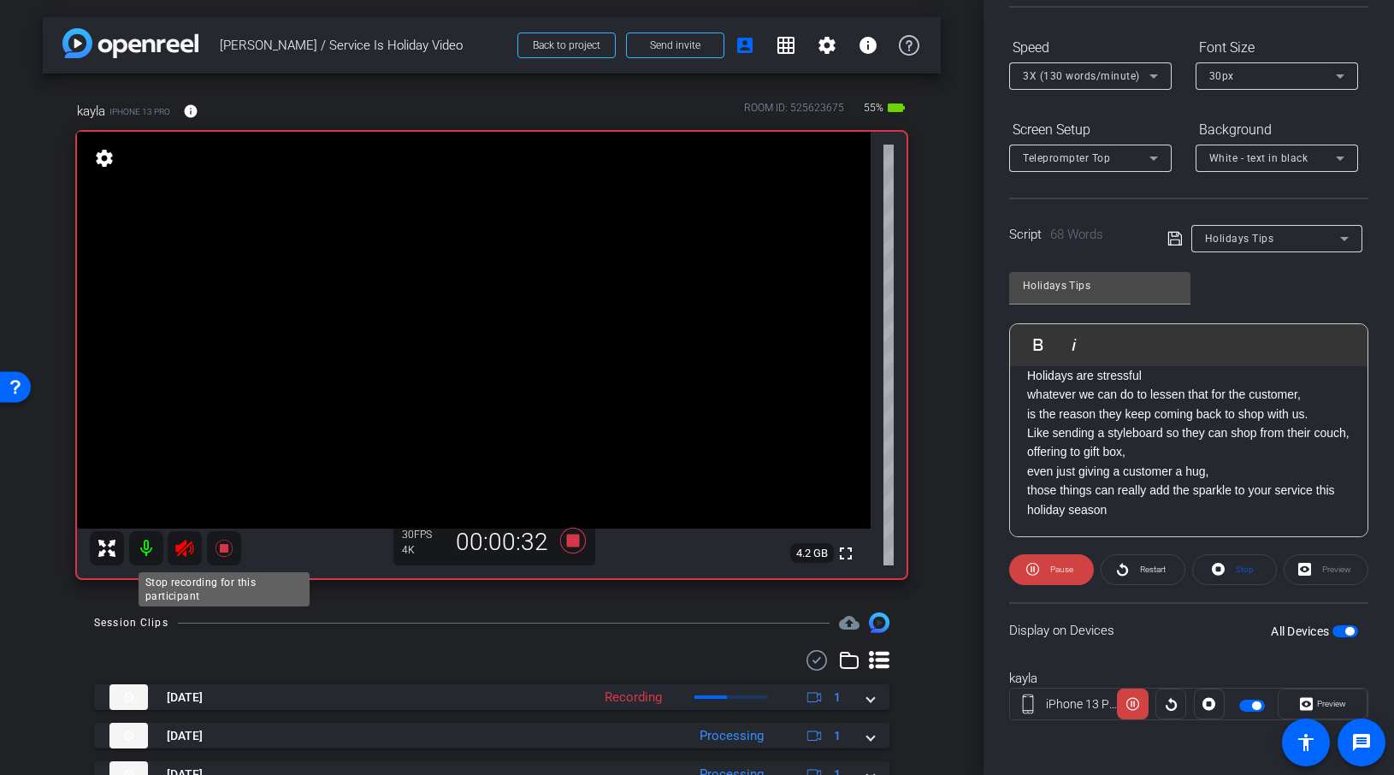
click at [222, 536] on mat-icon at bounding box center [224, 548] width 34 height 34
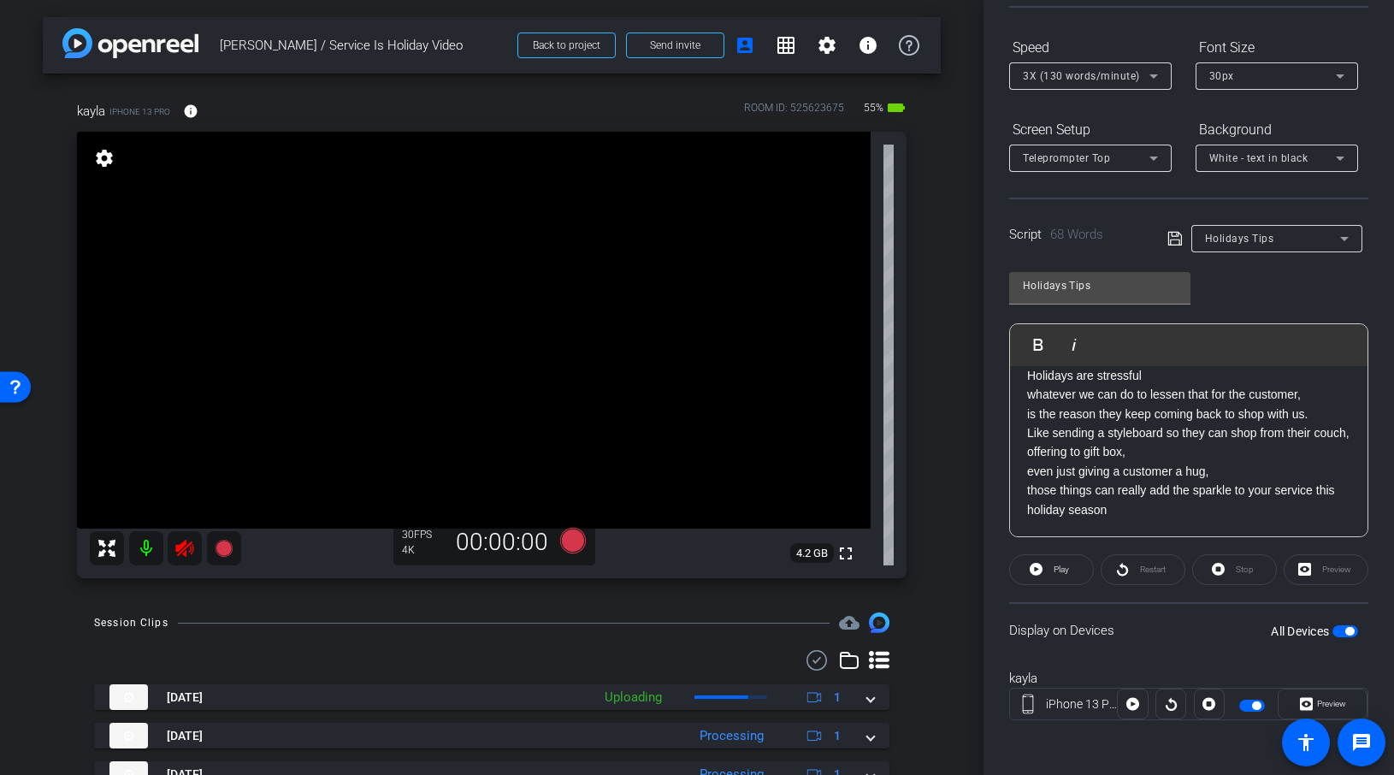
click at [183, 546] on icon at bounding box center [184, 548] width 18 height 17
click at [1211, 447] on p "Holidays are stressful whatever we can do to lessen that for the customer, is t…" at bounding box center [1188, 442] width 323 height 153
drag, startPoint x: 1238, startPoint y: 438, endPoint x: 1256, endPoint y: 486, distance: 51.2
click at [1269, 464] on p "Holidays are stressful whatever we can do to lessen that for the customer, is t…" at bounding box center [1188, 442] width 323 height 153
drag, startPoint x: 1250, startPoint y: 496, endPoint x: 1245, endPoint y: 504, distance: 8.8
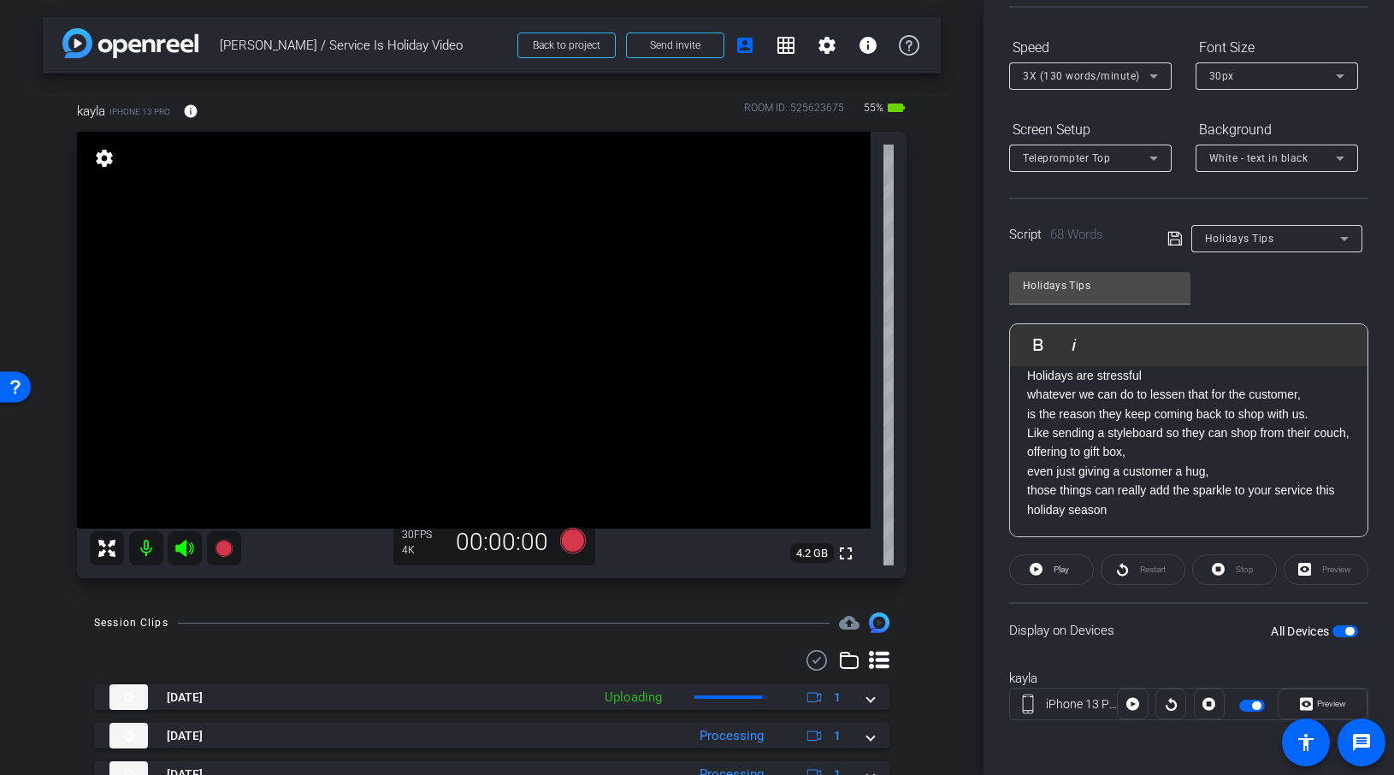
click at [1251, 496] on span "Holidays are stressful whatever we can do to lessen that for the customer, is t…" at bounding box center [1188, 443] width 322 height 148
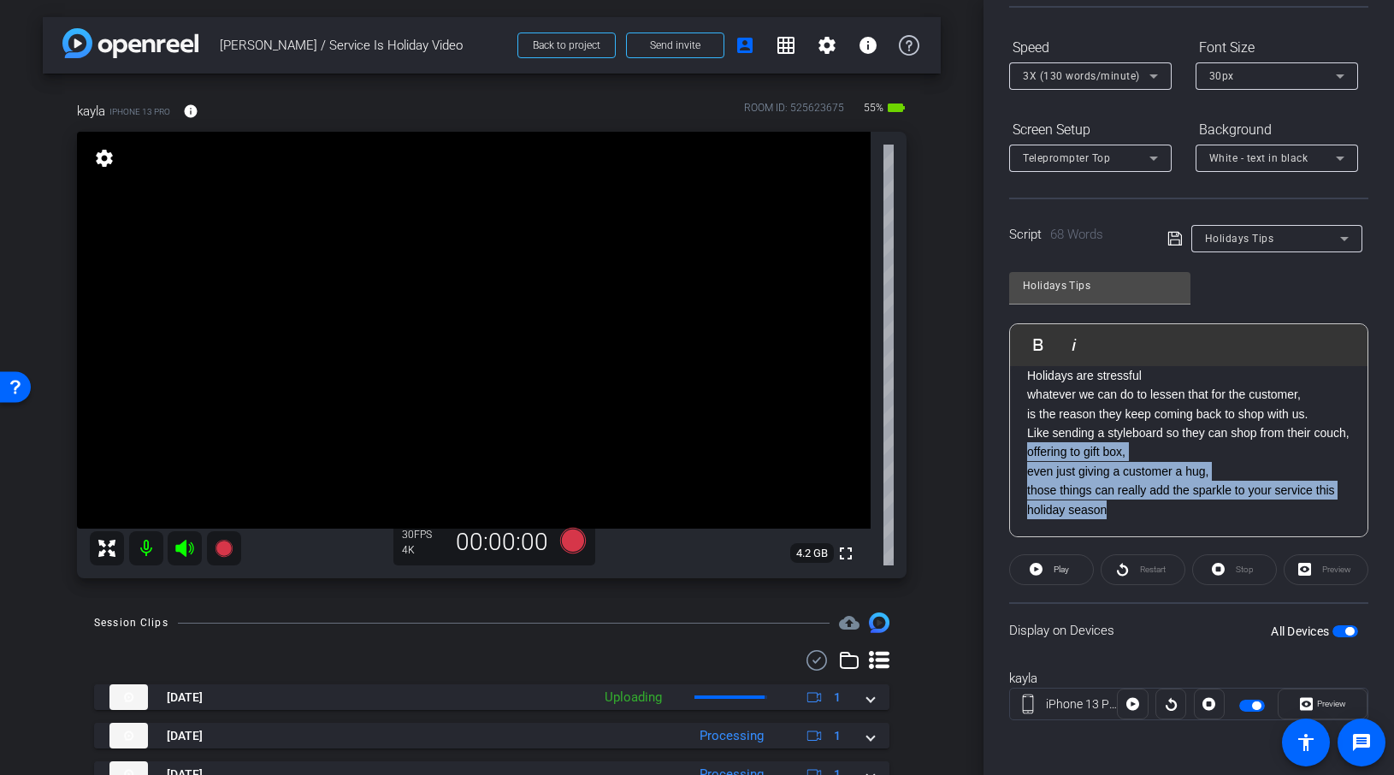
drag, startPoint x: 1227, startPoint y: 509, endPoint x: 1180, endPoint y: 462, distance: 66.5
click at [1180, 462] on p "Holidays are stressful whatever we can do to lessen that for the customer, is t…" at bounding box center [1188, 442] width 323 height 153
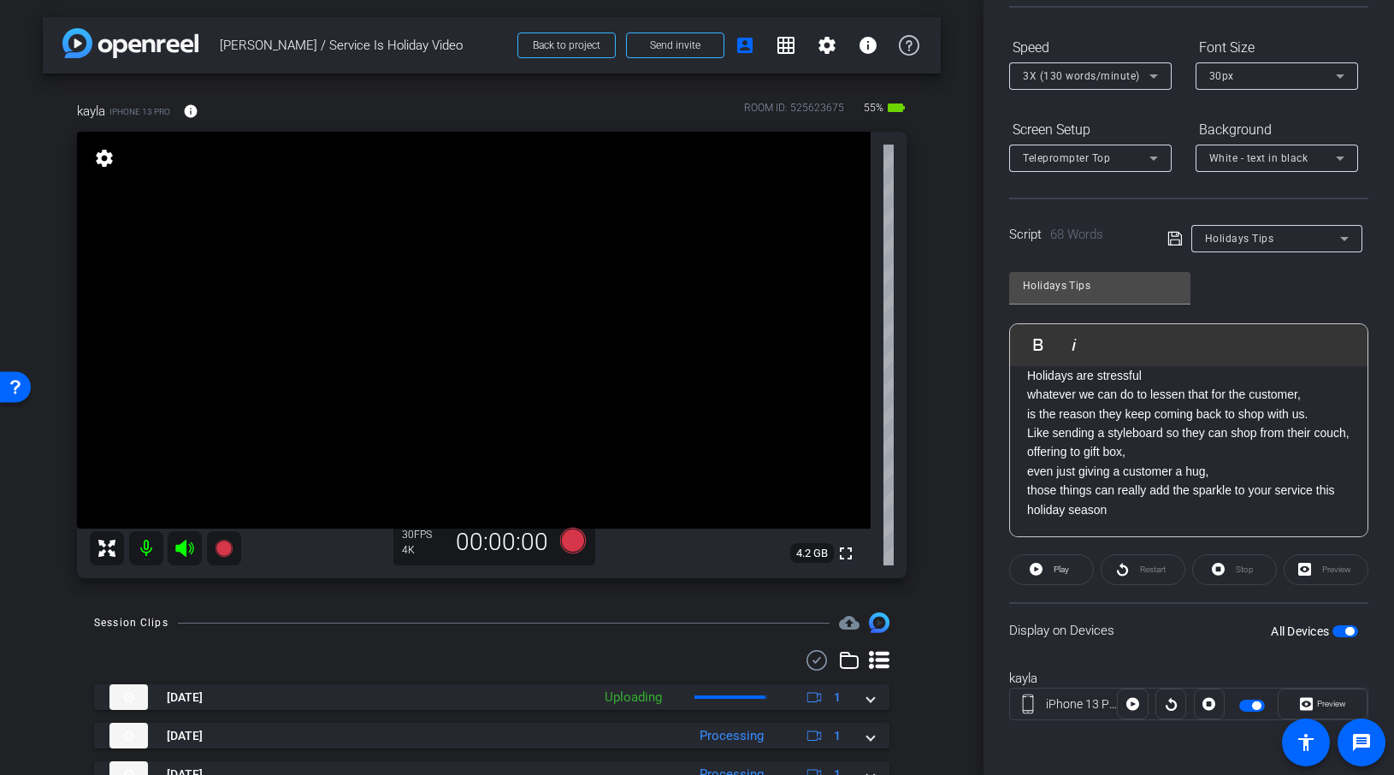
click at [1185, 454] on p "Holidays are stressful whatever we can do to lessen that for the customer, is t…" at bounding box center [1188, 442] width 323 height 153
click at [1128, 567] on div "Restart" at bounding box center [1143, 569] width 85 height 31
drag, startPoint x: 1071, startPoint y: 571, endPoint x: 1112, endPoint y: 495, distance: 86.5
click at [1071, 571] on span at bounding box center [1051, 569] width 83 height 41
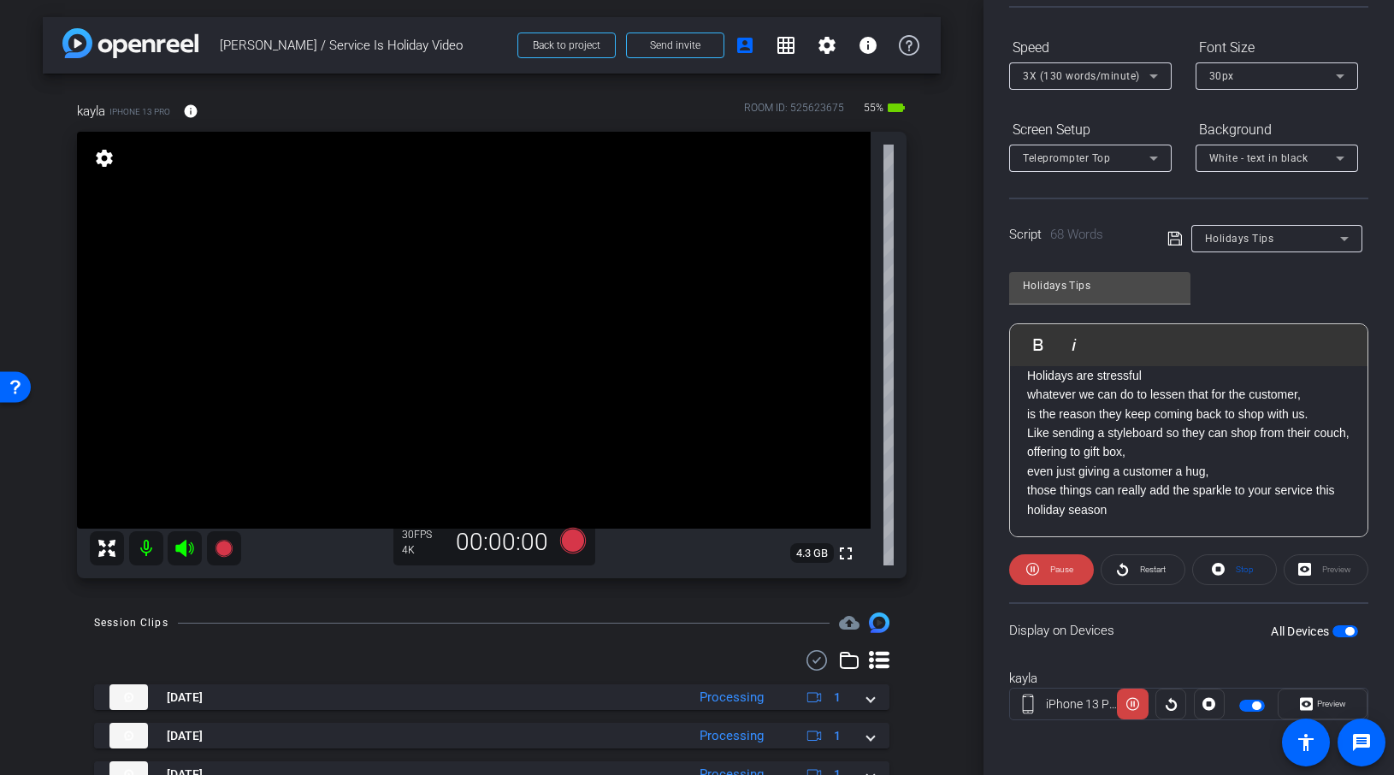
click at [1102, 478] on span "Holidays are stressful whatever we can do to lessen that for the customer, is t…" at bounding box center [1188, 443] width 322 height 148
drag, startPoint x: 1028, startPoint y: 475, endPoint x: 1204, endPoint y: 476, distance: 176.2
click at [1204, 476] on span "Holidays are stressful whatever we can do to lessen that for the customer, is t…" at bounding box center [1188, 443] width 322 height 148
click at [1154, 565] on span "Restart" at bounding box center [1153, 569] width 26 height 9
click at [1123, 566] on icon at bounding box center [1122, 569] width 11 height 13
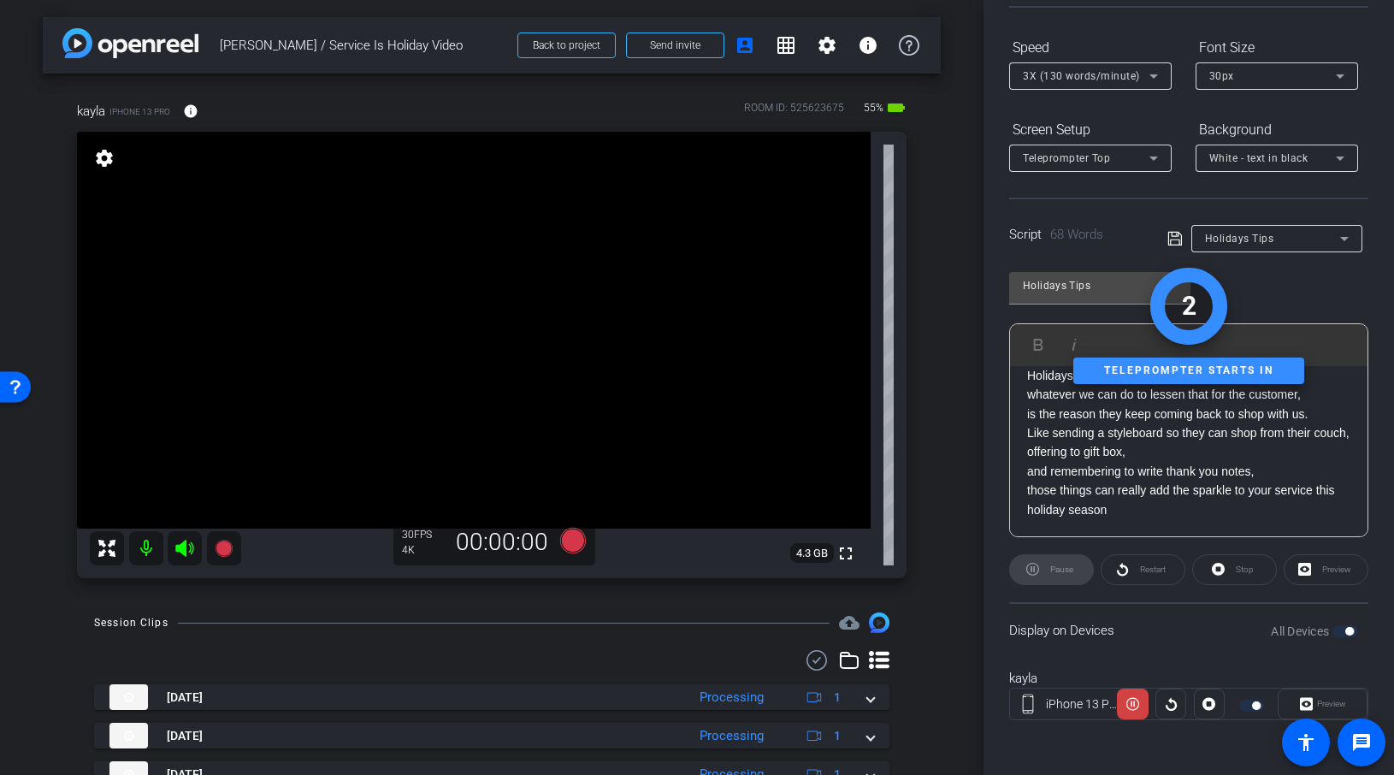
click at [1135, 567] on div "Restart" at bounding box center [1143, 569] width 85 height 31
click at [1224, 571] on div "Stop" at bounding box center [1234, 569] width 85 height 31
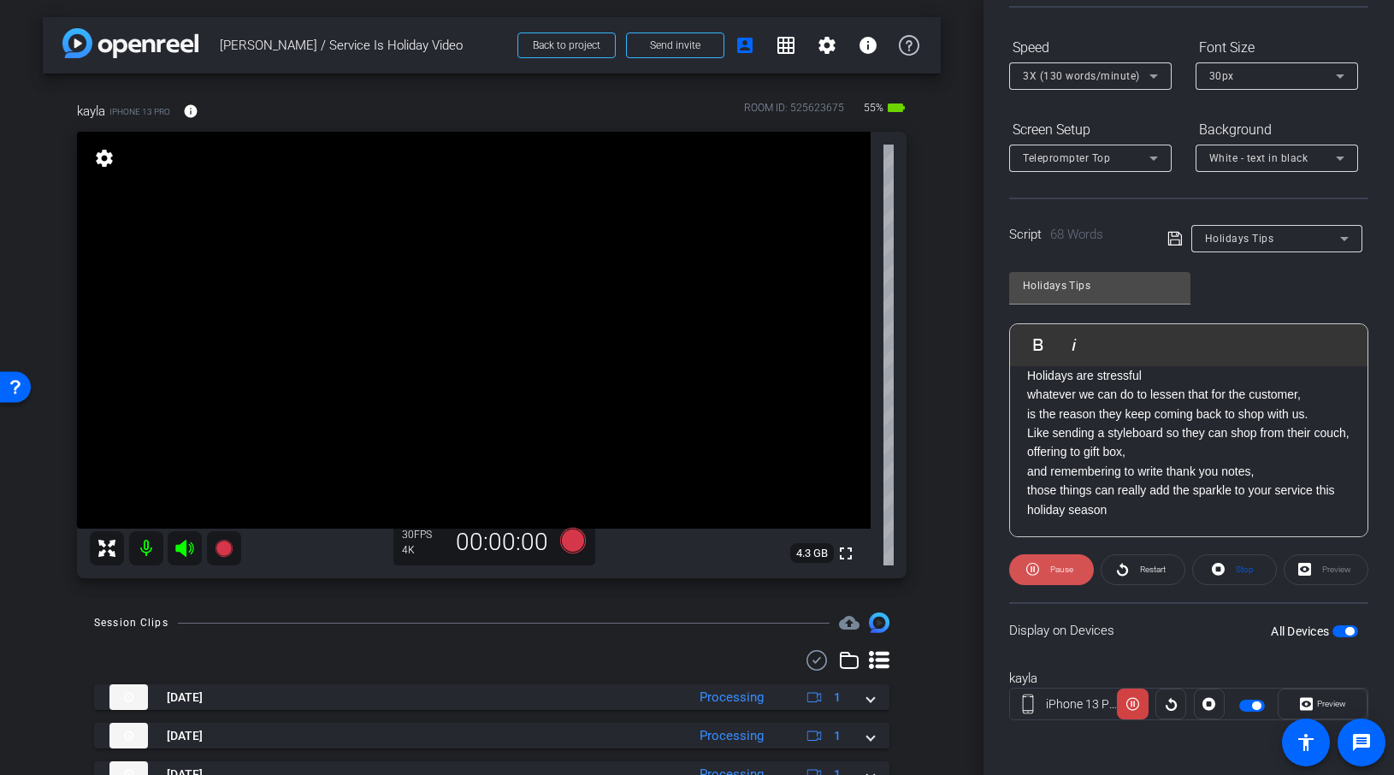
click at [1062, 568] on span "Pause" at bounding box center [1061, 569] width 23 height 9
click at [1143, 567] on span "Restart" at bounding box center [1153, 569] width 26 height 9
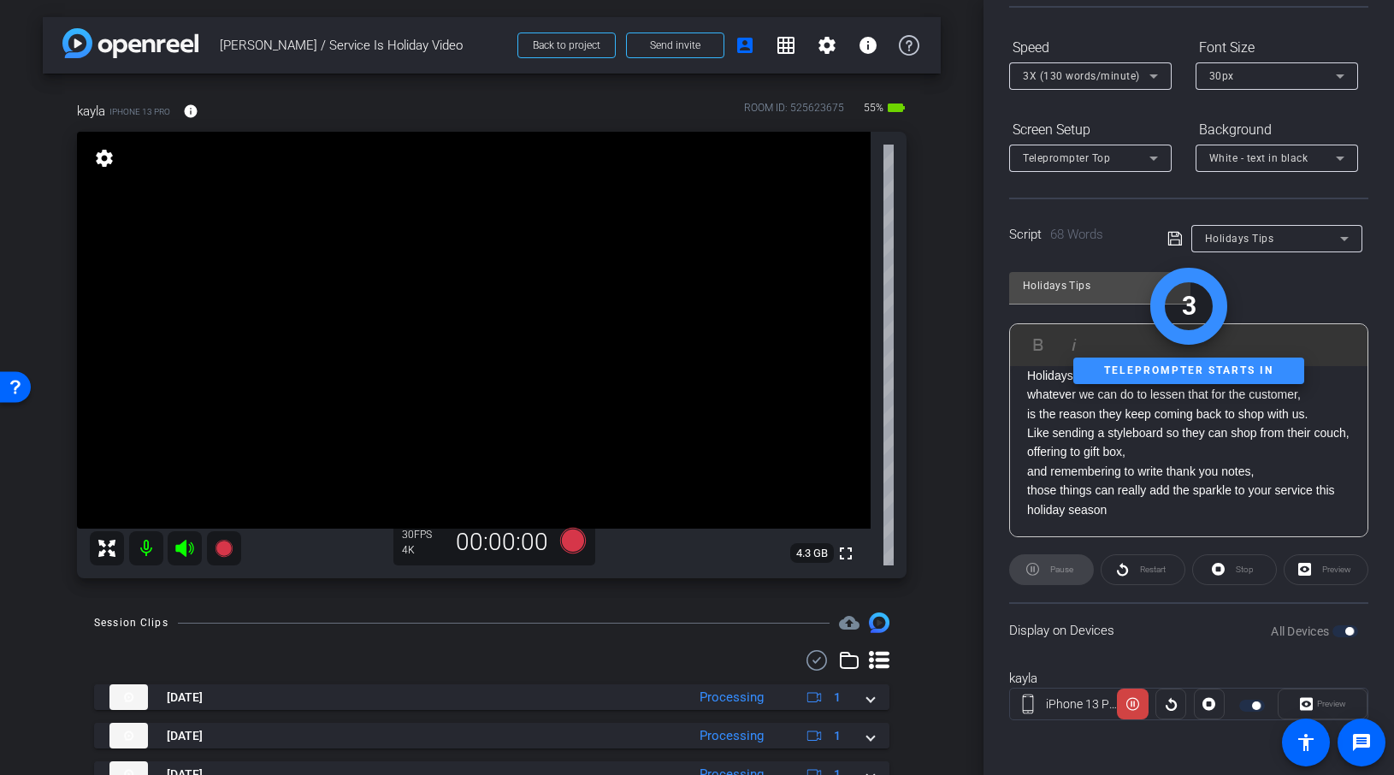
click at [1232, 565] on div "Stop" at bounding box center [1234, 569] width 85 height 31
click at [1221, 565] on div "Stop" at bounding box center [1234, 569] width 85 height 31
click at [1138, 710] on icon at bounding box center [1132, 704] width 13 height 26
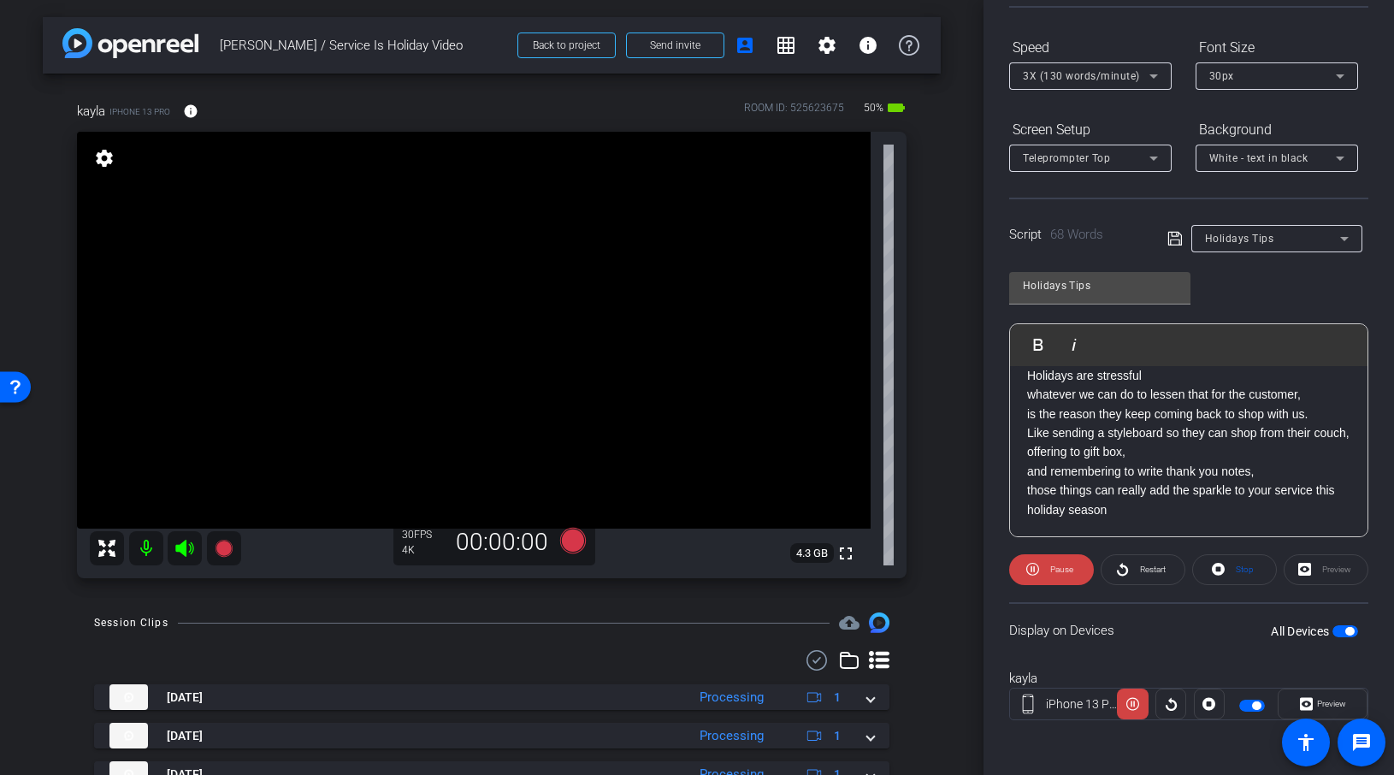
click at [191, 546] on icon at bounding box center [184, 548] width 21 height 21
click at [186, 546] on icon at bounding box center [184, 548] width 21 height 21
click at [186, 545] on icon at bounding box center [184, 548] width 18 height 17
click at [222, 546] on icon at bounding box center [223, 548] width 17 height 17
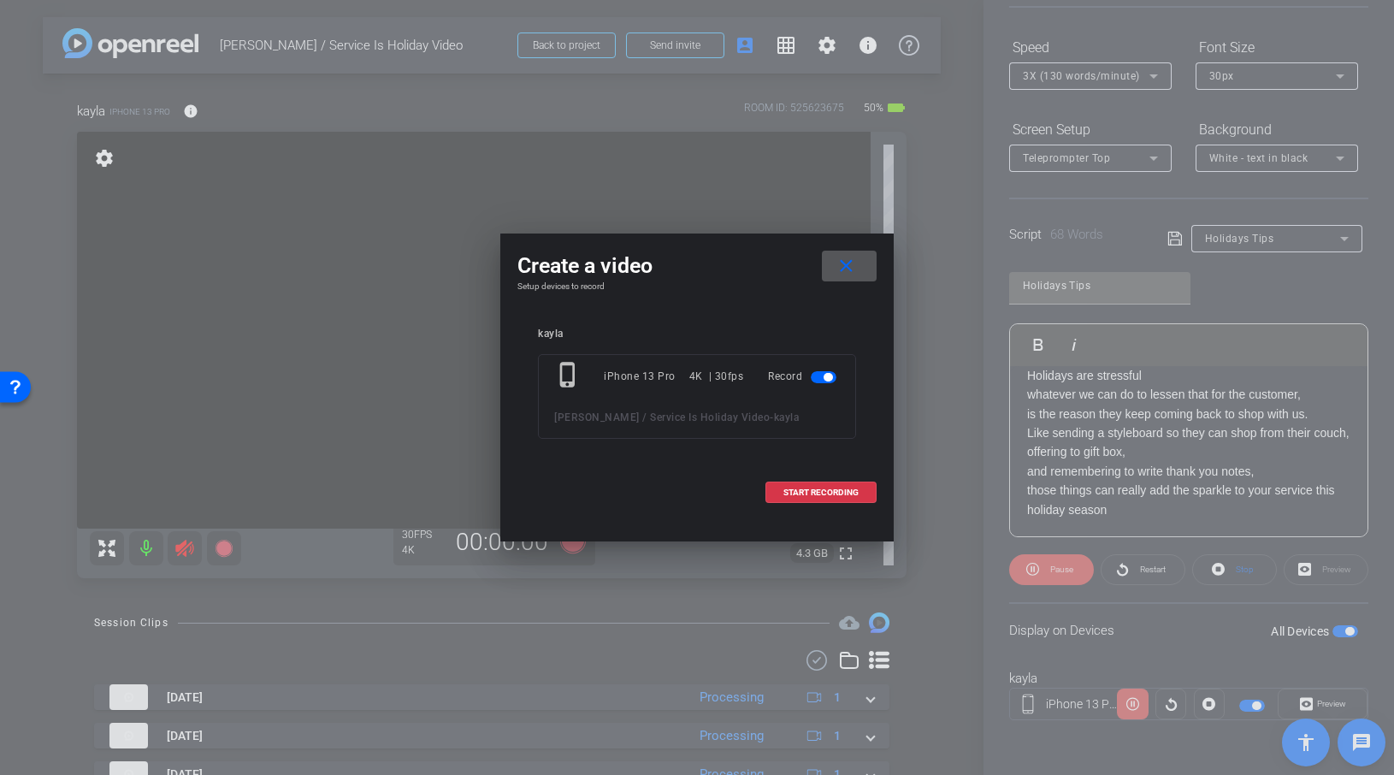
click at [789, 491] on span "START RECORDING" at bounding box center [820, 492] width 75 height 9
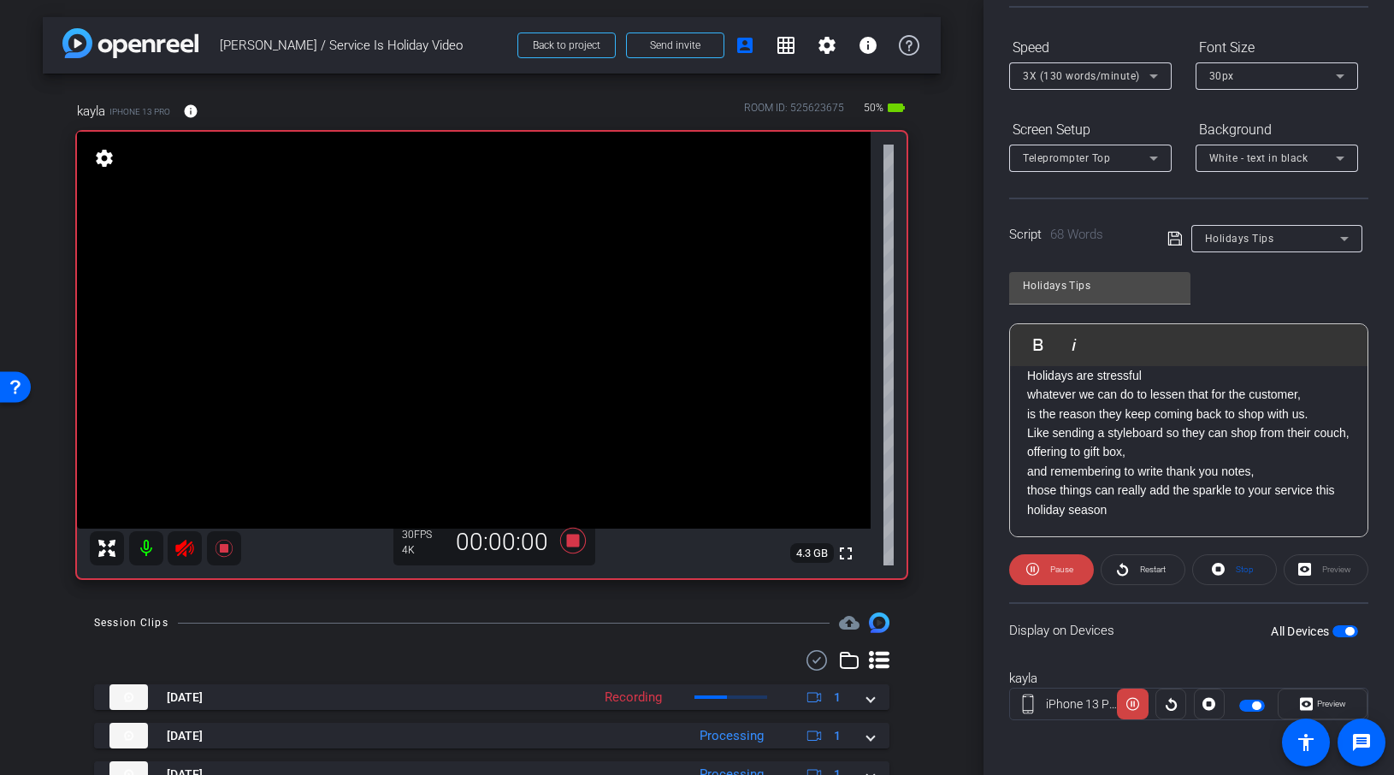
click at [188, 545] on icon at bounding box center [184, 548] width 18 height 17
click at [187, 545] on icon at bounding box center [184, 548] width 21 height 21
click at [1122, 564] on icon at bounding box center [1122, 569] width 13 height 21
click at [193, 548] on icon at bounding box center [184, 548] width 18 height 17
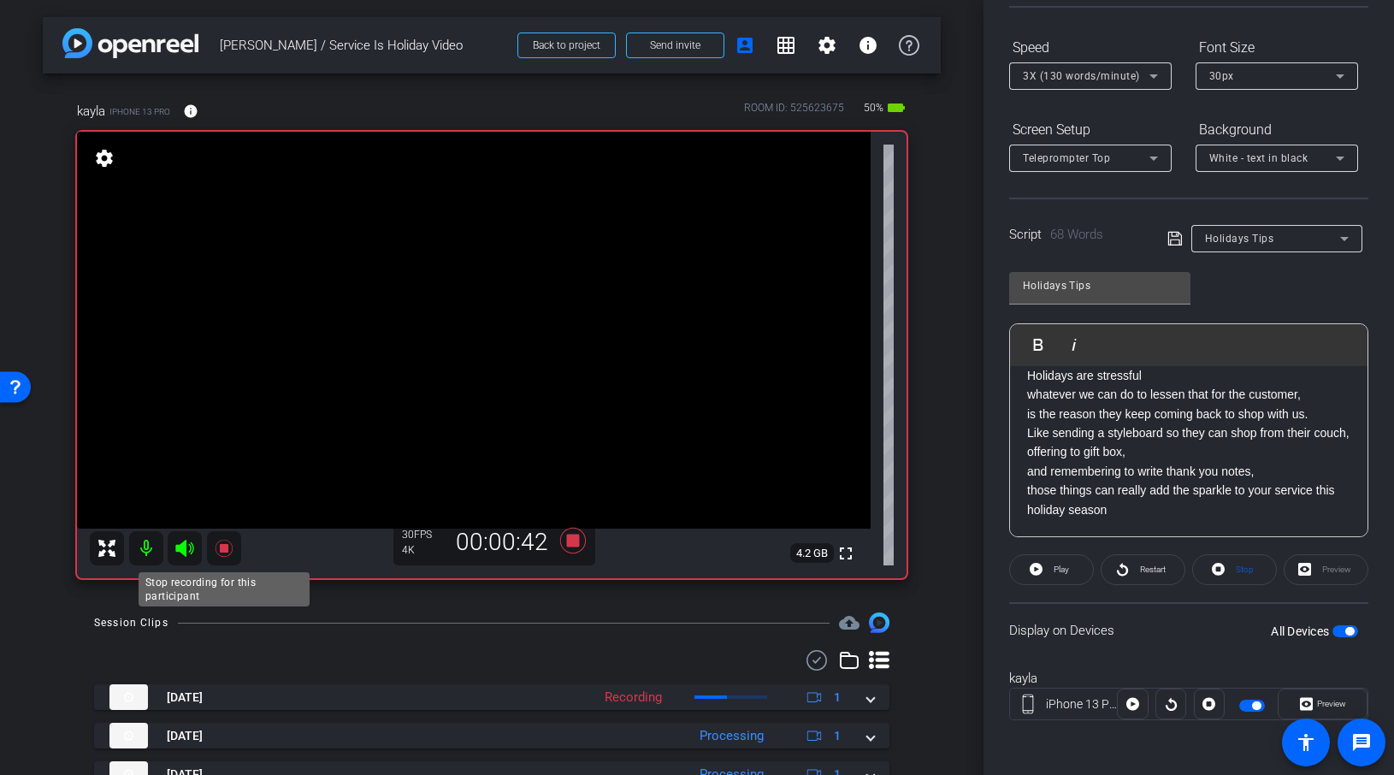
click at [234, 541] on icon at bounding box center [224, 548] width 21 height 21
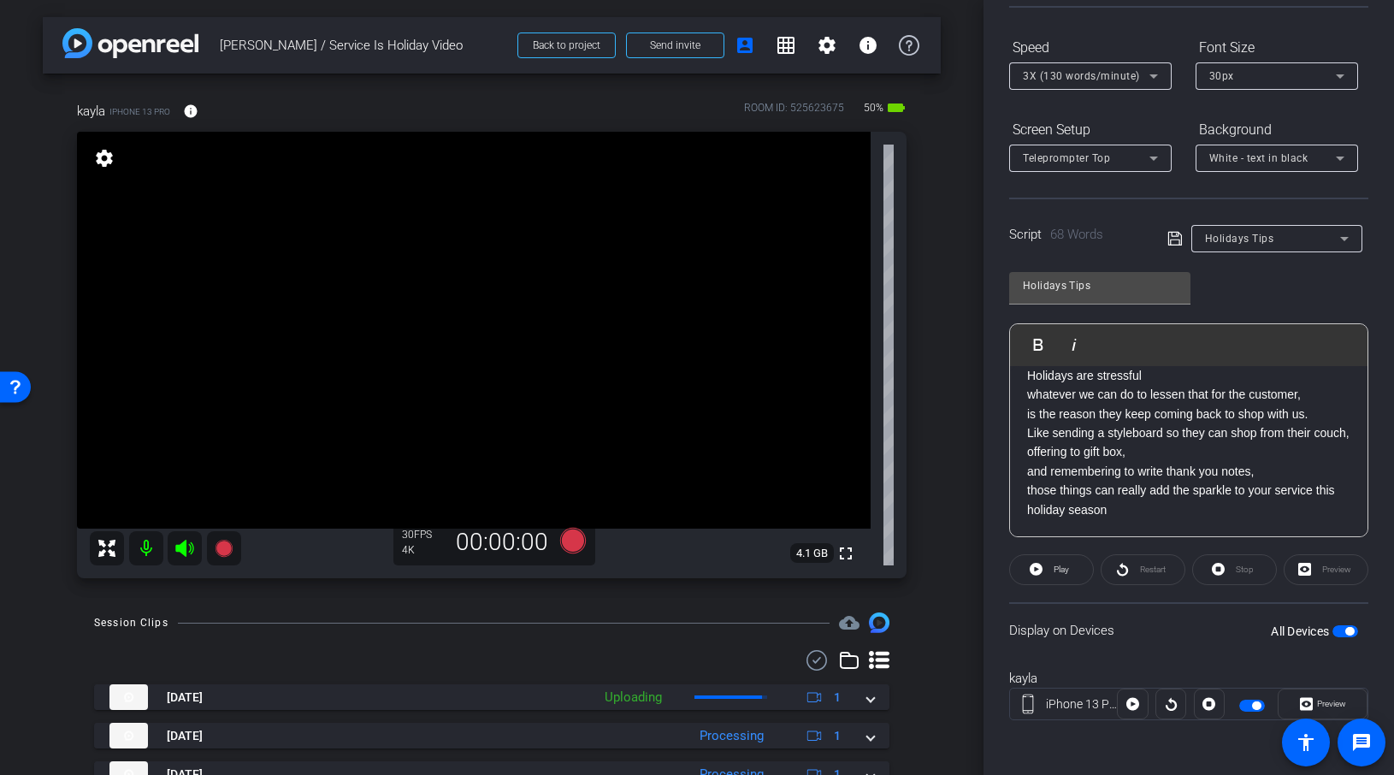
click at [181, 546] on icon at bounding box center [184, 548] width 18 height 17
click at [215, 547] on icon at bounding box center [223, 548] width 17 height 17
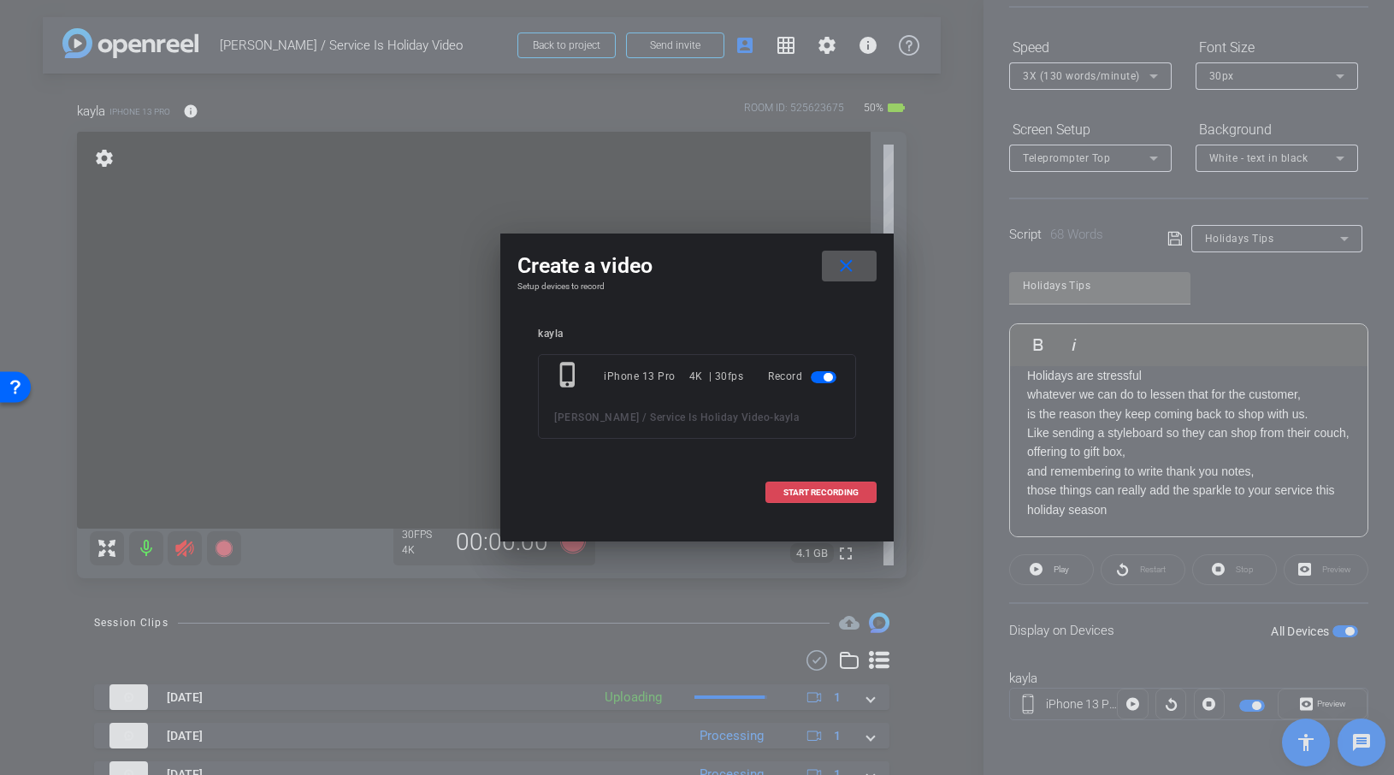
click at [846, 490] on span "START RECORDING" at bounding box center [820, 492] width 75 height 9
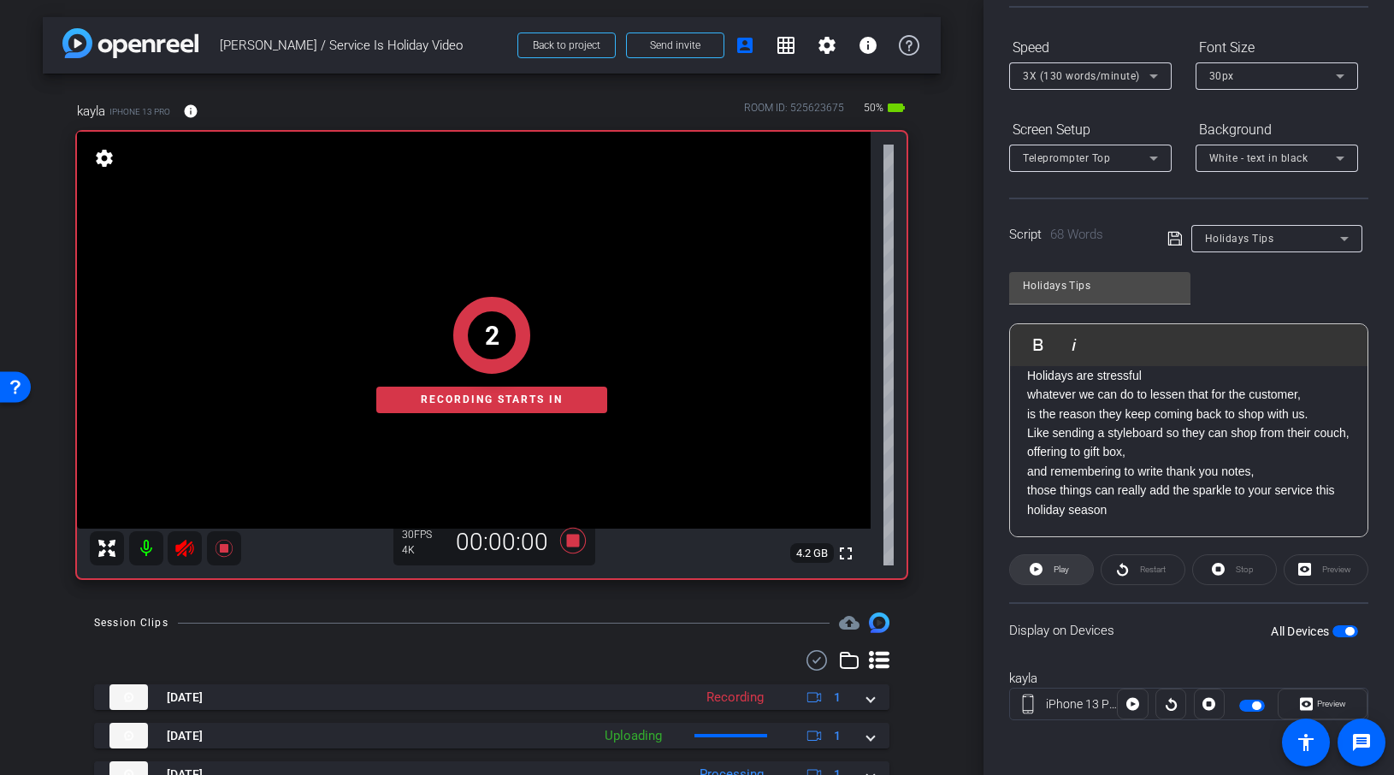
click at [1081, 566] on span at bounding box center [1051, 569] width 83 height 41
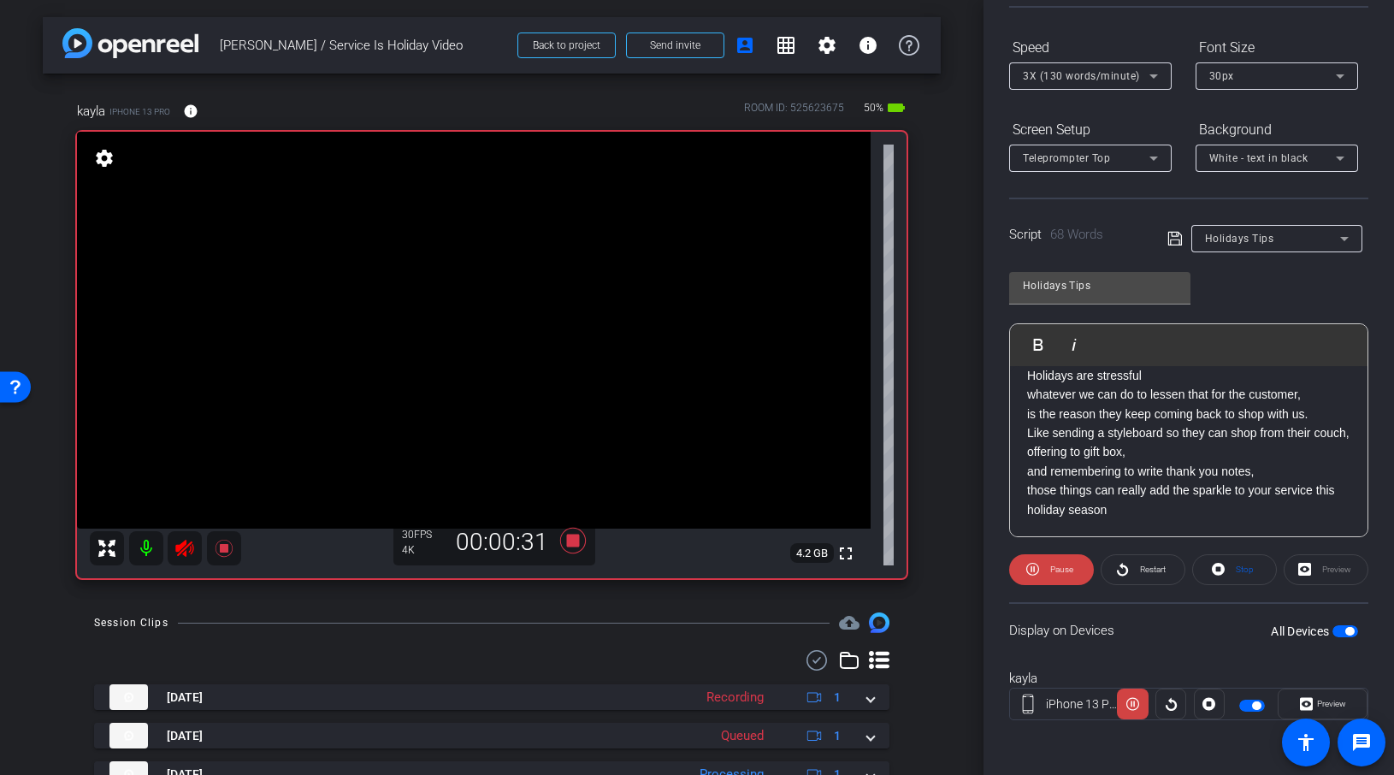
click at [181, 547] on icon at bounding box center [184, 548] width 18 height 17
click at [221, 549] on icon at bounding box center [223, 548] width 17 height 17
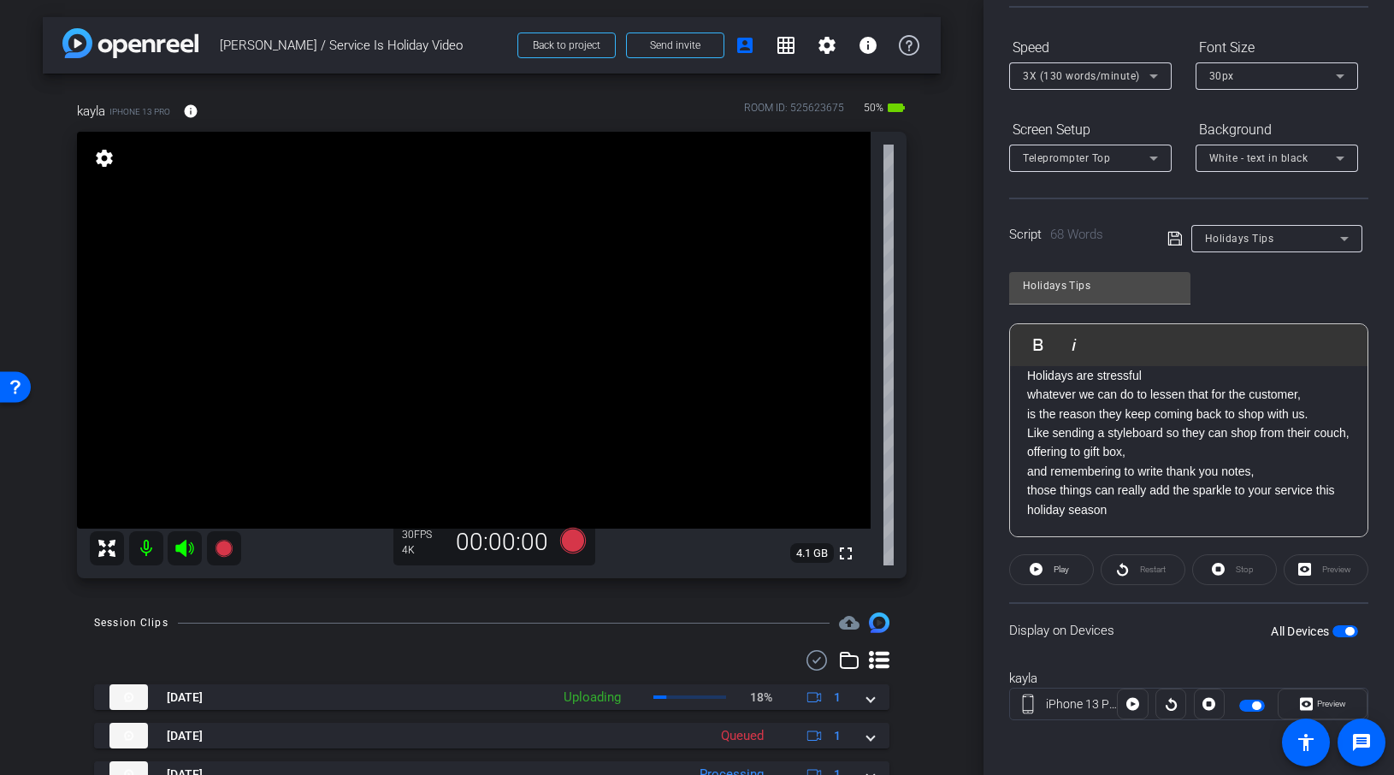
click at [186, 542] on icon at bounding box center [184, 548] width 18 height 17
click at [221, 549] on icon at bounding box center [223, 548] width 17 height 17
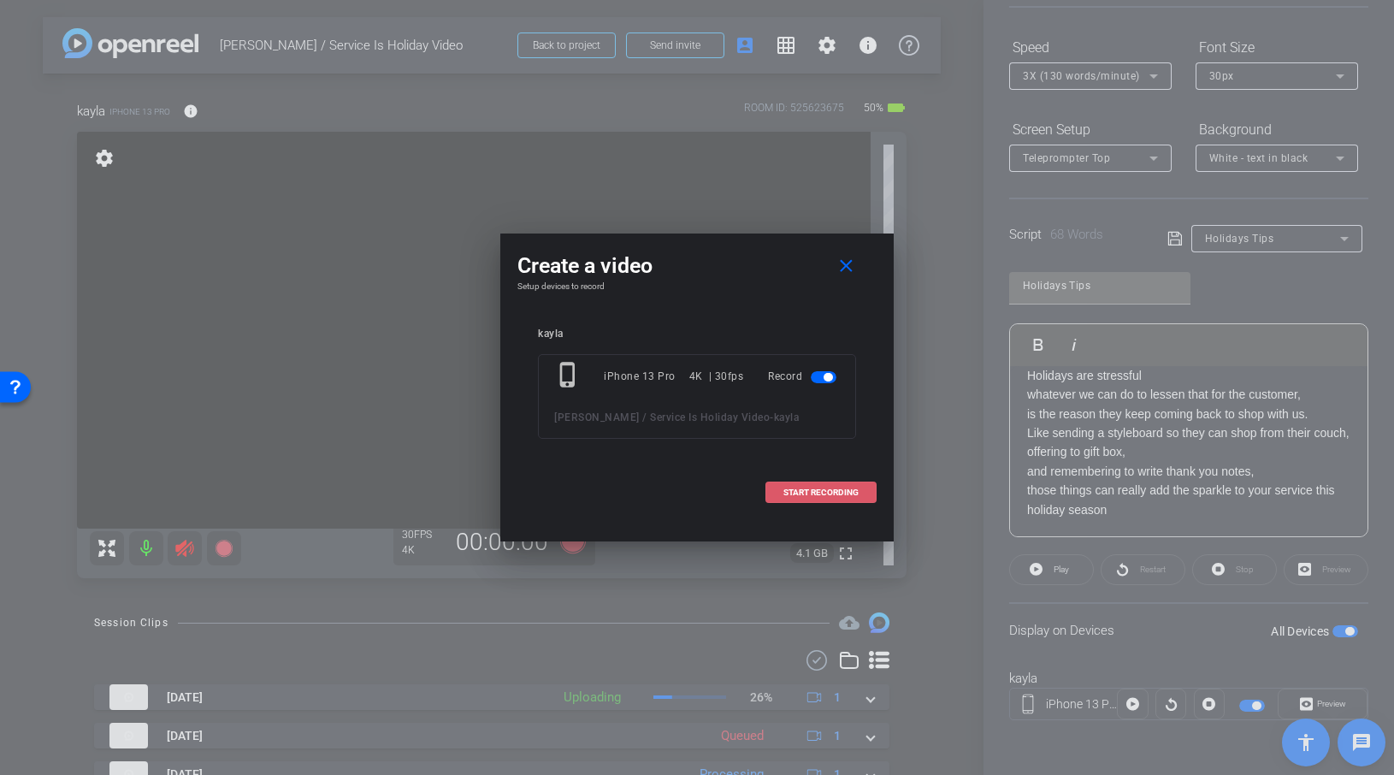
click at [813, 500] on span at bounding box center [820, 492] width 109 height 41
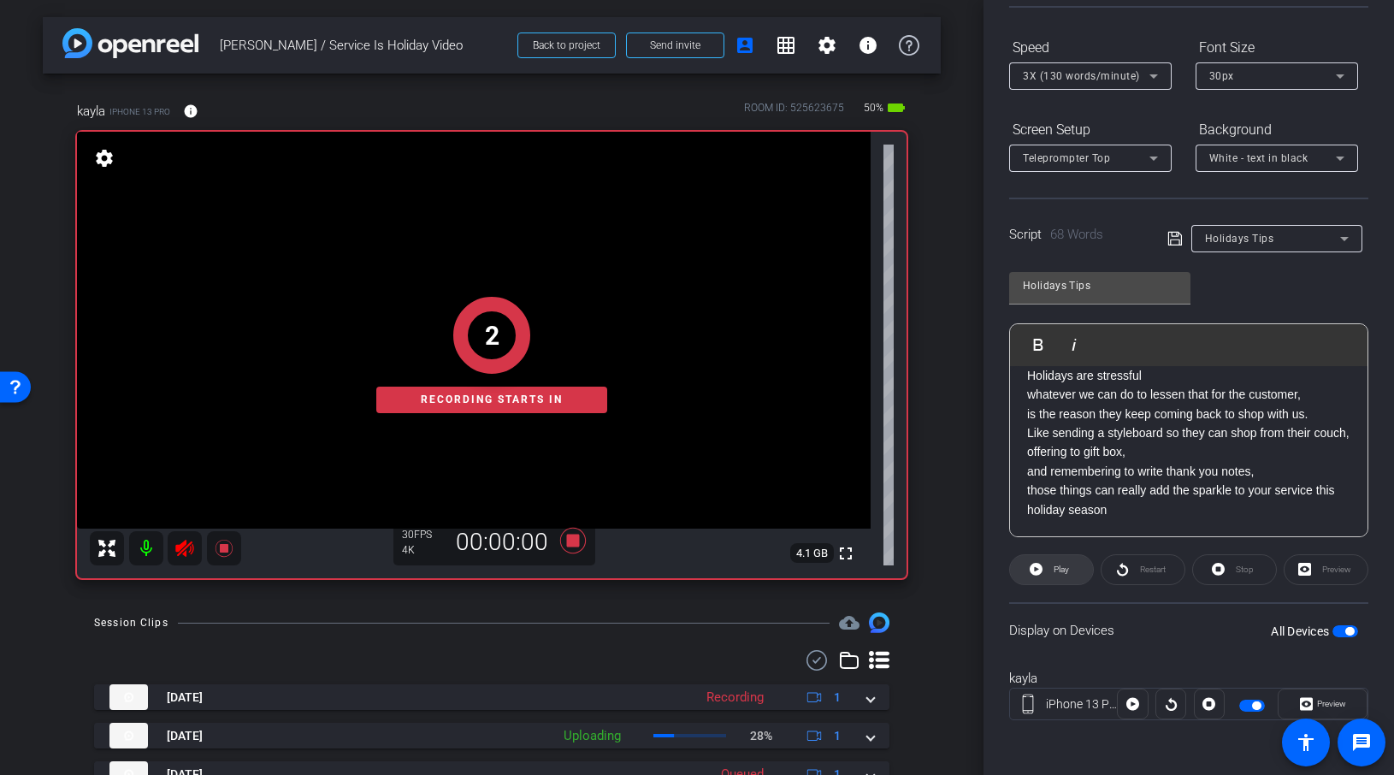
click at [1055, 567] on span "Play" at bounding box center [1061, 569] width 15 height 9
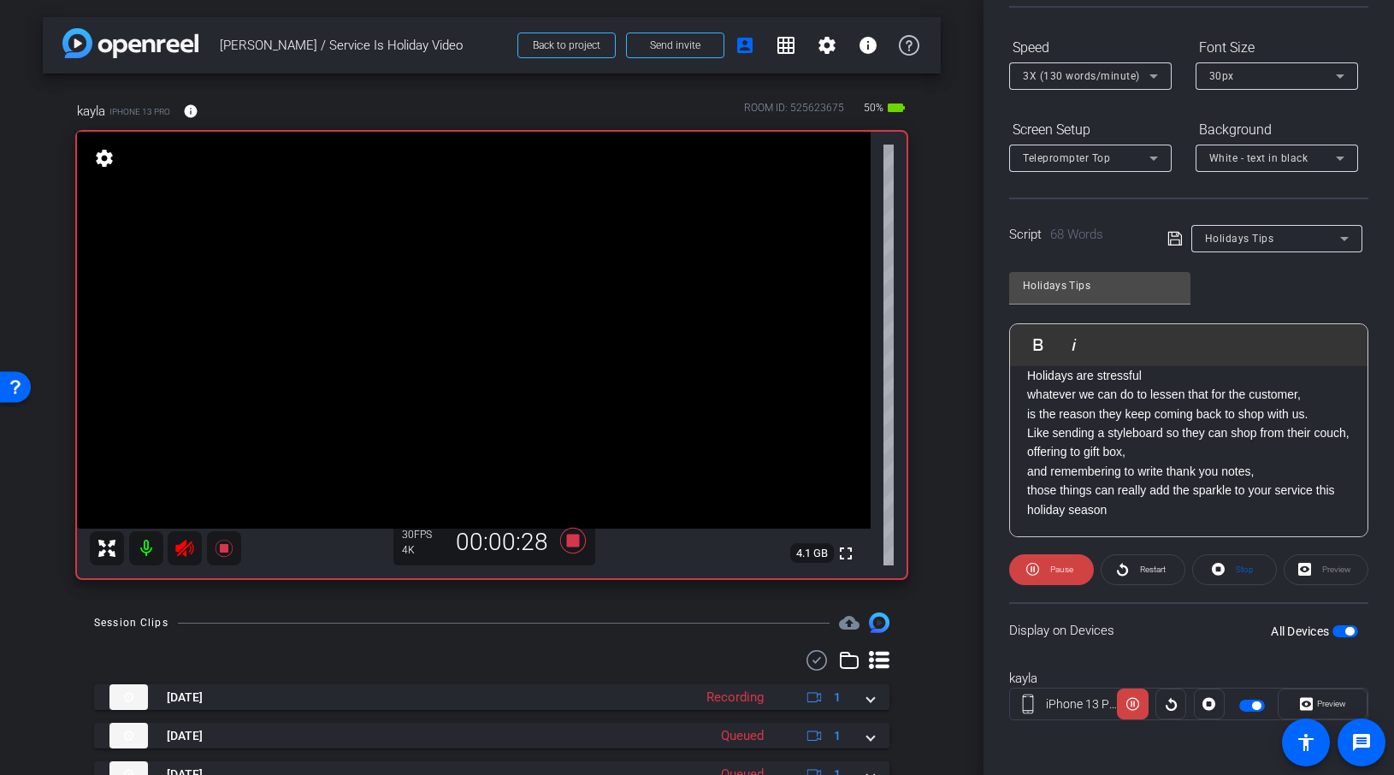
scroll to position [55, 0]
click at [186, 550] on icon at bounding box center [184, 548] width 21 height 21
click at [222, 541] on icon at bounding box center [224, 548] width 21 height 21
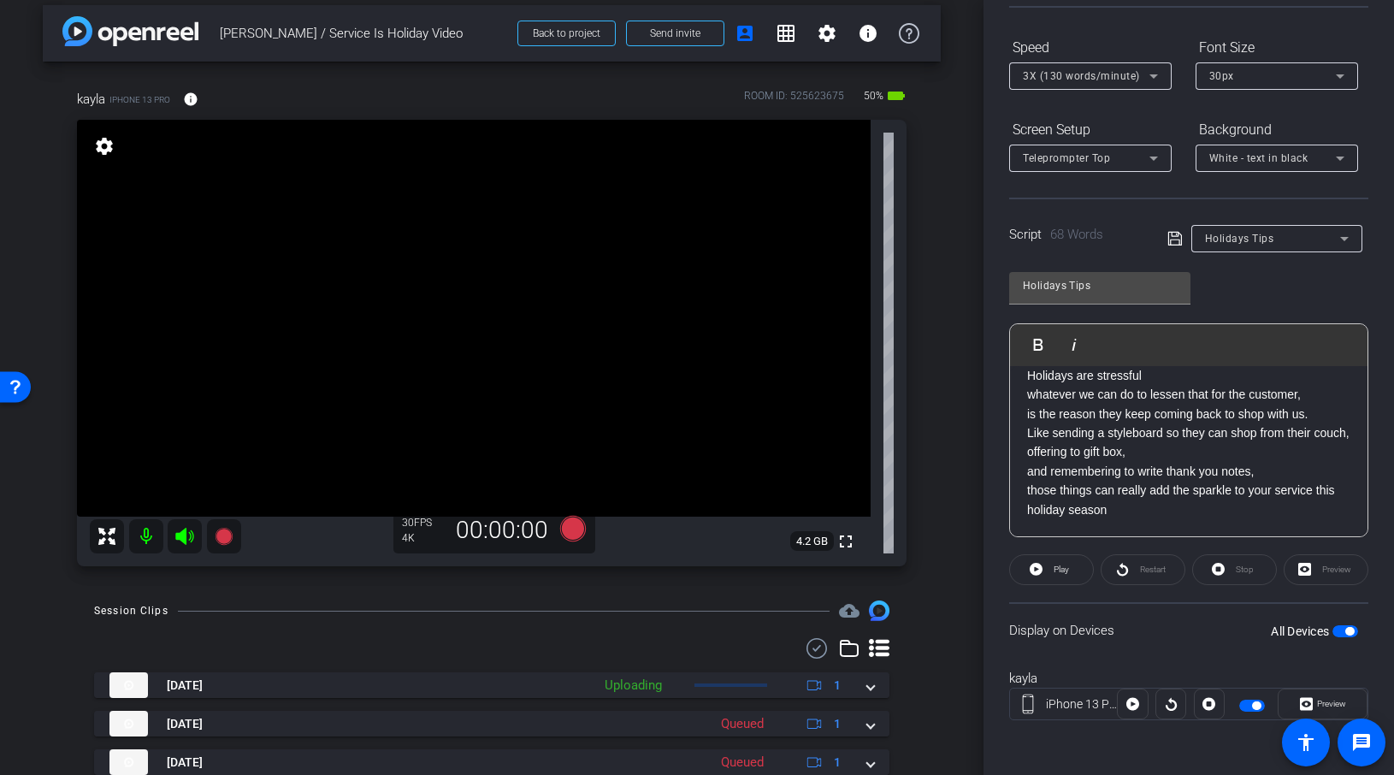
scroll to position [11, 0]
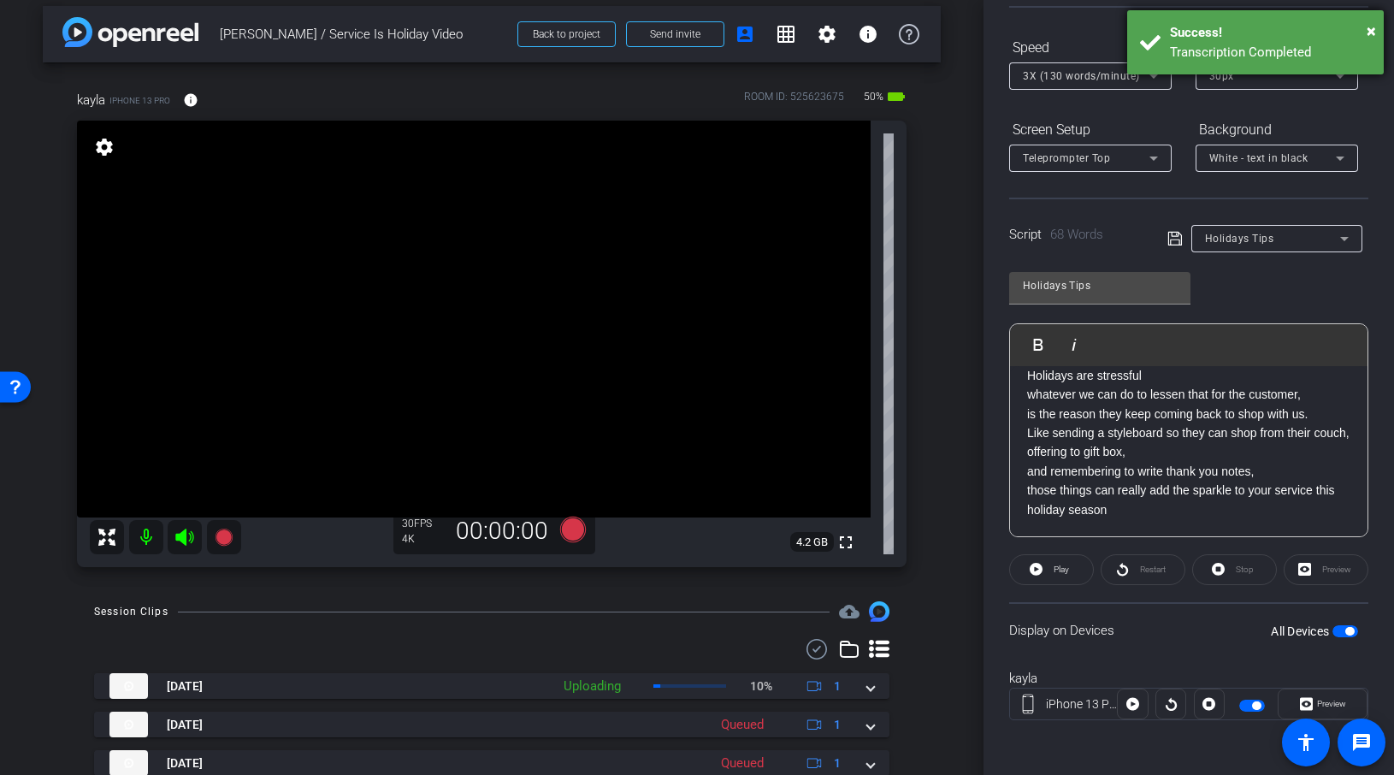
click at [1305, 33] on div "Success!" at bounding box center [1270, 33] width 201 height 20
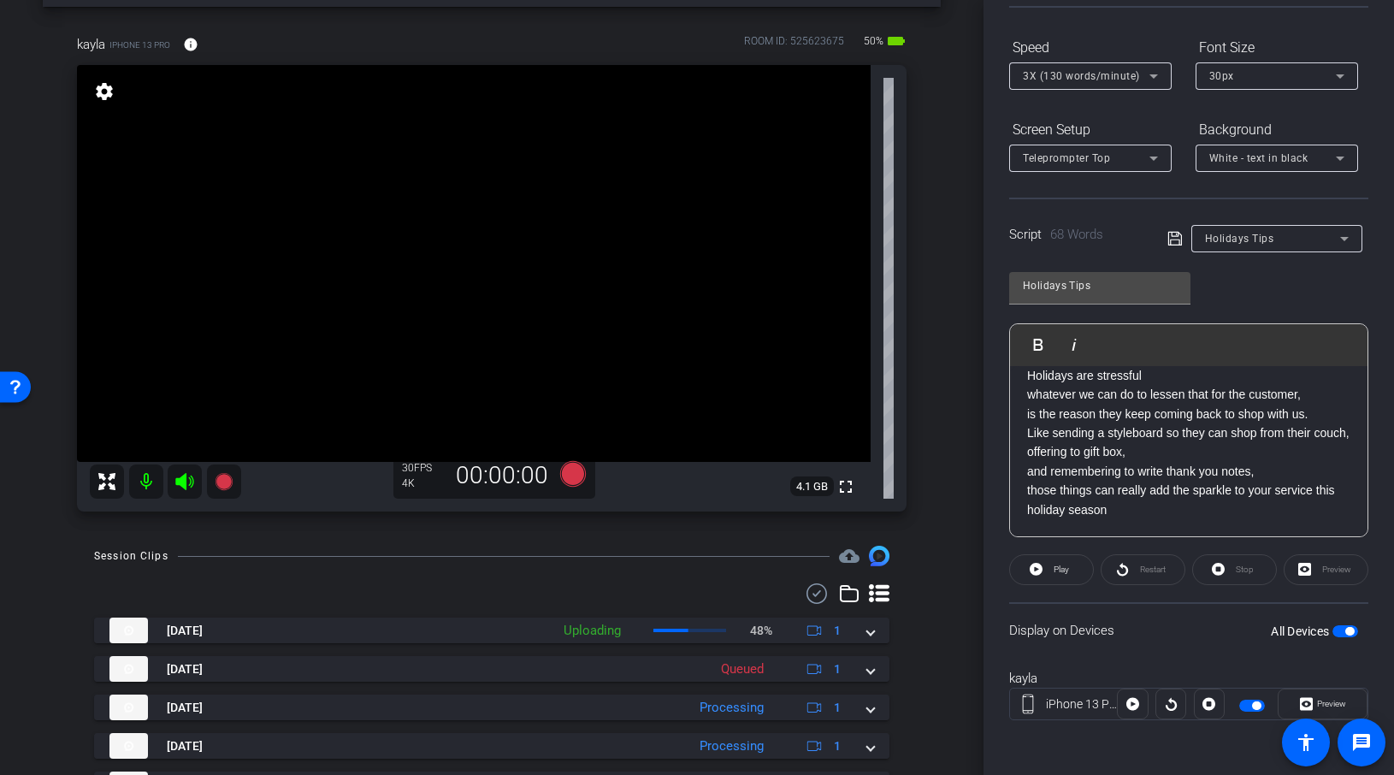
scroll to position [0, 0]
